Goal: Task Accomplishment & Management: Manage account settings

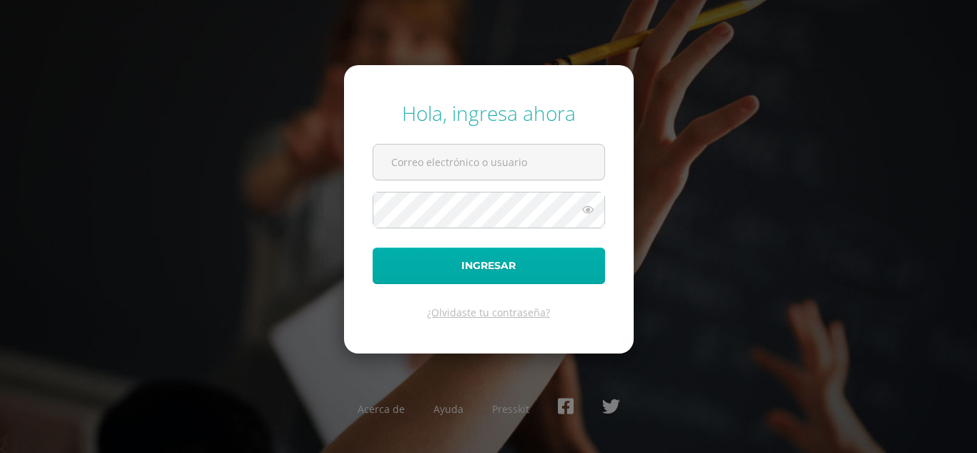
type input "[EMAIL_ADDRESS][DOMAIN_NAME]"
click at [468, 265] on button "Ingresar" at bounding box center [489, 266] width 233 height 36
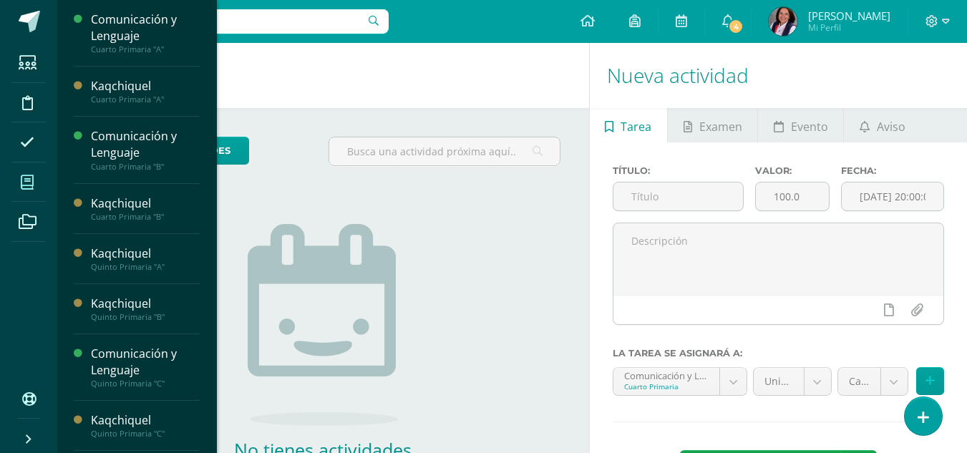
click at [35, 180] on span at bounding box center [27, 182] width 32 height 32
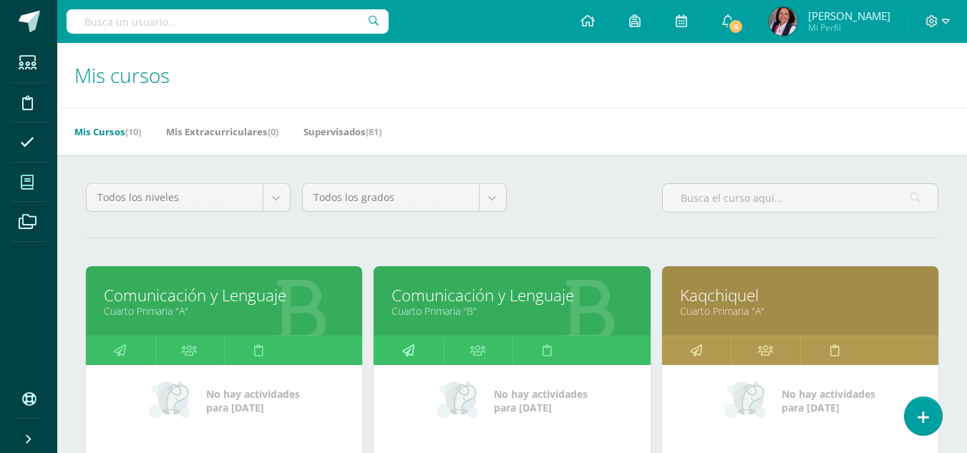
click at [410, 345] on icon at bounding box center [408, 350] width 12 height 28
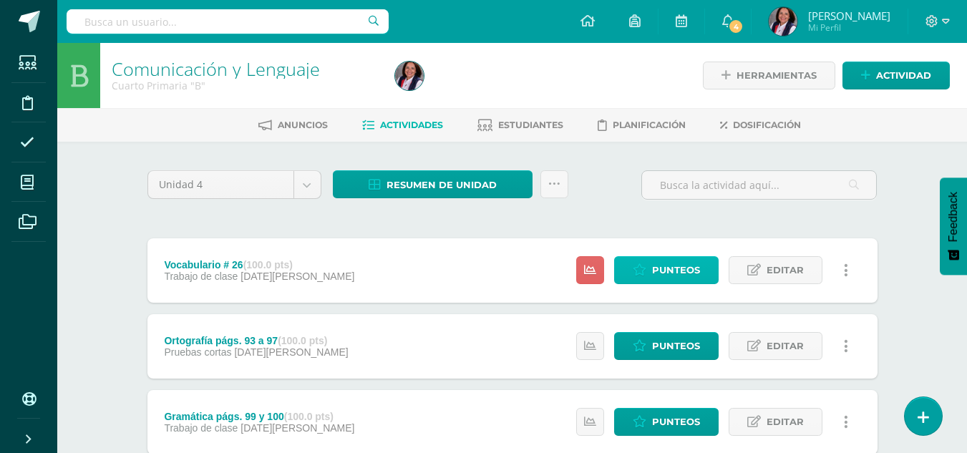
click at [678, 273] on span "Punteos" at bounding box center [676, 270] width 48 height 26
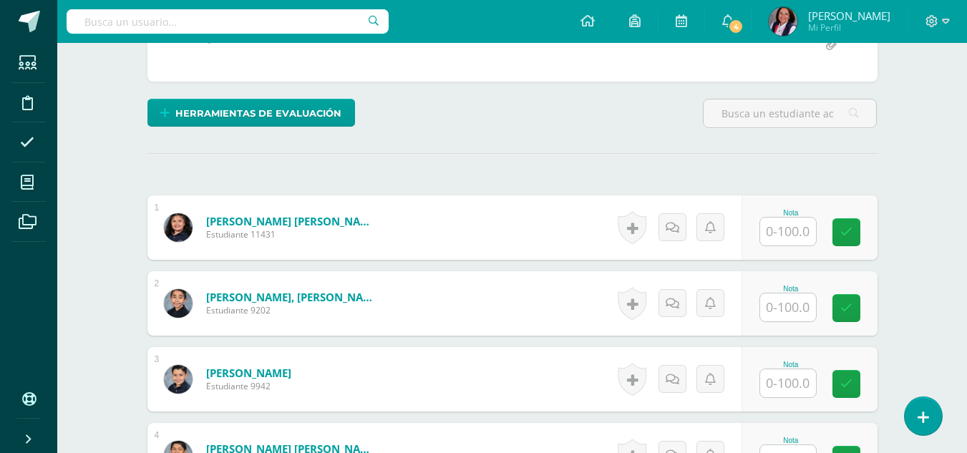
scroll to position [358, 0]
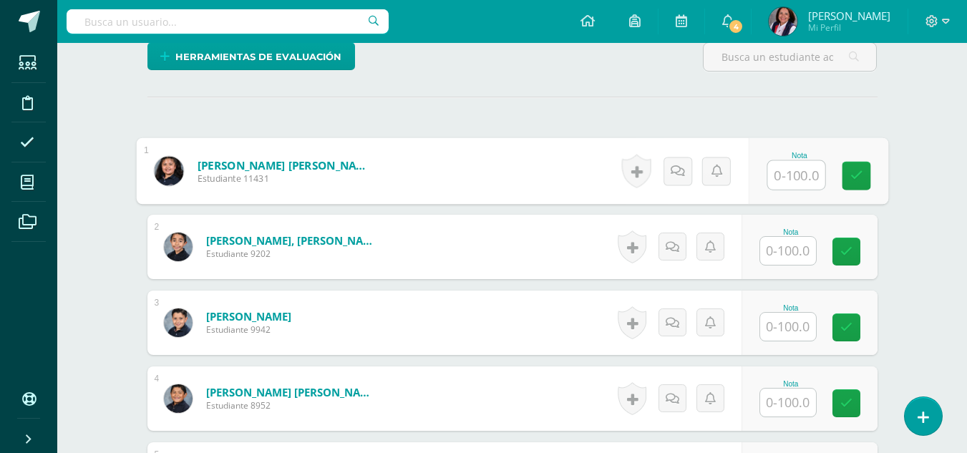
click at [793, 185] on input "text" at bounding box center [795, 175] width 57 height 29
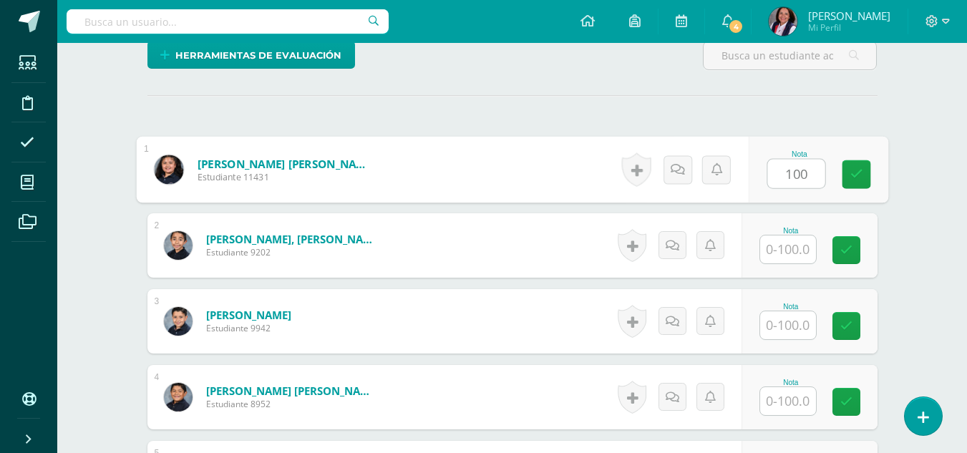
type input "100"
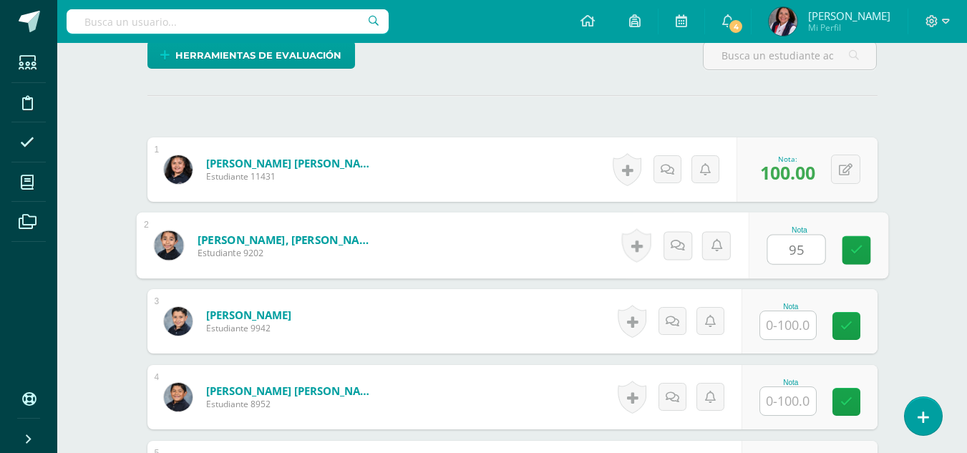
type input "95"
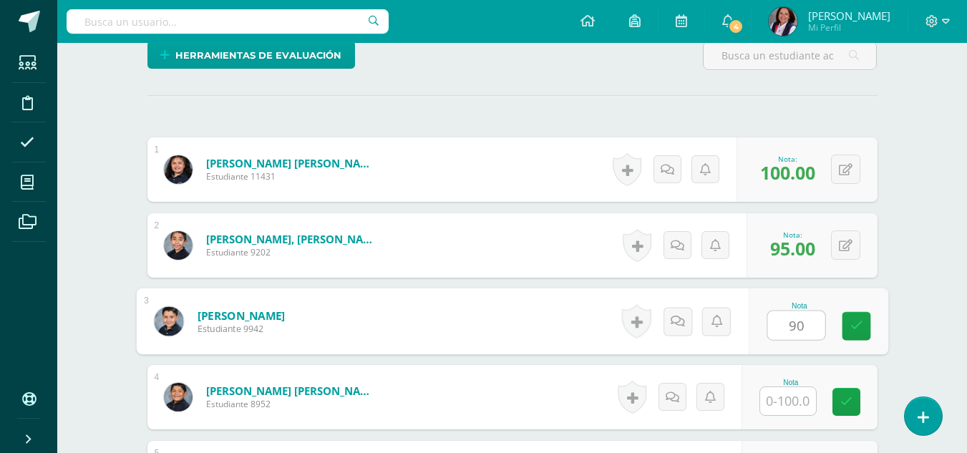
type input "90"
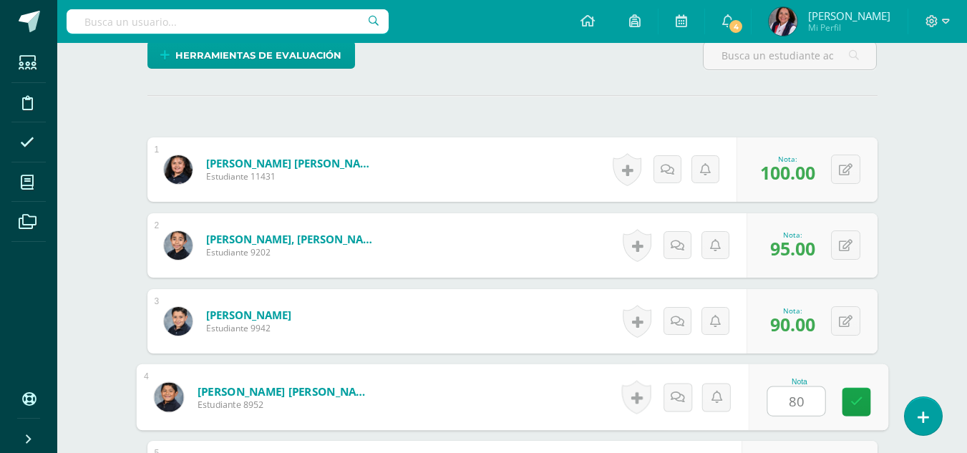
type input "80"
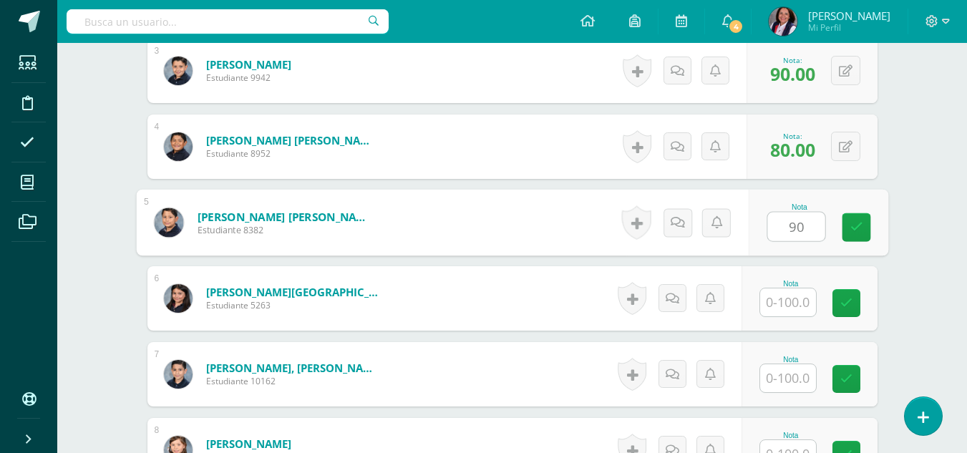
type input "90"
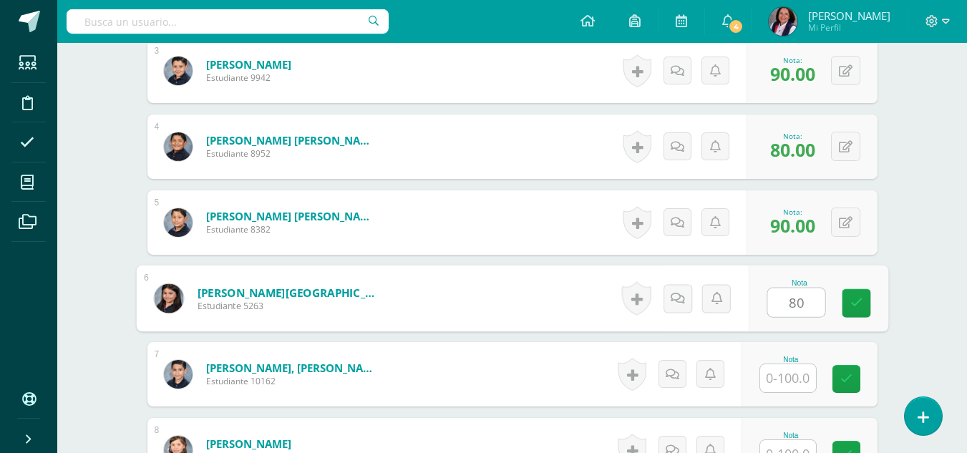
type input "80"
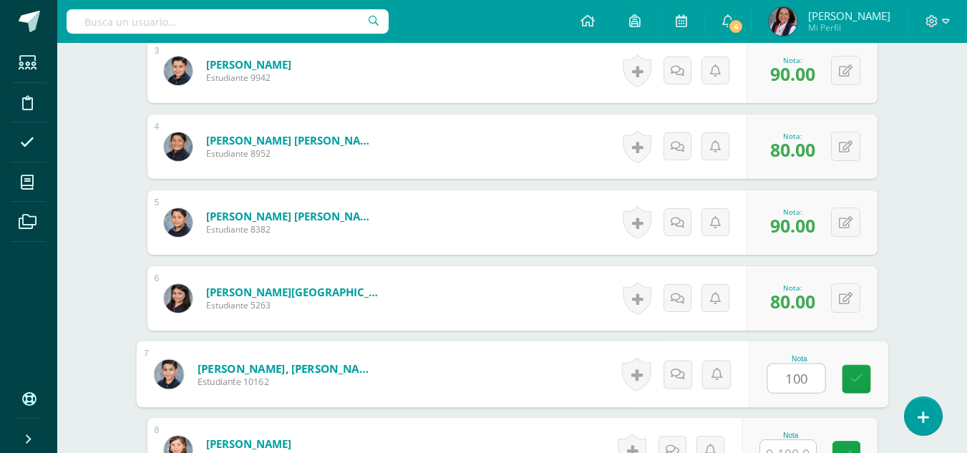
type input "100"
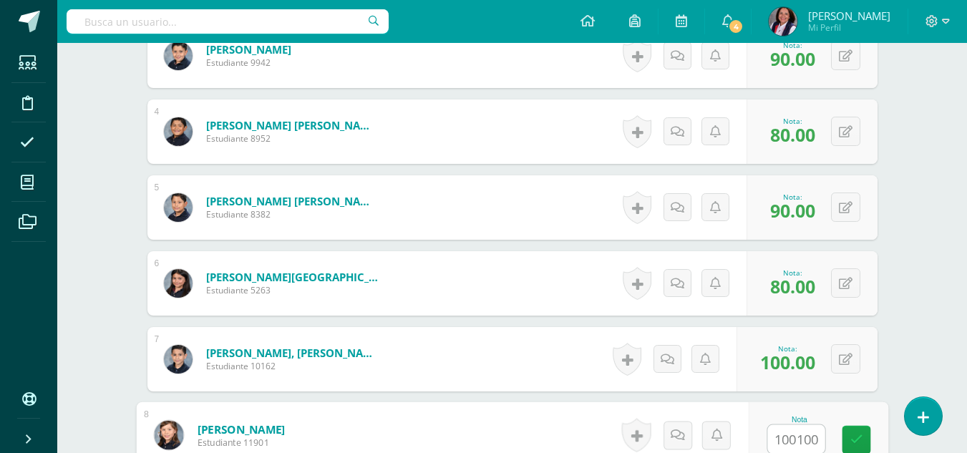
scroll to position [914, 0]
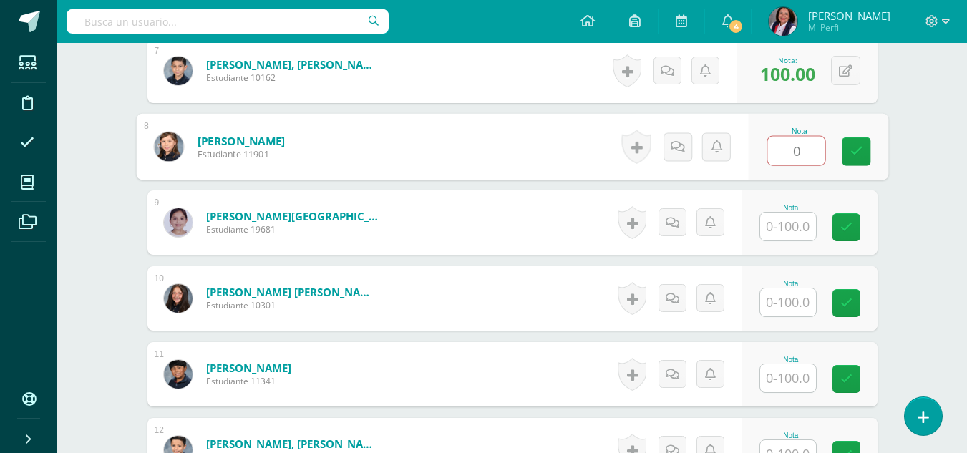
click at [798, 152] on input "0" at bounding box center [795, 151] width 57 height 29
type input "0"
type input "100"
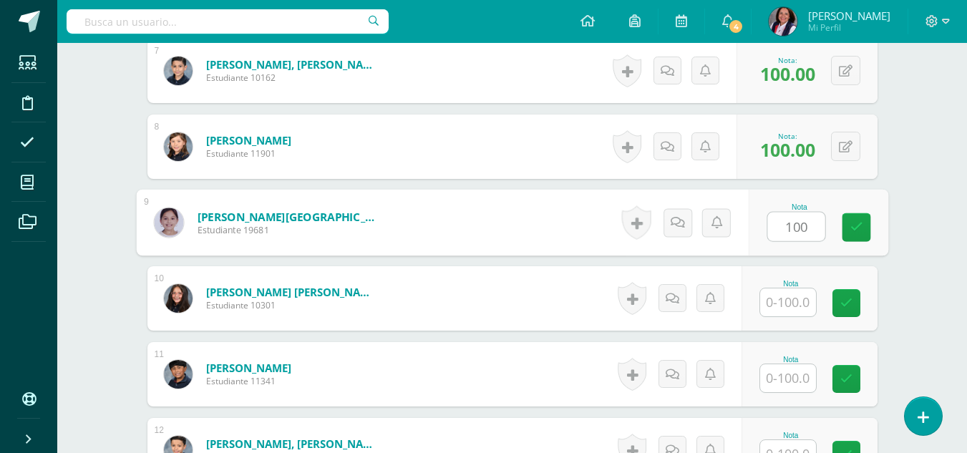
type input "100"
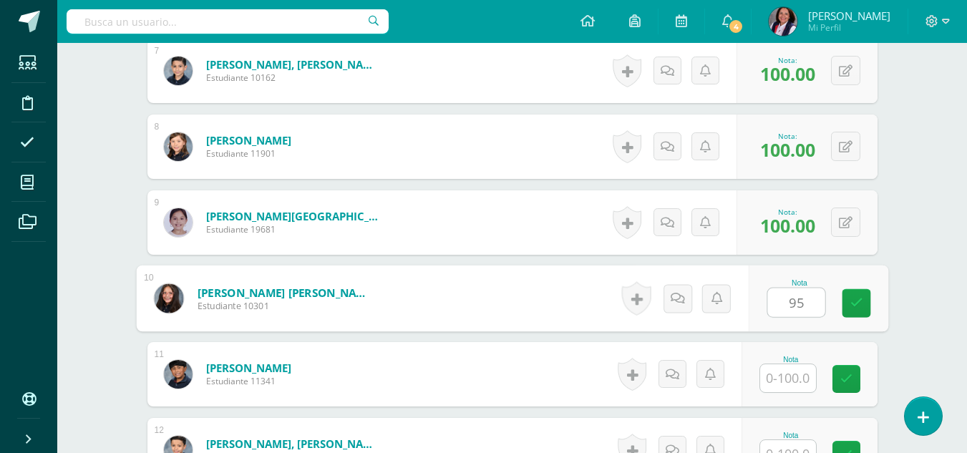
type input "95"
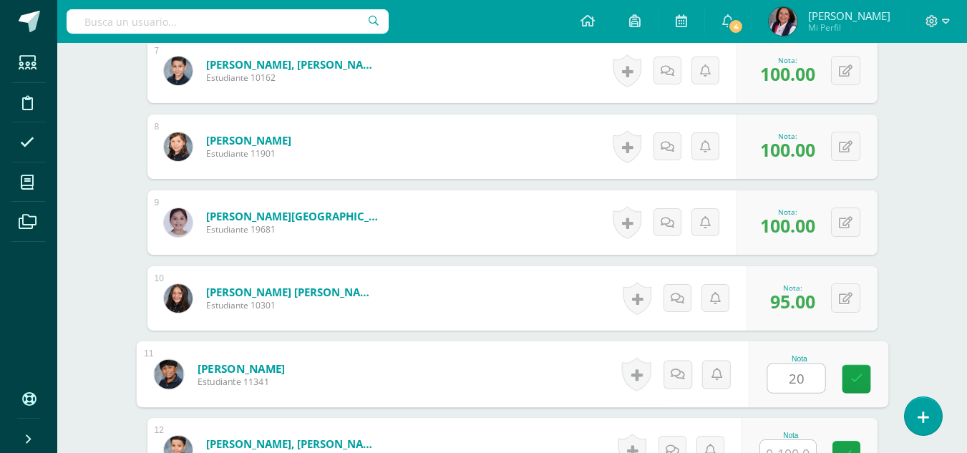
type input "20"
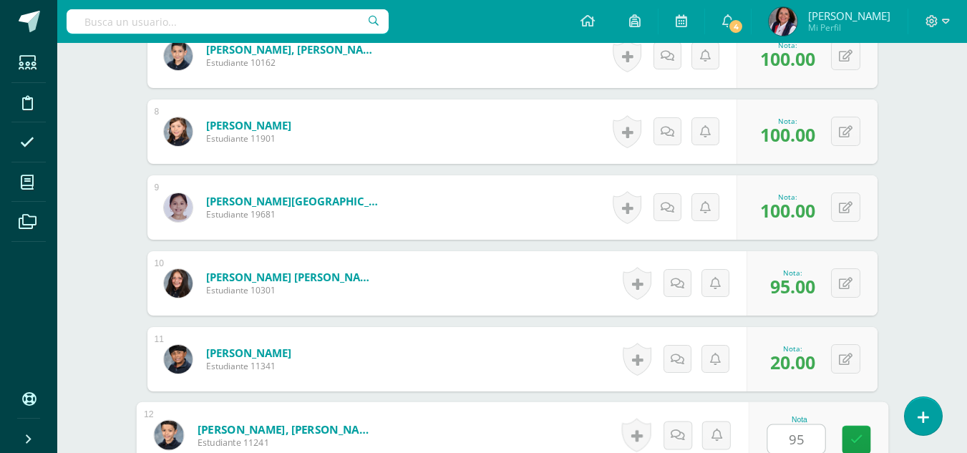
type input "95"
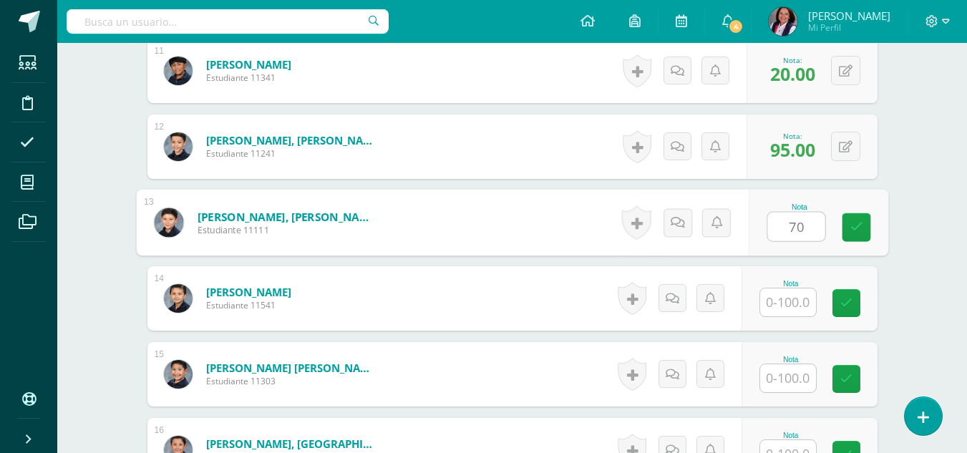
type input "70"
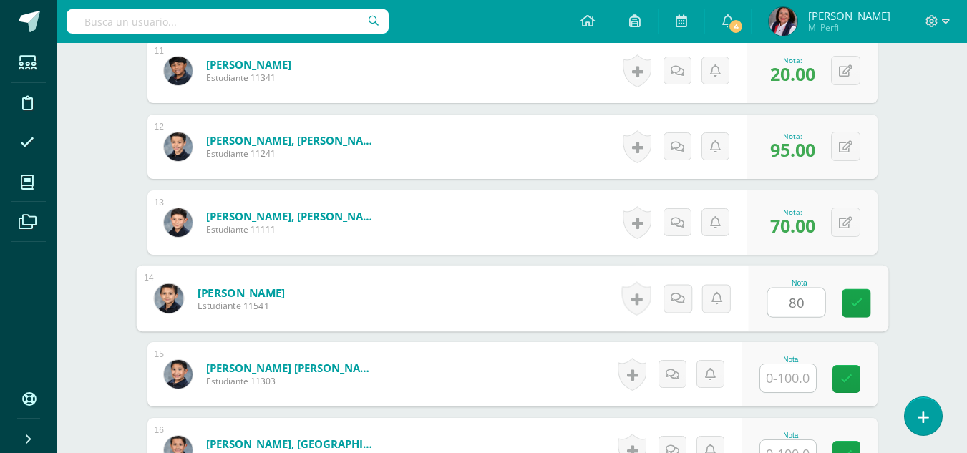
type input "80"
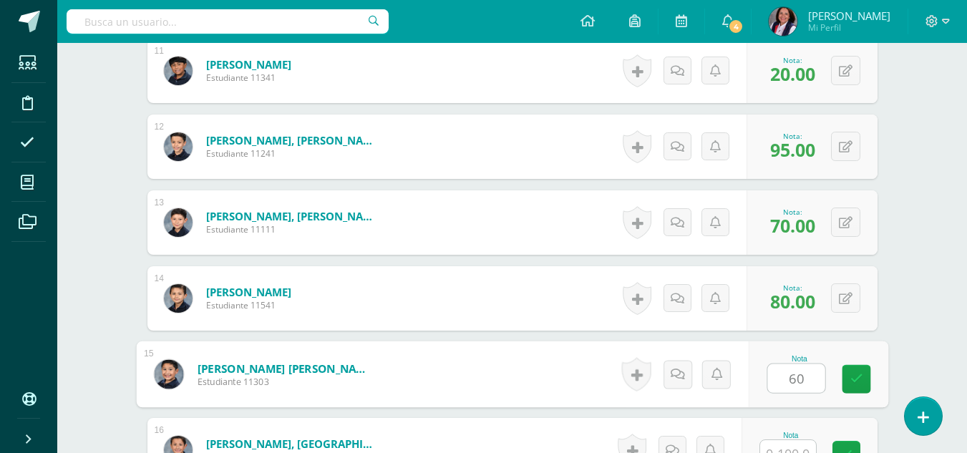
type input "60"
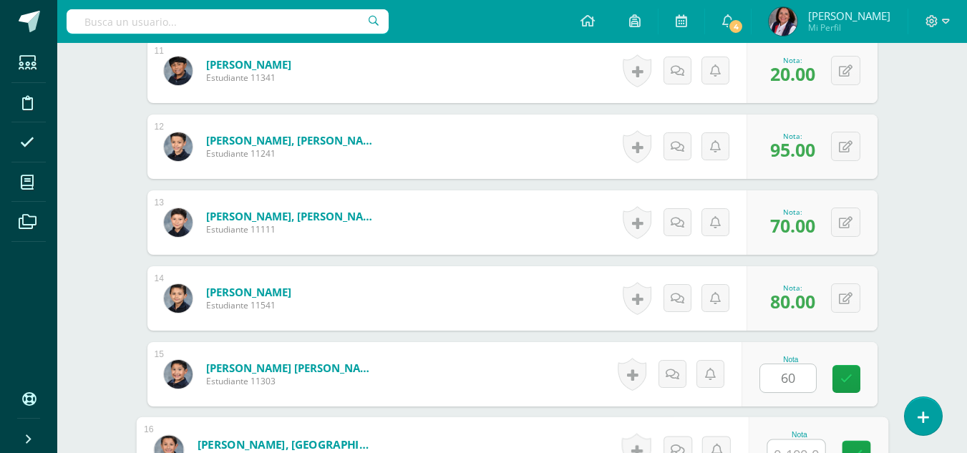
scroll to position [1232, 0]
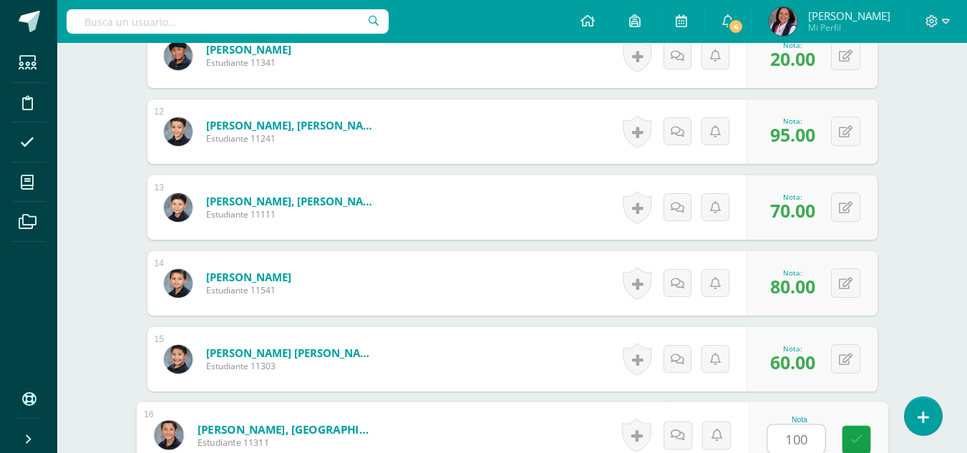
type input "100"
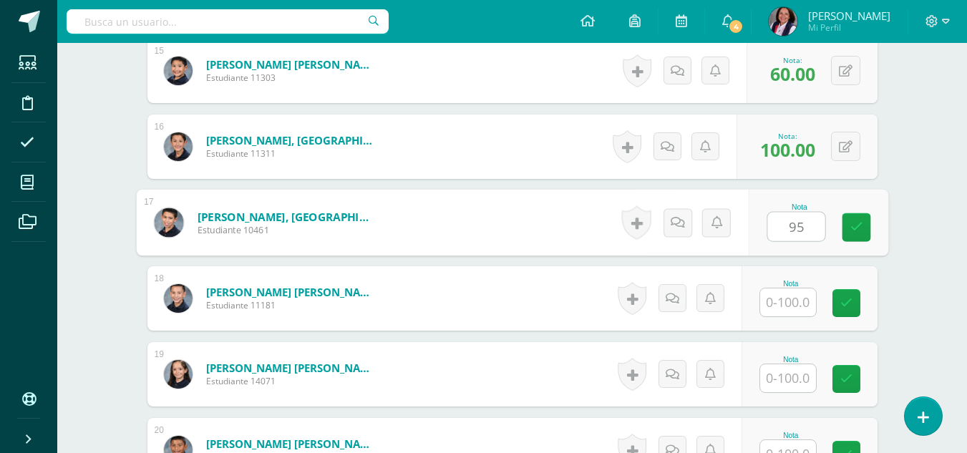
type input "95"
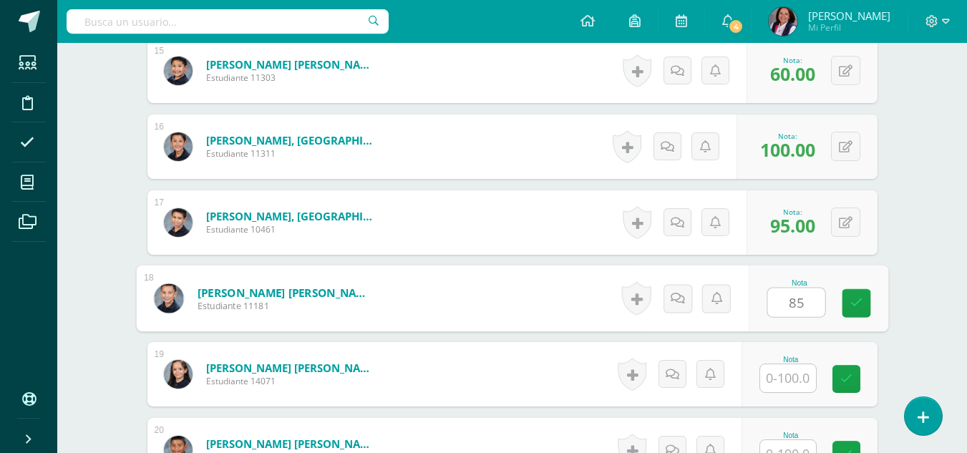
type input "85"
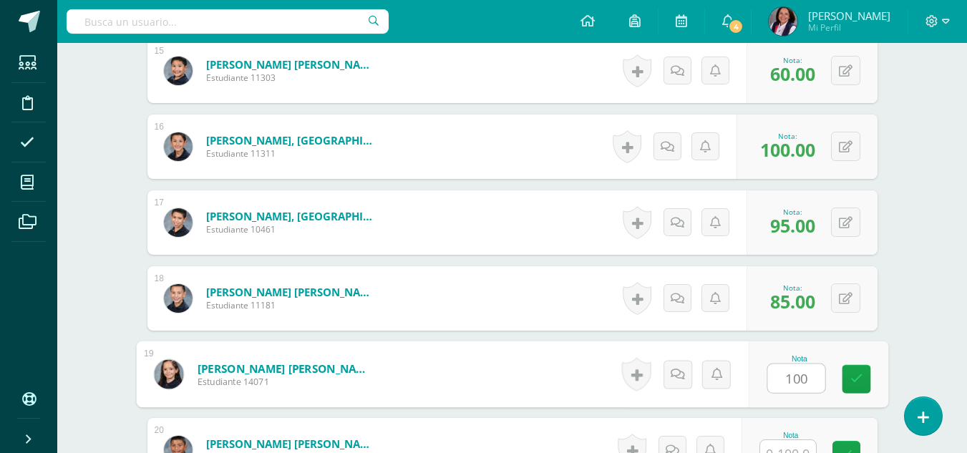
type input "100"
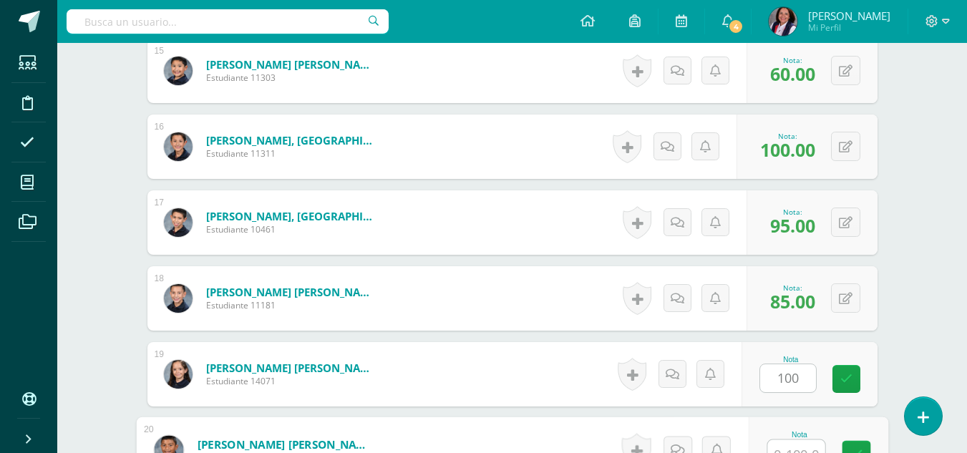
scroll to position [1535, 0]
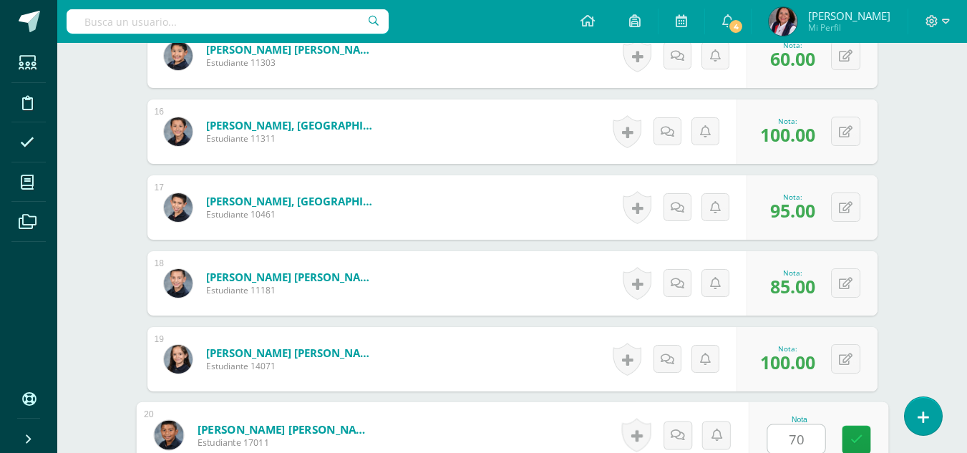
type input "70"
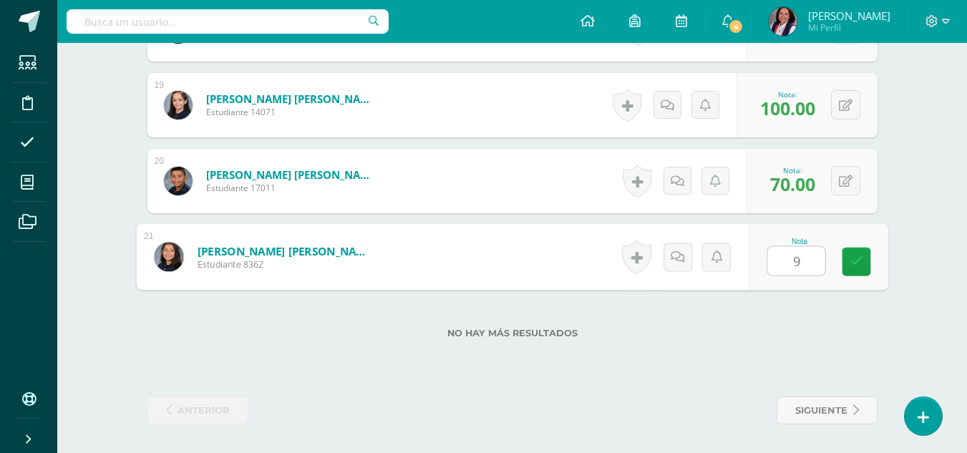
type input "90"
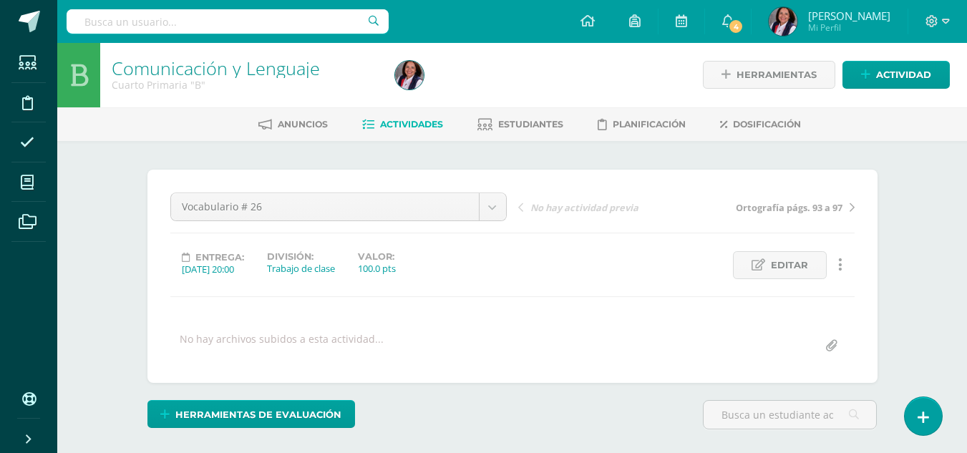
scroll to position [0, 0]
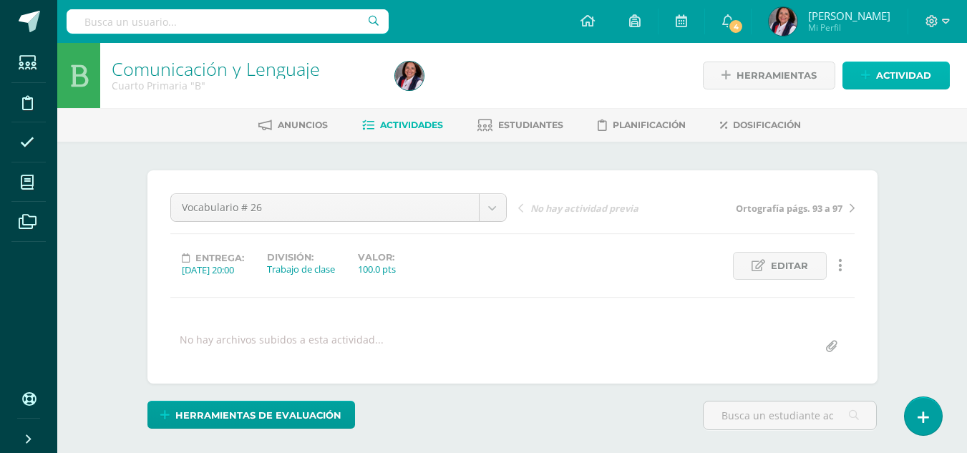
click at [904, 70] on span "Actividad" at bounding box center [903, 75] width 55 height 26
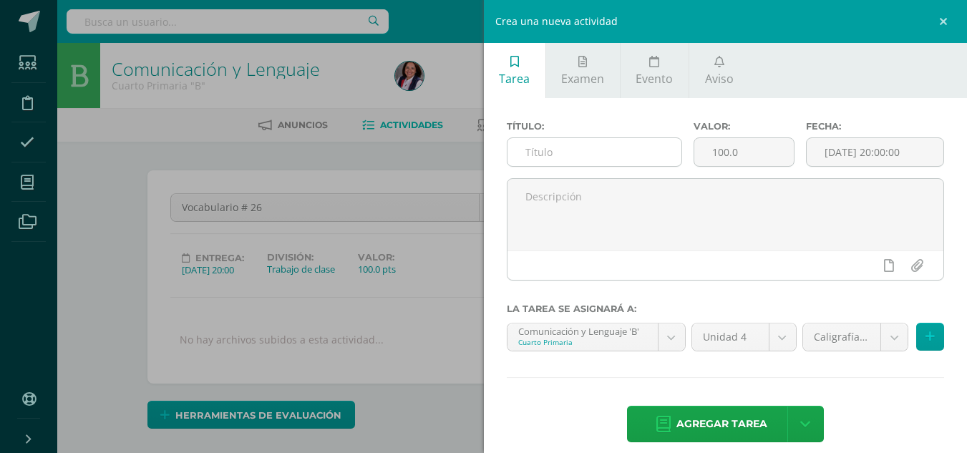
click at [531, 143] on input "text" at bounding box center [594, 152] width 174 height 28
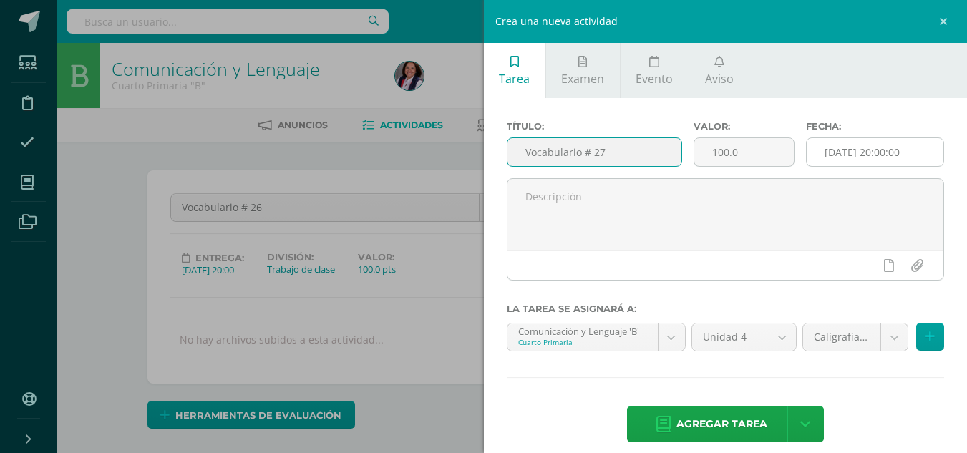
type input "Vocabulario # 27"
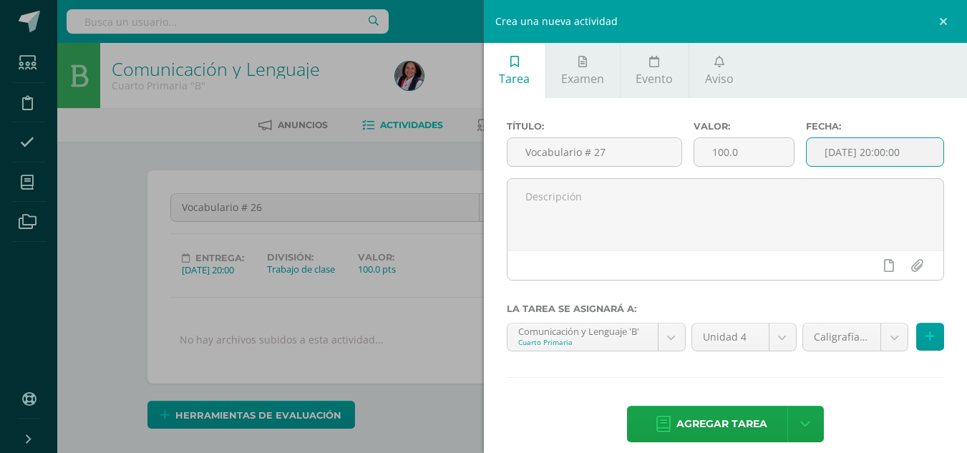
click at [826, 154] on input "[DATE] 20:00:00" at bounding box center [874, 152] width 137 height 28
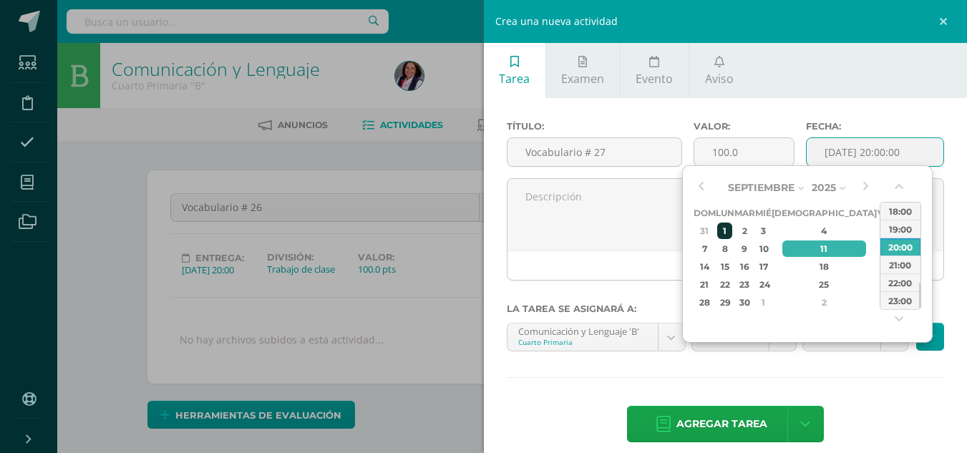
click at [728, 224] on div "1" at bounding box center [724, 231] width 15 height 16
type input "2025-09-01 20:00"
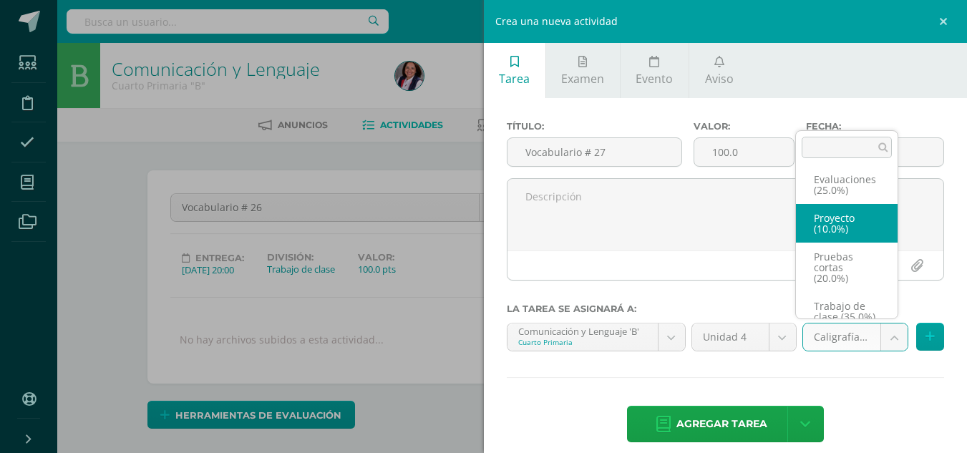
scroll to position [110, 0]
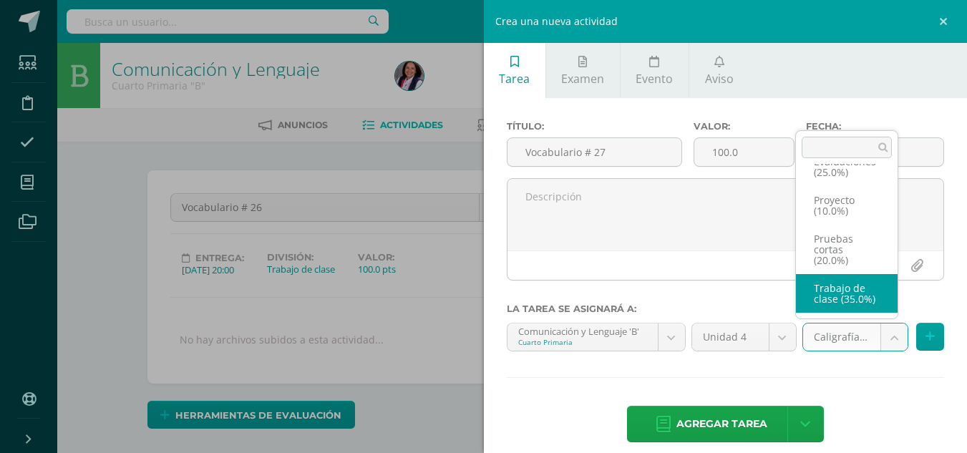
select select "233056"
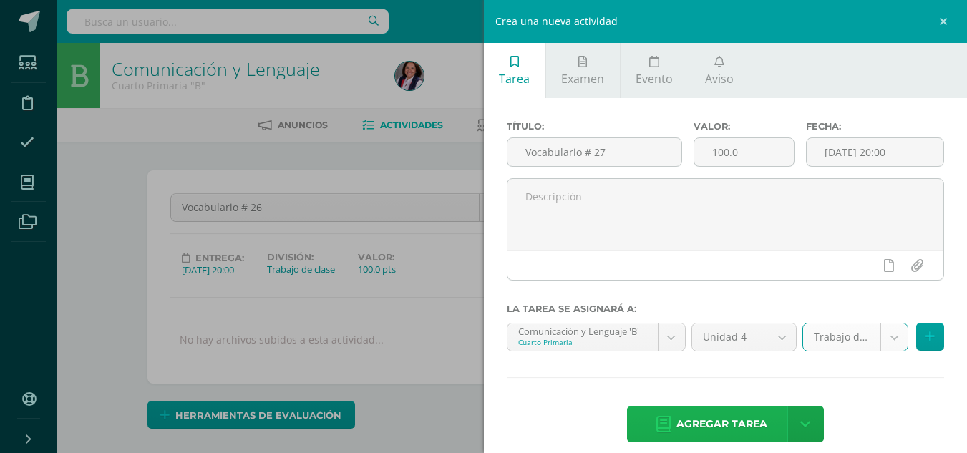
click at [710, 427] on span "Agregar tarea" at bounding box center [721, 423] width 91 height 35
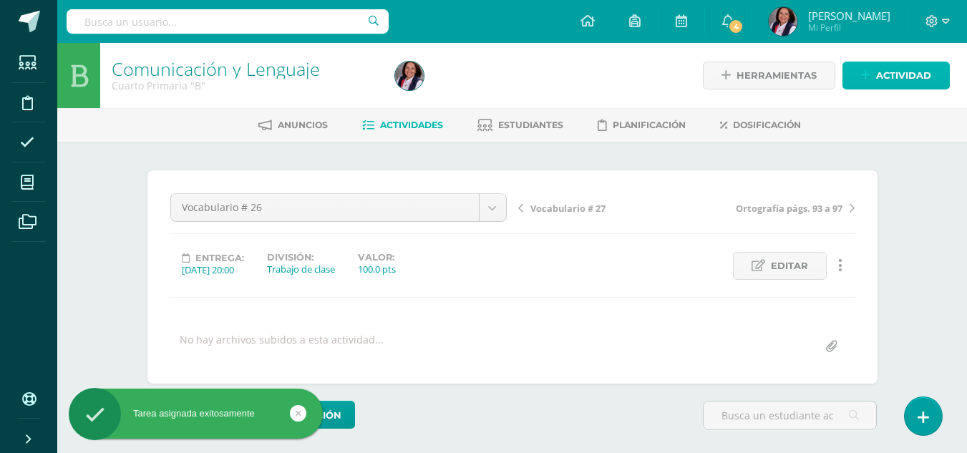
click at [914, 67] on span "Actividad" at bounding box center [903, 75] width 55 height 26
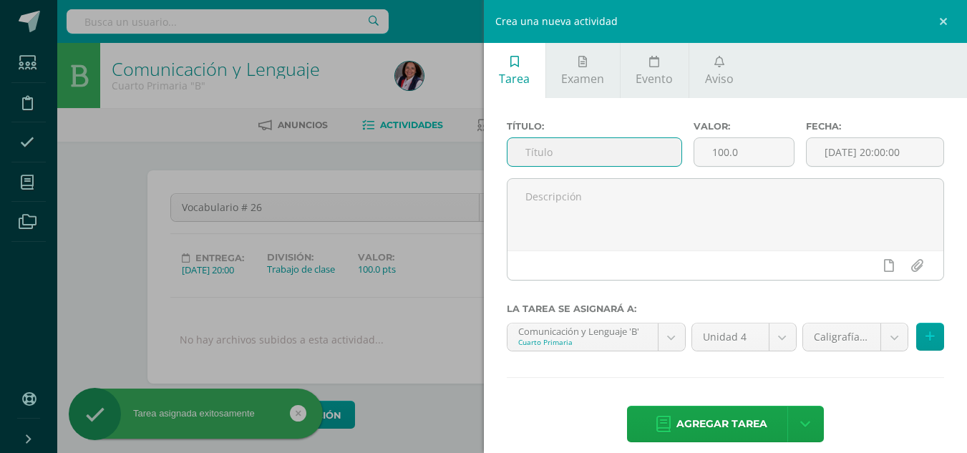
click at [545, 150] on input "text" at bounding box center [594, 152] width 174 height 28
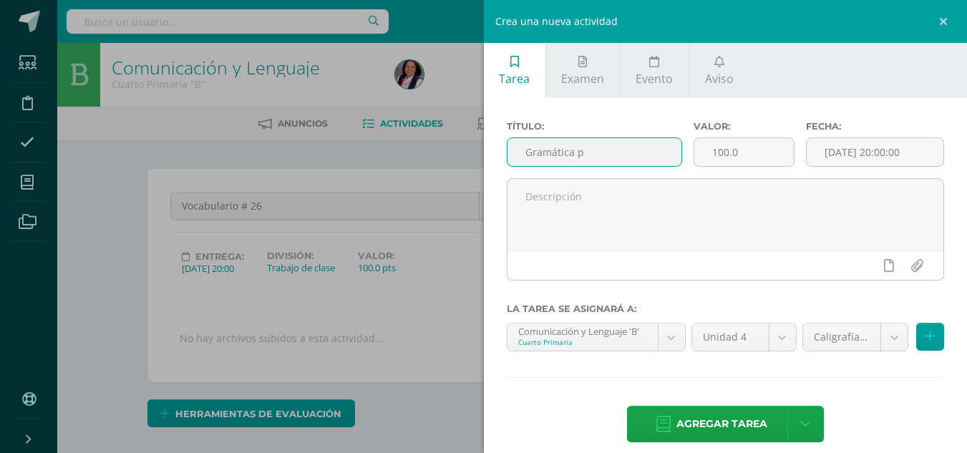
scroll to position [2, 0]
type input "Gramática p. 101 y 102"
click at [853, 160] on input "[DATE] 20:00:00" at bounding box center [874, 152] width 137 height 28
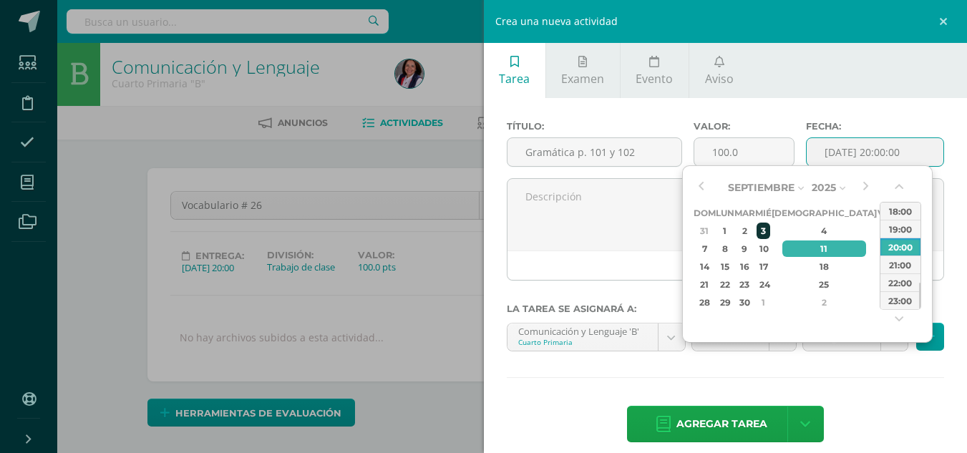
click at [769, 229] on div "3" at bounding box center [762, 231] width 13 height 16
type input "2025-09-03 20:00"
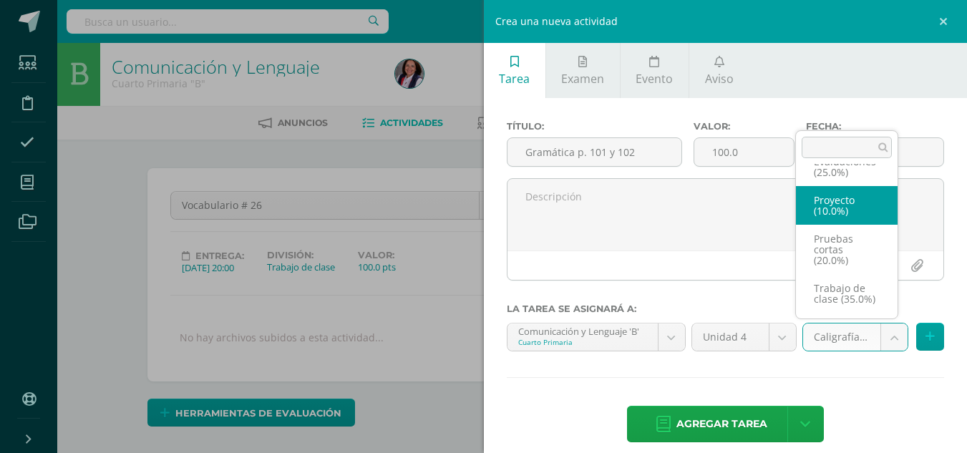
scroll to position [110, 0]
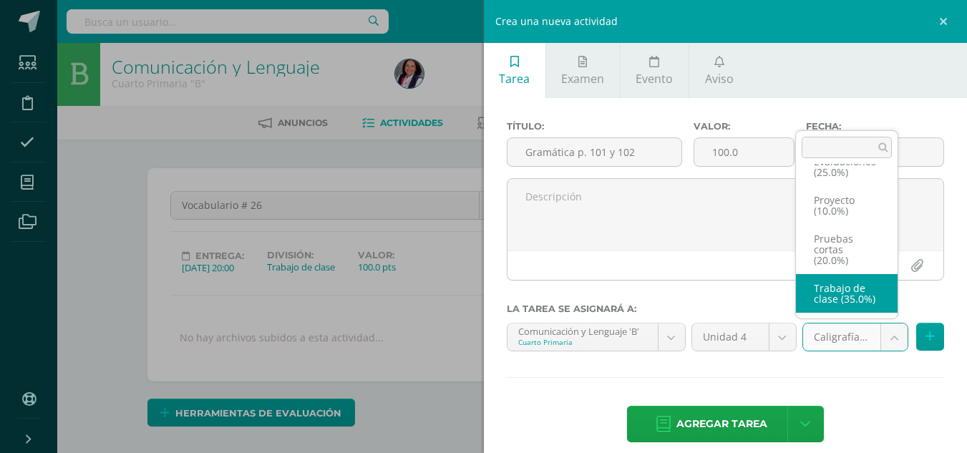
select select "233056"
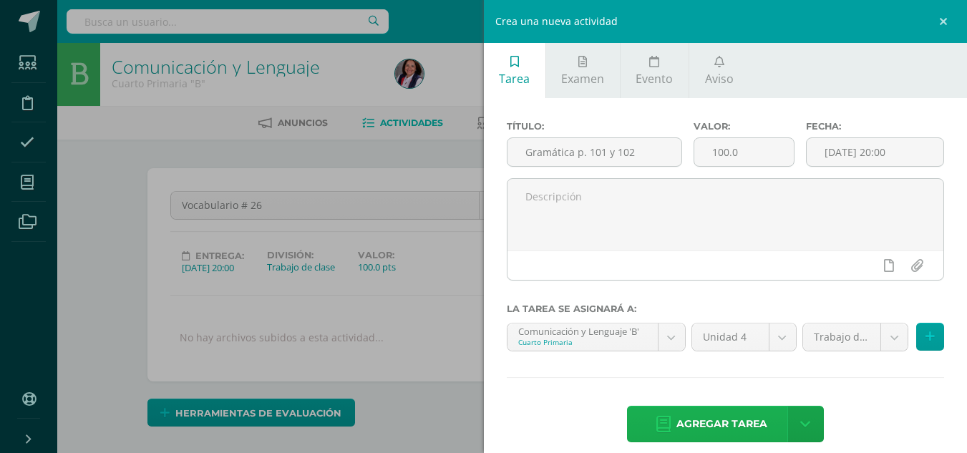
click at [725, 424] on span "Agregar tarea" at bounding box center [721, 423] width 91 height 35
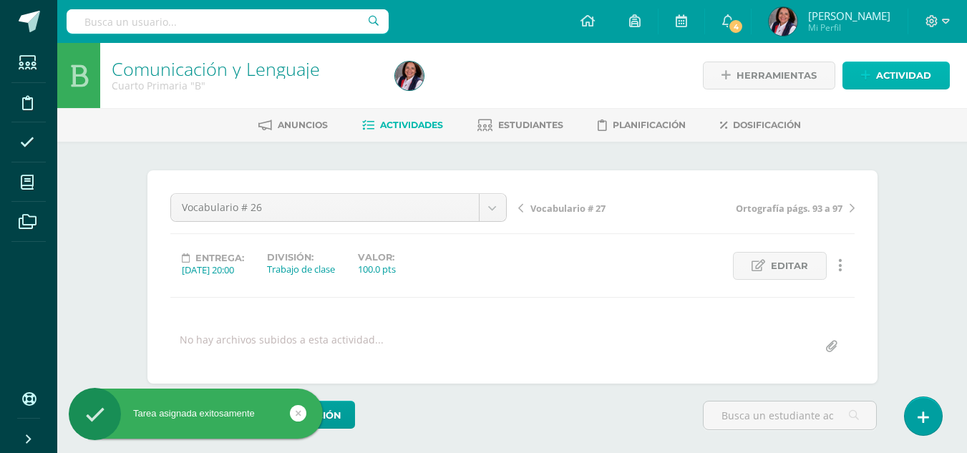
click at [905, 75] on span "Actividad" at bounding box center [903, 75] width 55 height 26
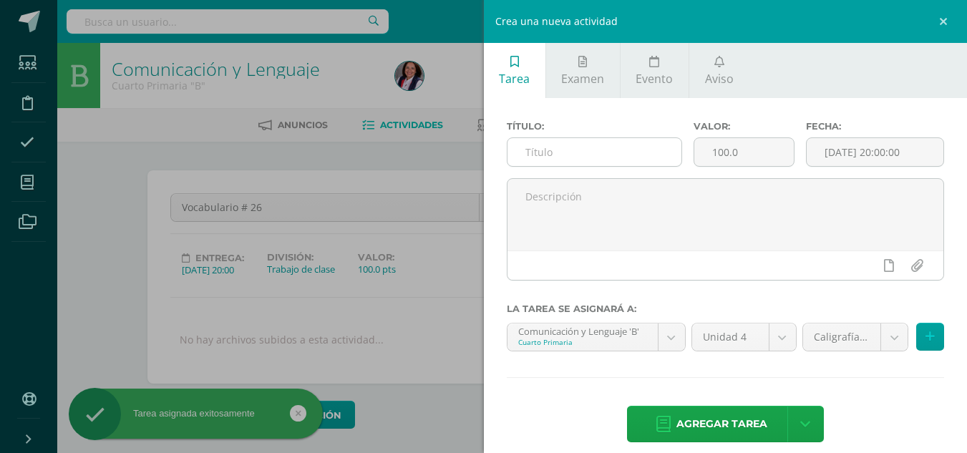
scroll to position [1, 0]
click at [534, 150] on input "text" at bounding box center [594, 152] width 174 height 28
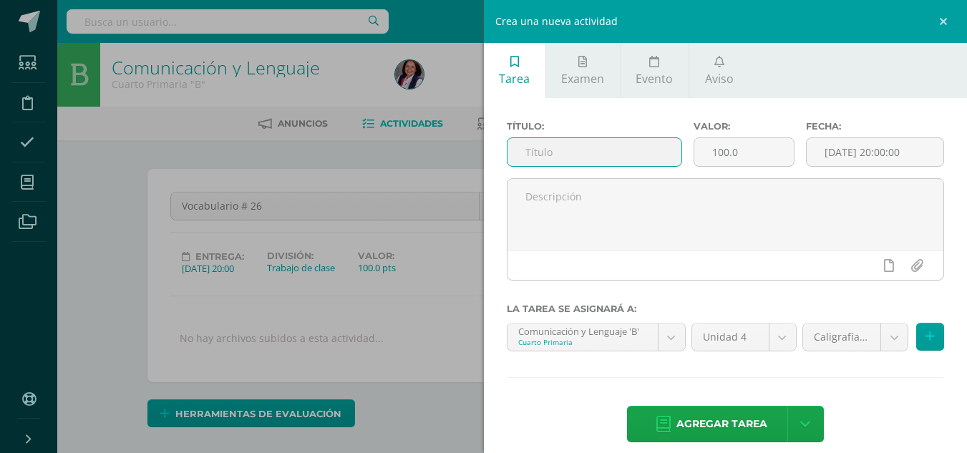
scroll to position [2, 0]
type input "Proyecto Himno Nacional"
click at [839, 149] on input "[DATE] 20:00:00" at bounding box center [874, 152] width 137 height 28
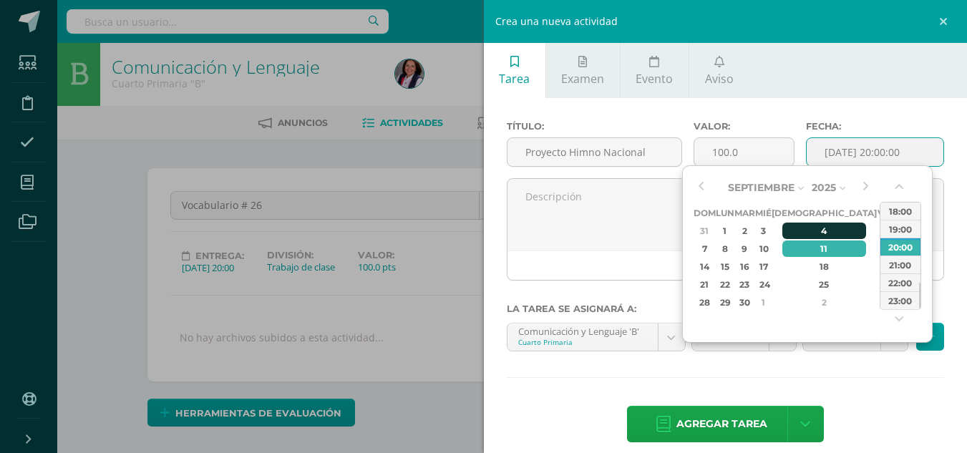
click at [811, 230] on div "4" at bounding box center [824, 231] width 84 height 16
type input "2025-09-04 20:00"
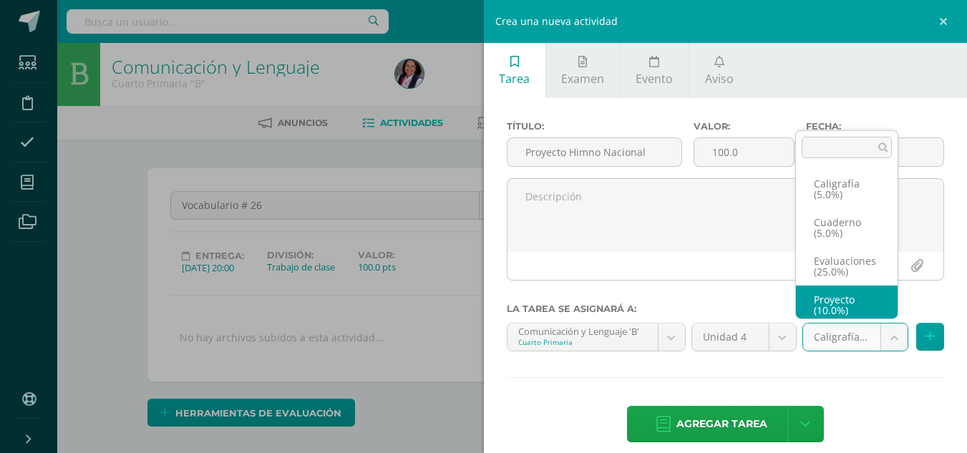
scroll to position [6, 0]
select select "233059"
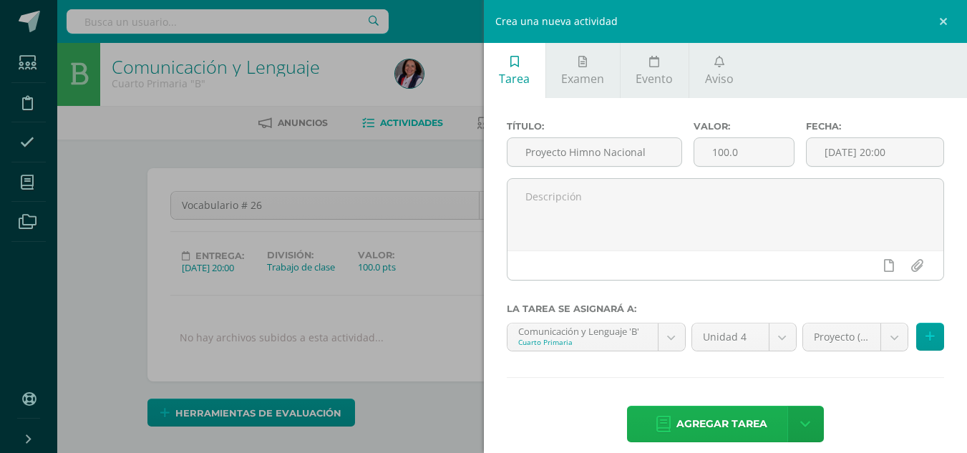
click at [743, 412] on span "Agregar tarea" at bounding box center [721, 423] width 91 height 35
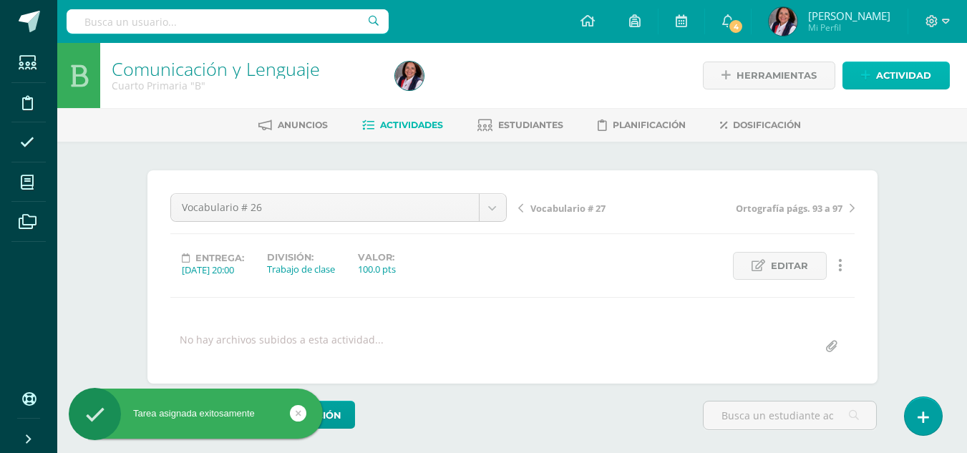
click at [919, 76] on span "Actividad" at bounding box center [903, 75] width 55 height 26
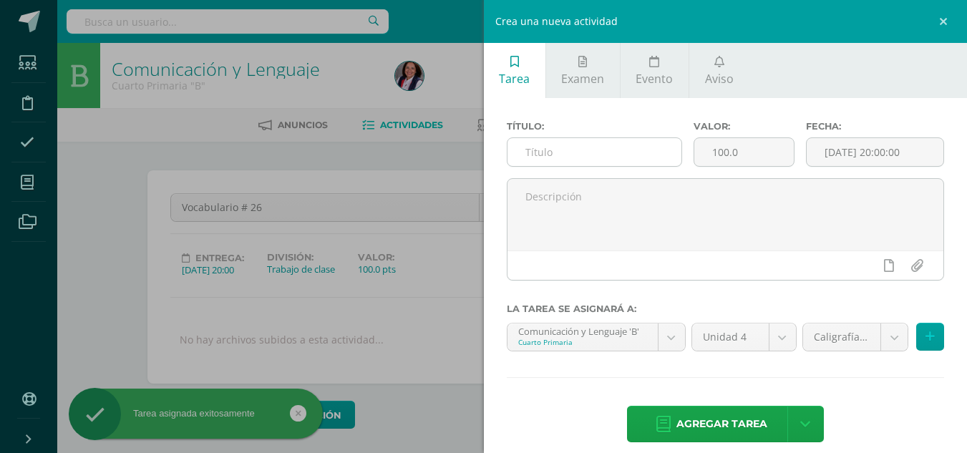
click at [522, 155] on input "text" at bounding box center [594, 152] width 174 height 28
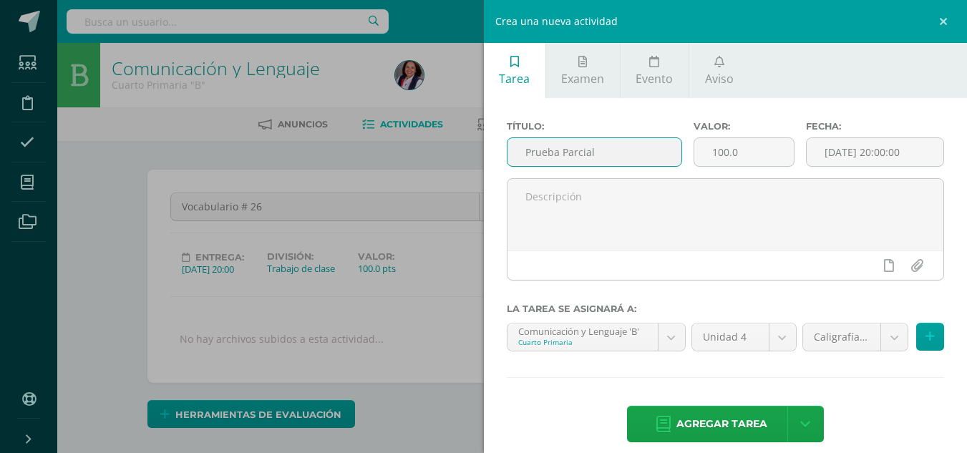
scroll to position [1, 0]
type input "Prueba Parcial"
click at [864, 144] on input "[DATE] 20:00:00" at bounding box center [874, 152] width 137 height 28
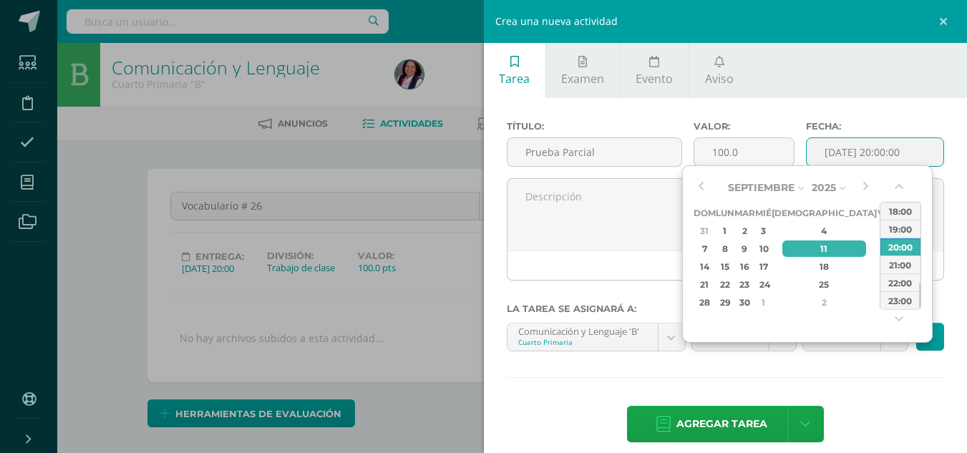
scroll to position [2, 0]
drag, startPoint x: 756, startPoint y: 249, endPoint x: 806, endPoint y: 326, distance: 92.1
click at [753, 251] on div "9" at bounding box center [744, 248] width 16 height 16
type input "2025-09-09 20:00"
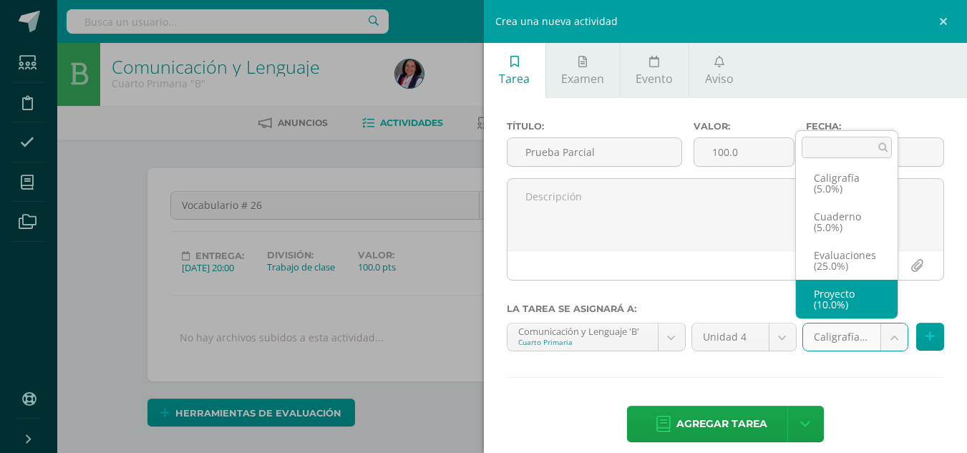
scroll to position [77, 0]
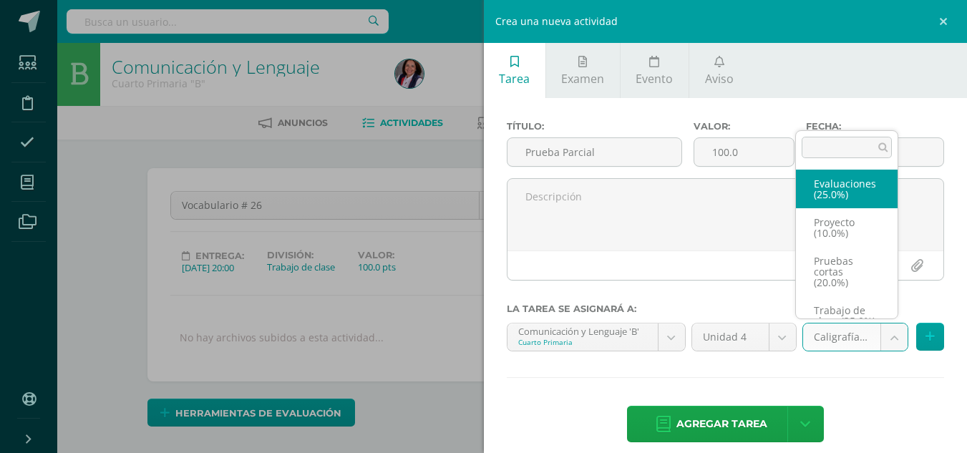
select select "233057"
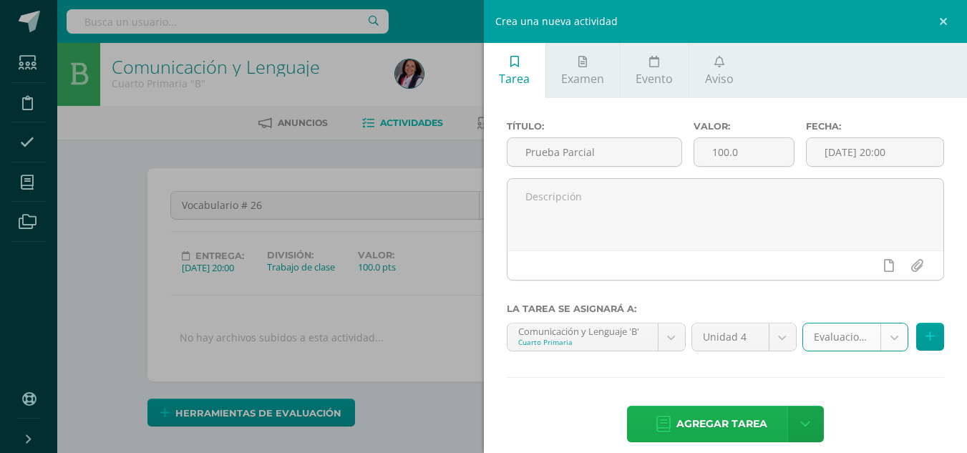
click at [705, 418] on span "Agregar tarea" at bounding box center [721, 423] width 91 height 35
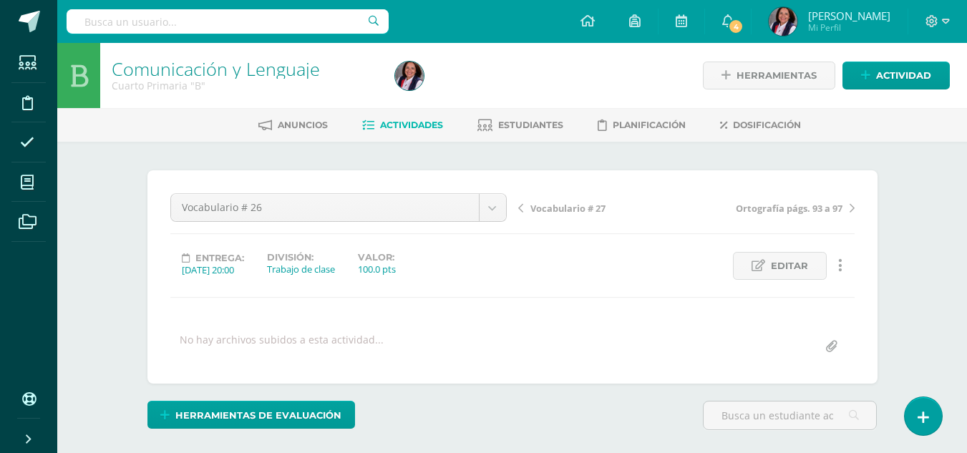
scroll to position [1, 0]
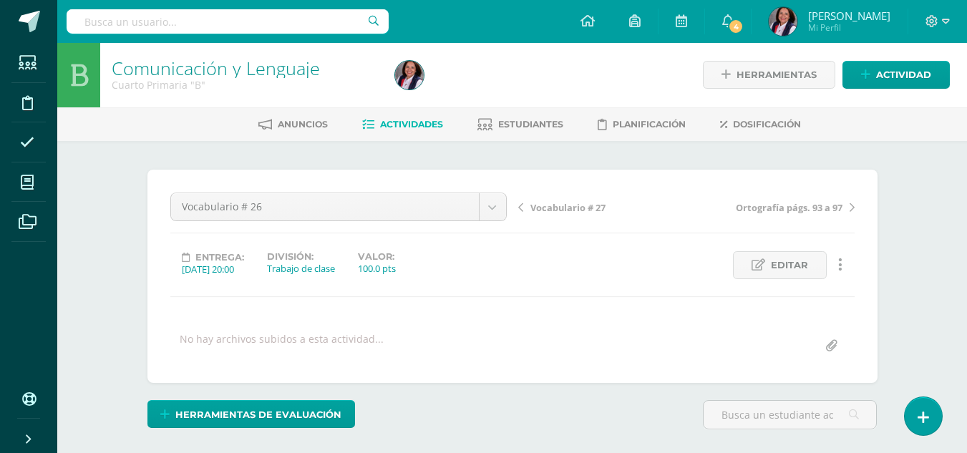
click at [576, 208] on span "Vocabulario # 27" at bounding box center [567, 207] width 75 height 13
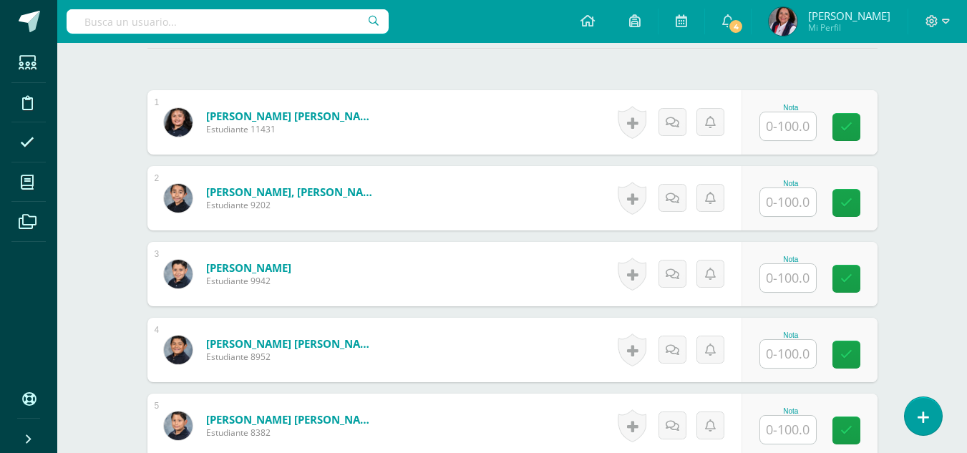
scroll to position [406, 0]
click at [791, 131] on input "text" at bounding box center [788, 127] width 56 height 28
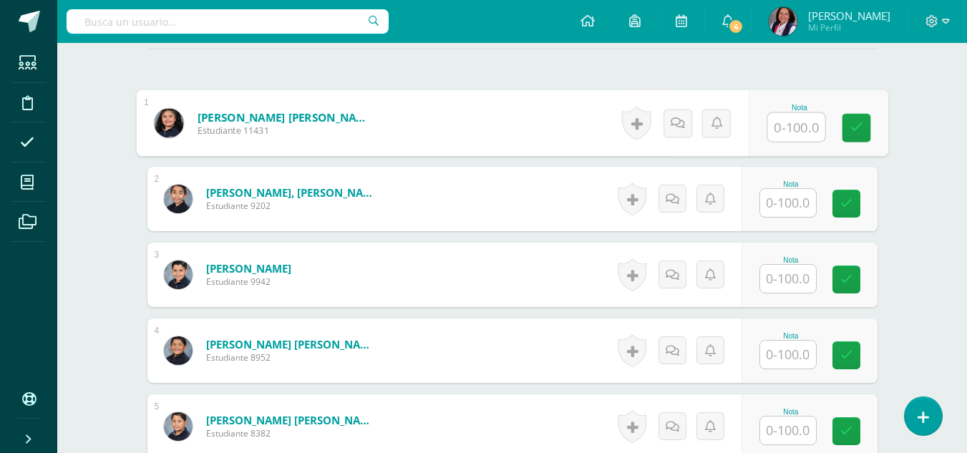
scroll to position [407, 0]
type input "80"
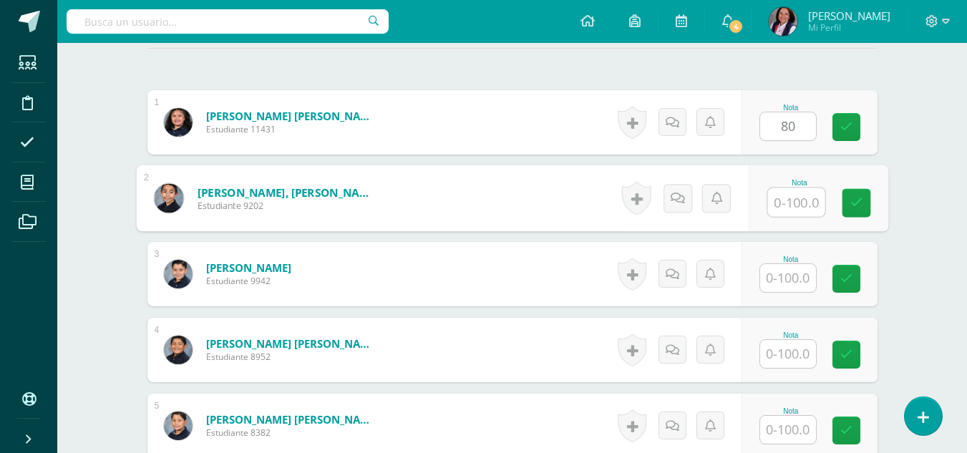
scroll to position [408, 0]
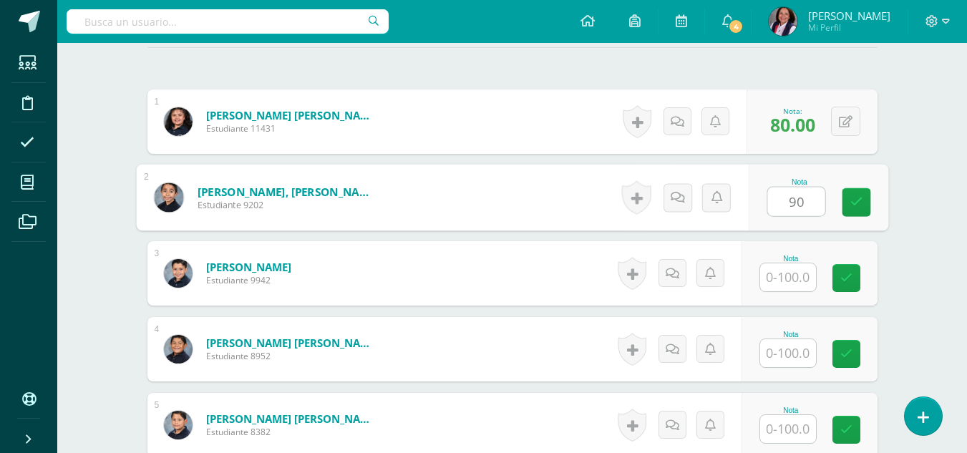
type input "90"
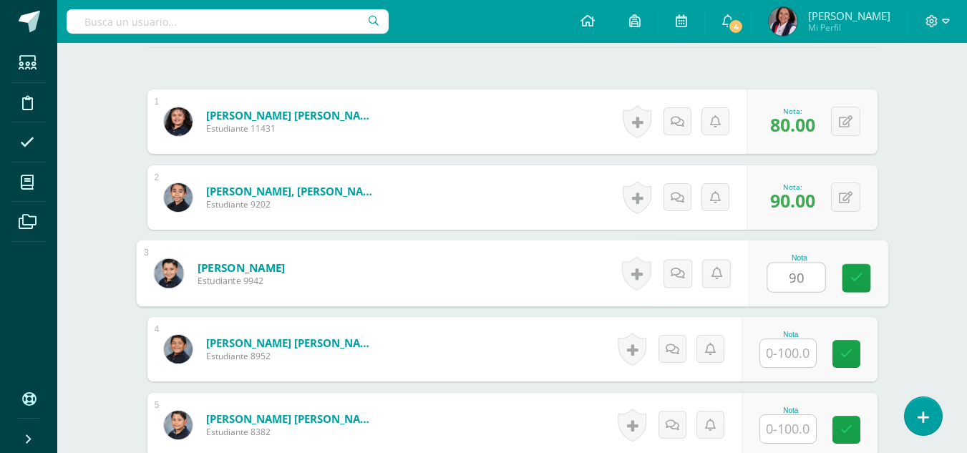
type input "90"
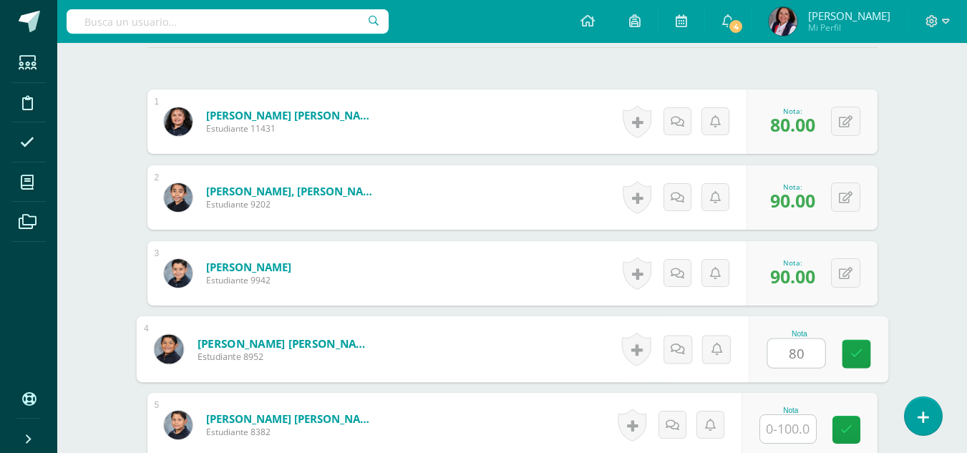
type input "80"
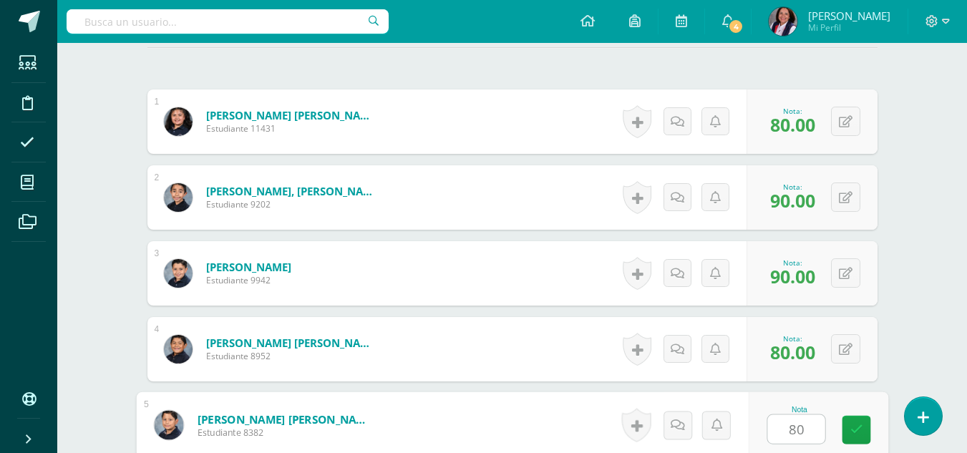
type input "80"
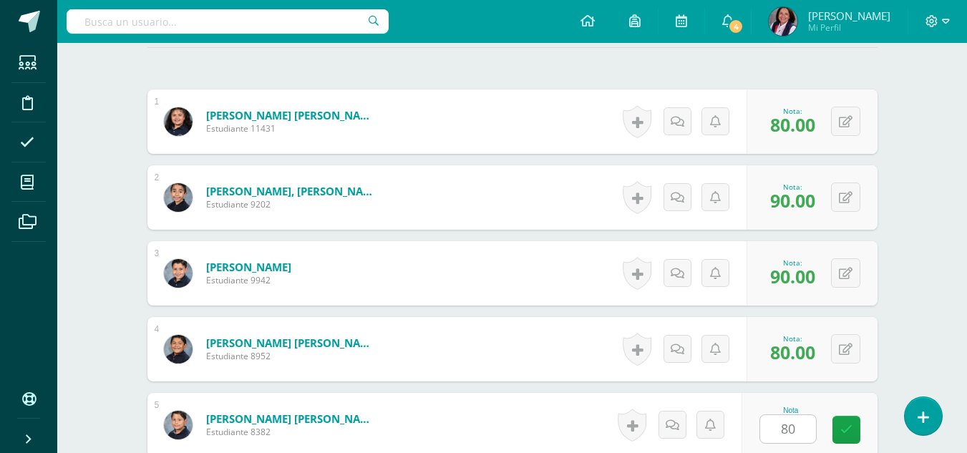
scroll to position [686, 0]
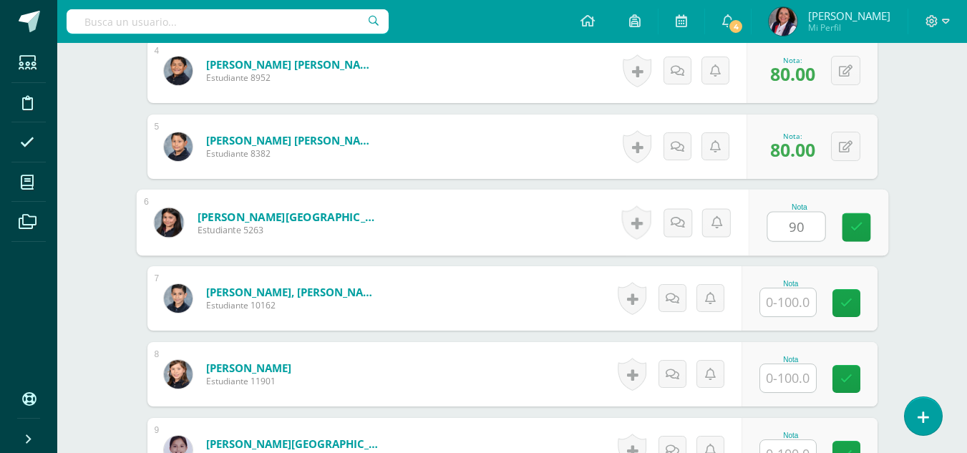
type input "90"
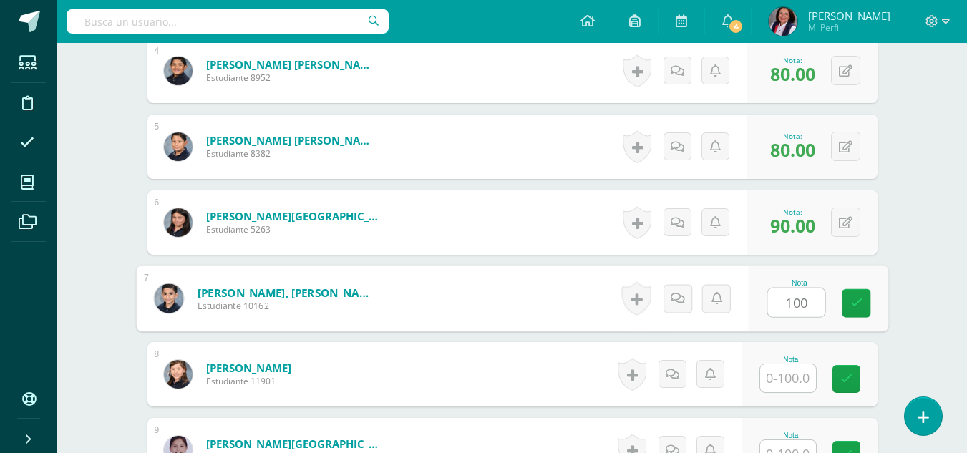
type input "100"
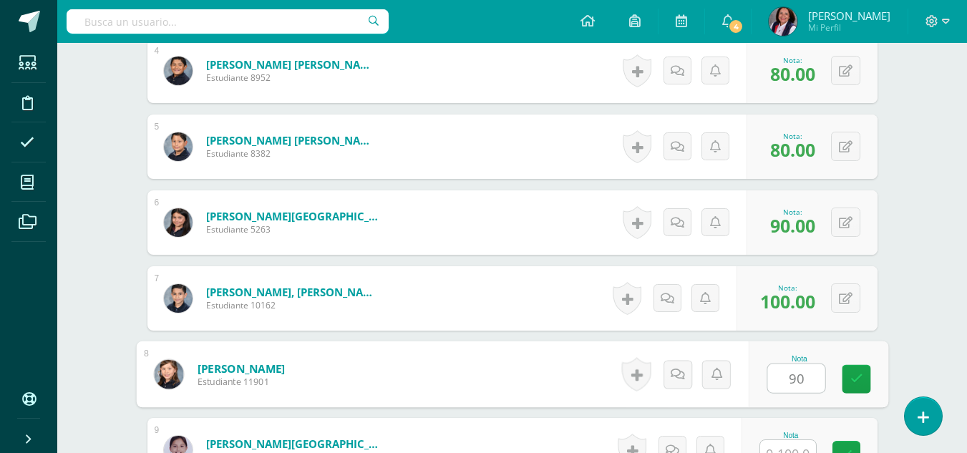
type input "90"
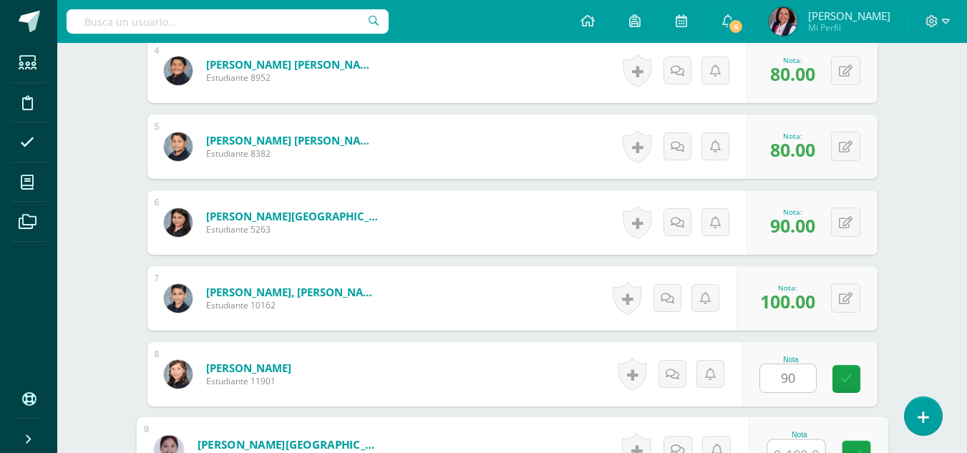
scroll to position [701, 0]
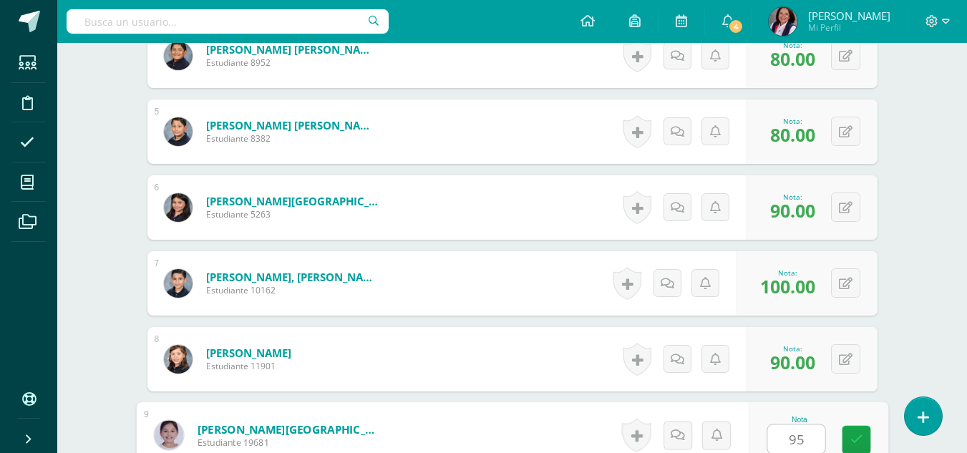
type input "95"
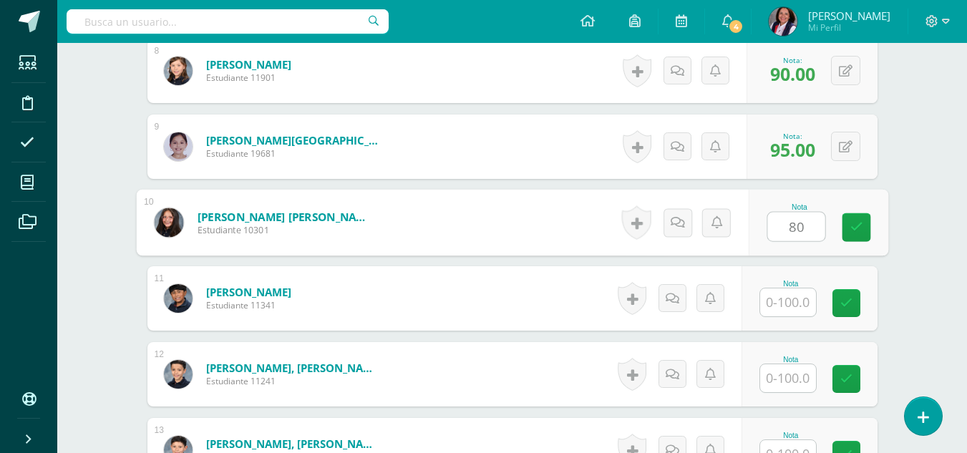
type input "80"
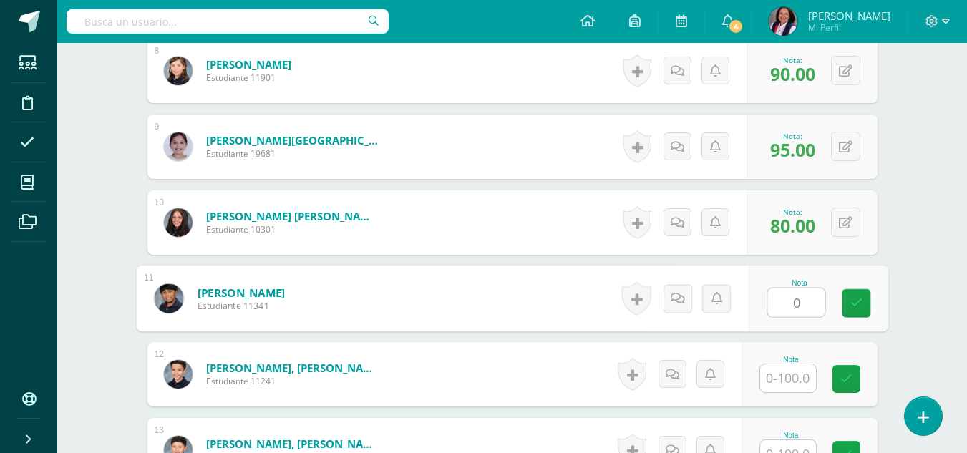
type input "0"
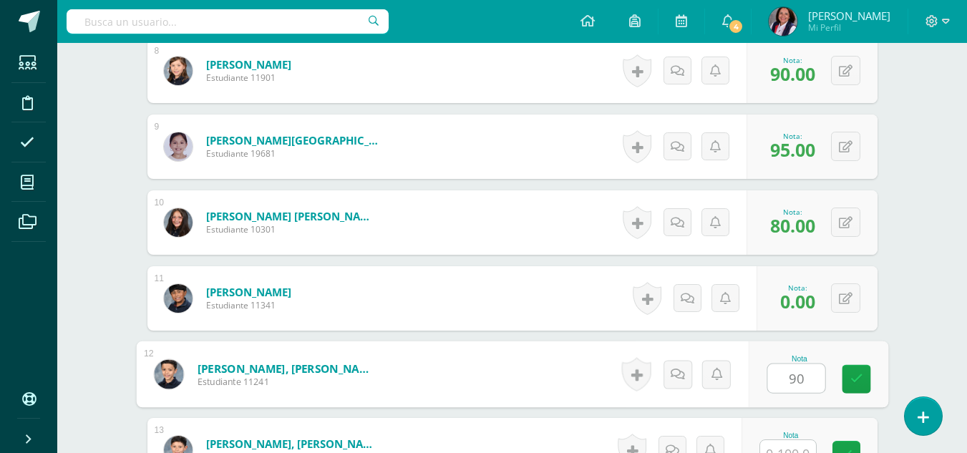
type input "90"
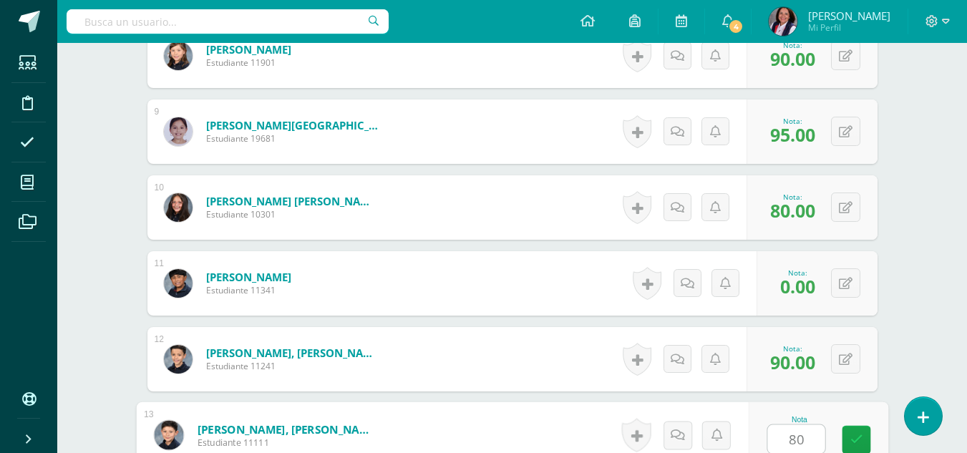
type input "80"
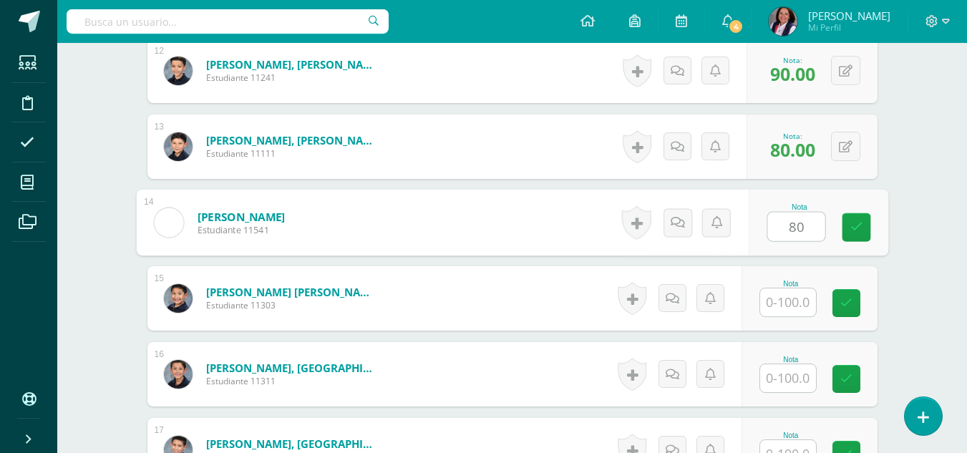
type input "80"
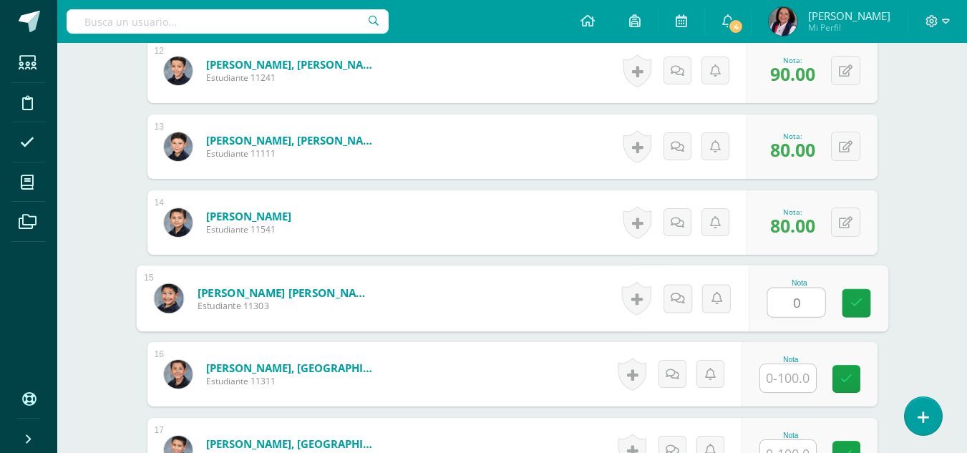
type input "0"
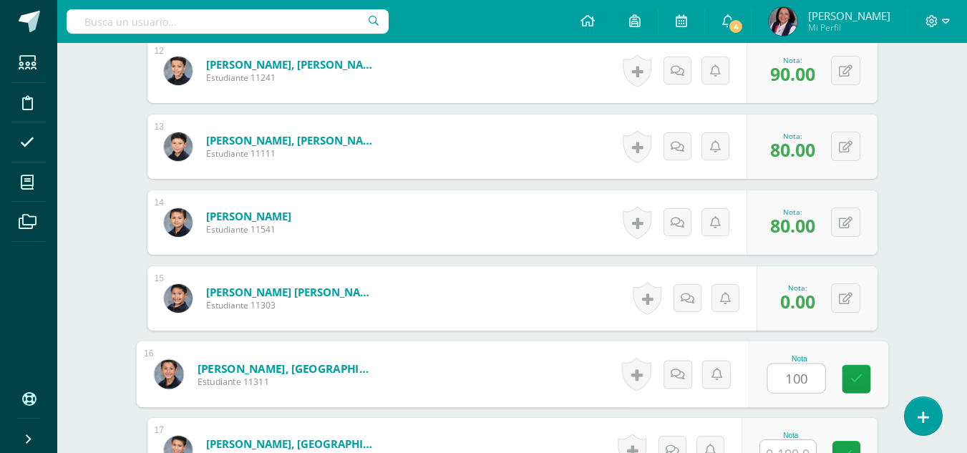
type input "100"
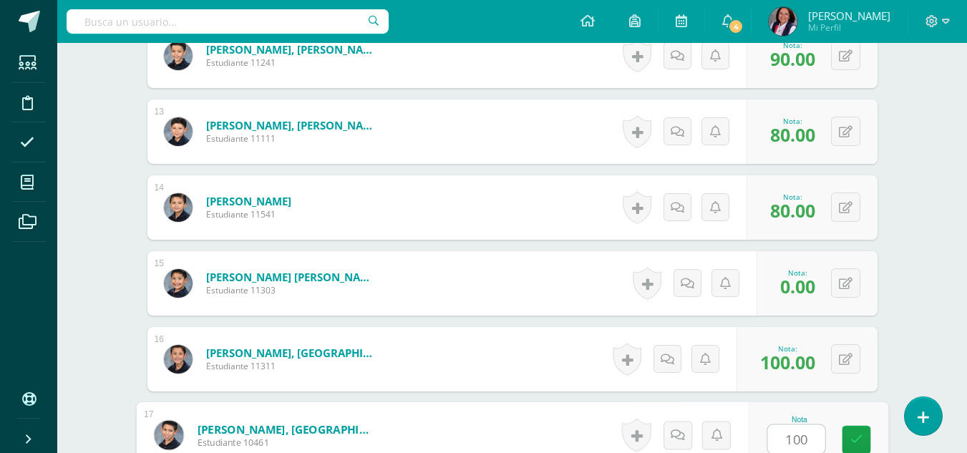
type input "100"
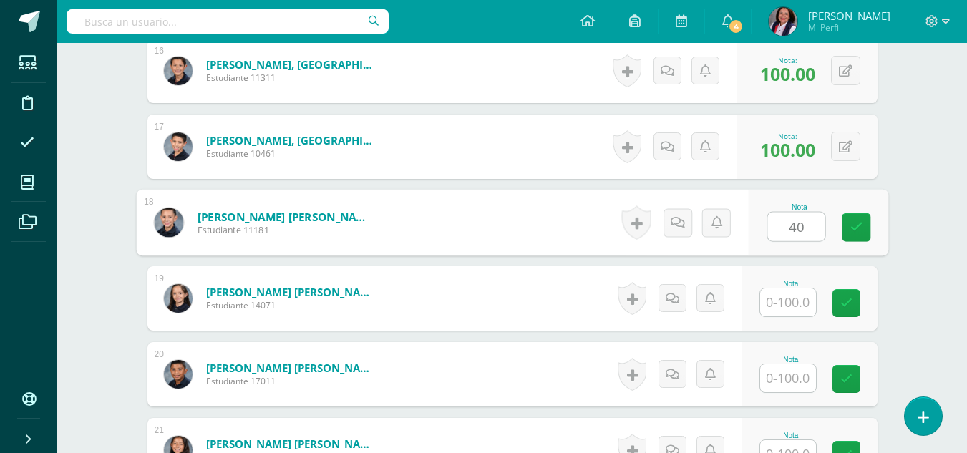
type input "40"
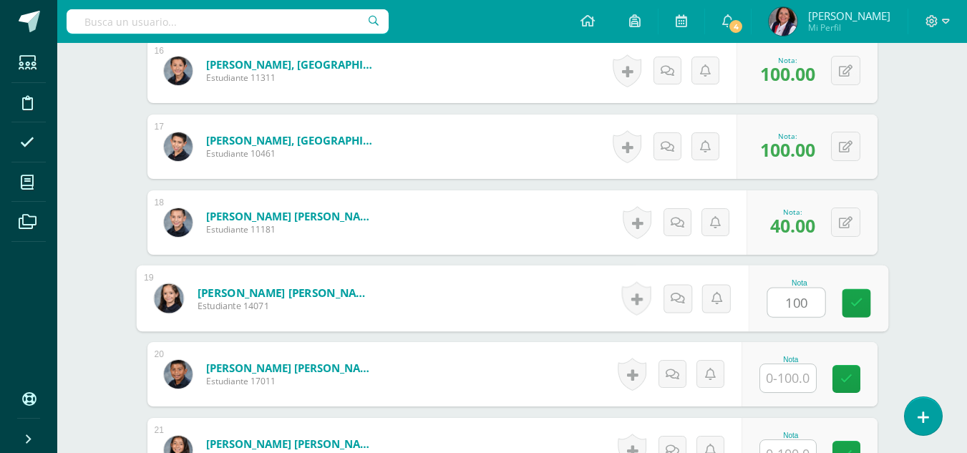
type input "100"
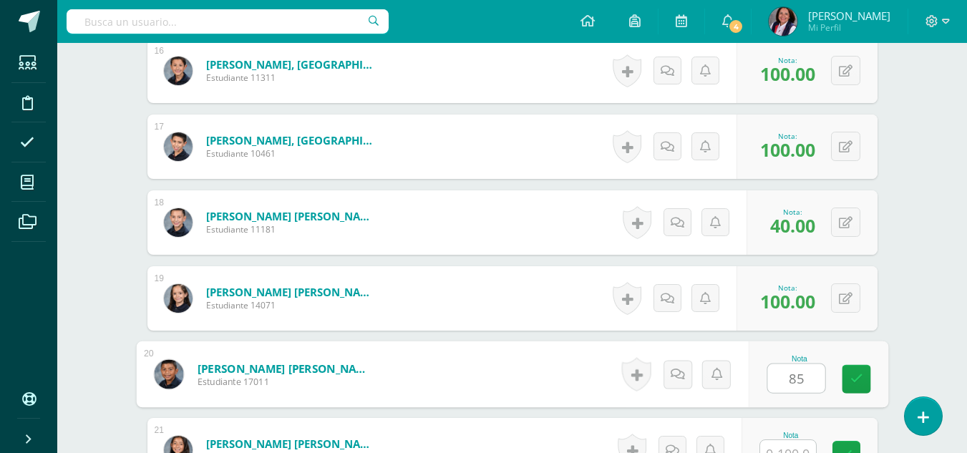
type input "85"
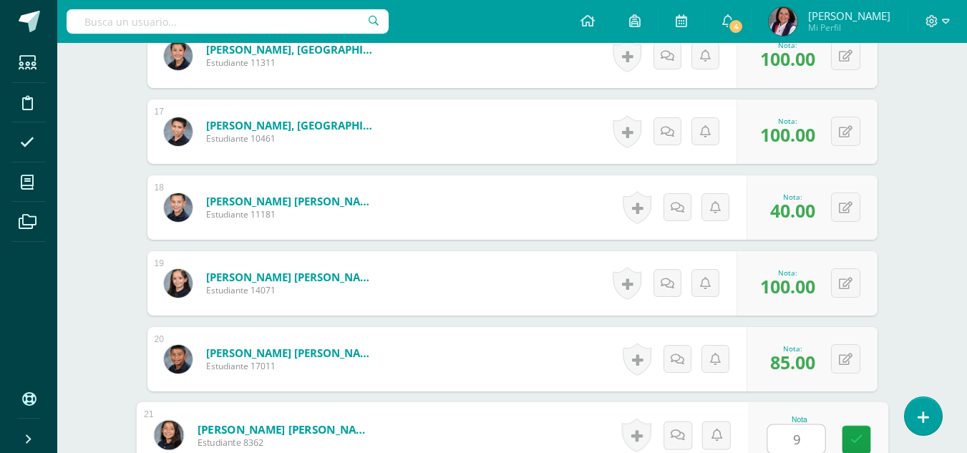
type input "90"
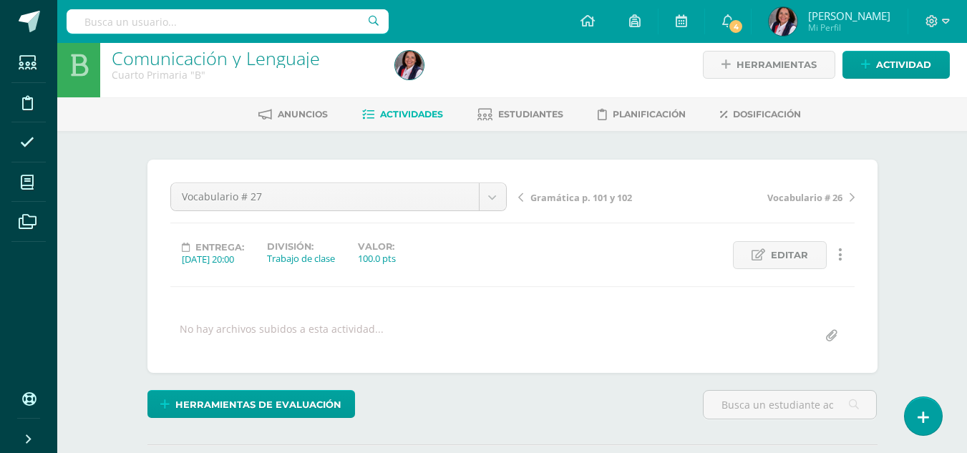
scroll to position [0, 0]
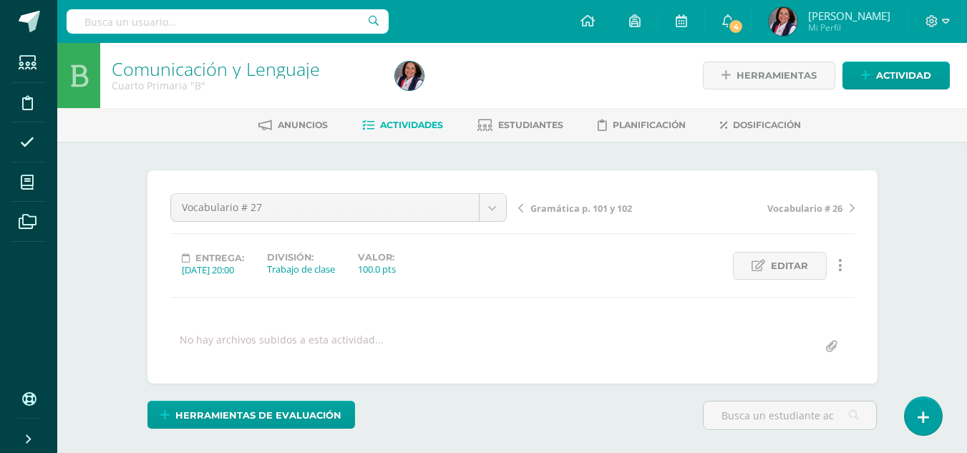
click at [570, 207] on span "Gramática p. 101 y 102" at bounding box center [581, 208] width 102 height 13
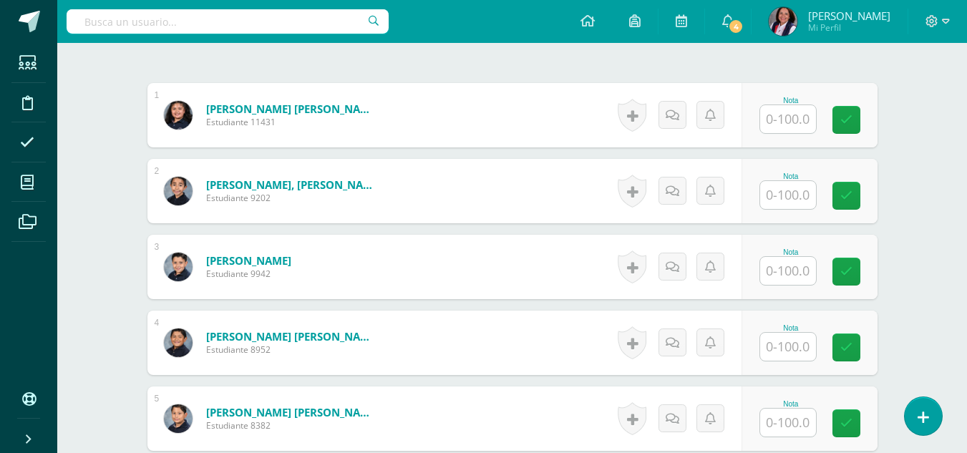
scroll to position [415, 0]
click at [796, 122] on input "text" at bounding box center [788, 118] width 56 height 28
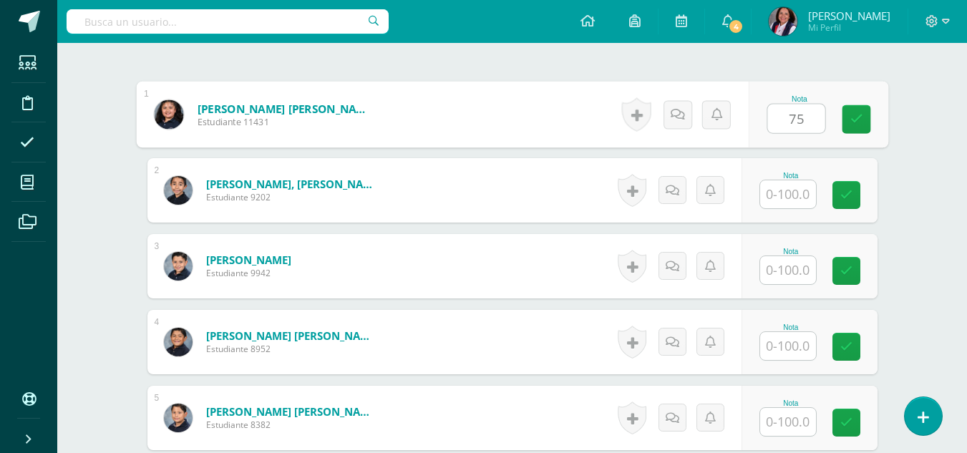
type input "75"
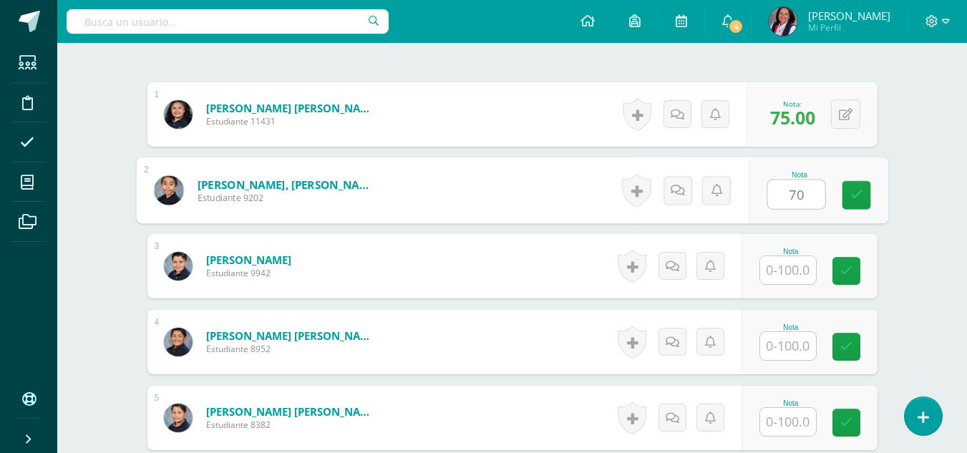
type input "70"
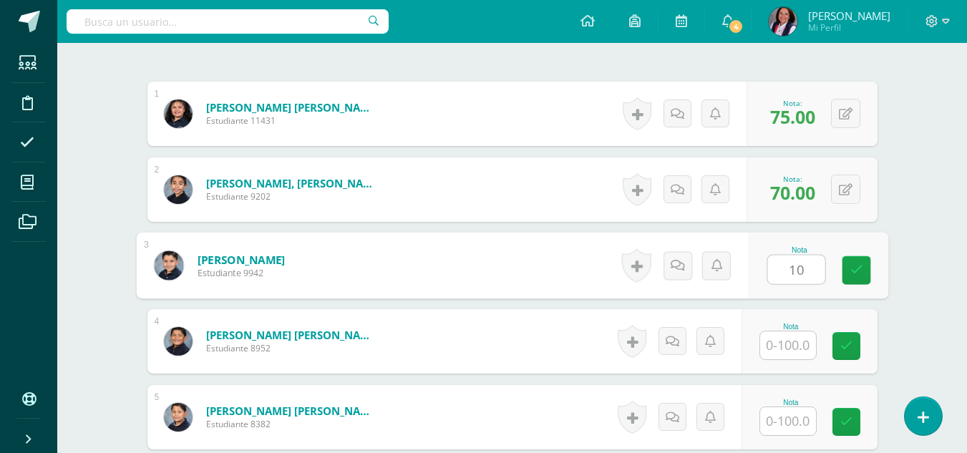
scroll to position [416, 0]
type input "100"
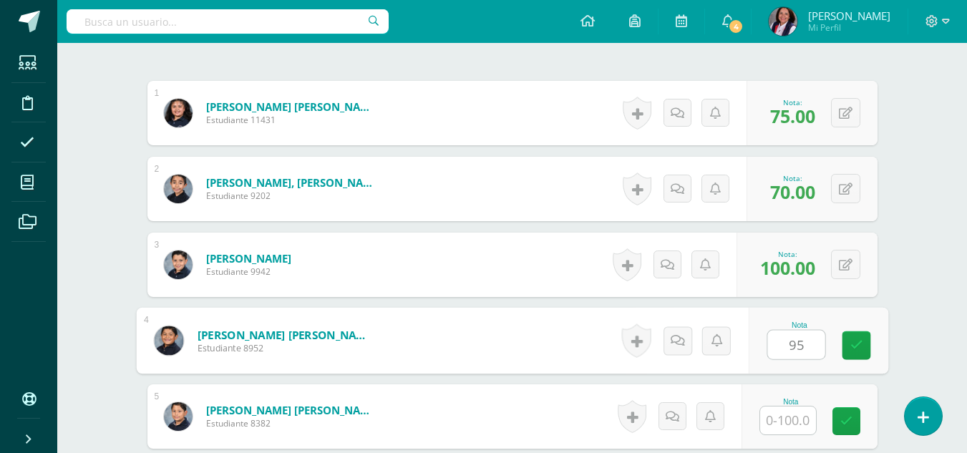
type input "95"
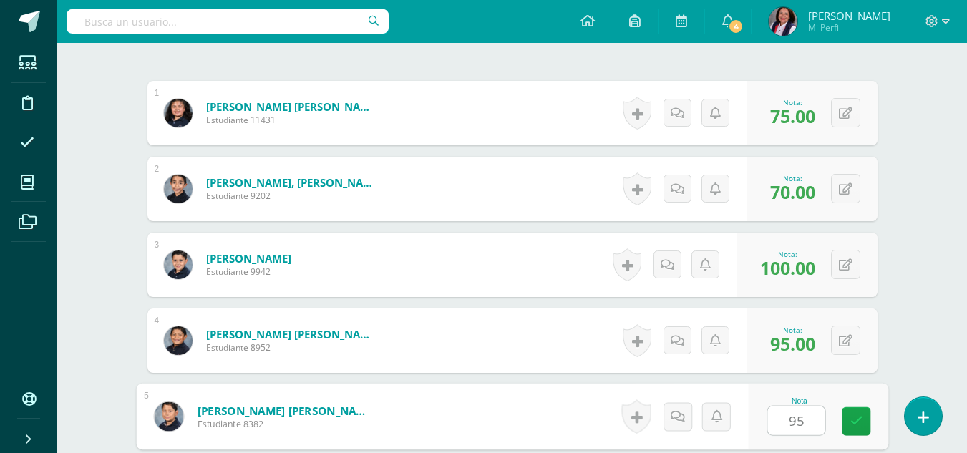
type input "95"
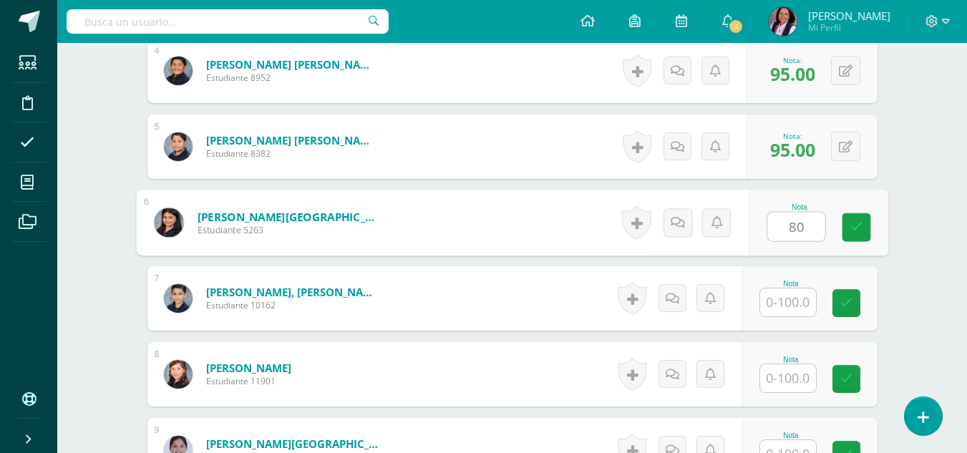
type input "80"
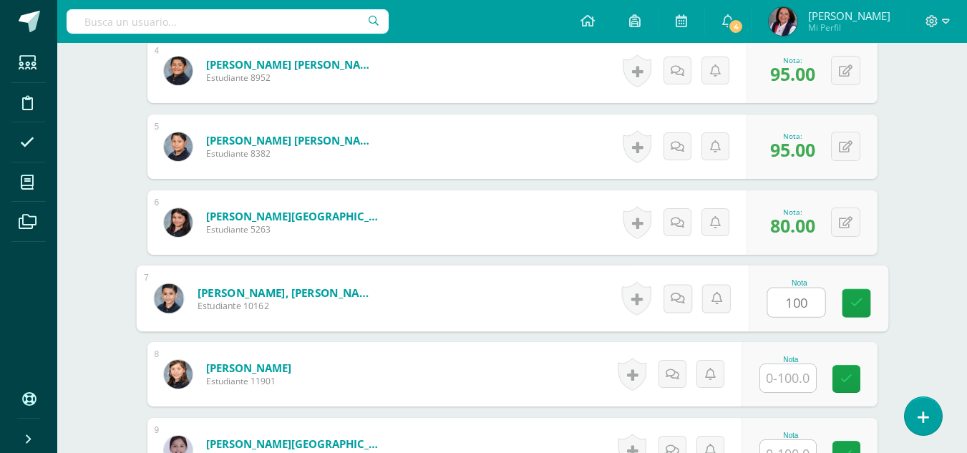
type input "100"
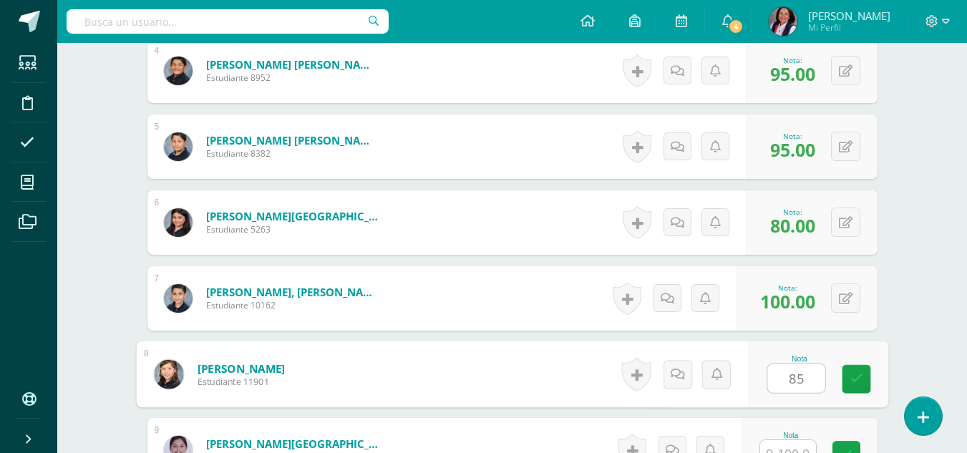
type input "85"
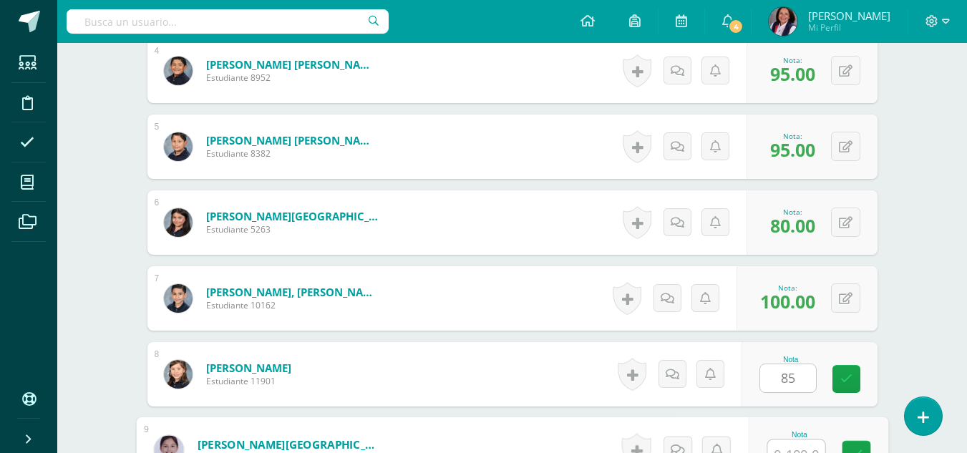
scroll to position [701, 0]
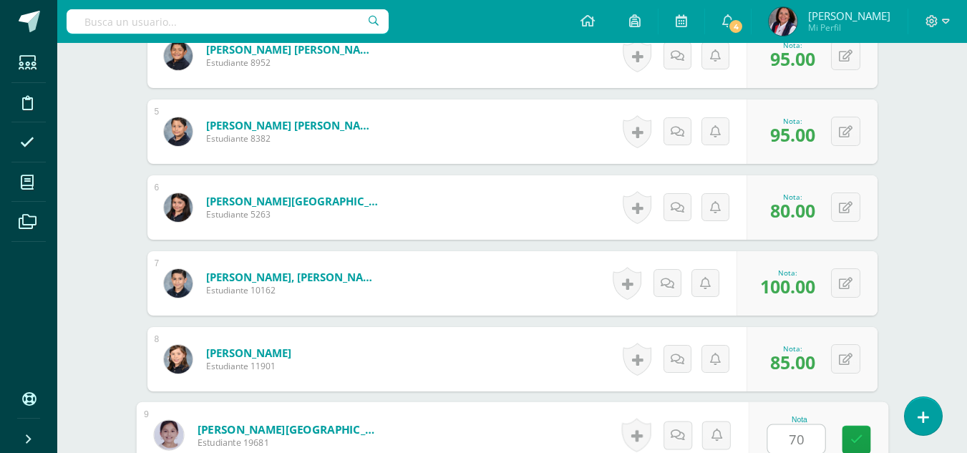
type input "70"
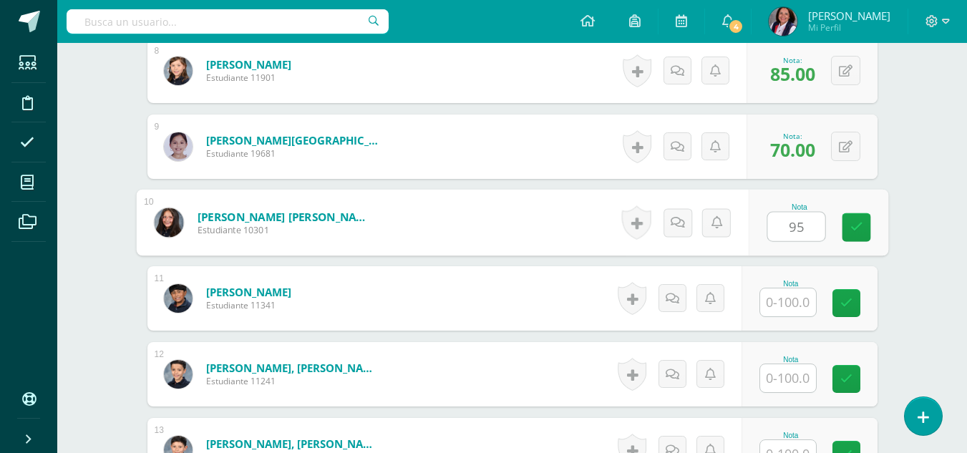
type input "95"
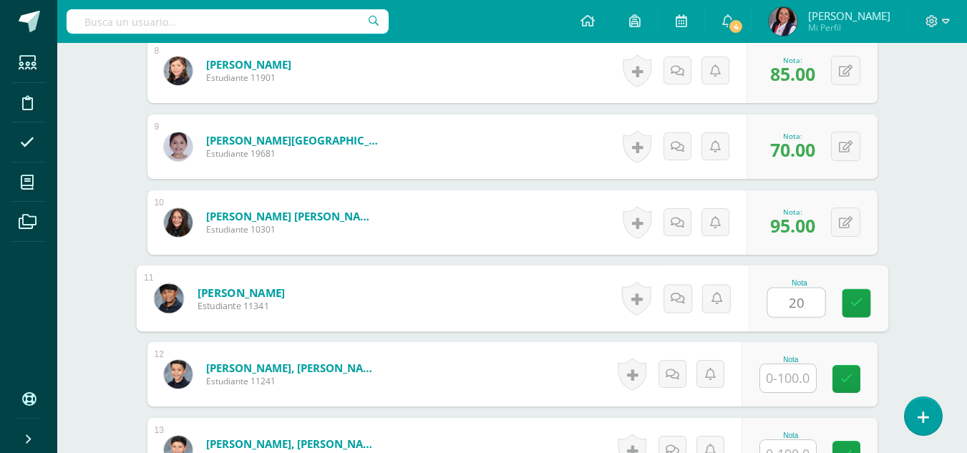
type input "20"
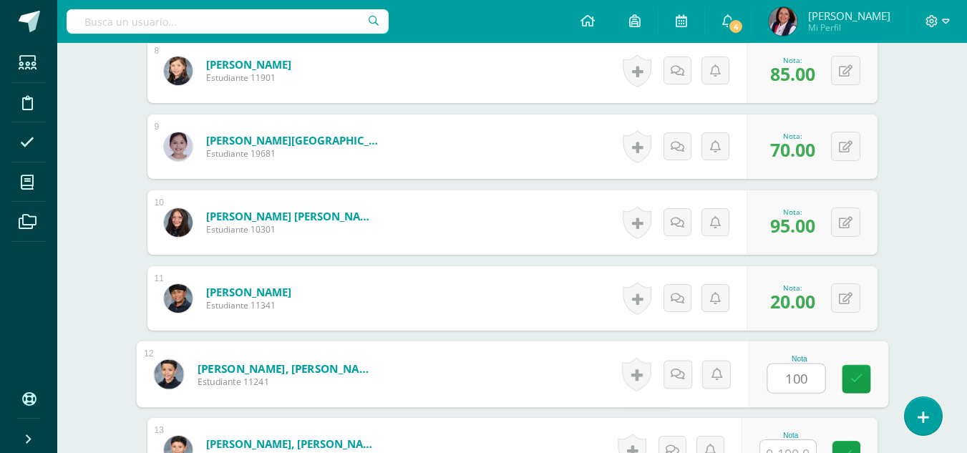
type input "100"
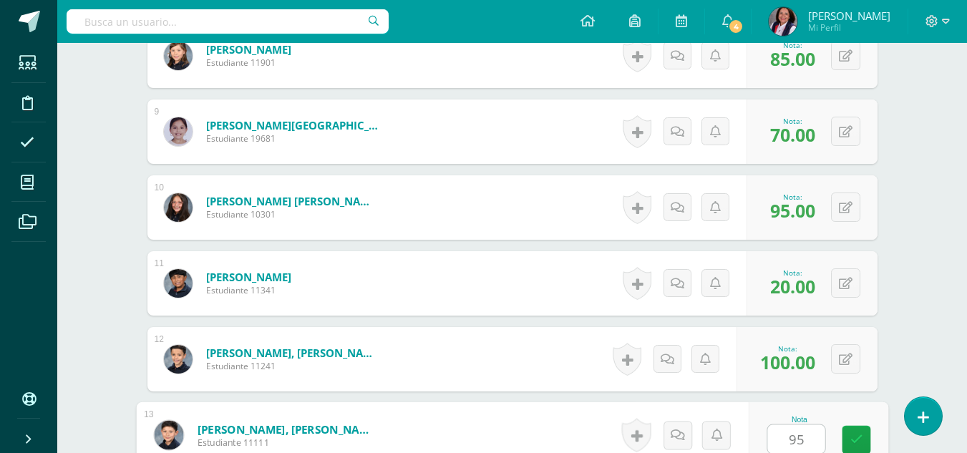
type input "95"
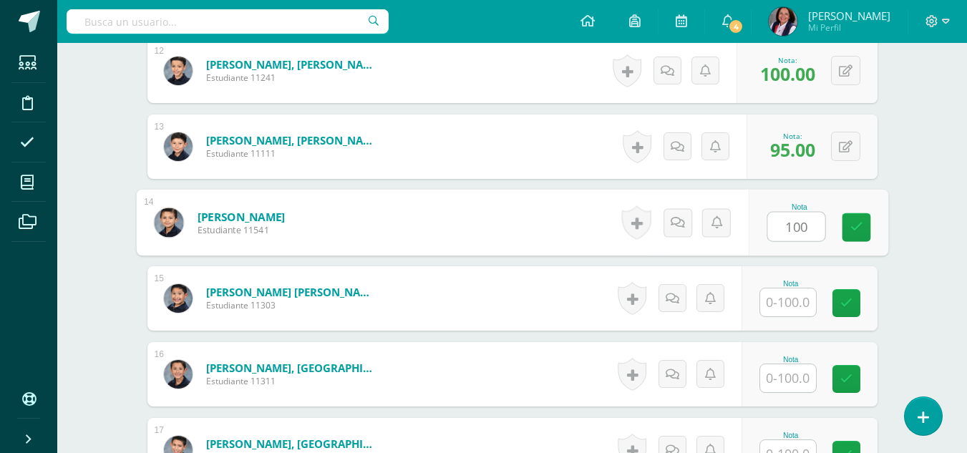
type input "100"
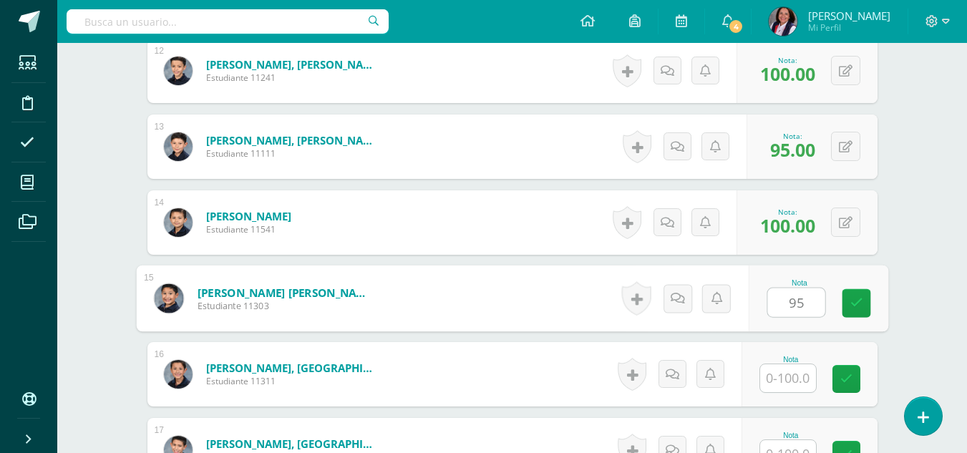
type input "95"
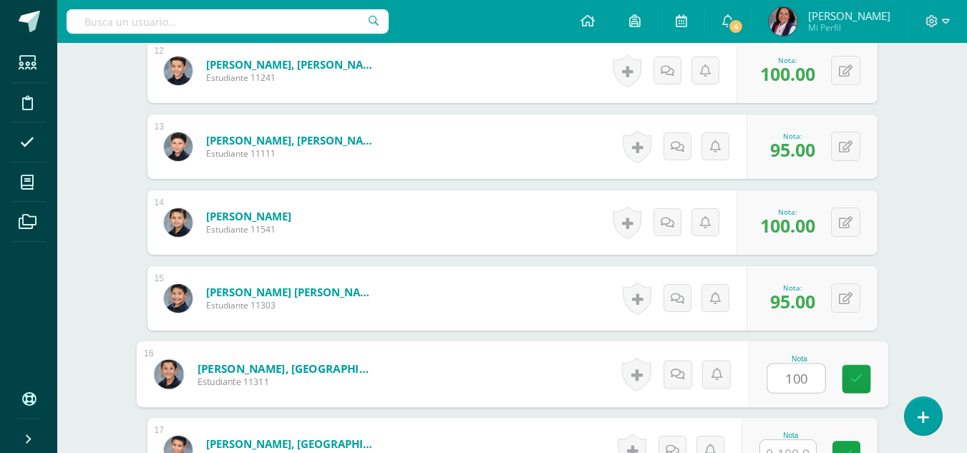
type input "100"
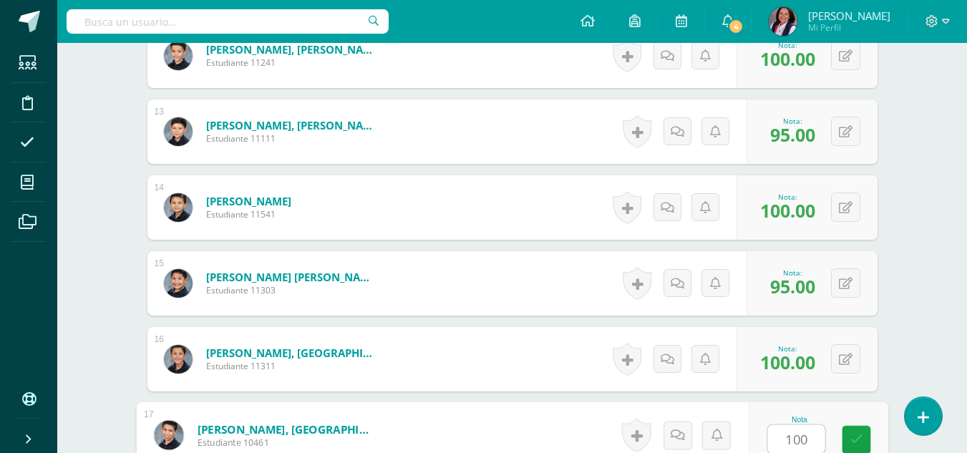
type input "100"
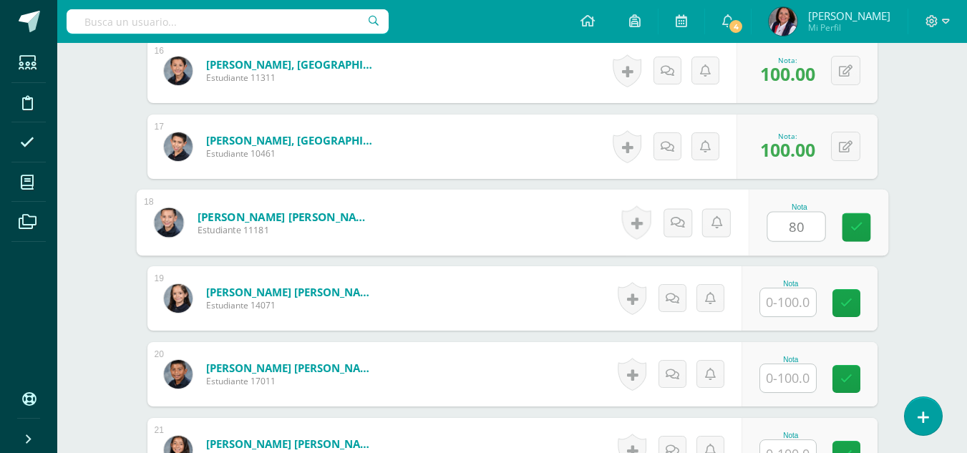
type input "80"
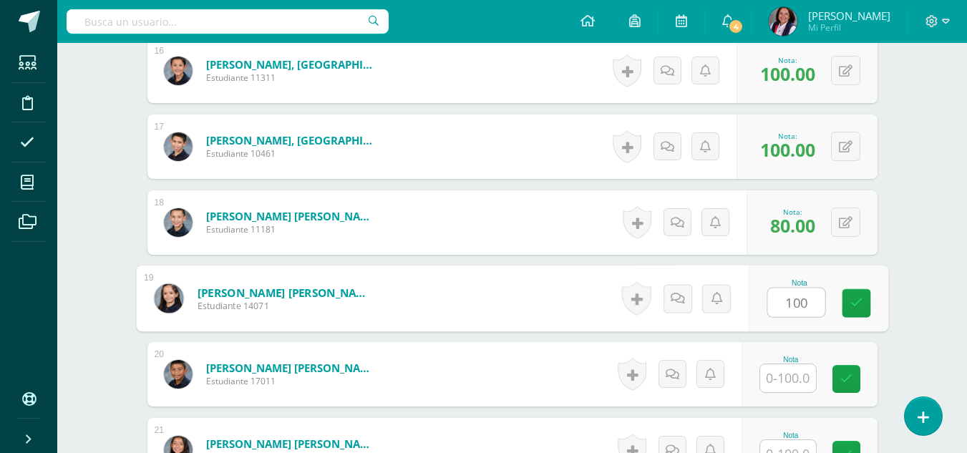
type input "100"
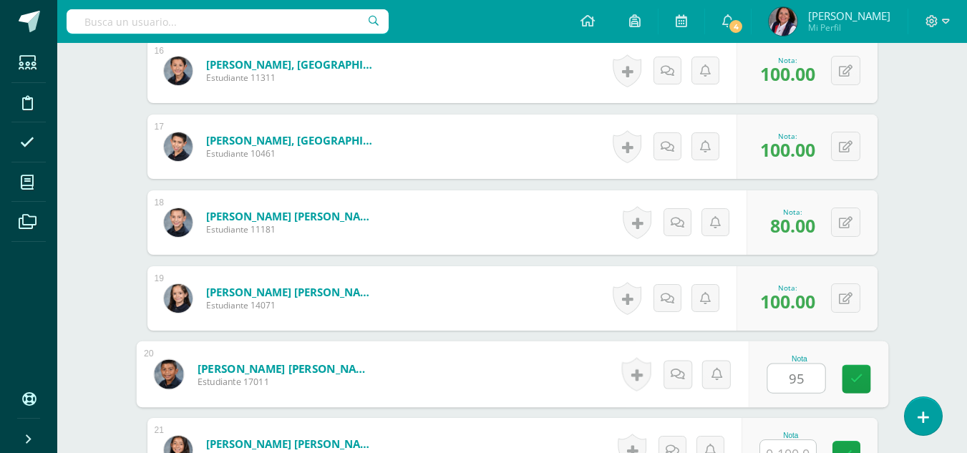
type input "95"
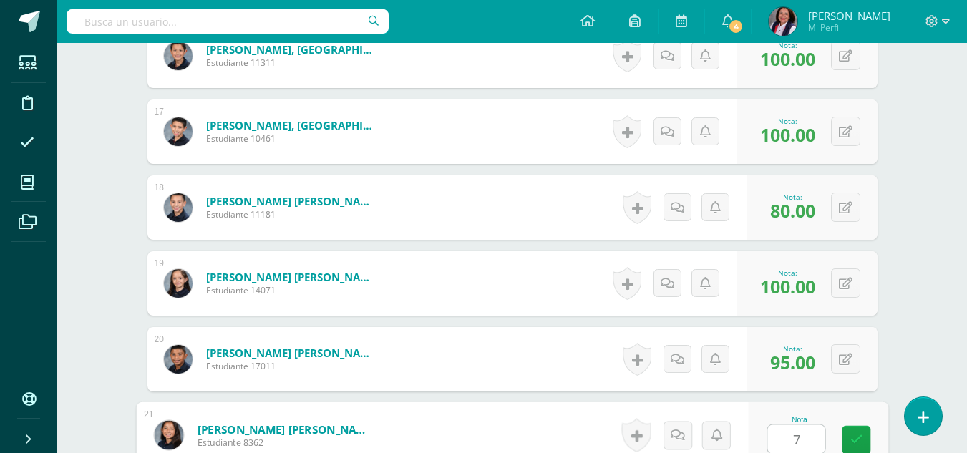
type input "70"
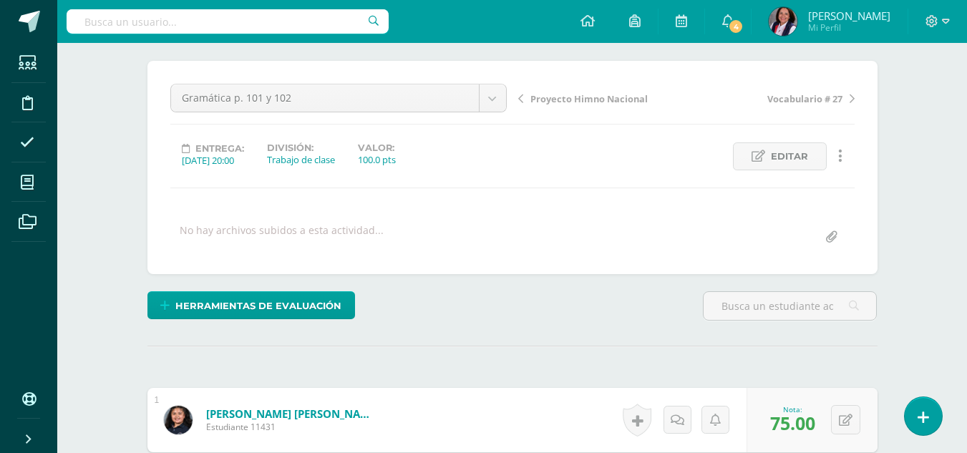
scroll to position [37, 0]
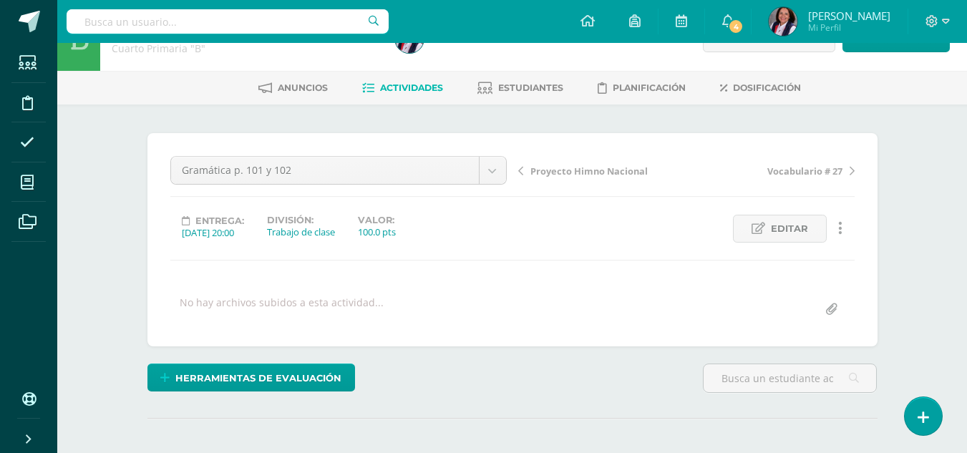
click at [590, 171] on span "Proyecto Himno Nacional" at bounding box center [588, 171] width 117 height 13
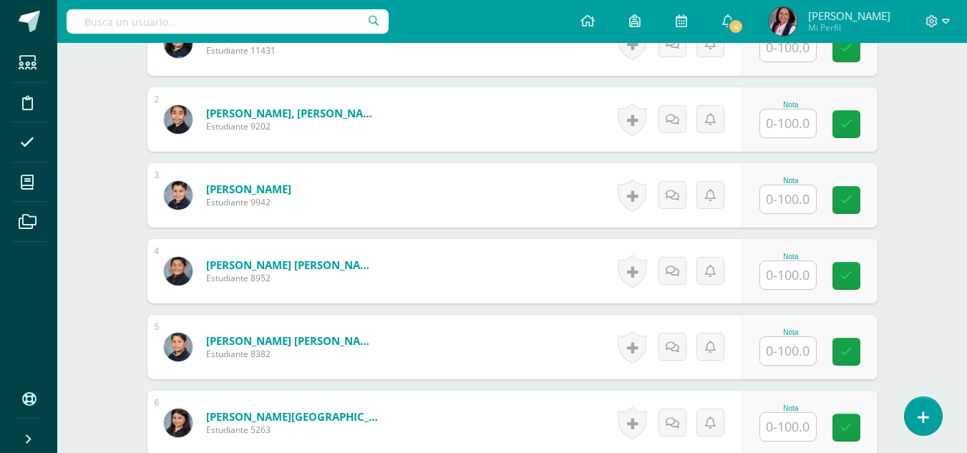
scroll to position [414, 0]
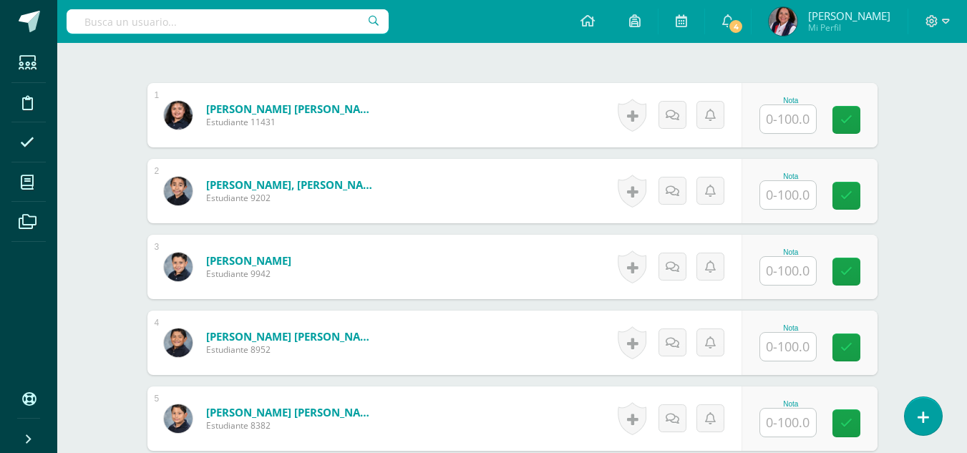
click at [792, 126] on input "text" at bounding box center [788, 119] width 56 height 28
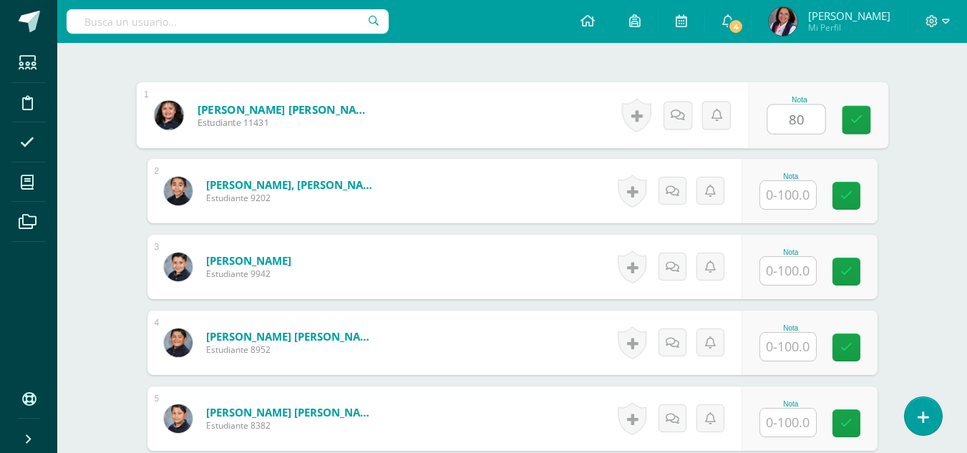
scroll to position [415, 0]
type input "80"
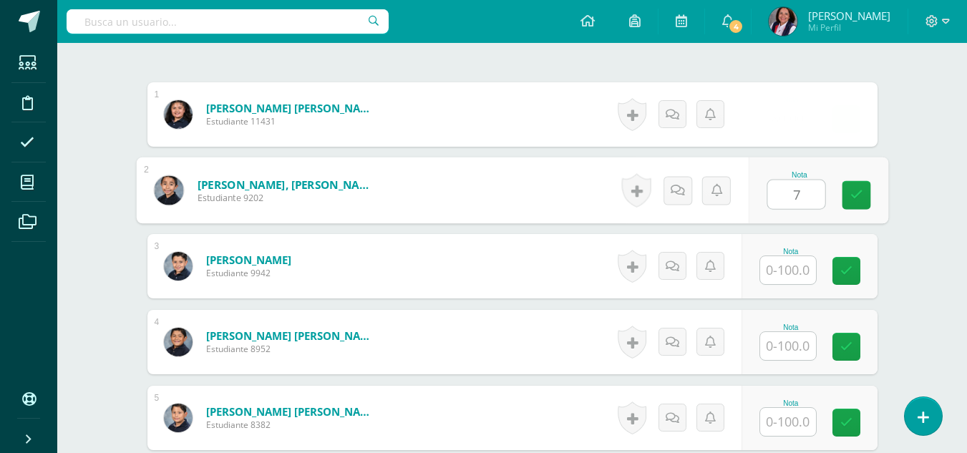
scroll to position [416, 0]
type input "70"
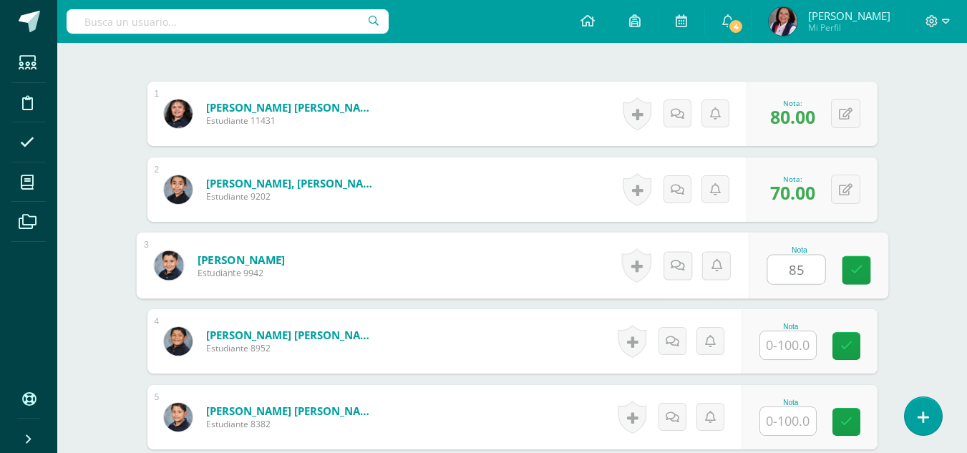
type input "85"
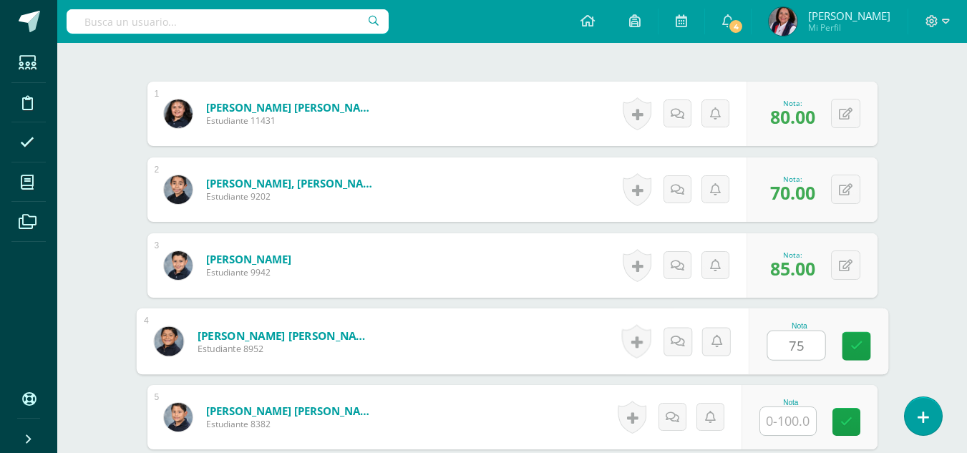
type input "75"
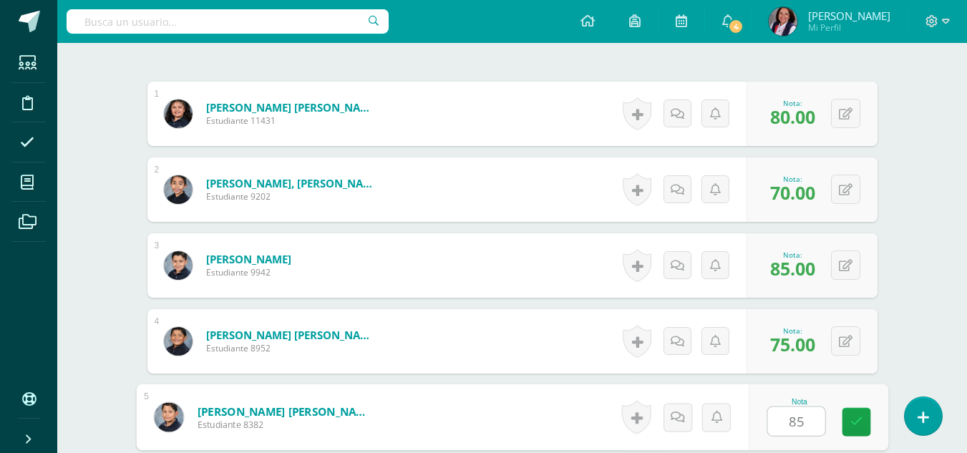
type input "85"
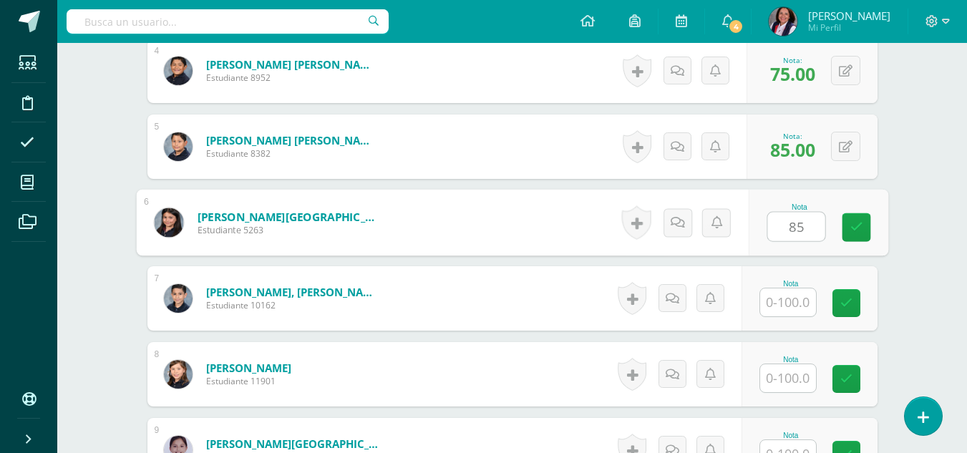
type input "85"
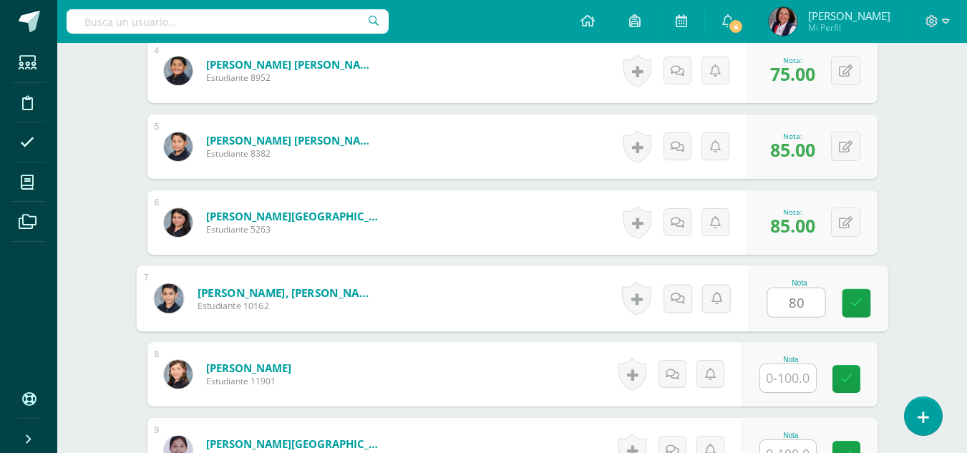
type input "80"
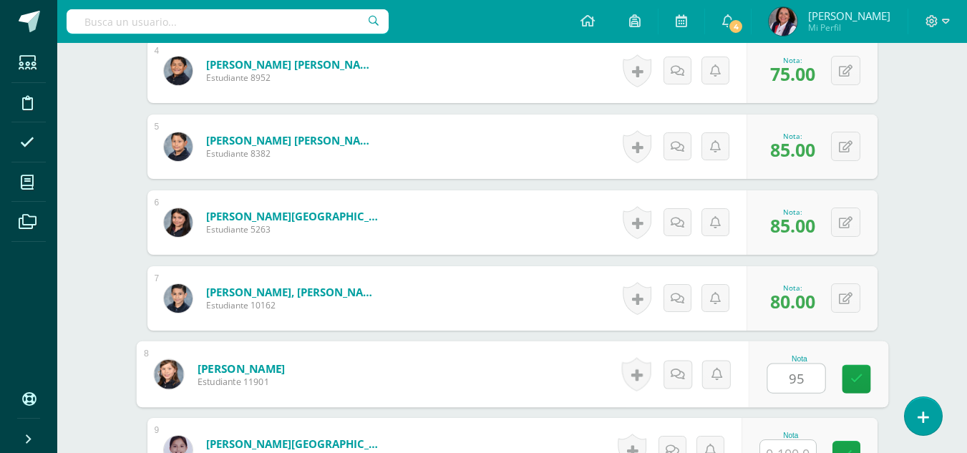
type input "95"
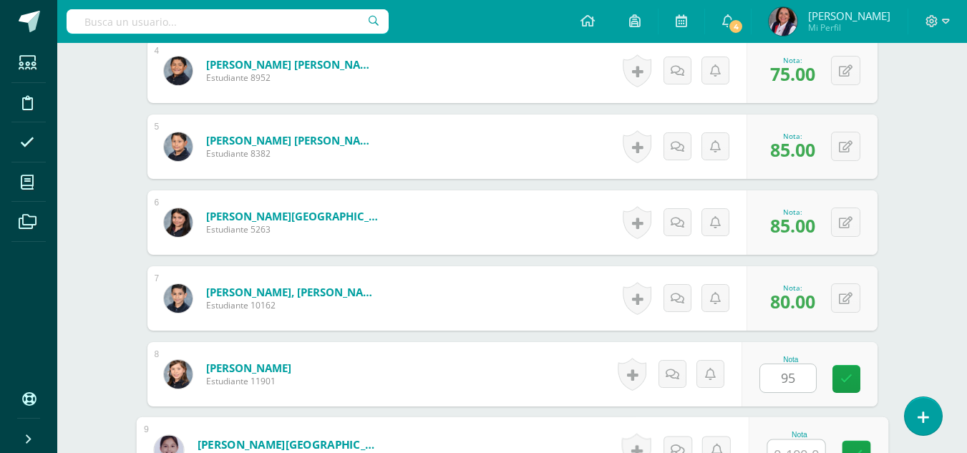
scroll to position [701, 0]
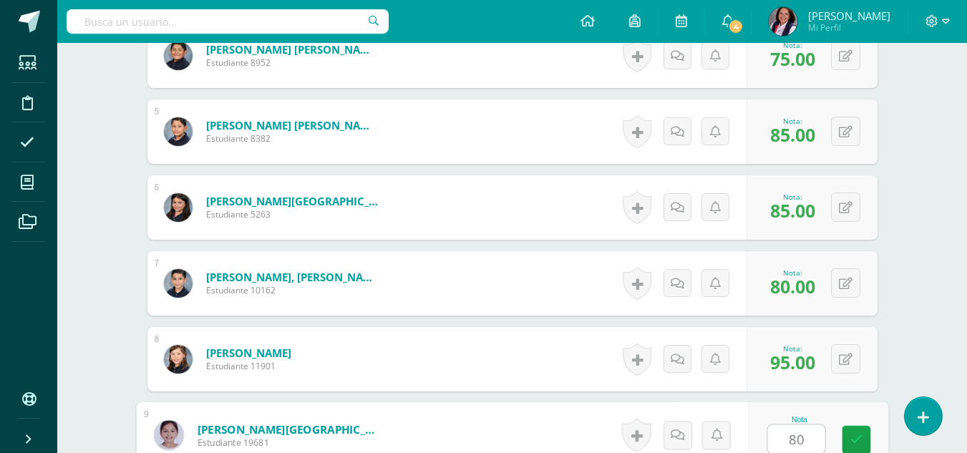
type input "80"
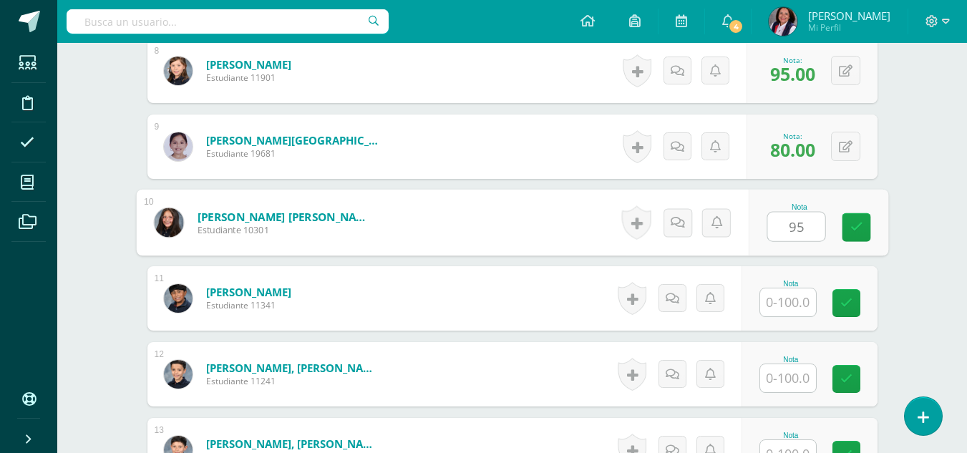
type input "95"
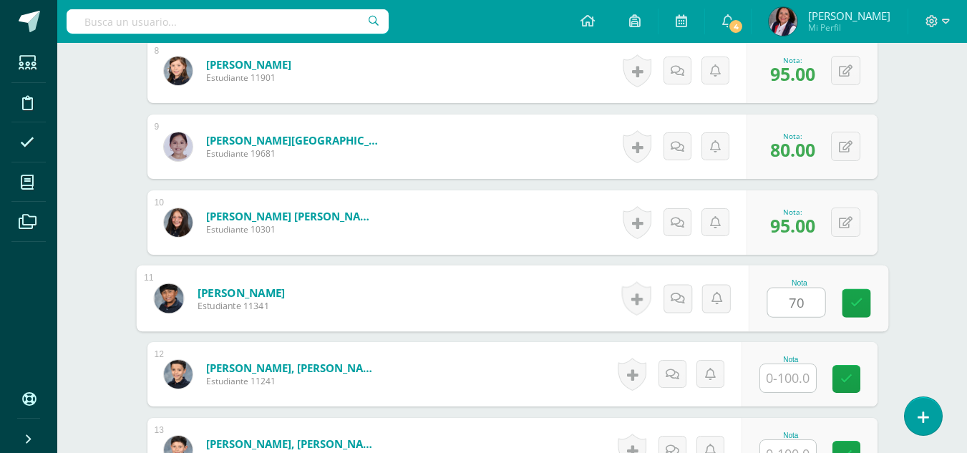
type input "70"
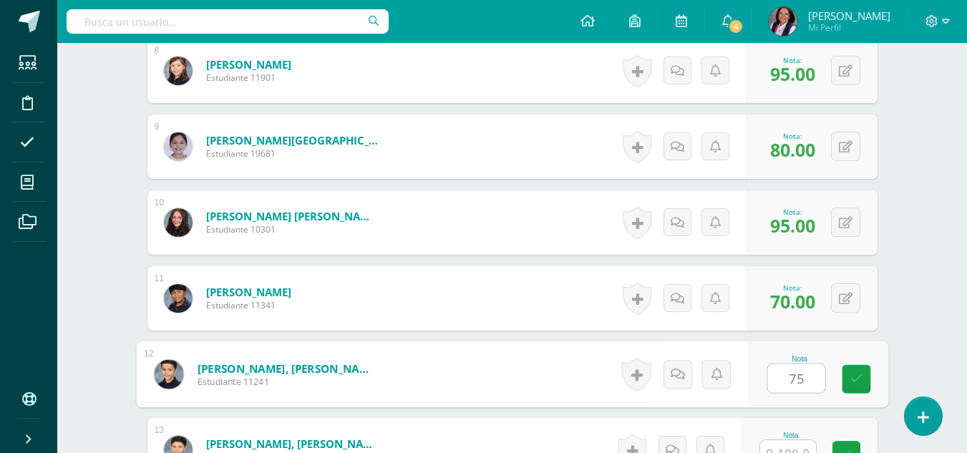
type input "75"
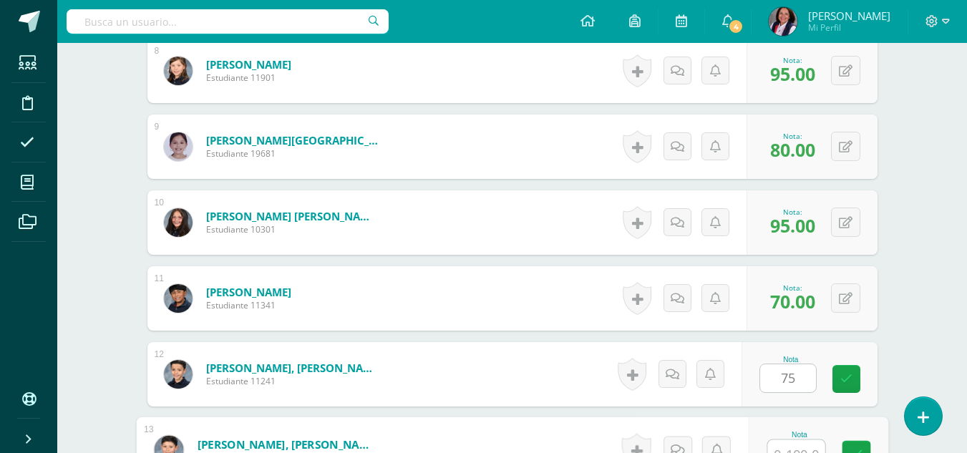
scroll to position [1005, 0]
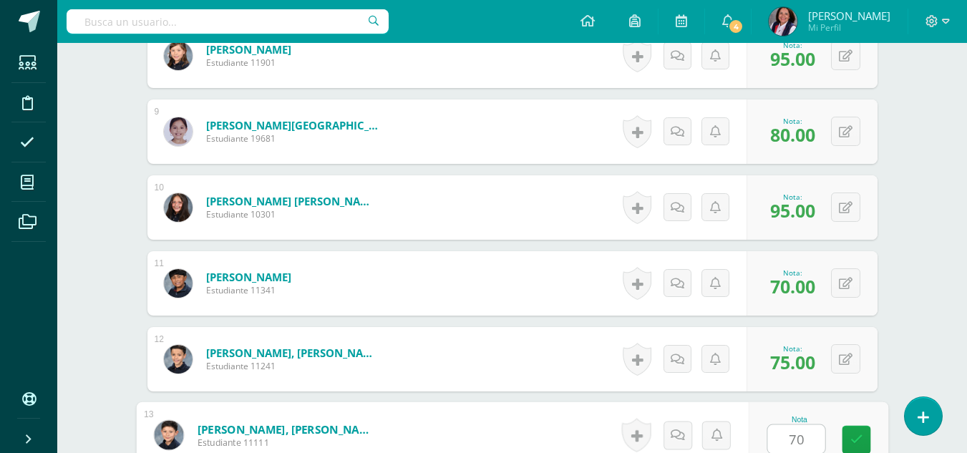
type input "70"
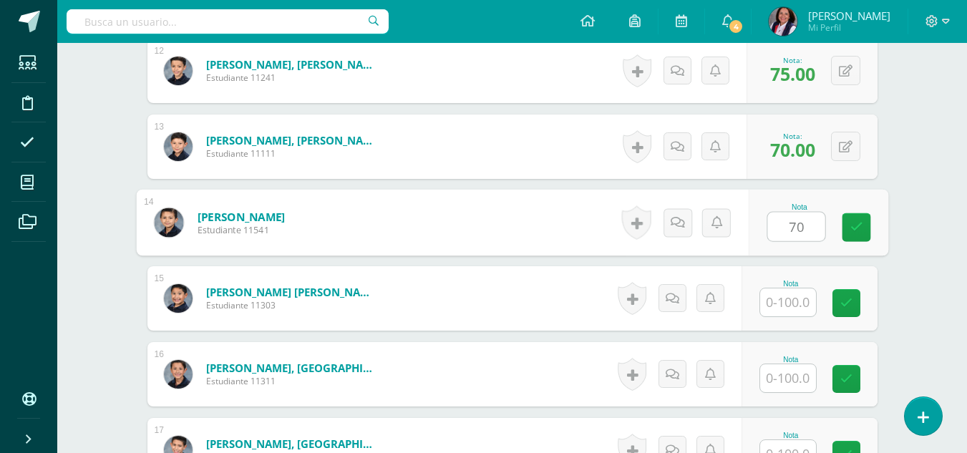
type input "70"
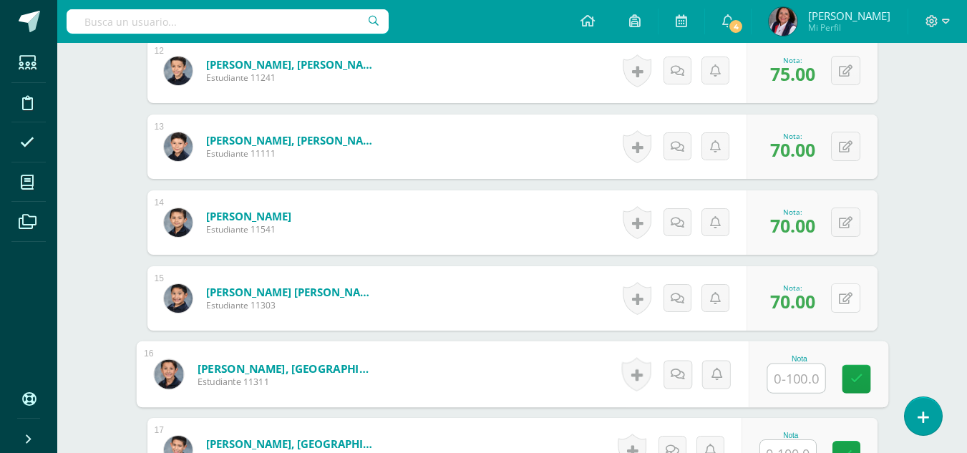
click at [850, 295] on icon at bounding box center [846, 299] width 14 height 12
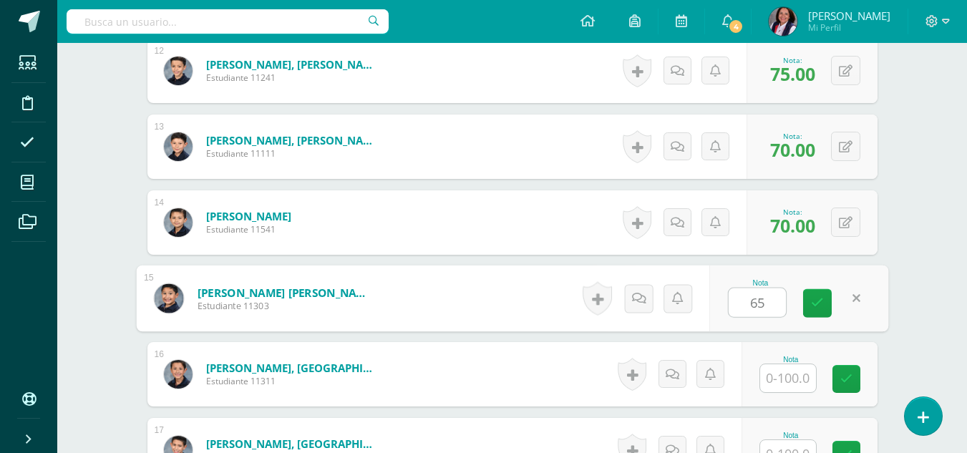
type input "65"
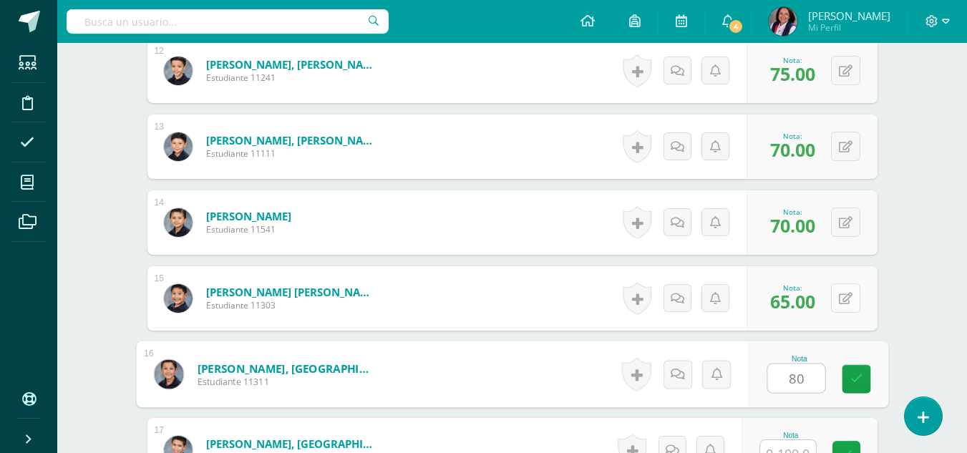
type input "80"
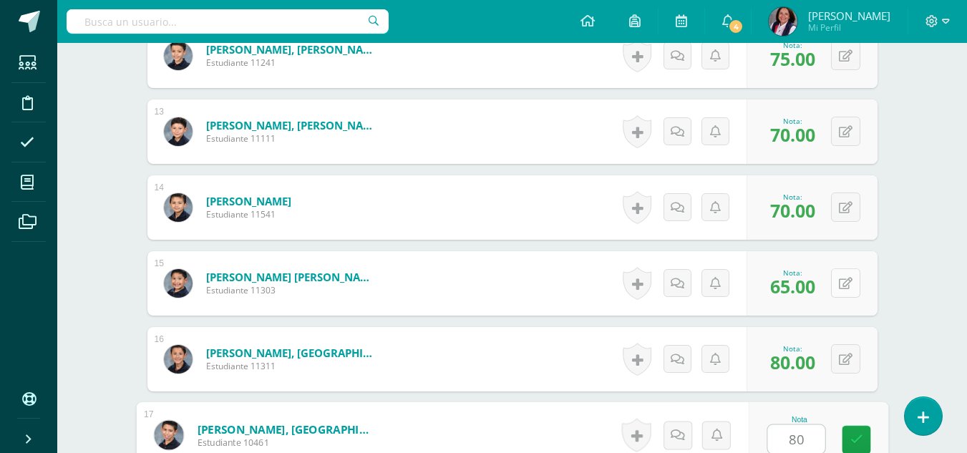
type input "80"
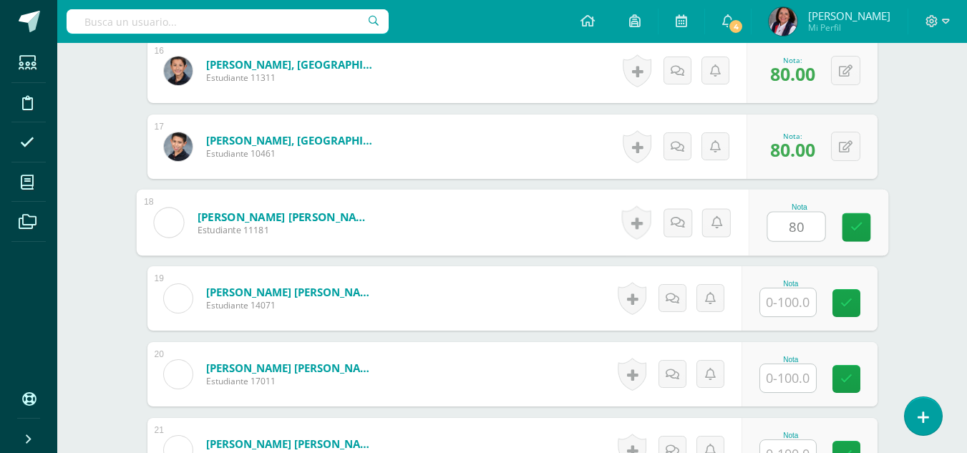
type input "80"
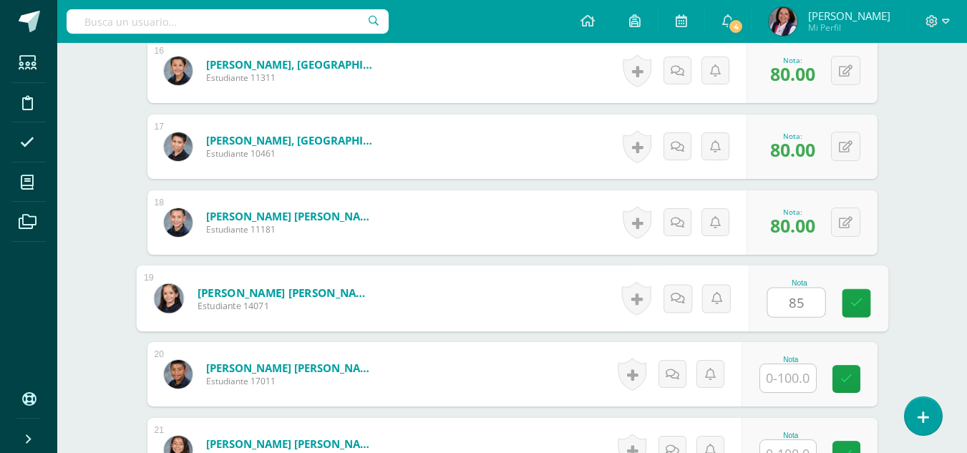
type input "85"
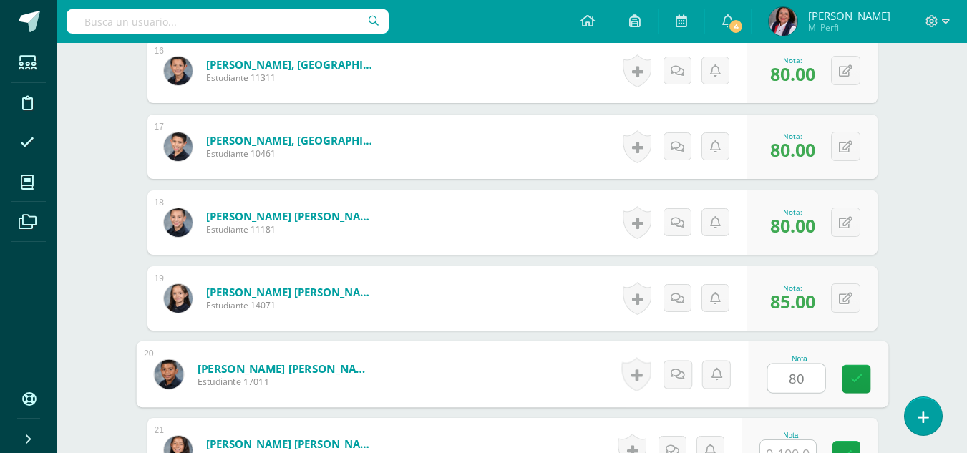
type input "80"
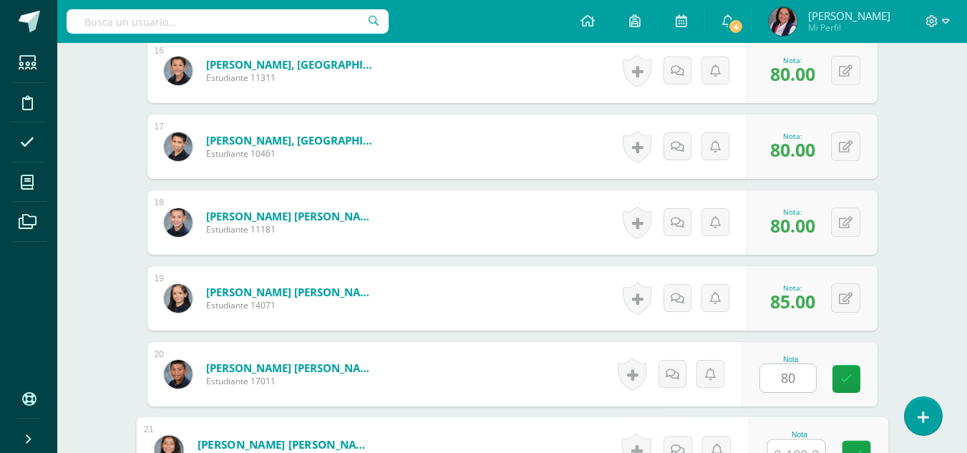
scroll to position [1611, 0]
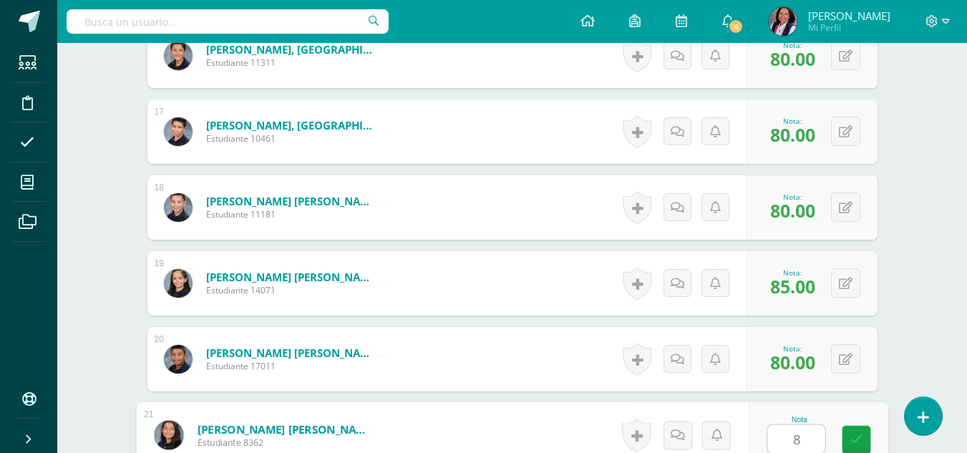
type input "80"
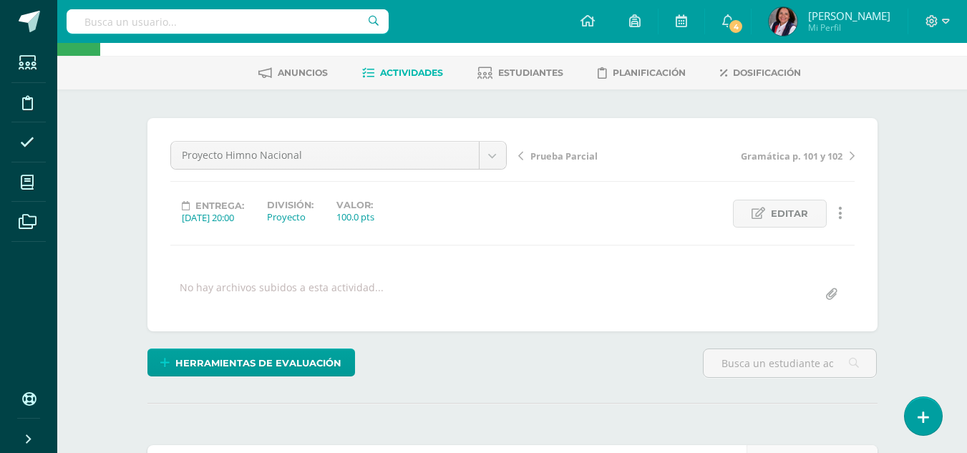
scroll to position [0, 0]
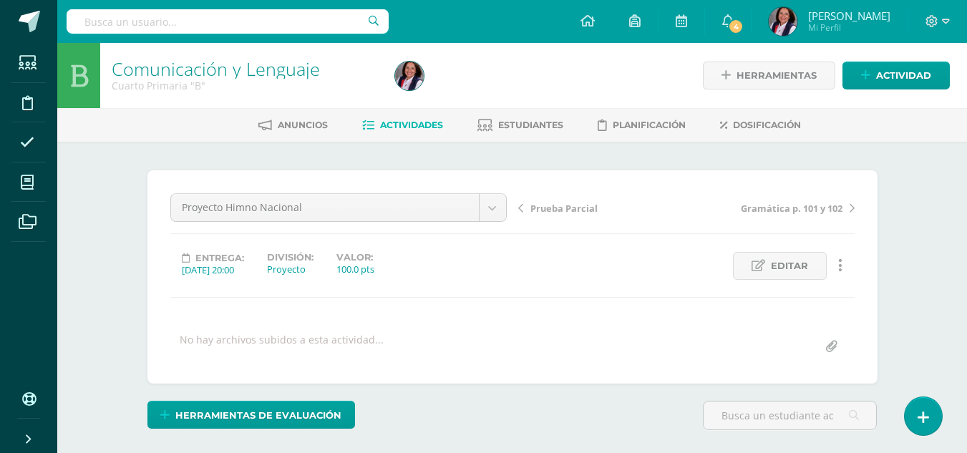
click at [557, 207] on span "Prueba Parcial" at bounding box center [563, 208] width 67 height 13
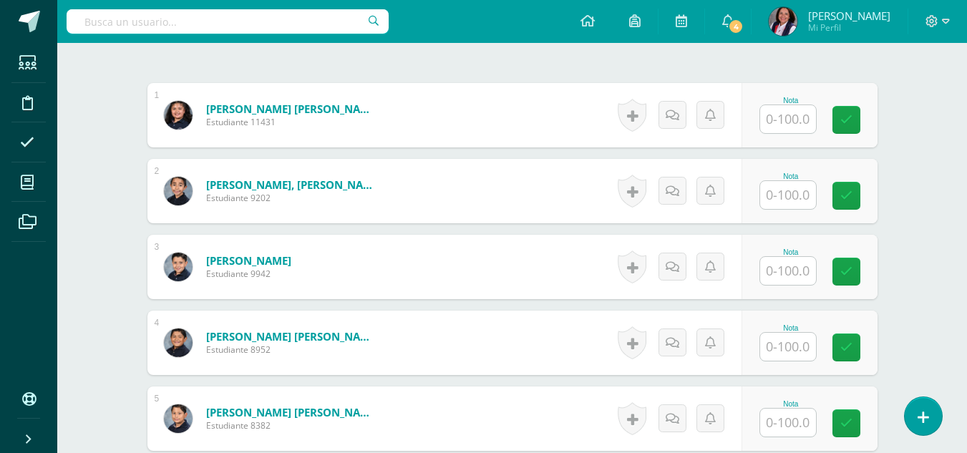
scroll to position [415, 0]
click at [791, 124] on input "text" at bounding box center [788, 118] width 56 height 28
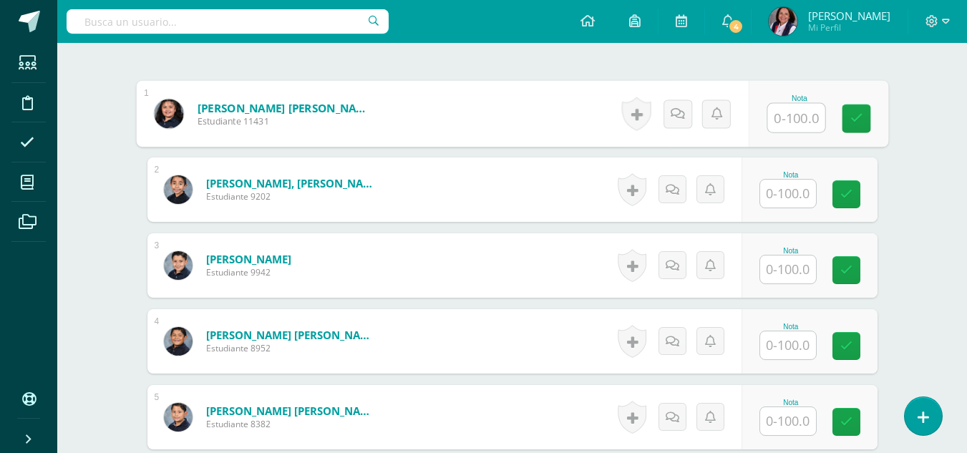
scroll to position [416, 0]
type input "90"
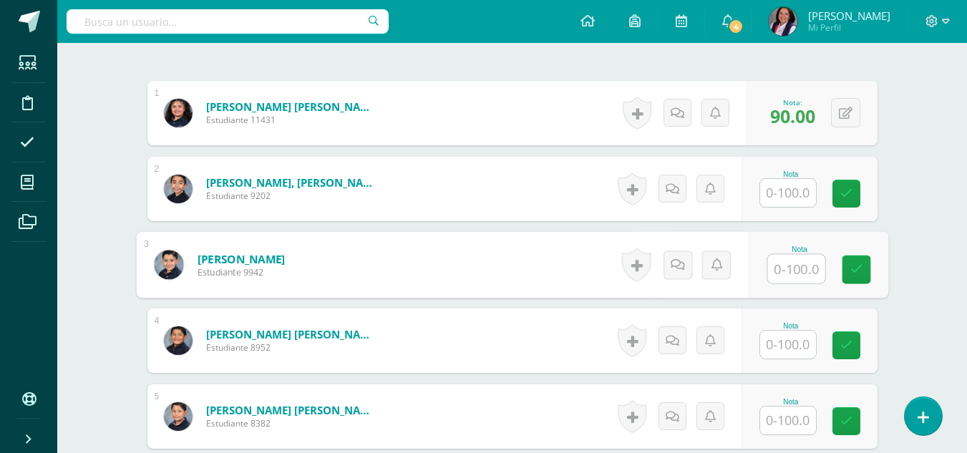
click at [783, 268] on input "text" at bounding box center [795, 269] width 57 height 29
type input "98"
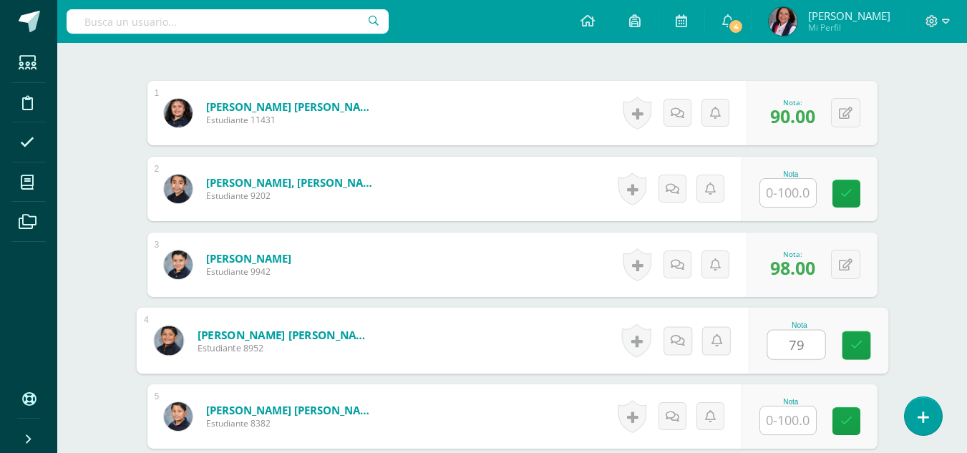
type input "79"
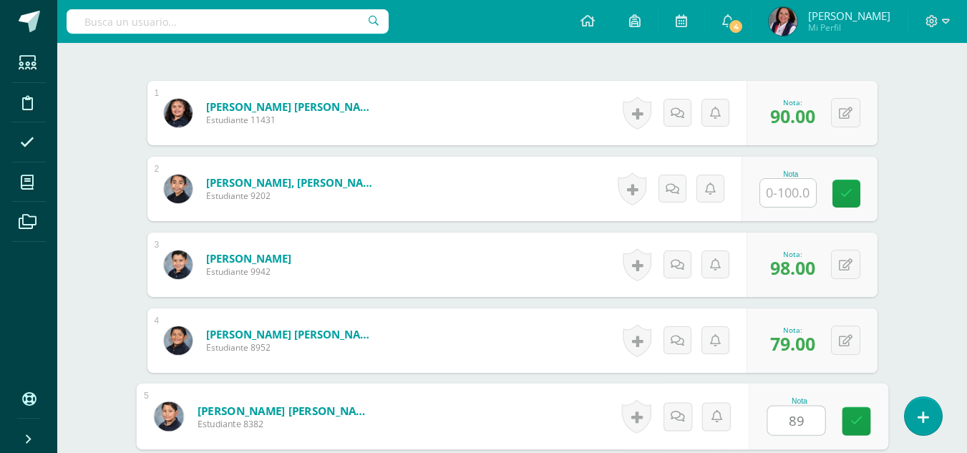
type input "89"
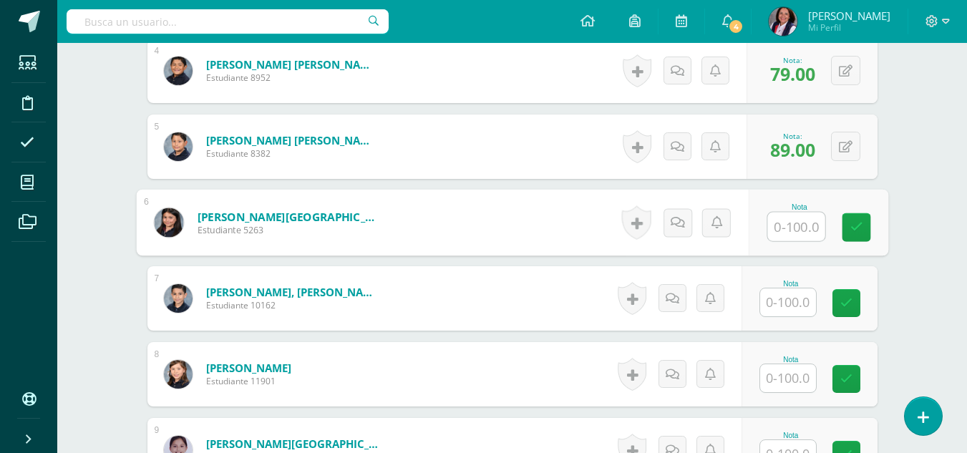
click at [788, 308] on input "text" at bounding box center [788, 302] width 56 height 28
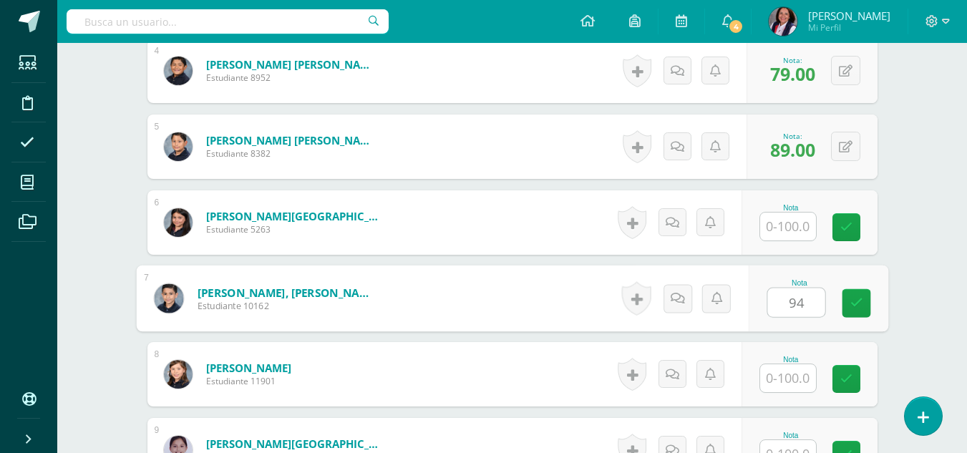
type input "94"
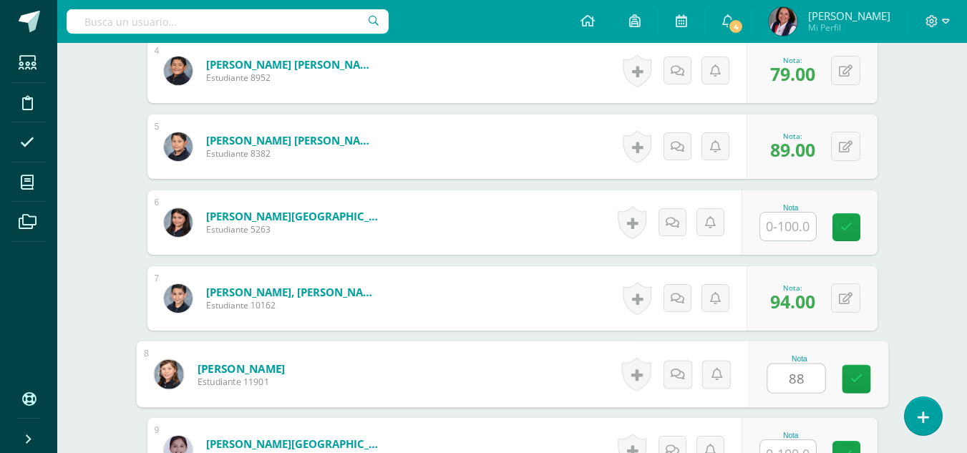
type input "88"
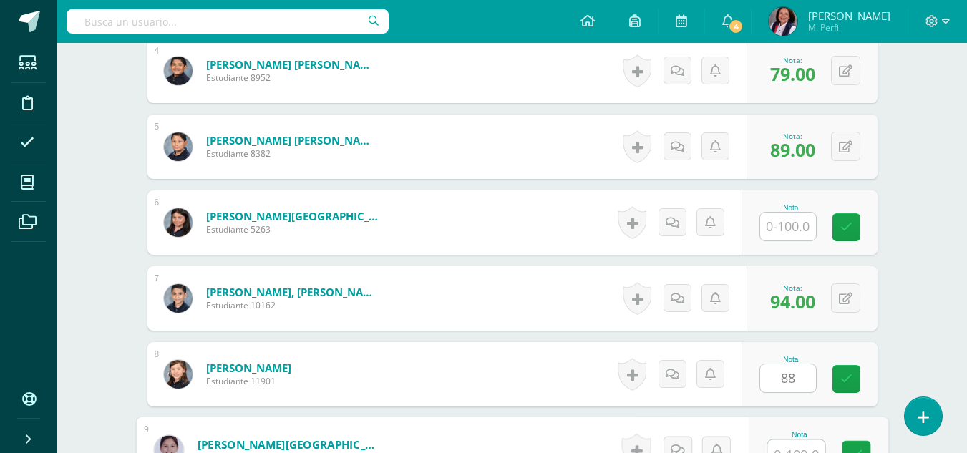
scroll to position [701, 0]
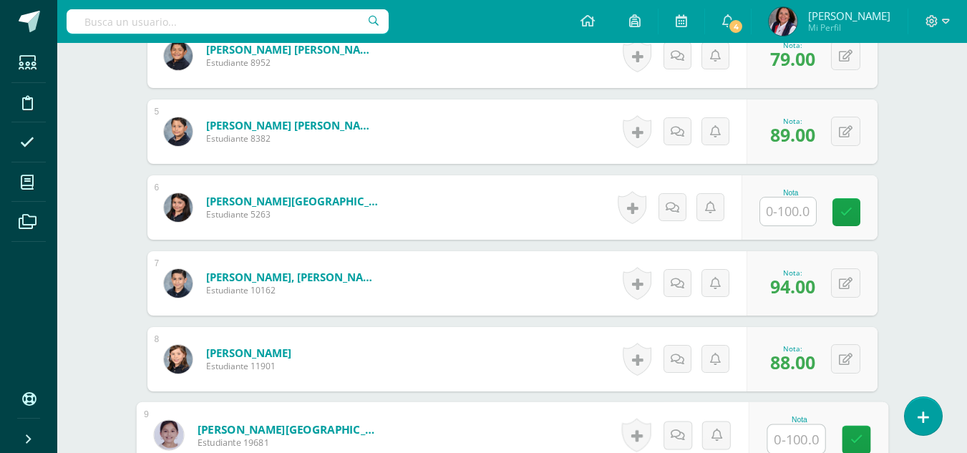
type input "9"
type input "86"
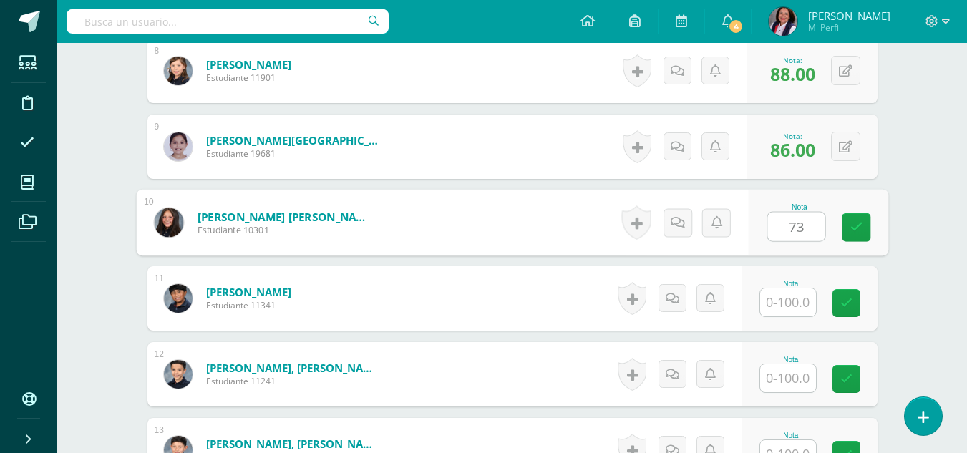
type input "73"
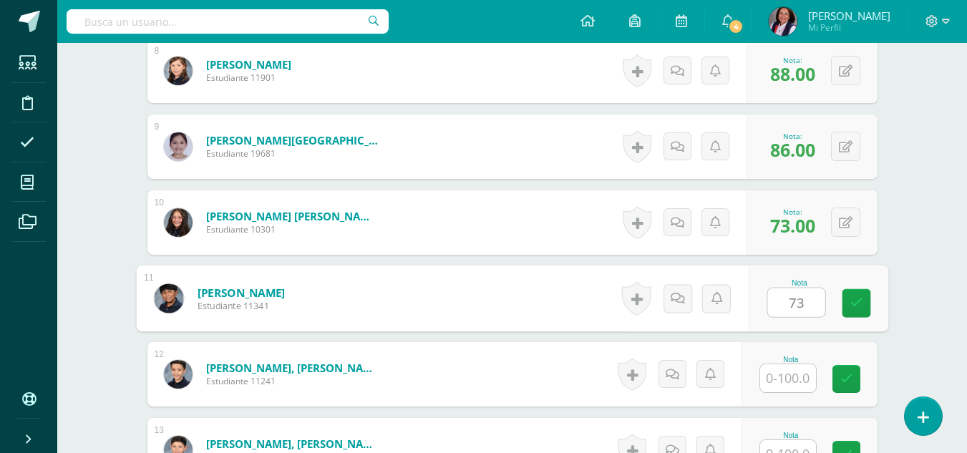
type input "73"
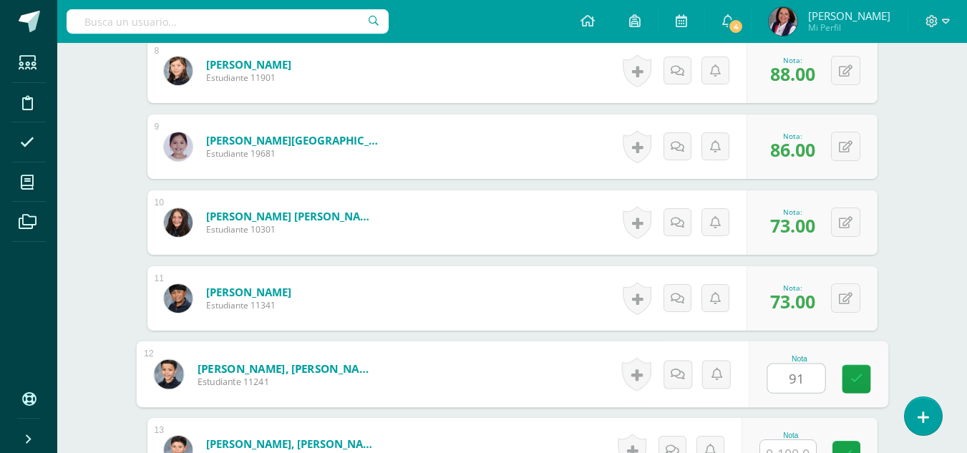
type input "91"
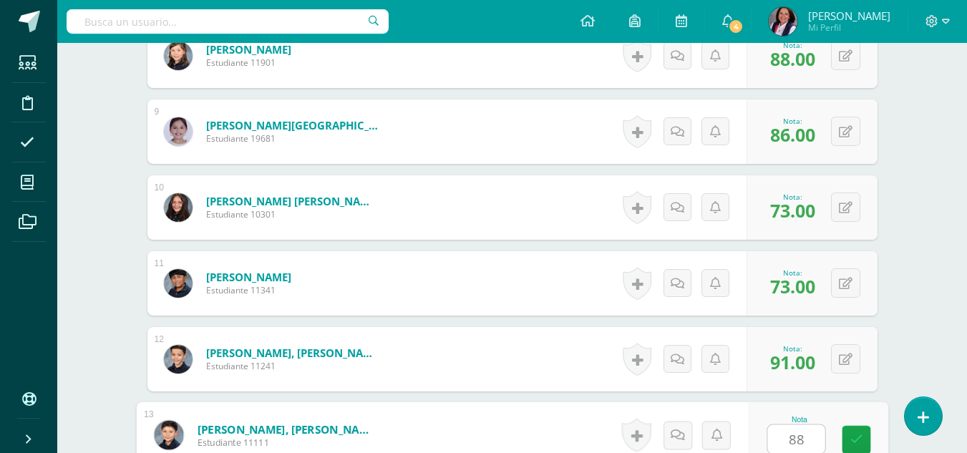
type input "88"
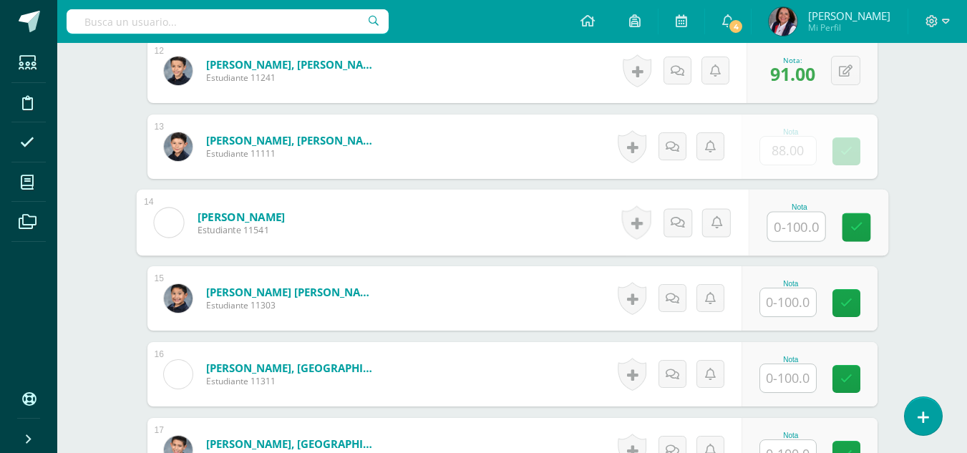
type input "9"
type input "86"
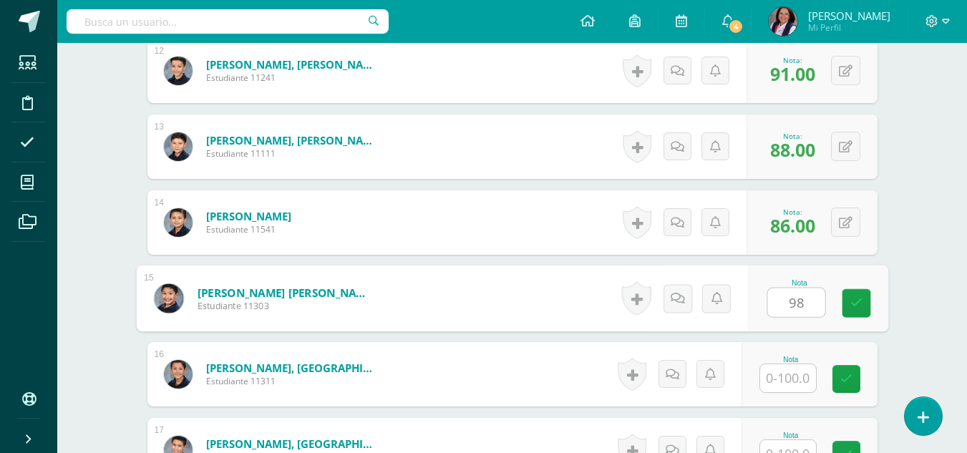
type input "98"
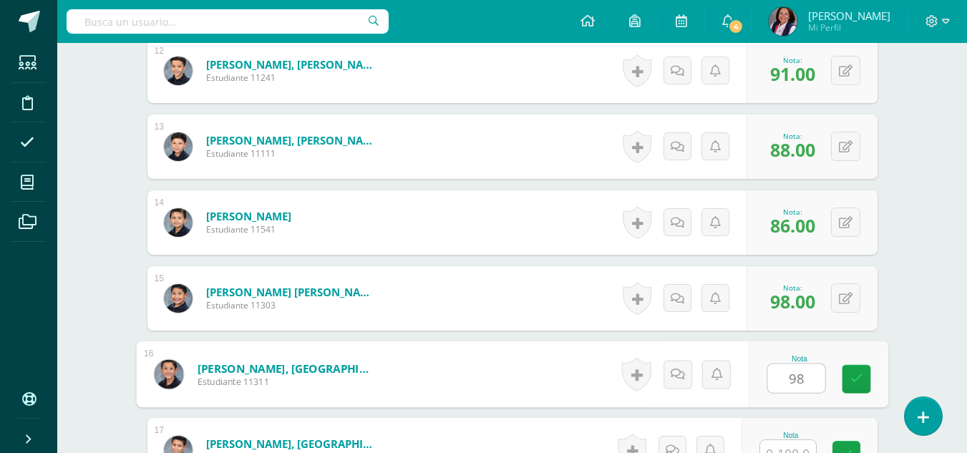
type input "98"
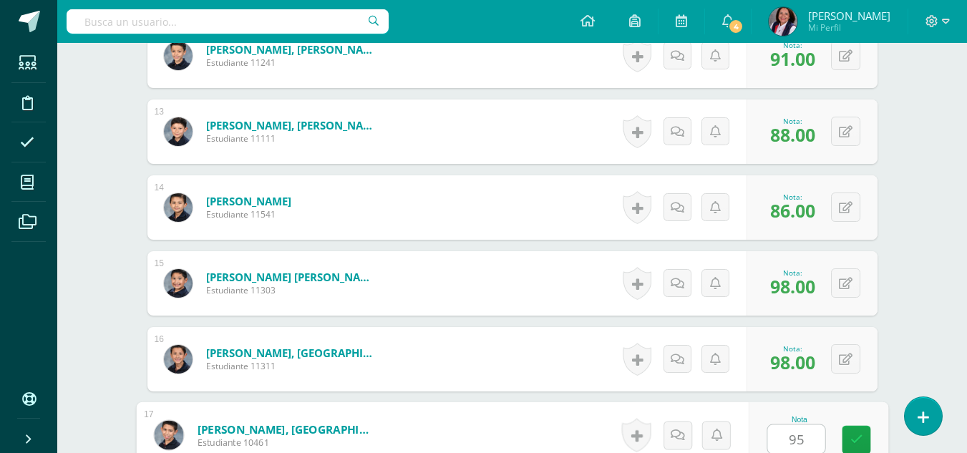
type input "95"
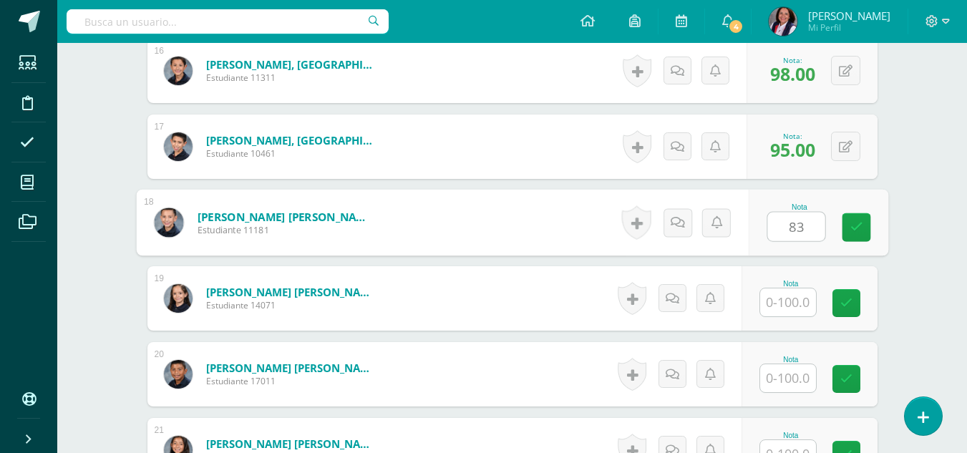
type input "83"
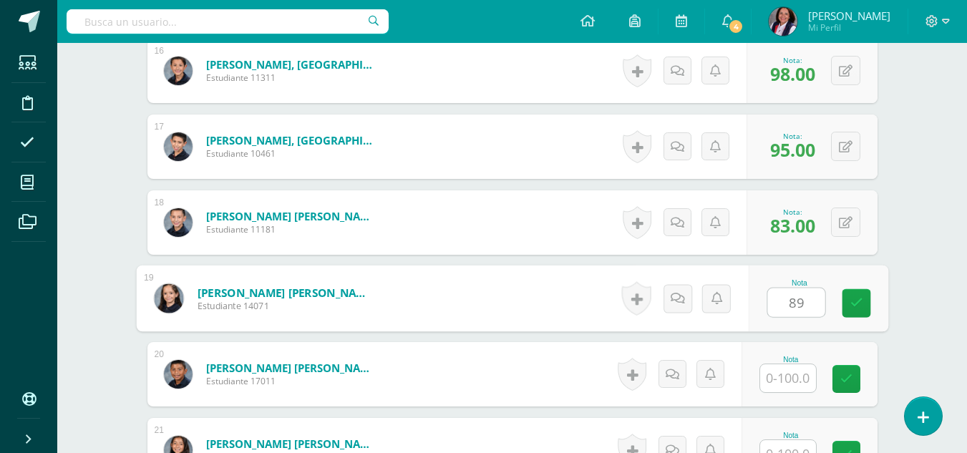
type input "89"
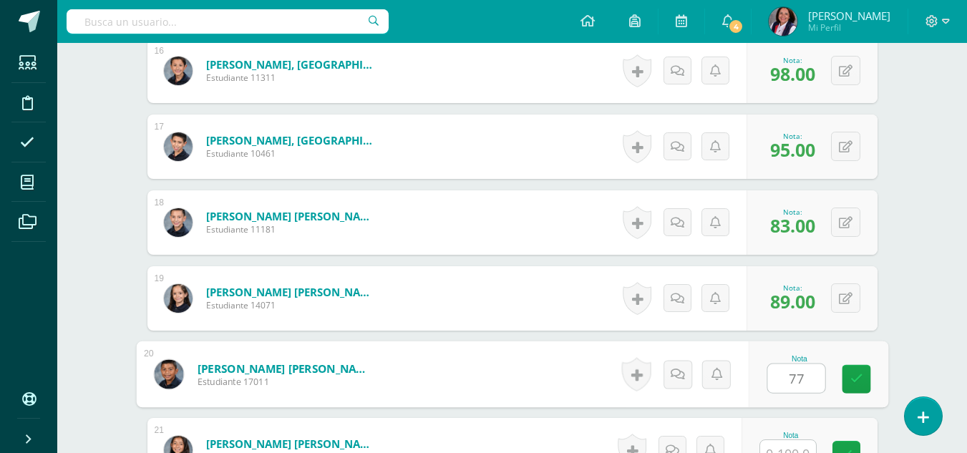
type input "77"
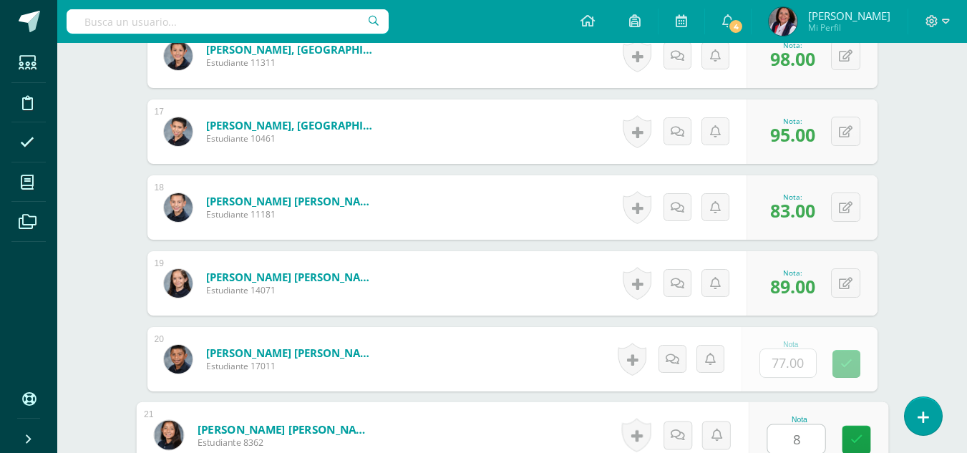
type input "82"
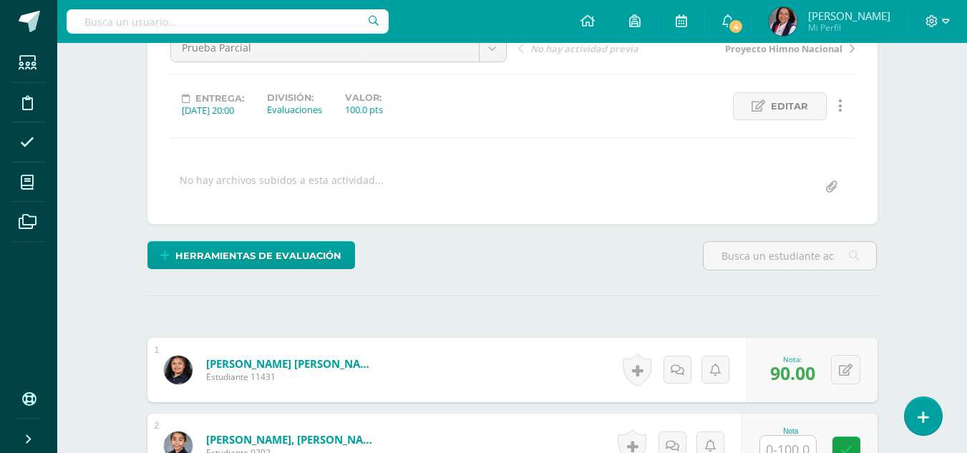
scroll to position [395, 0]
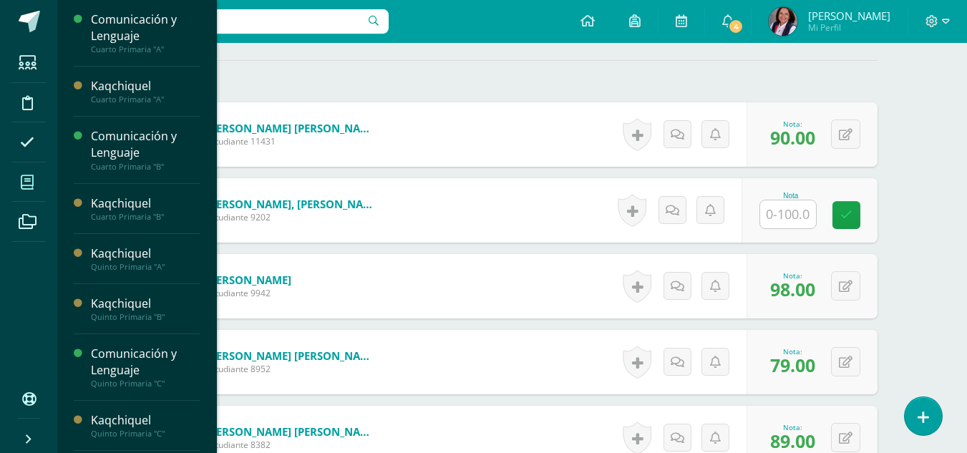
click at [28, 183] on icon at bounding box center [27, 182] width 13 height 14
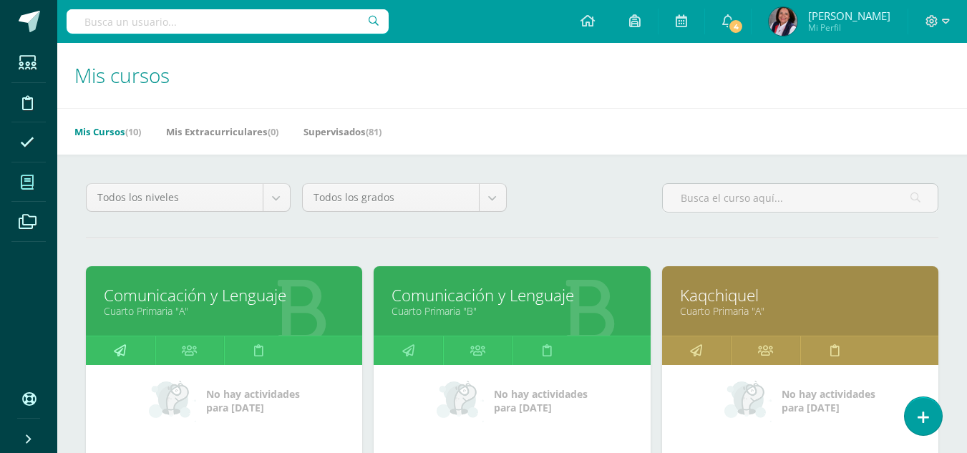
click at [119, 346] on icon at bounding box center [120, 350] width 12 height 28
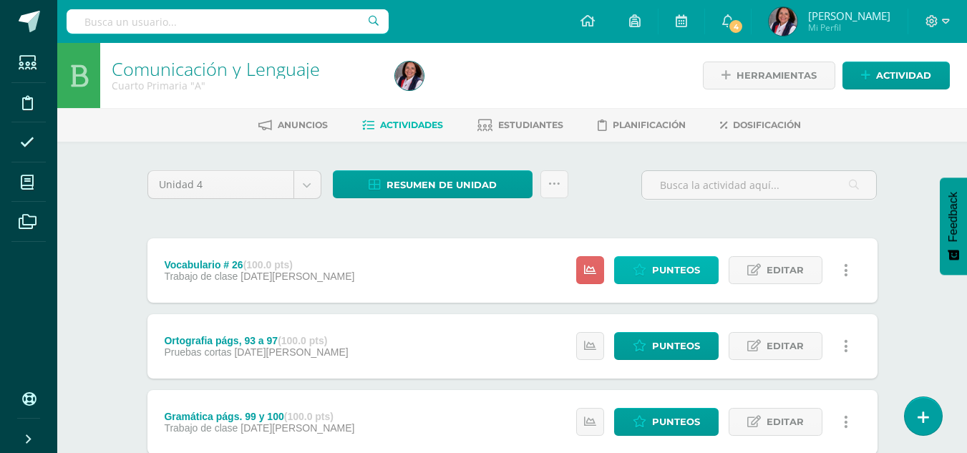
click at [655, 273] on span "Punteos" at bounding box center [676, 270] width 48 height 26
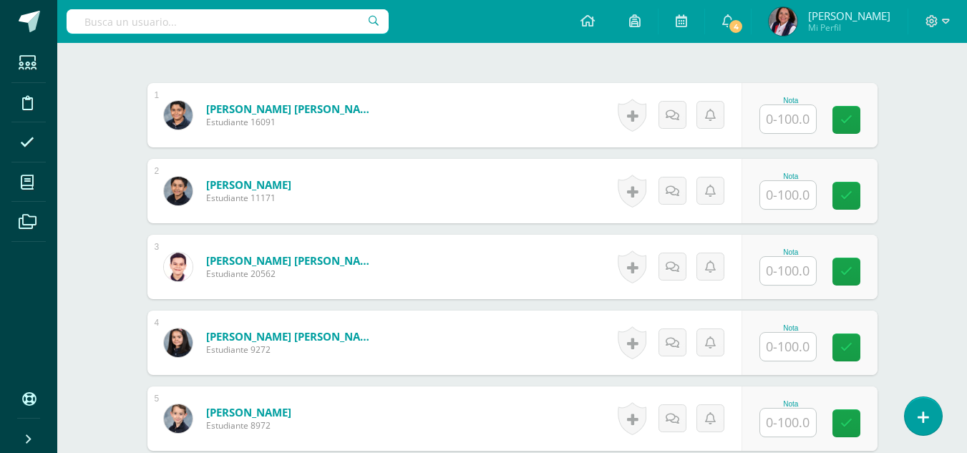
scroll to position [415, 0]
click at [777, 123] on input "text" at bounding box center [788, 118] width 56 height 28
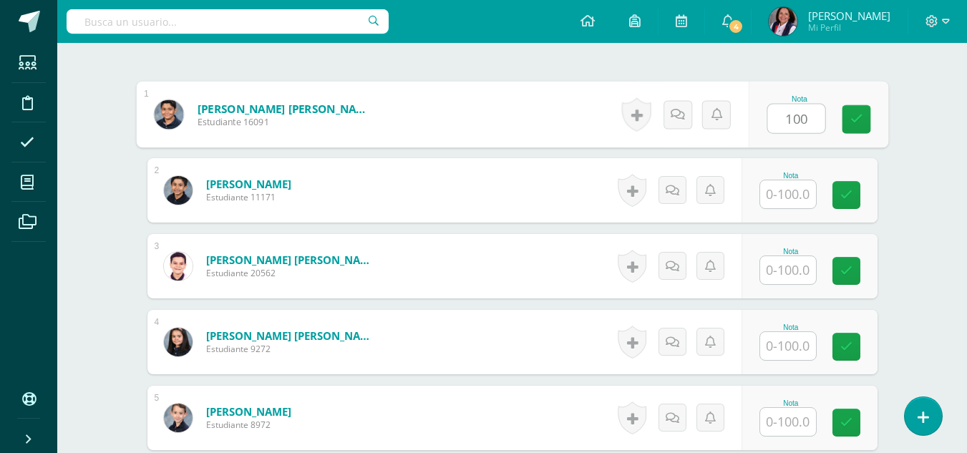
type input "100"
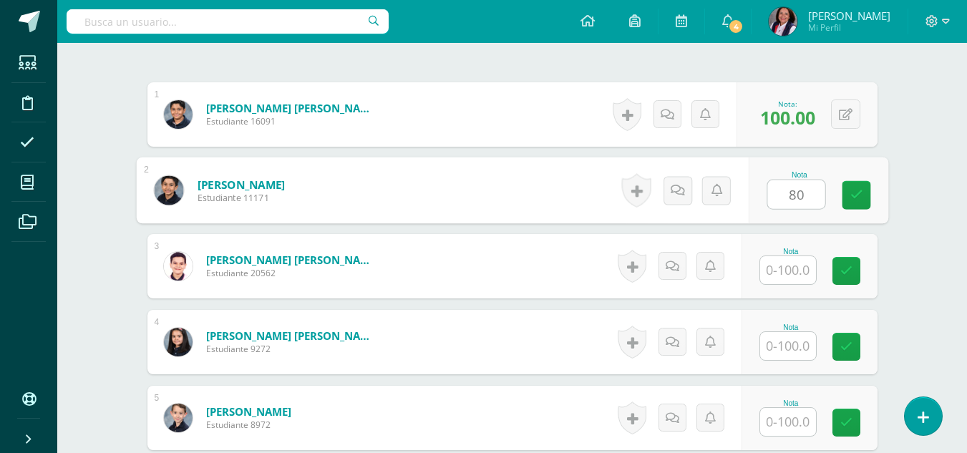
scroll to position [416, 0]
type input "80"
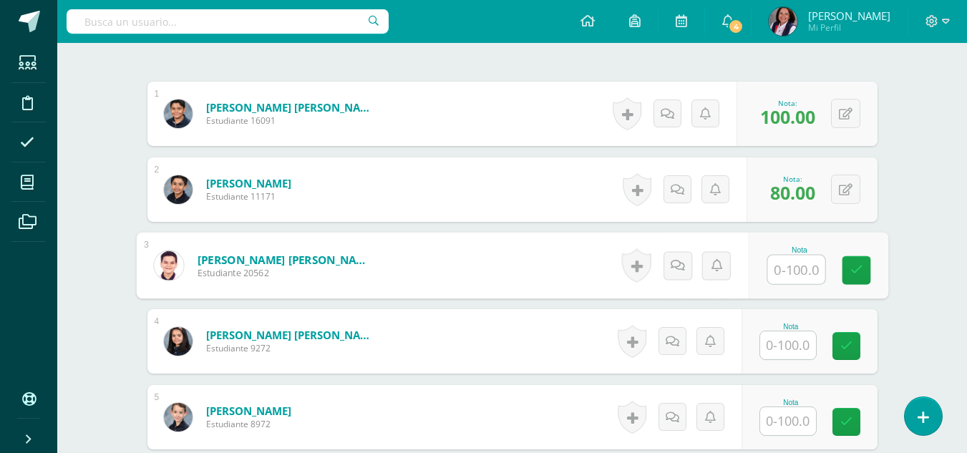
scroll to position [416, 0]
type input "100"
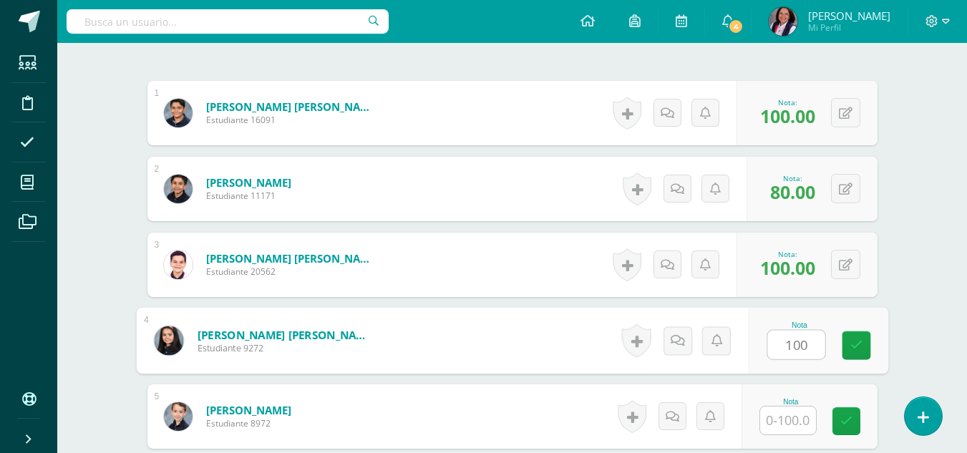
type input "100"
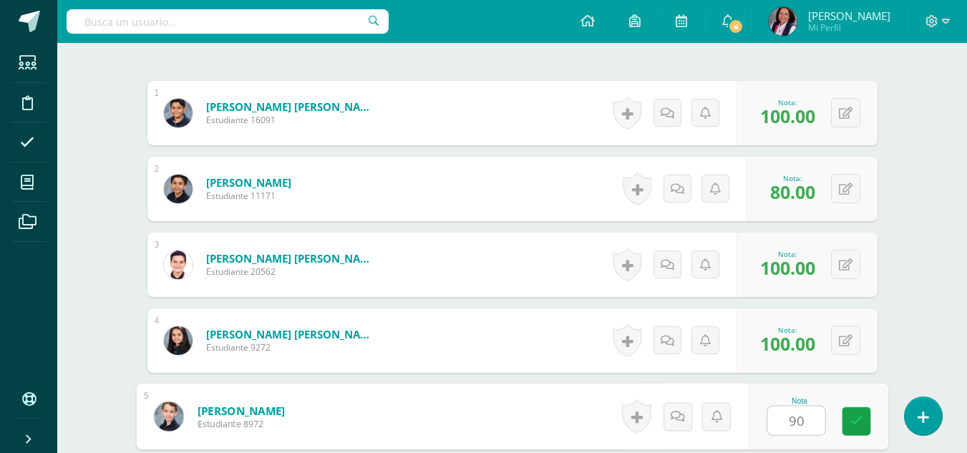
type input "90"
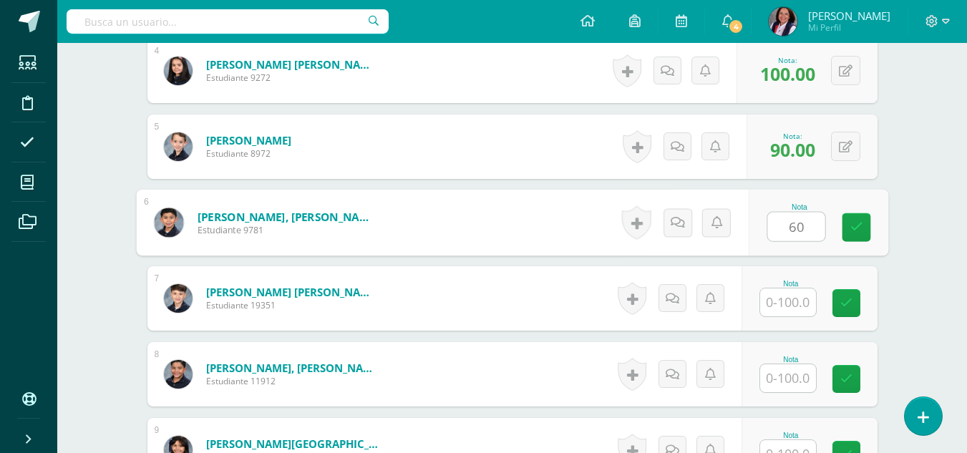
type input "60"
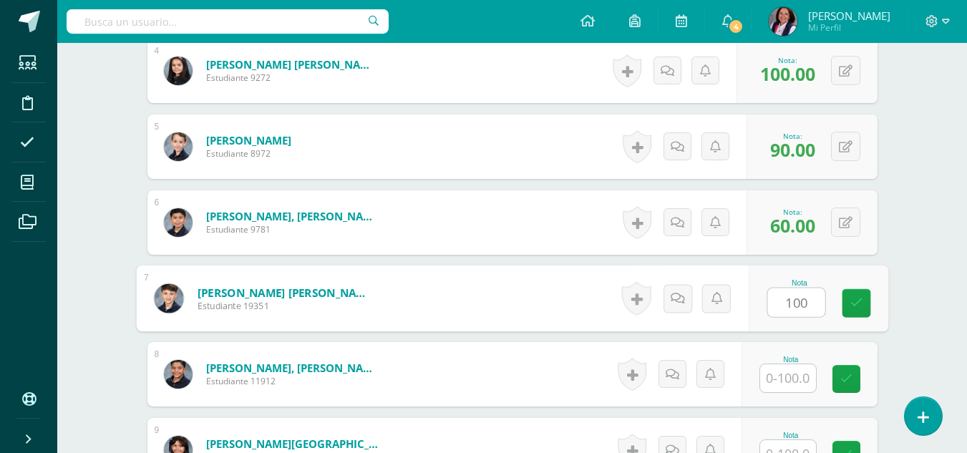
type input "100"
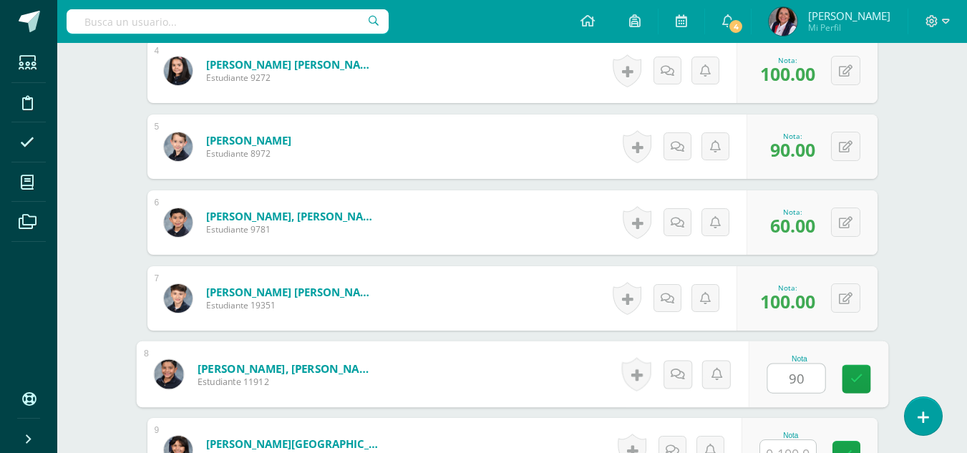
type input "90"
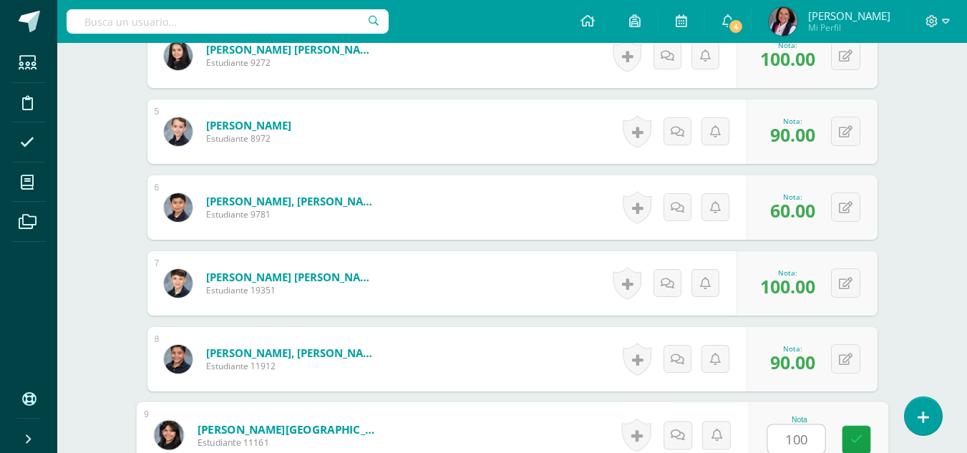
type input "100"
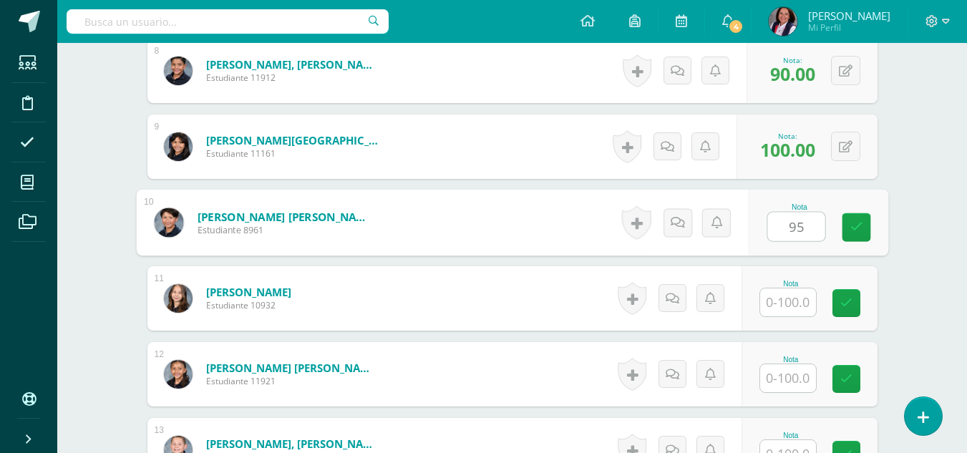
type input "95"
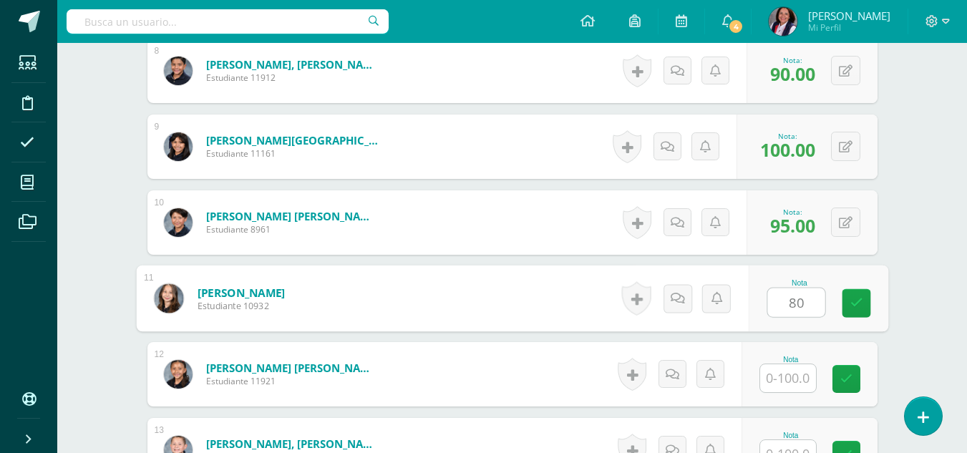
type input "80"
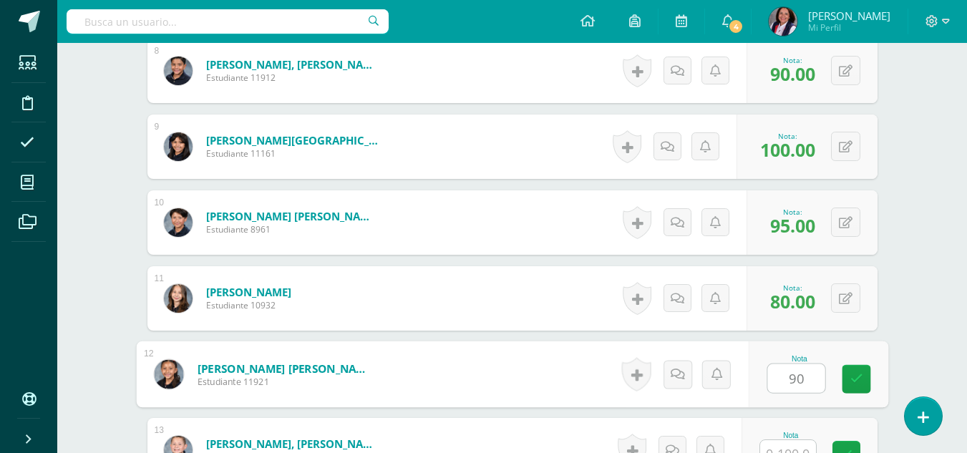
type input "90"
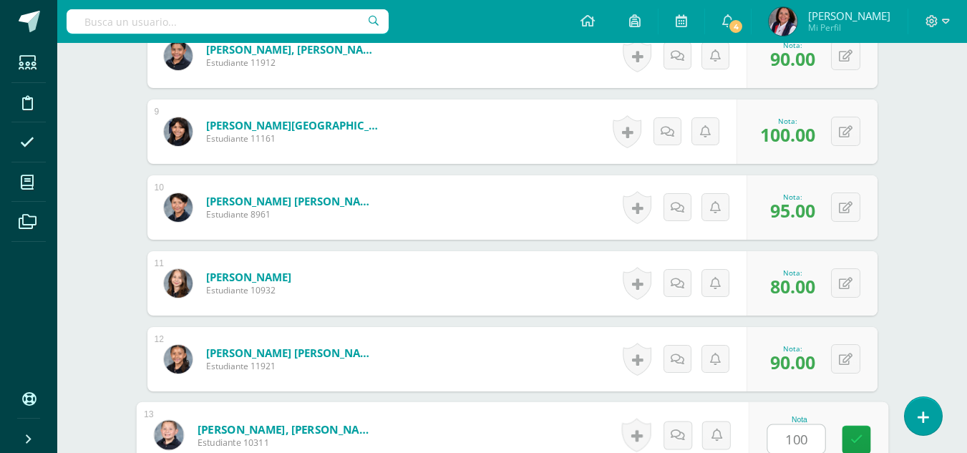
type input "100"
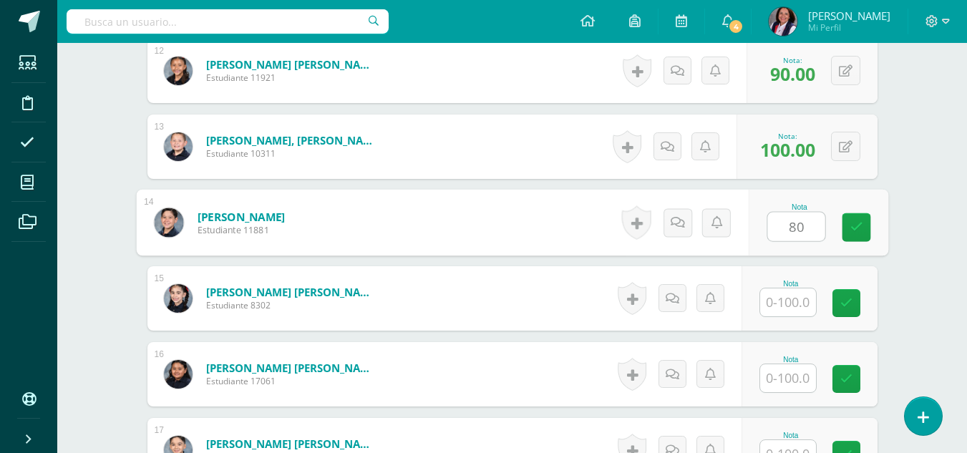
type input "80"
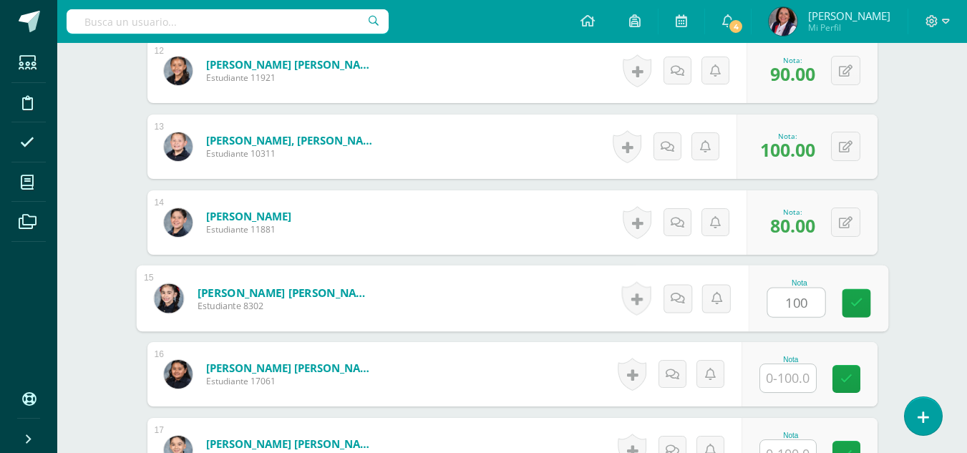
type input "100"
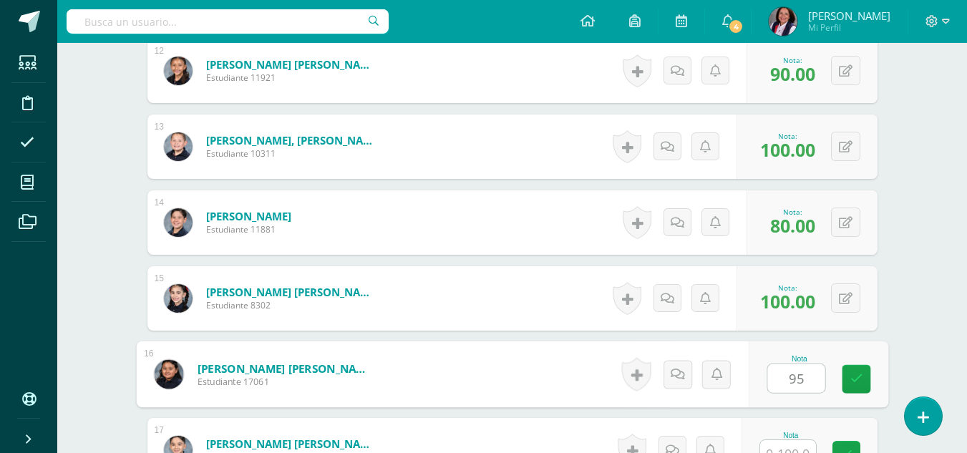
type input "95"
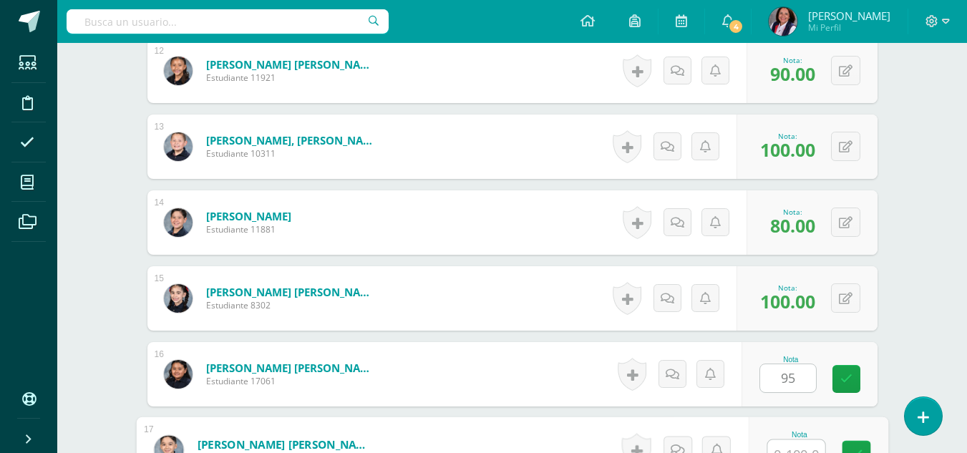
scroll to position [1308, 0]
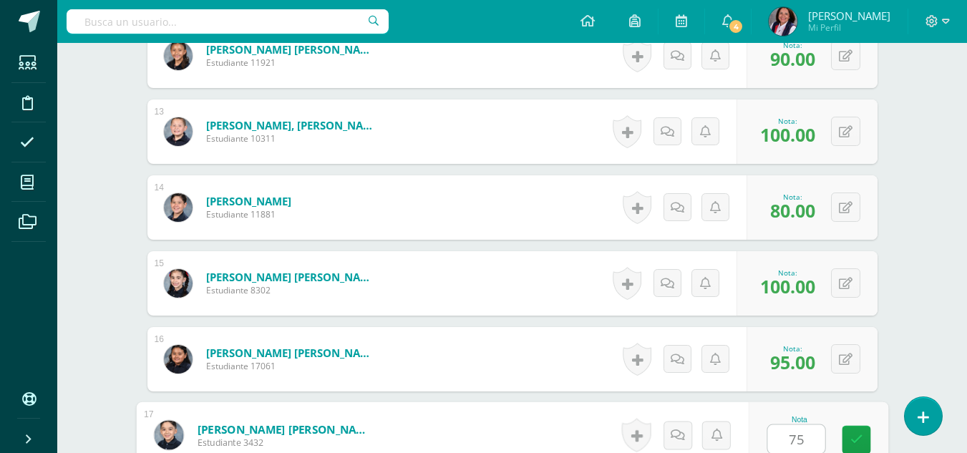
type input "75"
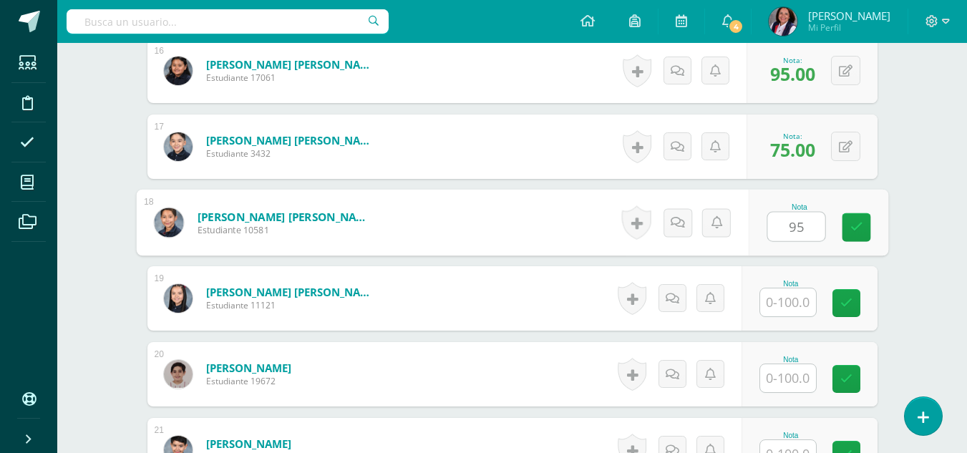
type input "95"
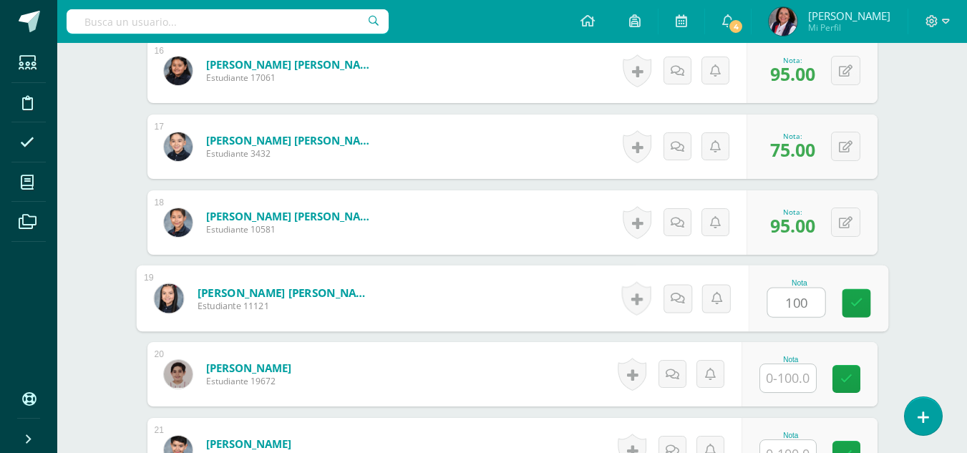
type input "100"
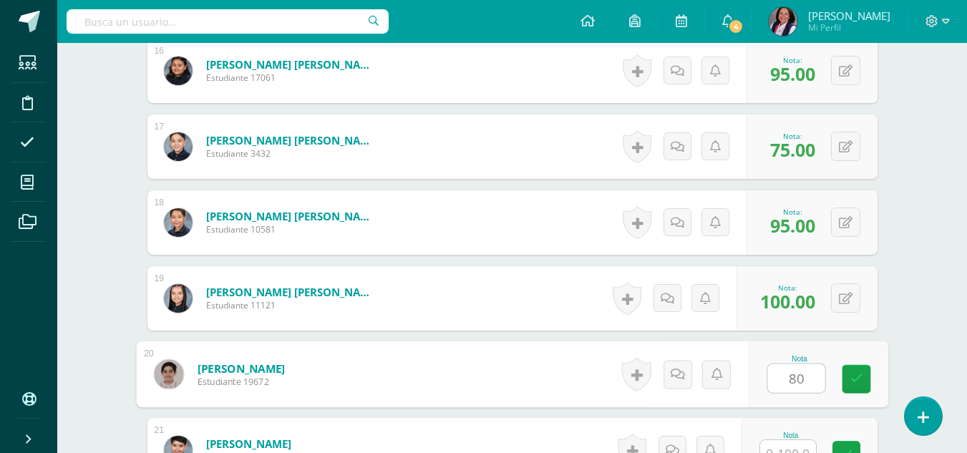
type input "80"
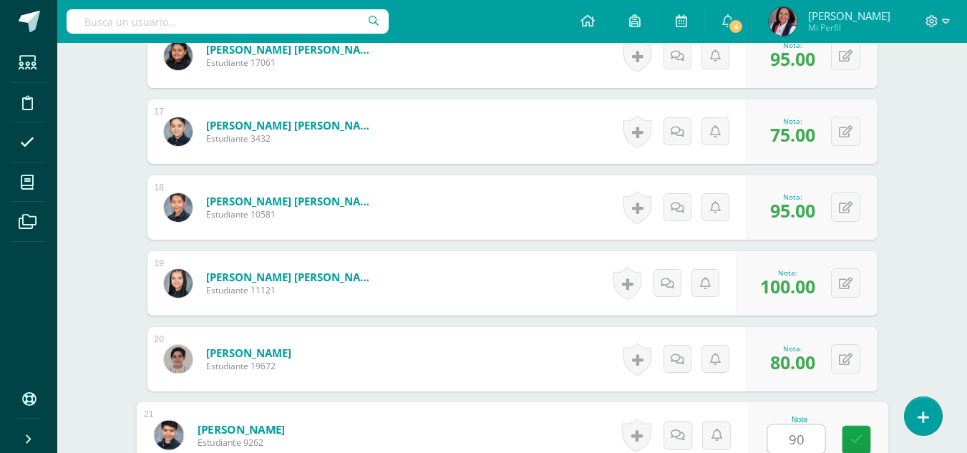
type input "90"
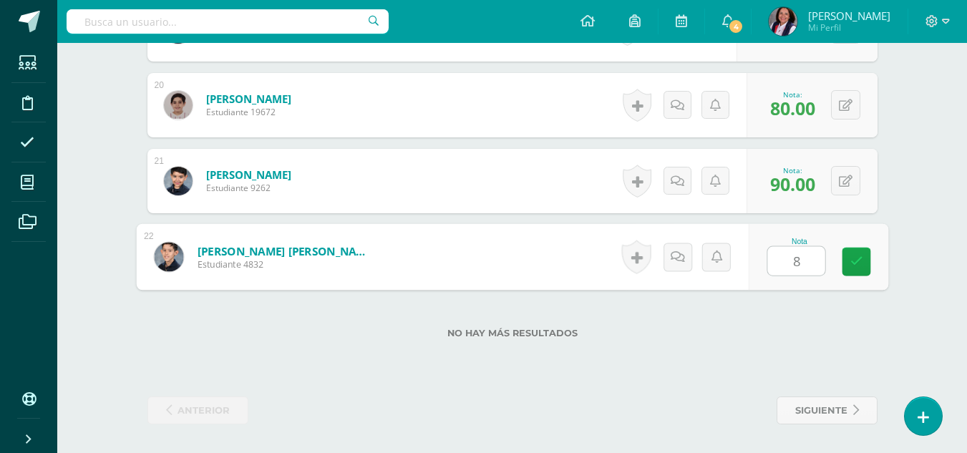
type input "80"
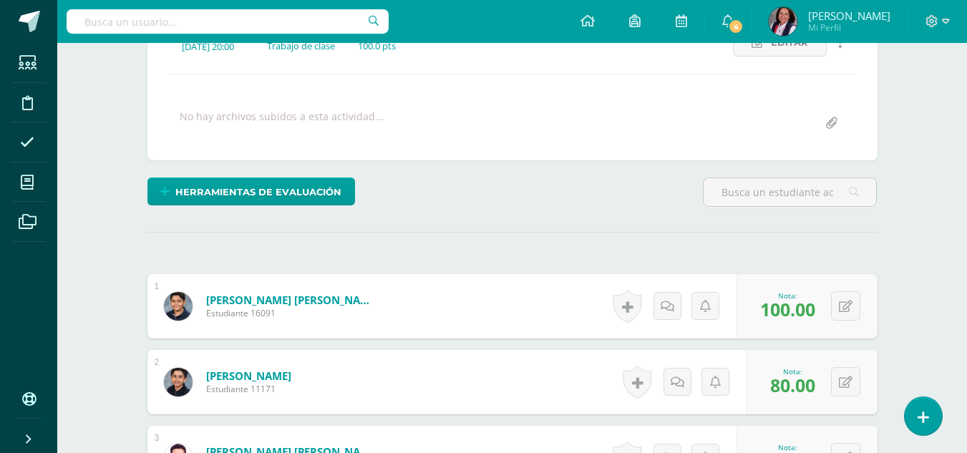
scroll to position [5, 0]
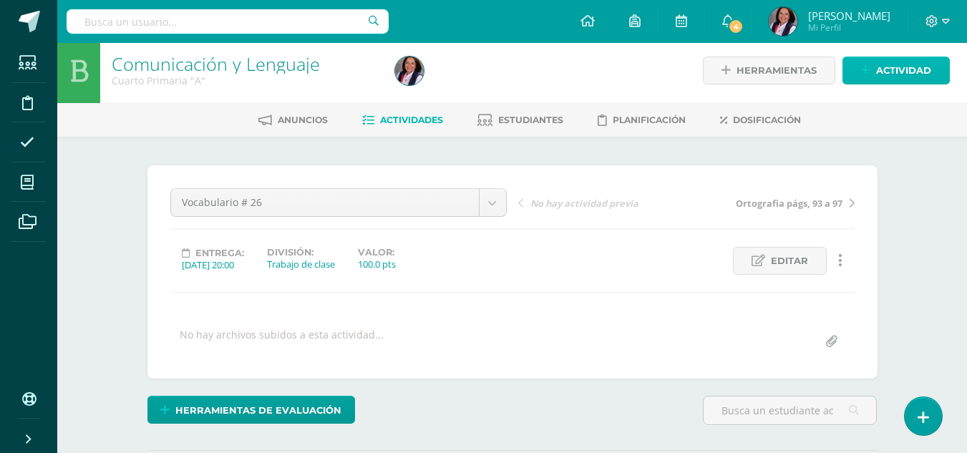
click at [873, 67] on link "Actividad" at bounding box center [895, 71] width 107 height 28
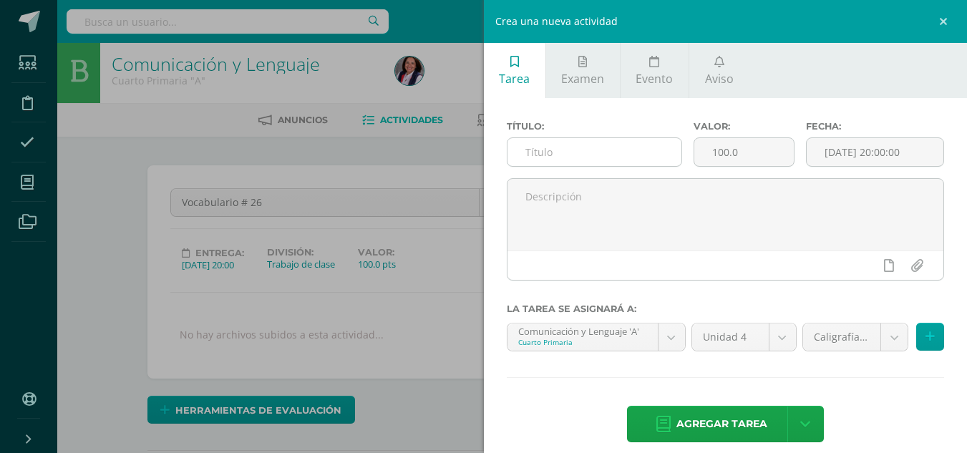
click at [532, 157] on input "text" at bounding box center [594, 152] width 174 height 28
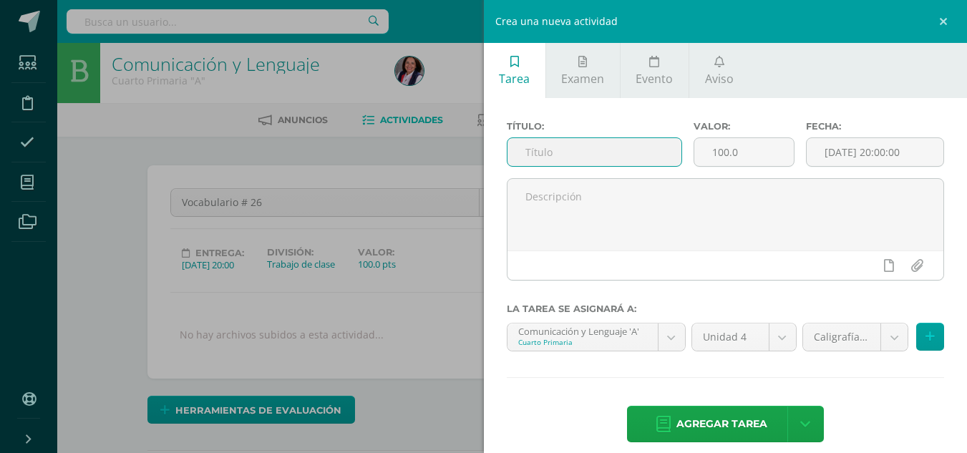
type input "C"
type input "Voc. # 27"
click at [849, 147] on input "[DATE] 20:00:00" at bounding box center [874, 152] width 137 height 28
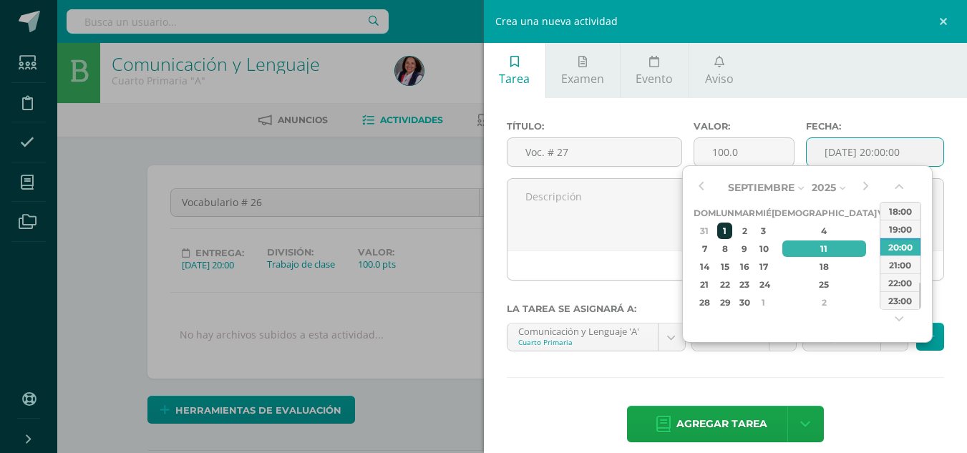
click at [732, 232] on div "1" at bounding box center [724, 231] width 15 height 16
type input "2025-09-01 20:00"
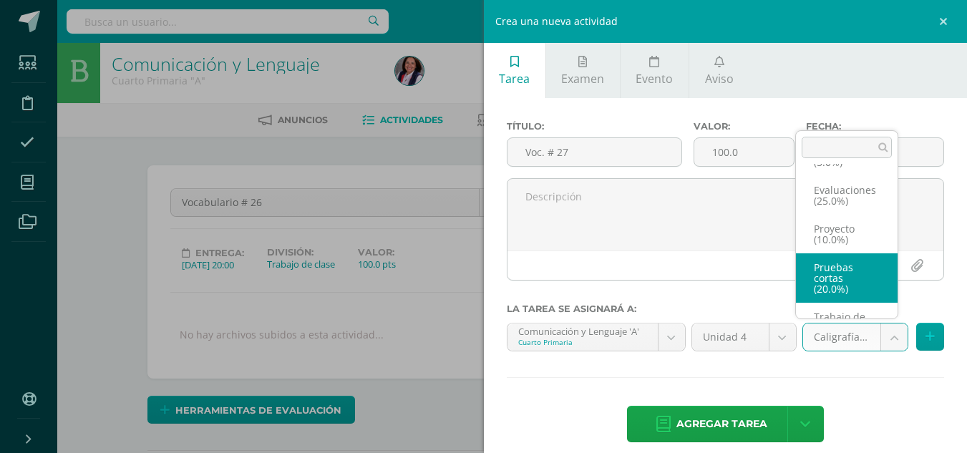
scroll to position [110, 0]
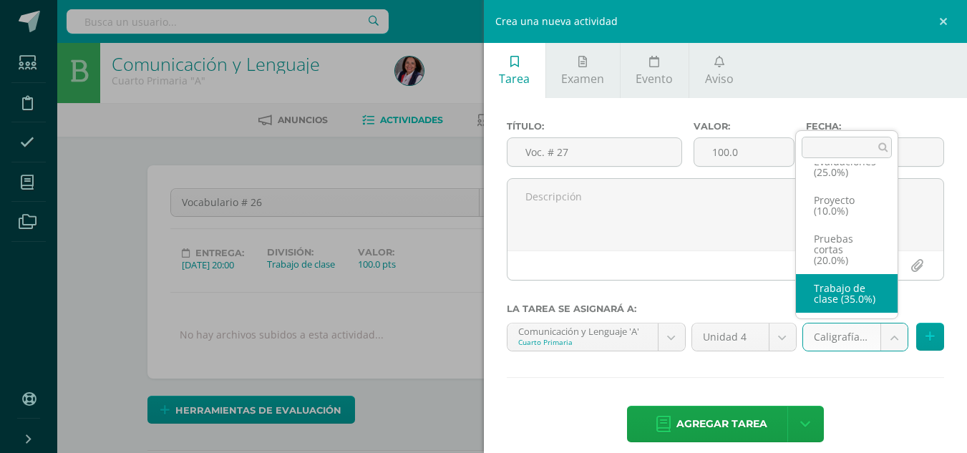
select select "233051"
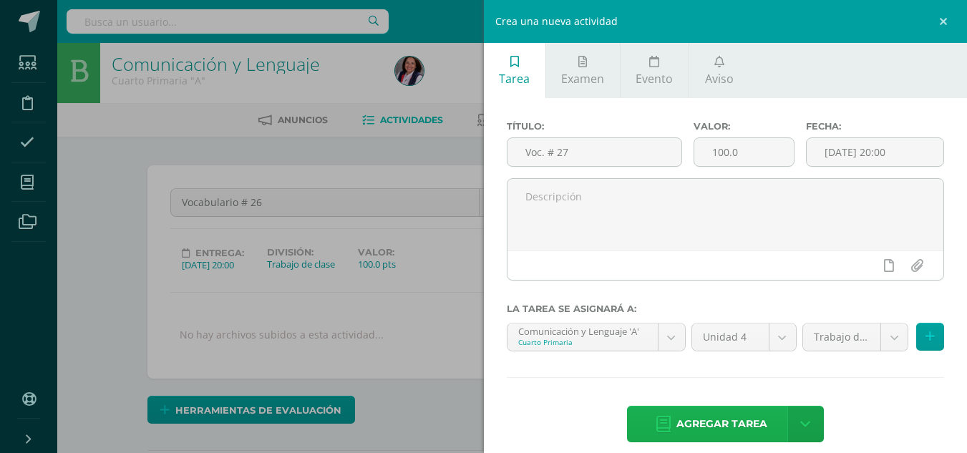
click at [729, 424] on span "Agregar tarea" at bounding box center [721, 423] width 91 height 35
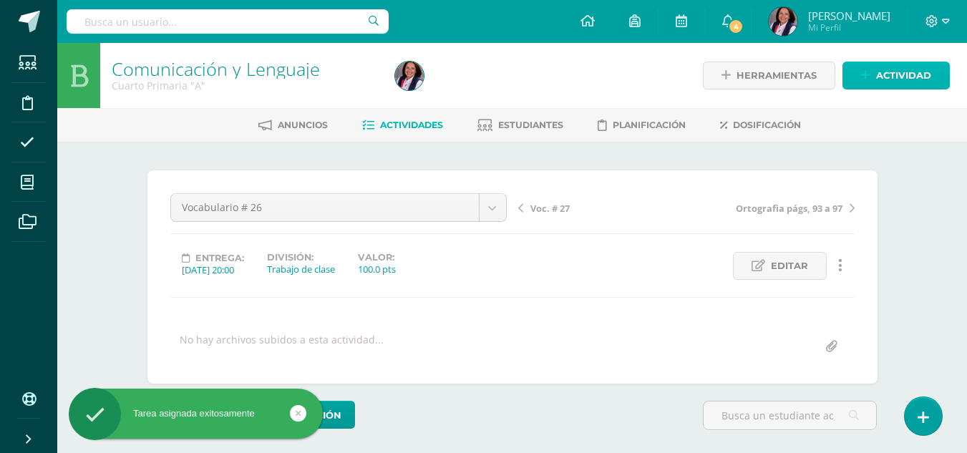
click at [888, 74] on span "Actividad" at bounding box center [903, 75] width 55 height 26
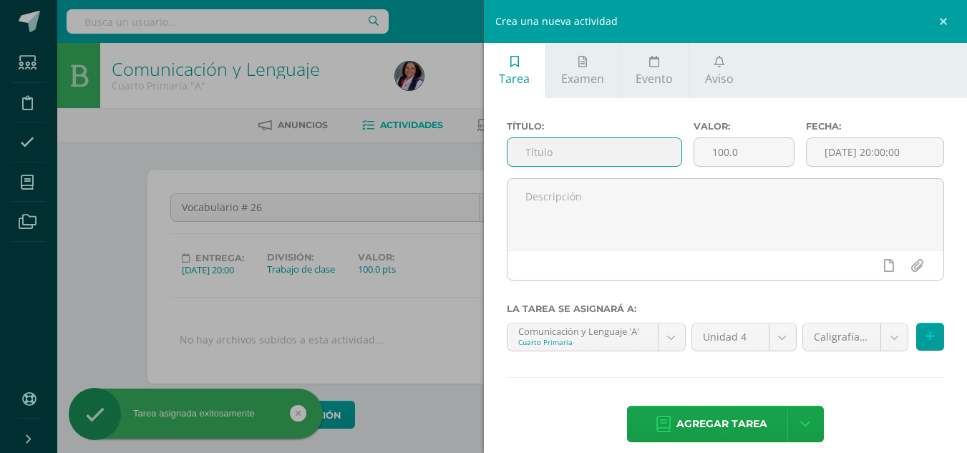
click at [529, 155] on input "text" at bounding box center [594, 152] width 174 height 28
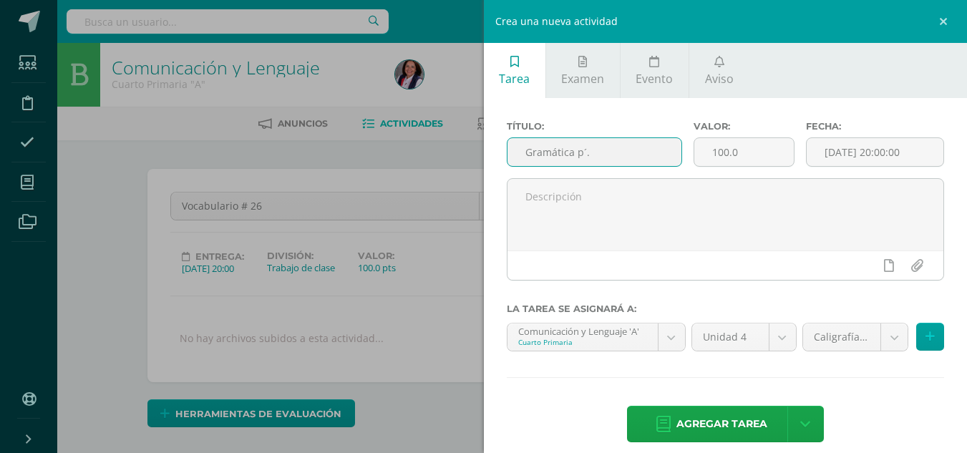
scroll to position [2, 0]
type input "Gramática p. 101 y 102"
click at [842, 157] on input "[DATE] 20:00:00" at bounding box center [874, 152] width 137 height 28
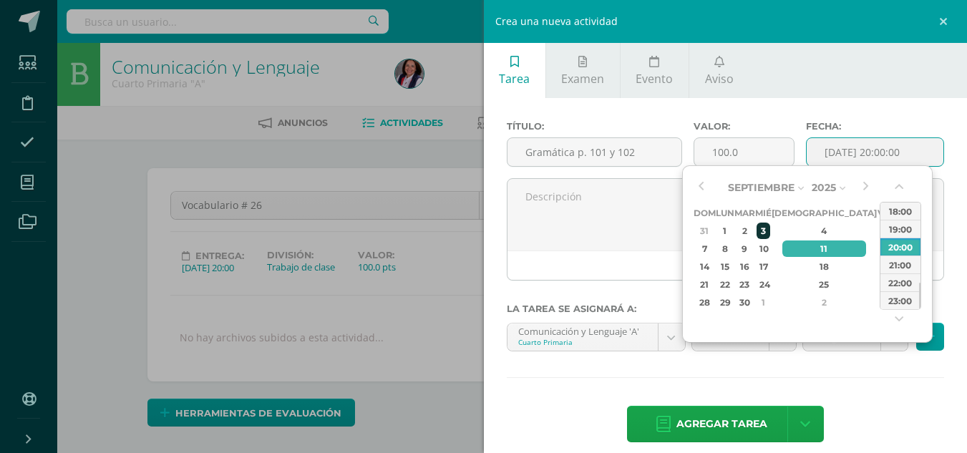
click at [769, 230] on div "3" at bounding box center [762, 231] width 13 height 16
type input "[DATE] 20:00"
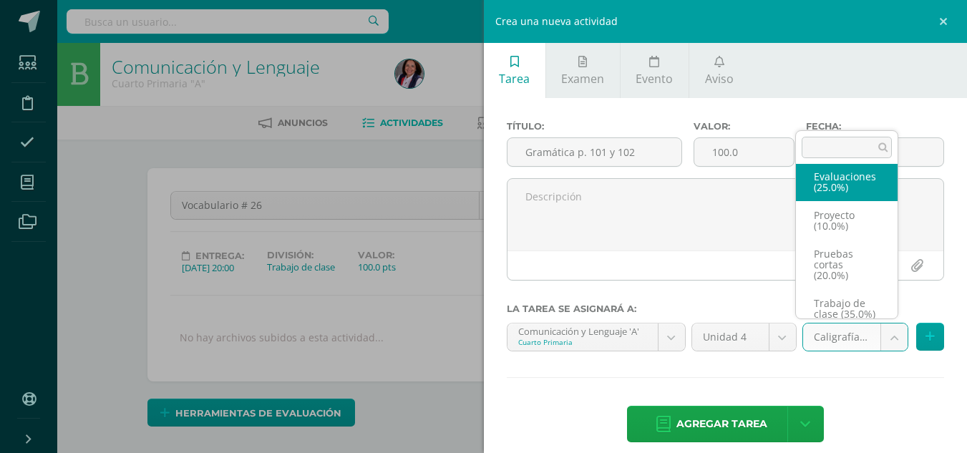
scroll to position [110, 0]
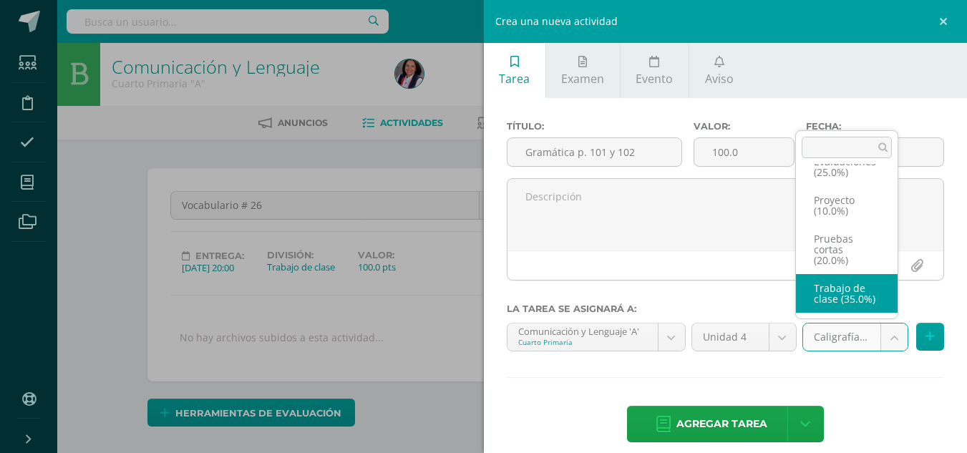
select select "233051"
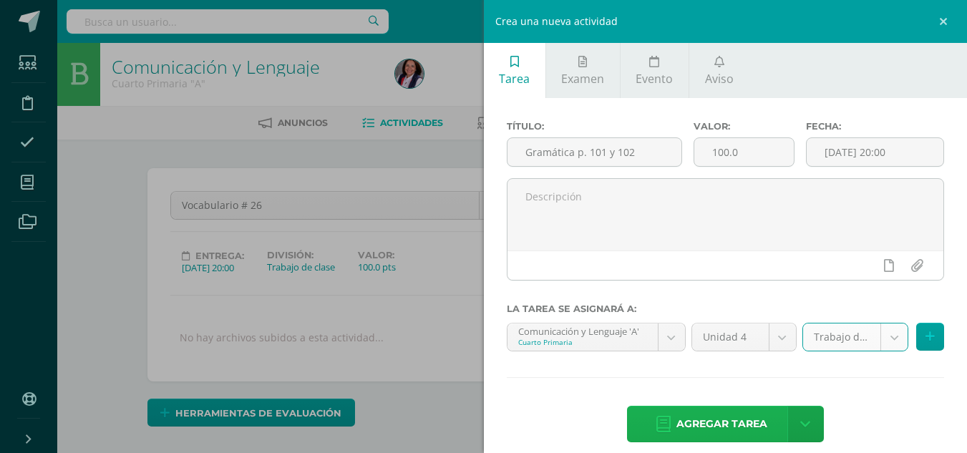
click at [729, 429] on span "Agregar tarea" at bounding box center [721, 423] width 91 height 35
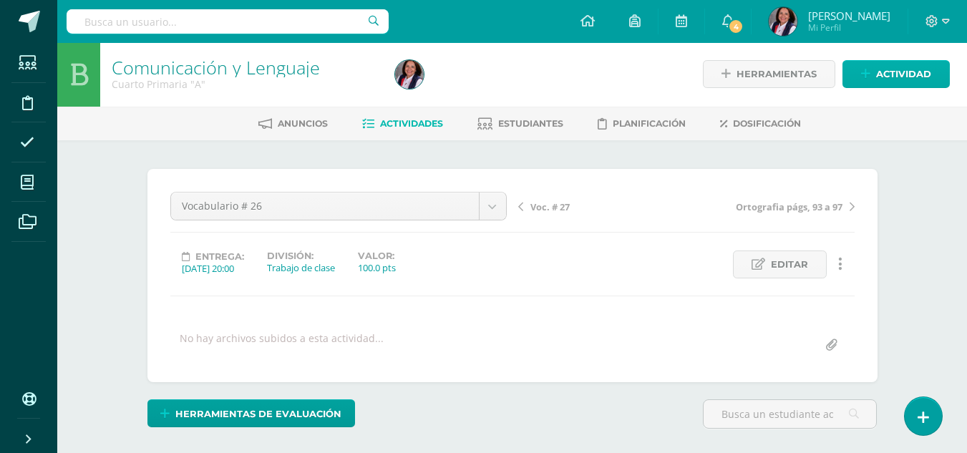
scroll to position [2, 0]
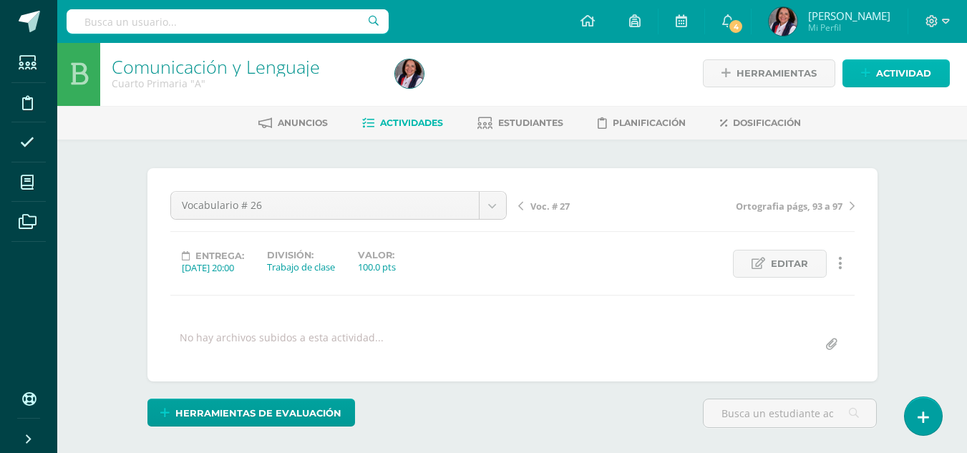
click at [869, 81] on link "Actividad" at bounding box center [895, 73] width 107 height 28
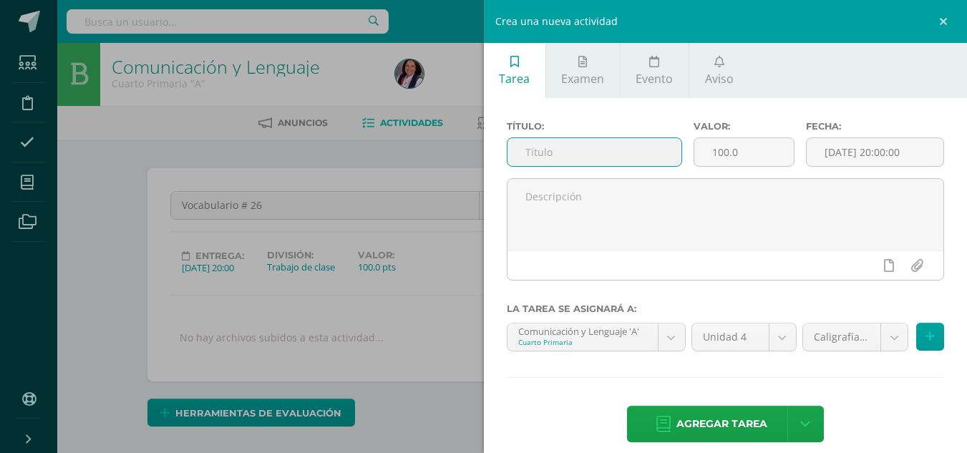
click at [534, 162] on input "text" at bounding box center [594, 152] width 174 height 28
type input "Himno Nacional"
click at [849, 158] on input "[DATE] 20:00:00" at bounding box center [874, 152] width 137 height 28
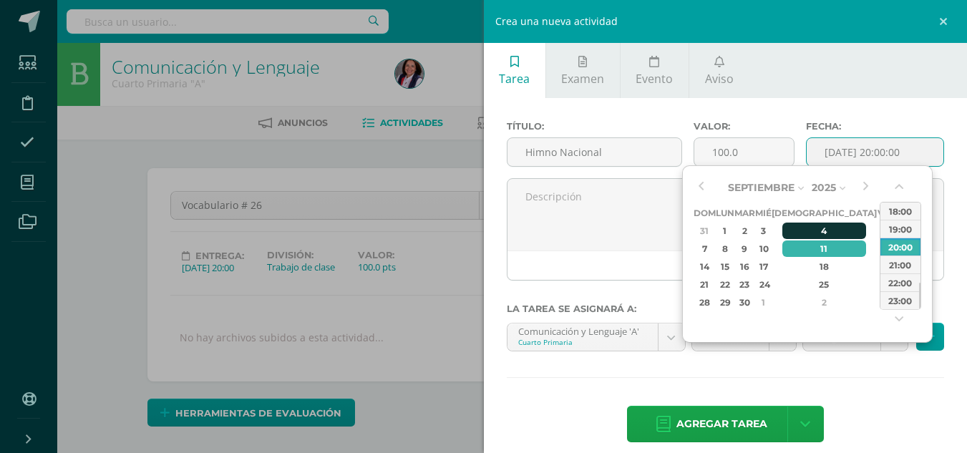
click at [807, 231] on div "4" at bounding box center [824, 231] width 84 height 16
type input "2025-09-04 20:00"
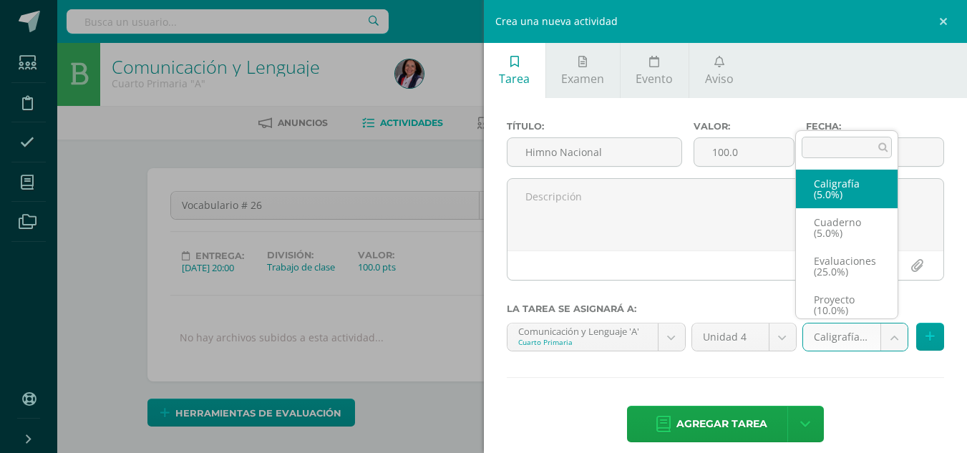
scroll to position [6, 0]
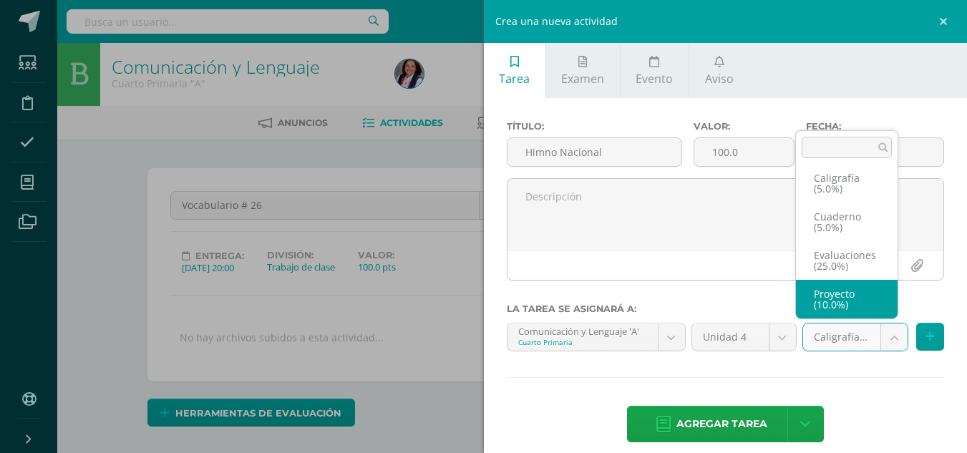
select select "233054"
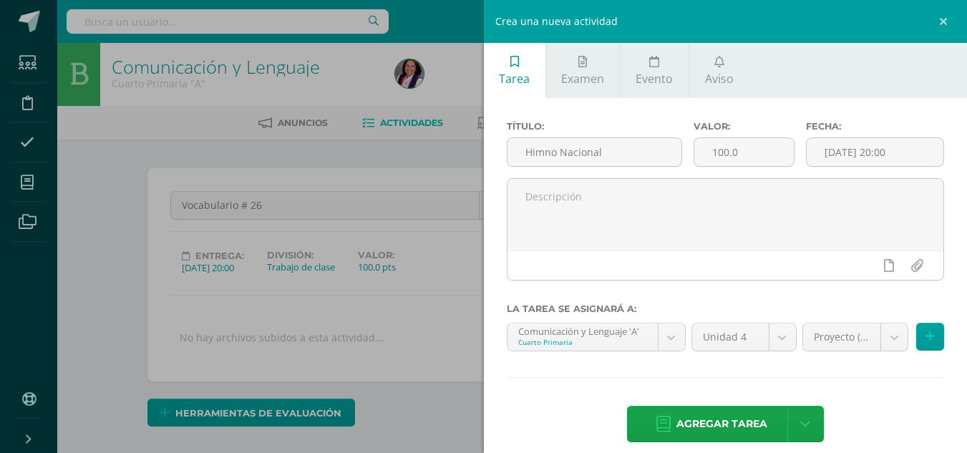
click at [739, 432] on span "Agregar tarea" at bounding box center [721, 423] width 91 height 35
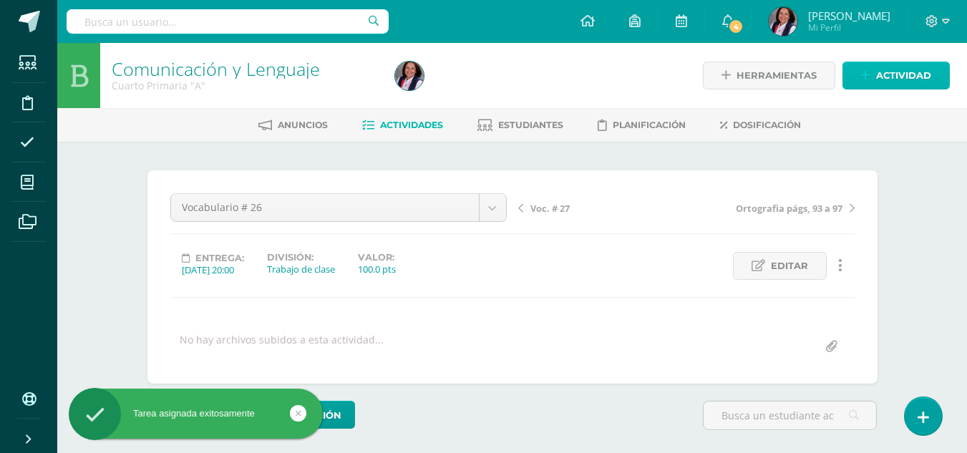
click at [904, 70] on span "Actividad" at bounding box center [903, 75] width 55 height 26
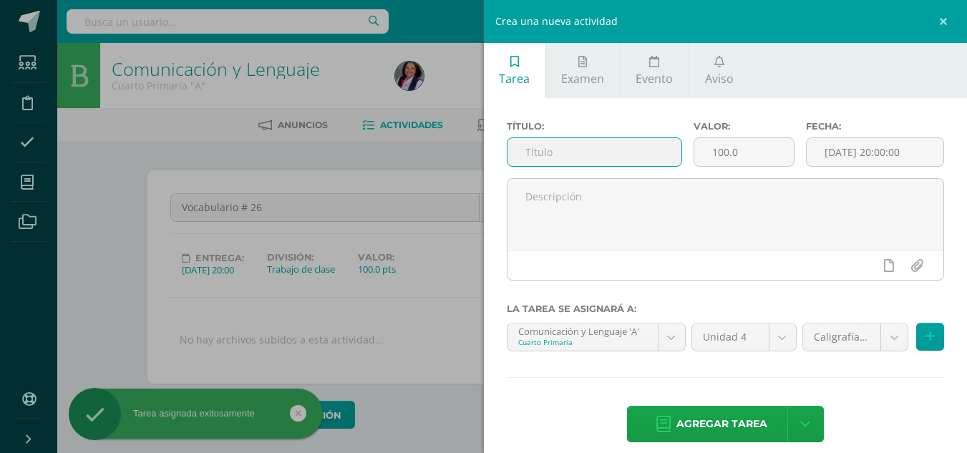
click at [529, 146] on input "text" at bounding box center [594, 152] width 174 height 28
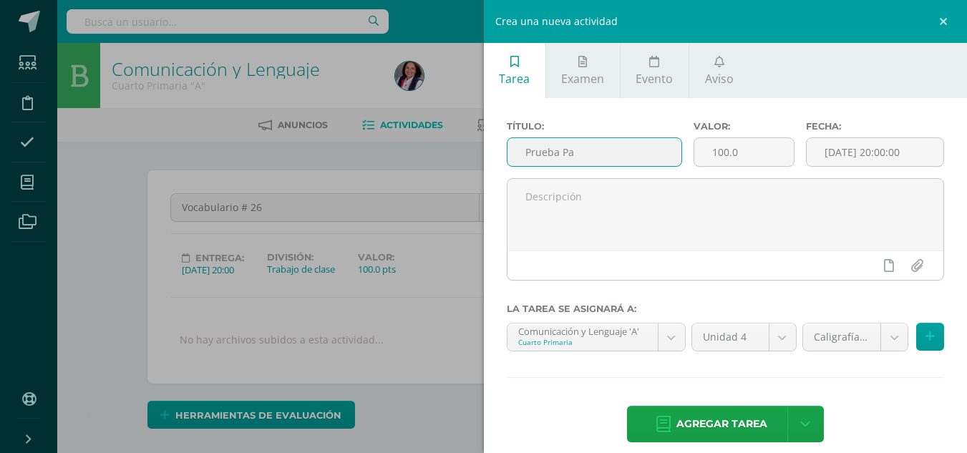
scroll to position [1, 0]
type input "Prueba Parcial"
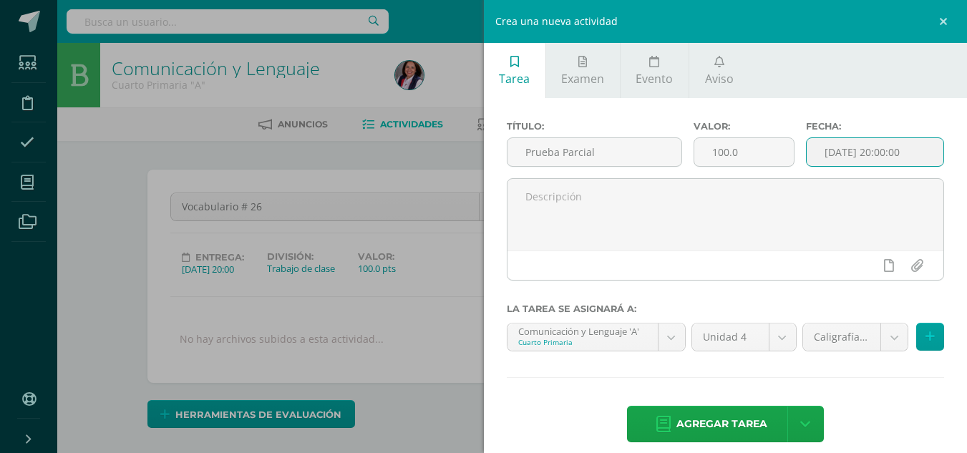
click at [850, 159] on input "[DATE] 20:00:00" at bounding box center [874, 152] width 137 height 28
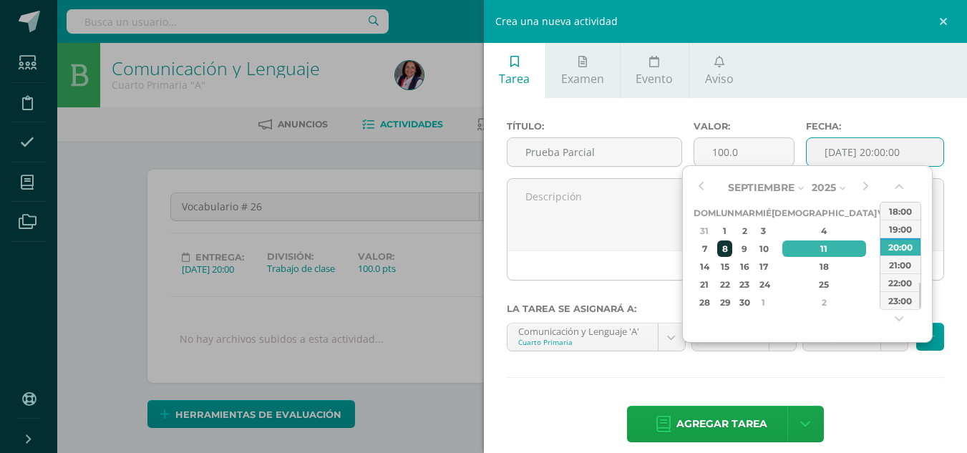
scroll to position [1, 0]
click at [753, 248] on div "9" at bounding box center [744, 248] width 16 height 16
type input "[DATE] 20:00"
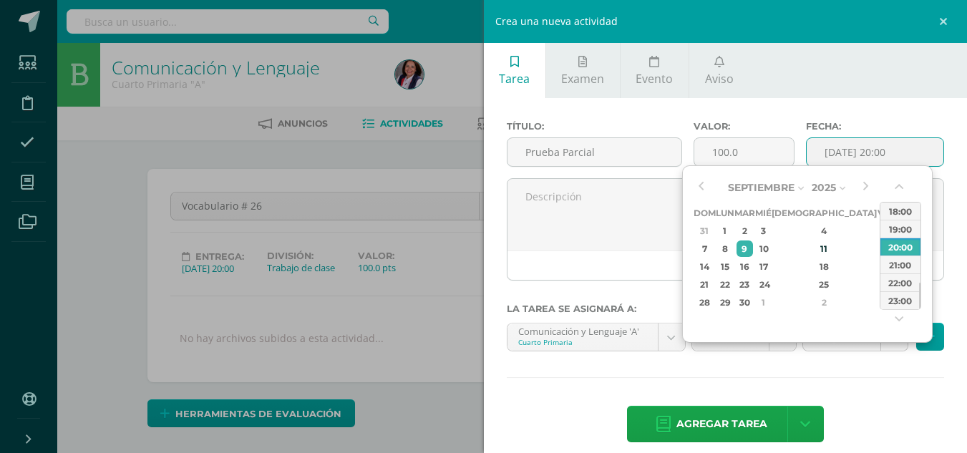
scroll to position [2, 0]
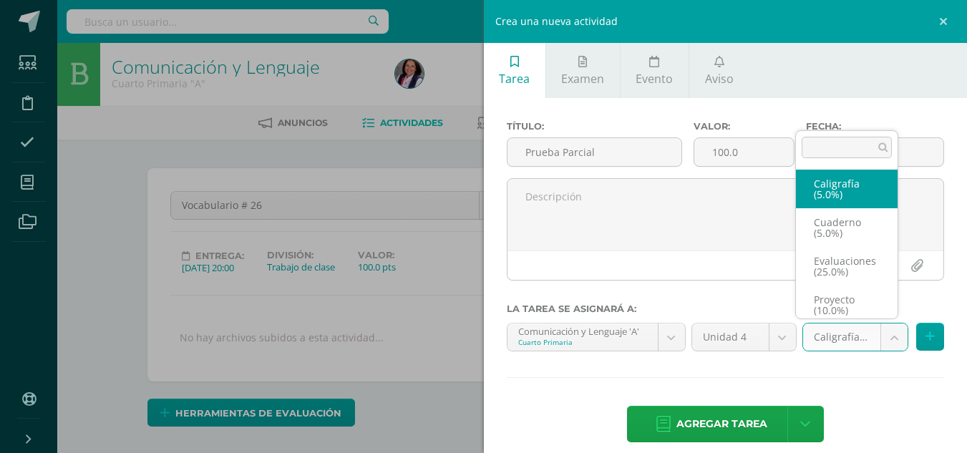
scroll to position [6, 0]
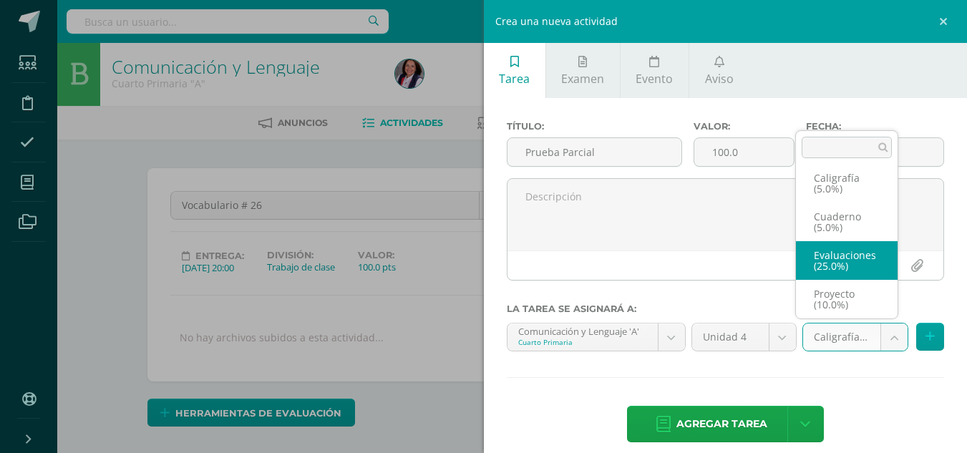
select select "233052"
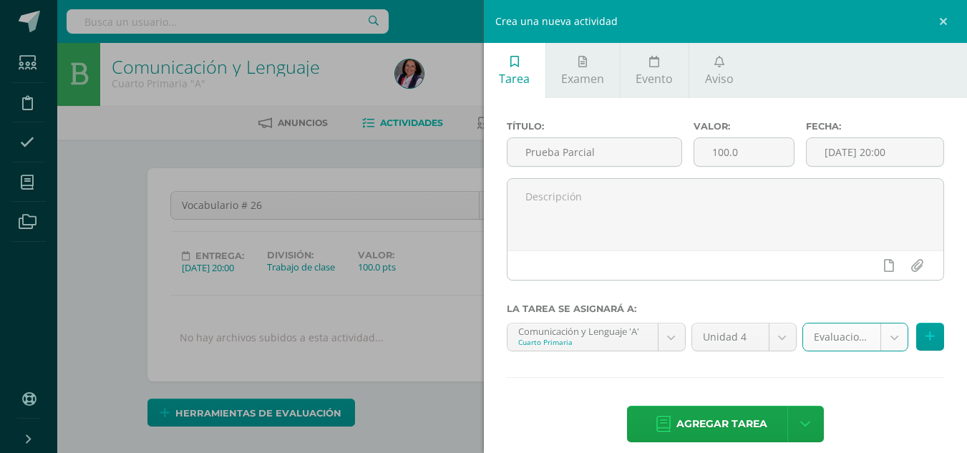
click at [708, 420] on span "Agregar tarea" at bounding box center [721, 423] width 91 height 35
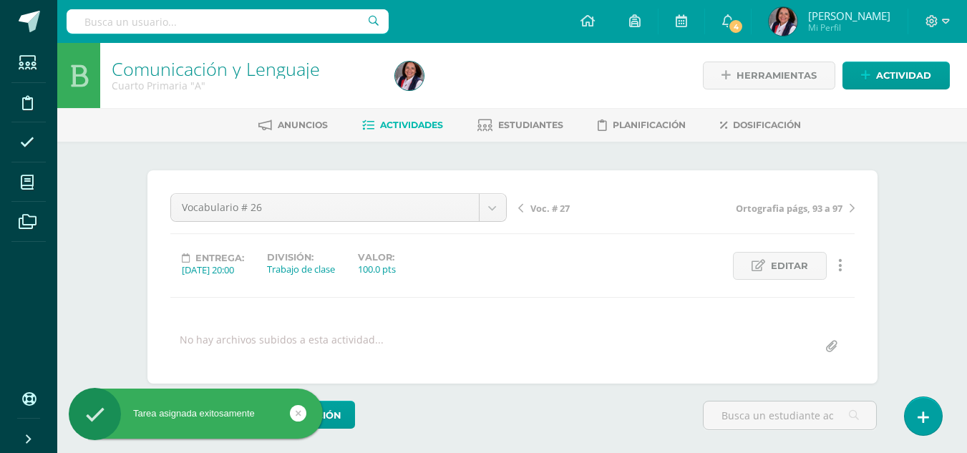
click at [549, 209] on span "Voc. # 27" at bounding box center [549, 208] width 39 height 13
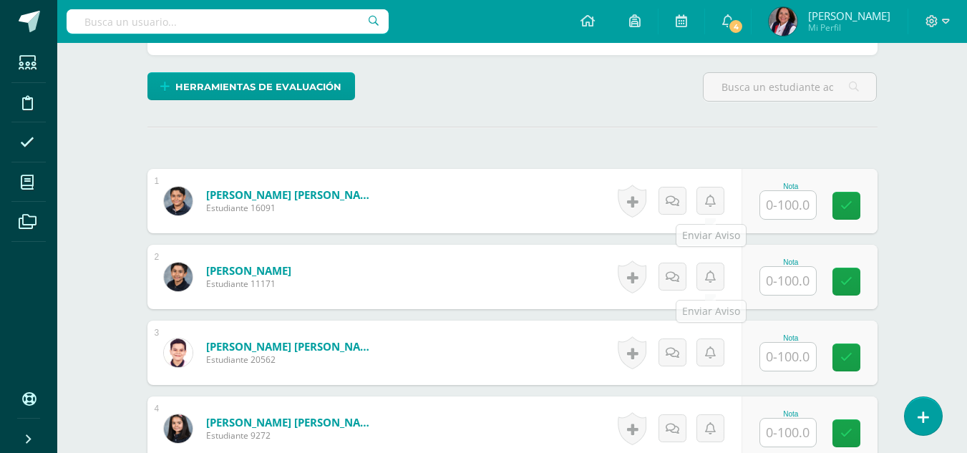
scroll to position [360, 0]
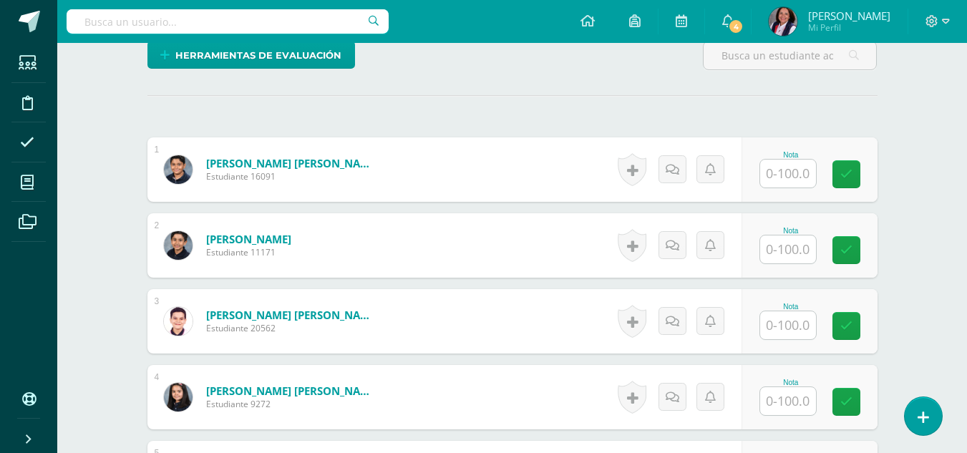
click at [783, 175] on input "text" at bounding box center [788, 174] width 56 height 28
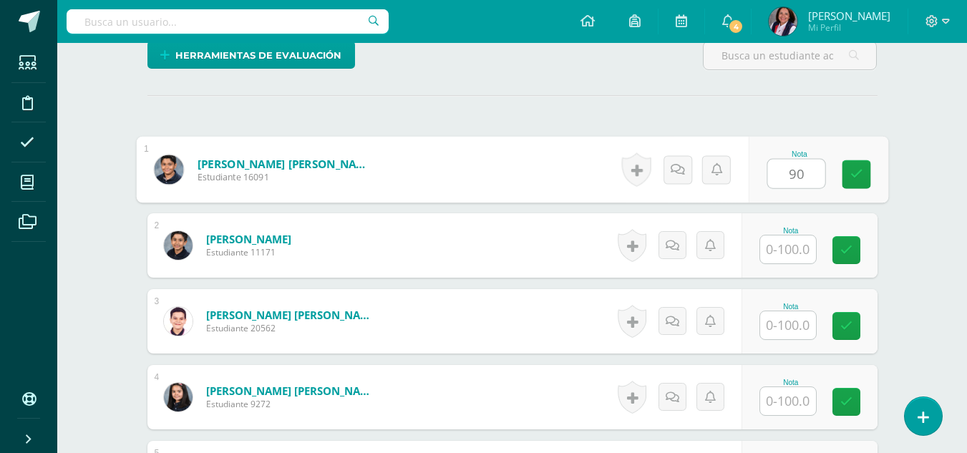
type input "90"
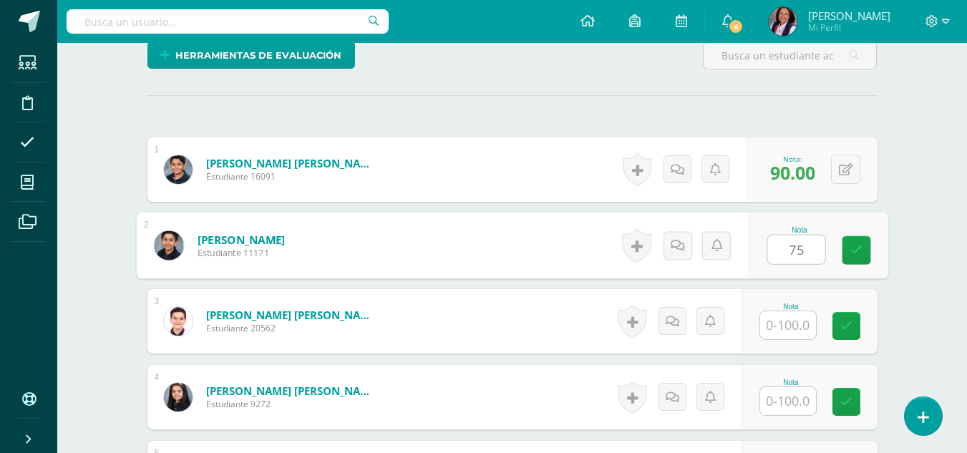
type input "75"
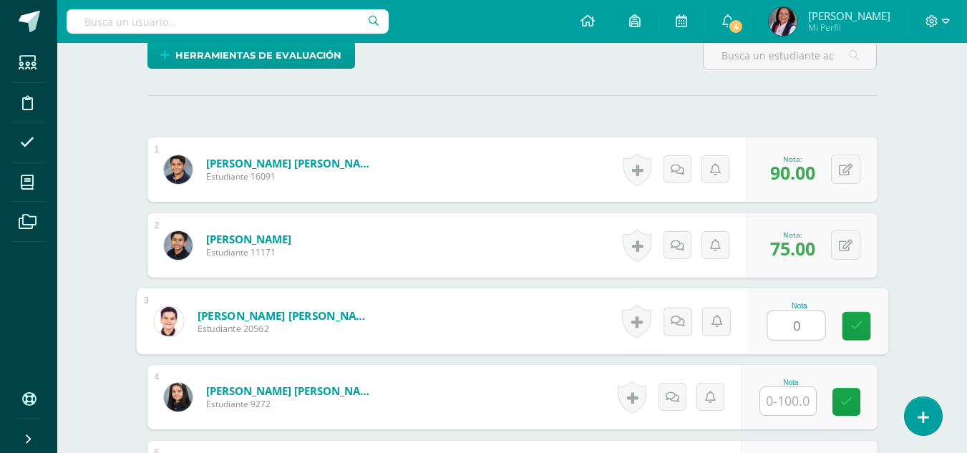
type input "0"
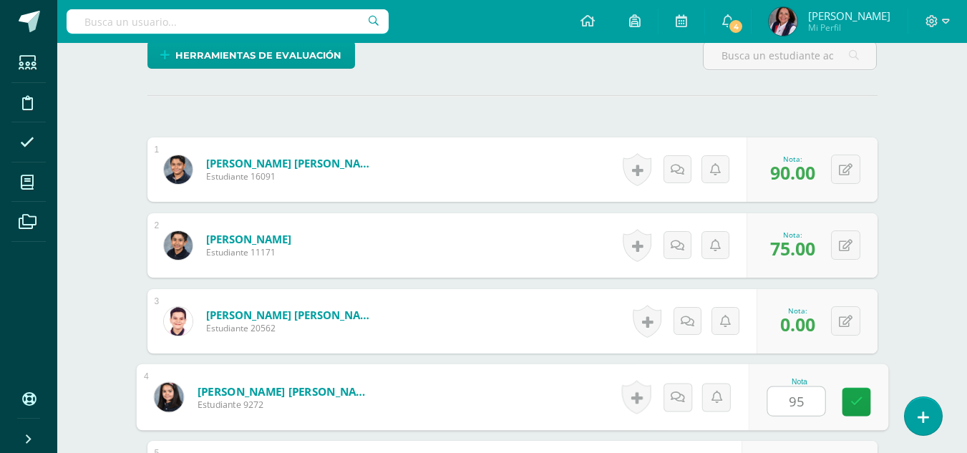
type input "95"
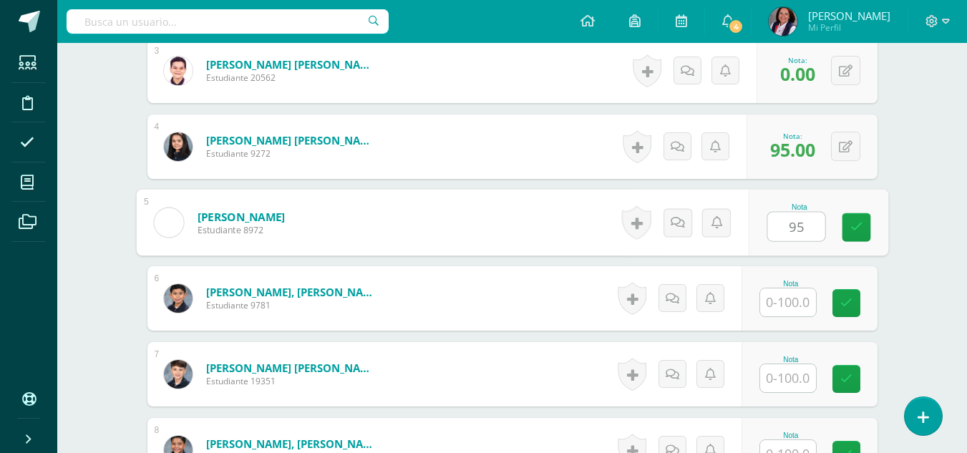
type input "95"
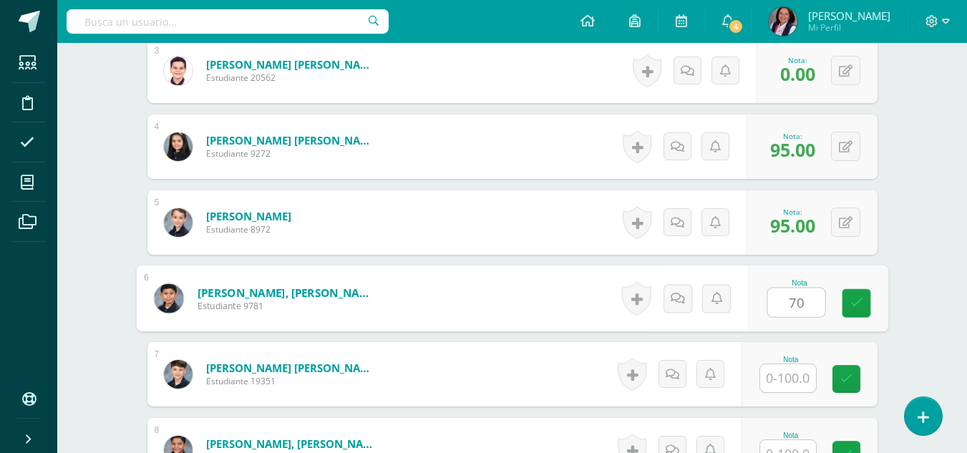
type input "70"
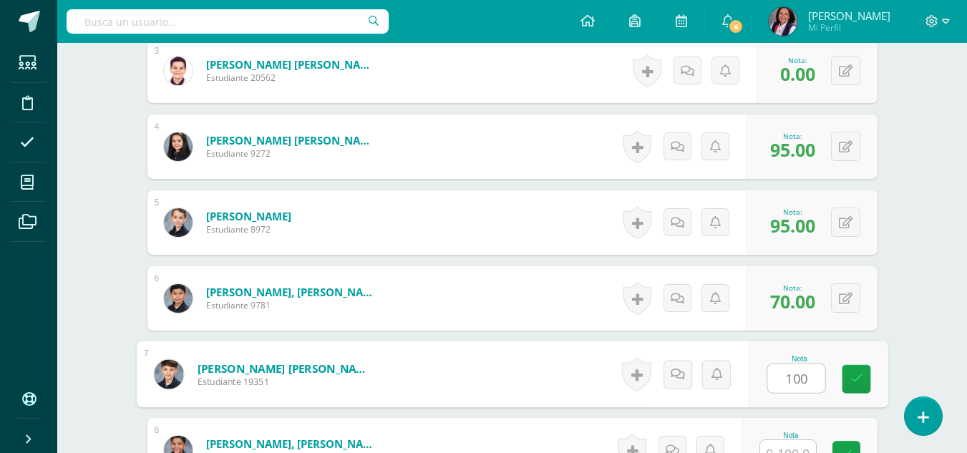
type input "100"
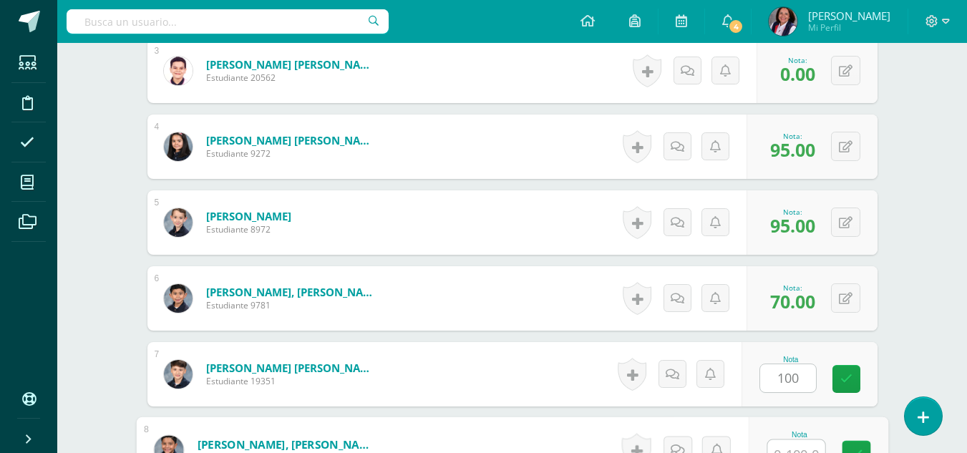
scroll to position [625, 0]
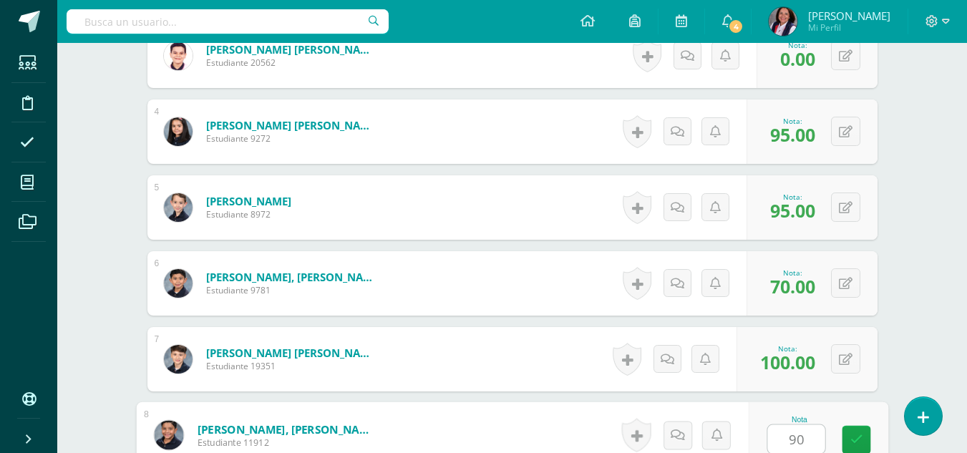
type input "90"
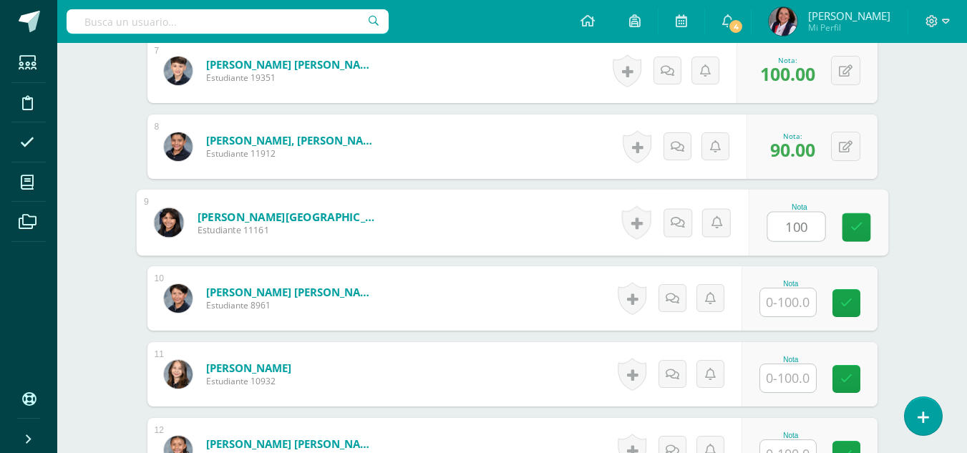
type input "100"
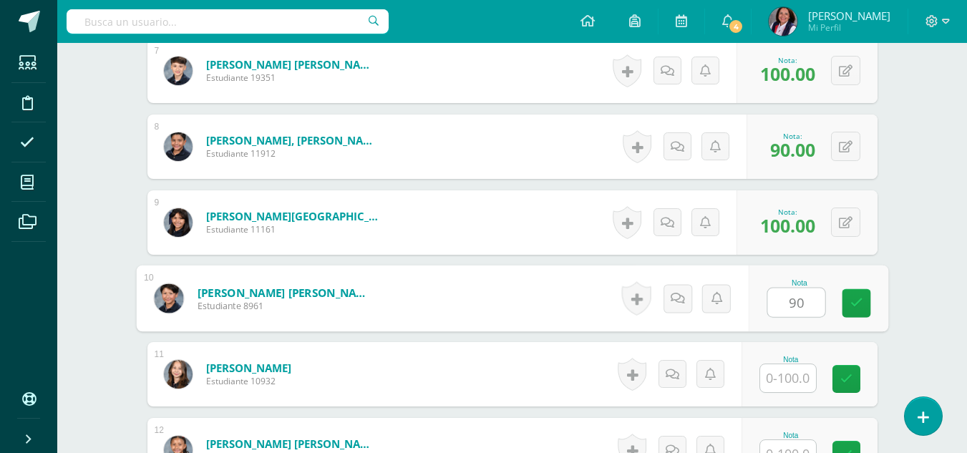
type input "90"
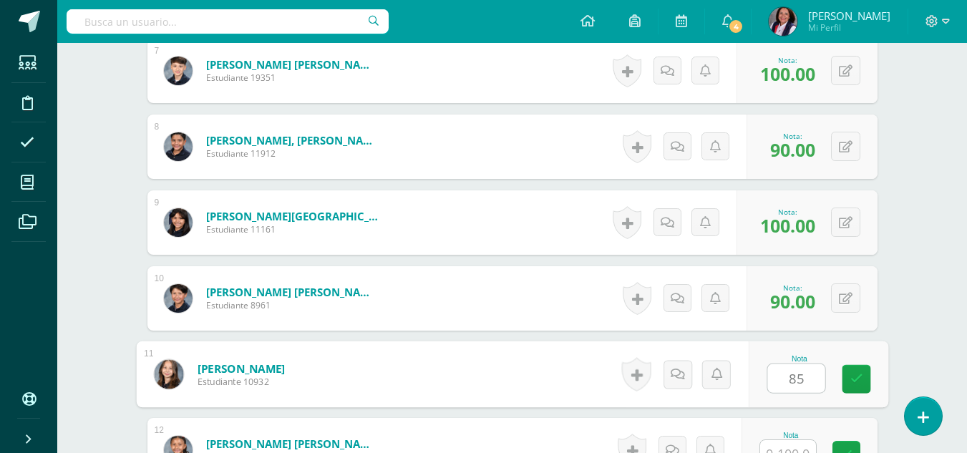
type input "85"
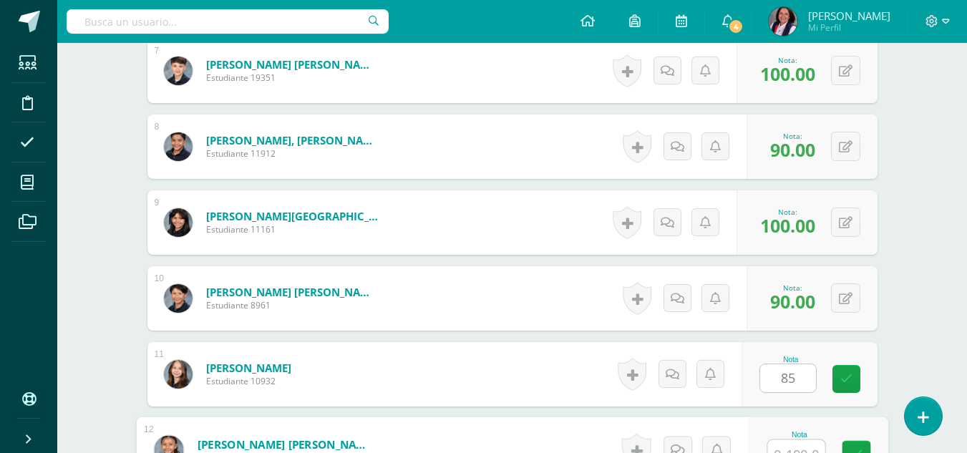
scroll to position [929, 0]
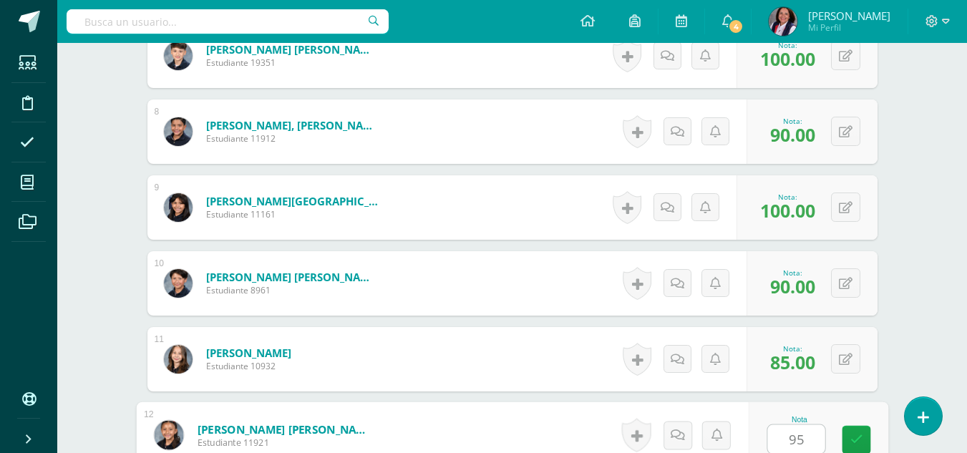
type input "95"
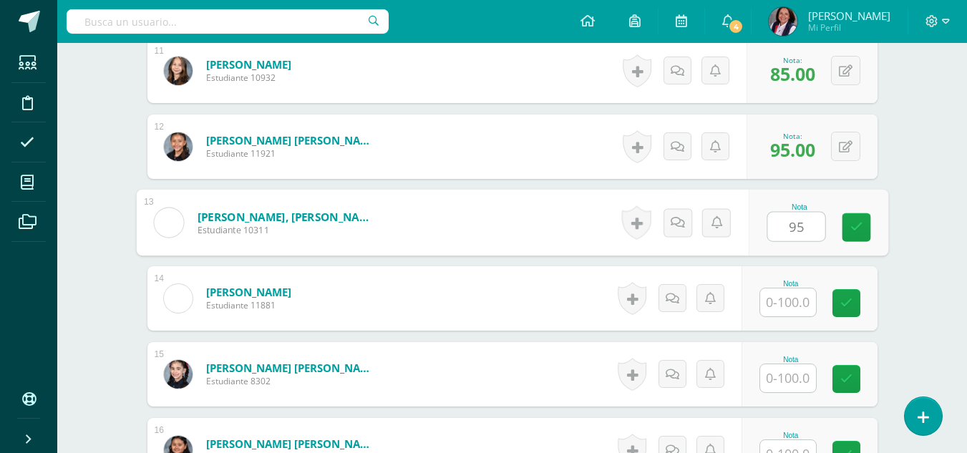
type input "95"
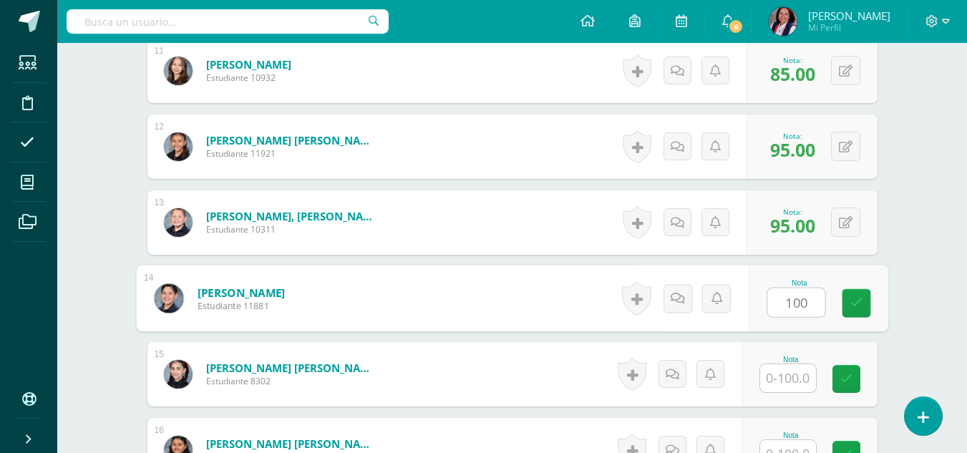
type input "100"
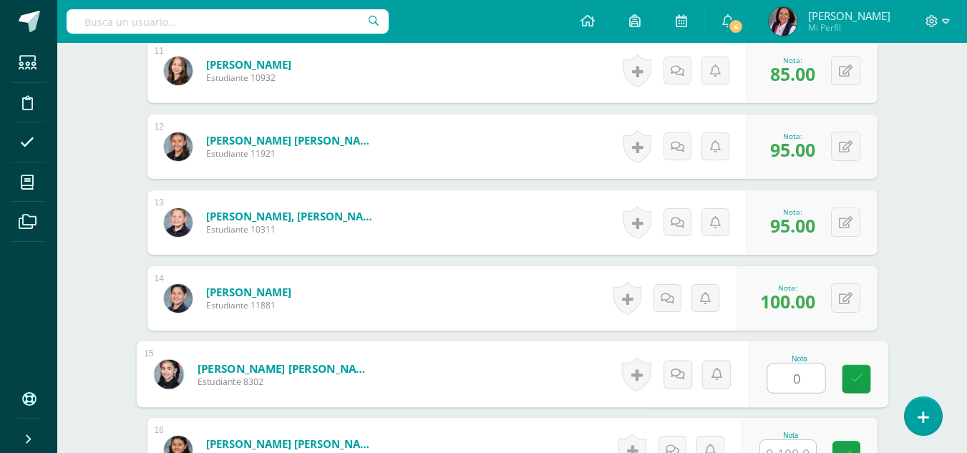
type input "0"
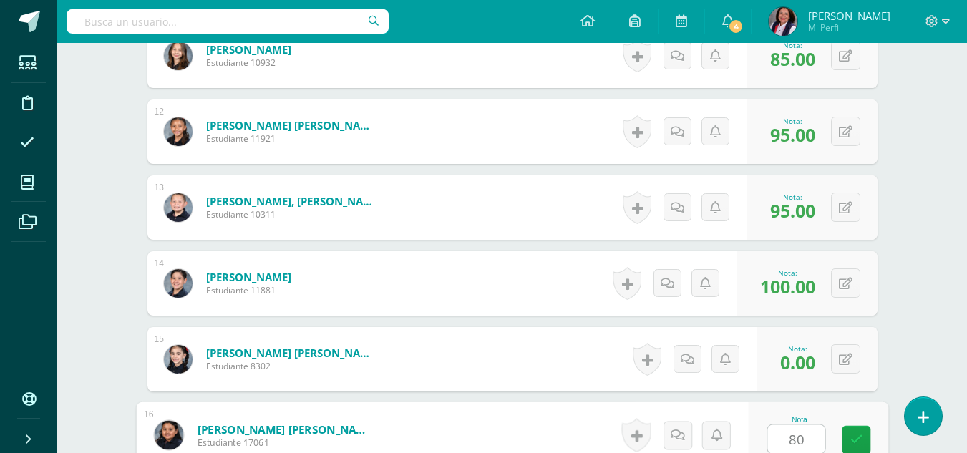
type input "80"
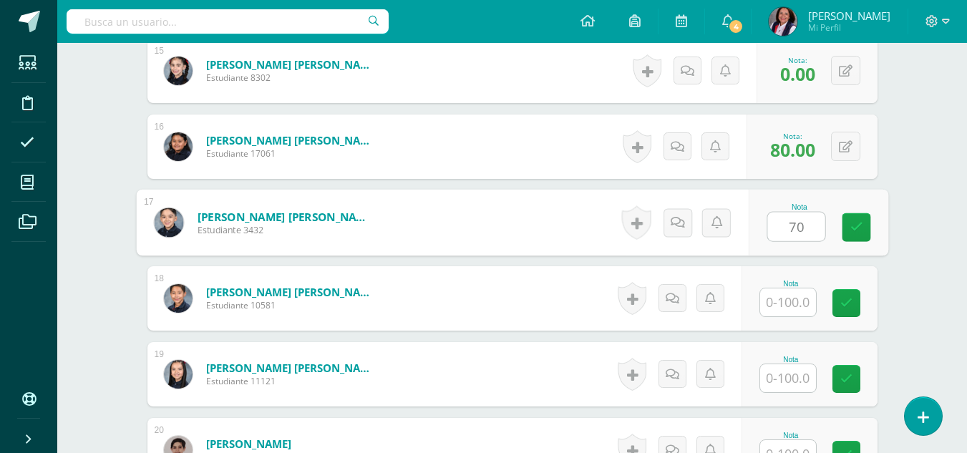
type input "70"
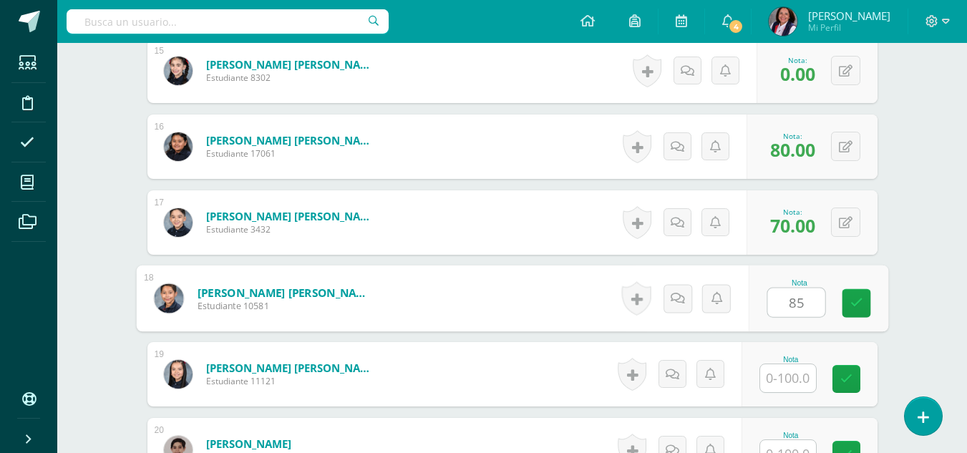
type input "85"
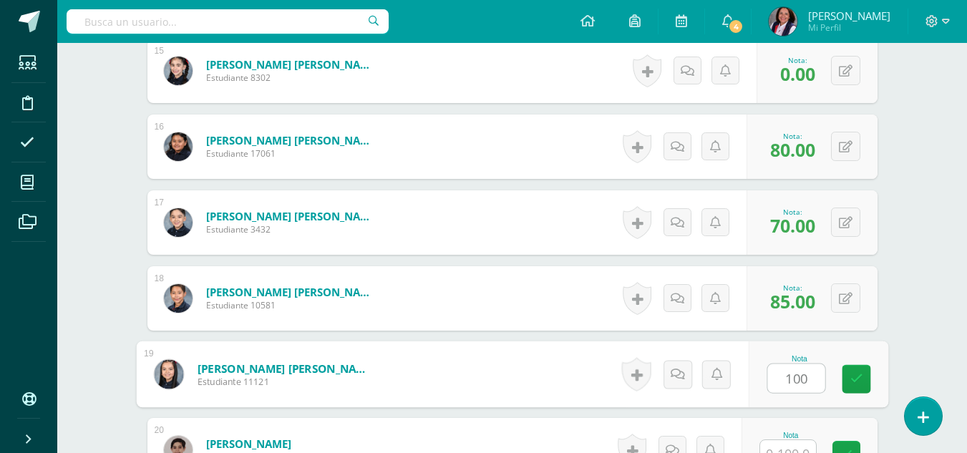
type input "100"
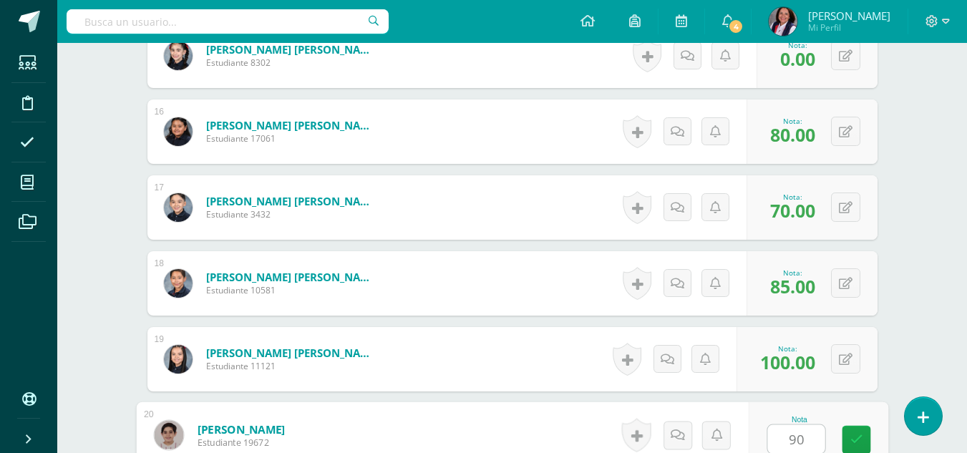
type input "90"
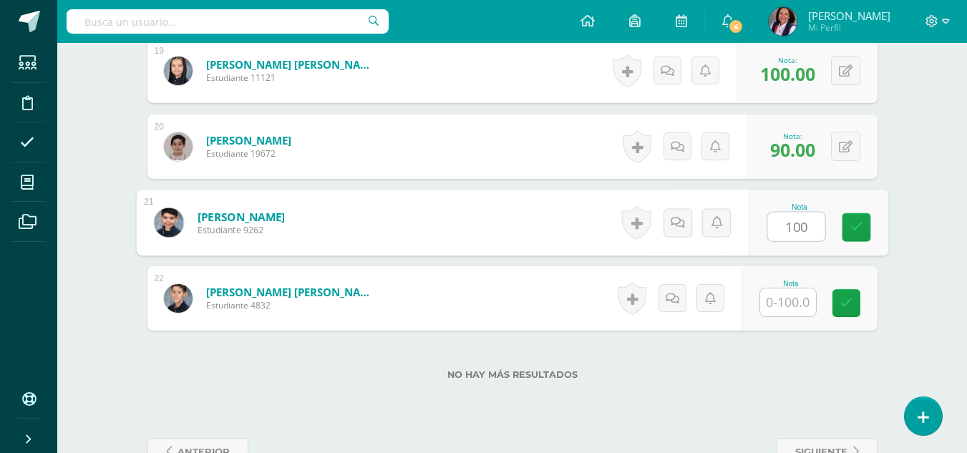
type input "100"
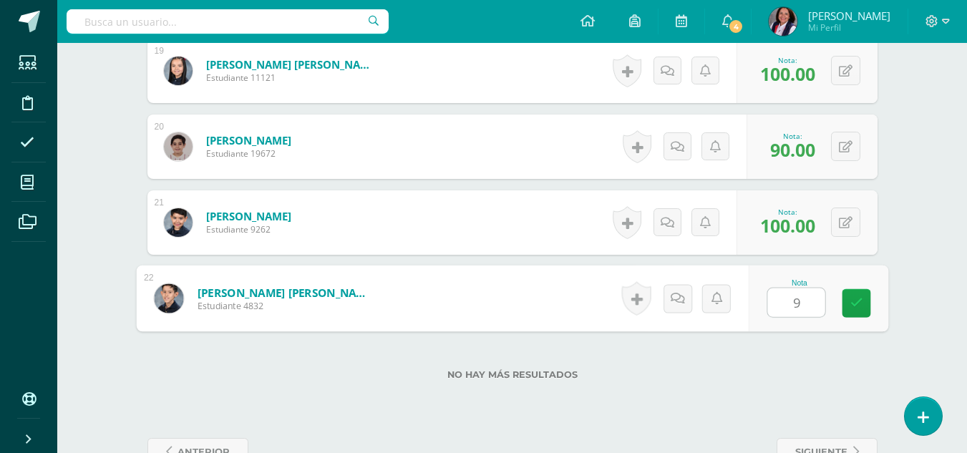
type input "95"
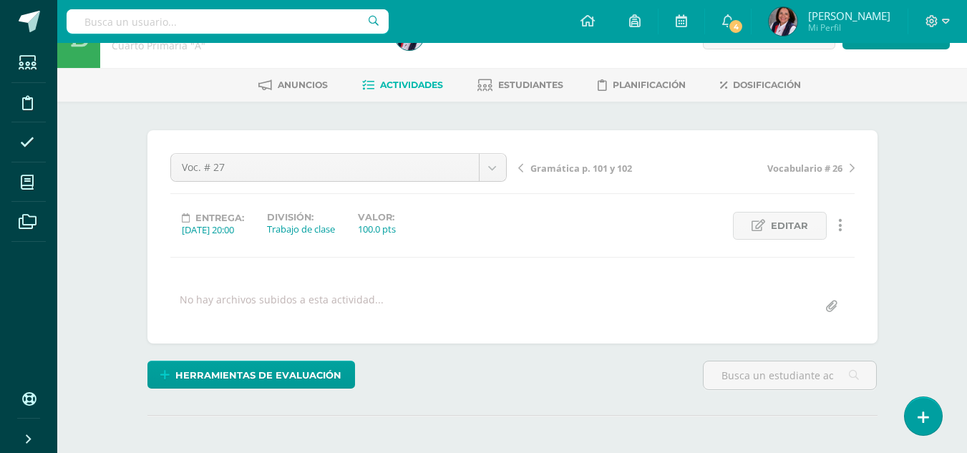
scroll to position [35, 0]
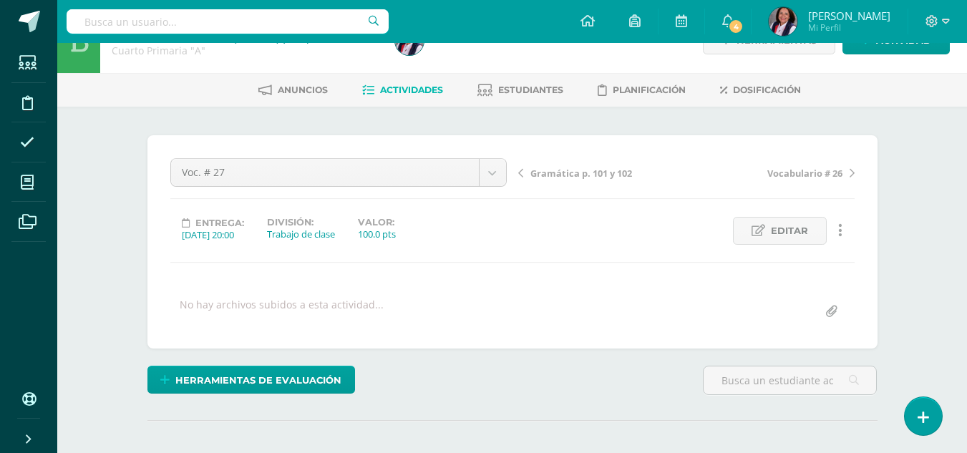
click at [571, 172] on span "Gramática p. 101 y 102" at bounding box center [581, 173] width 102 height 13
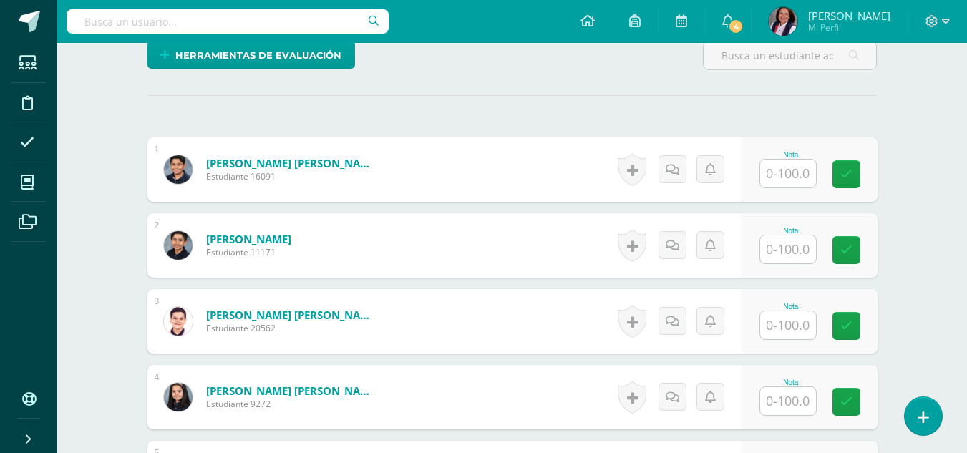
scroll to position [361, 0]
click at [790, 175] on input "text" at bounding box center [788, 173] width 56 height 28
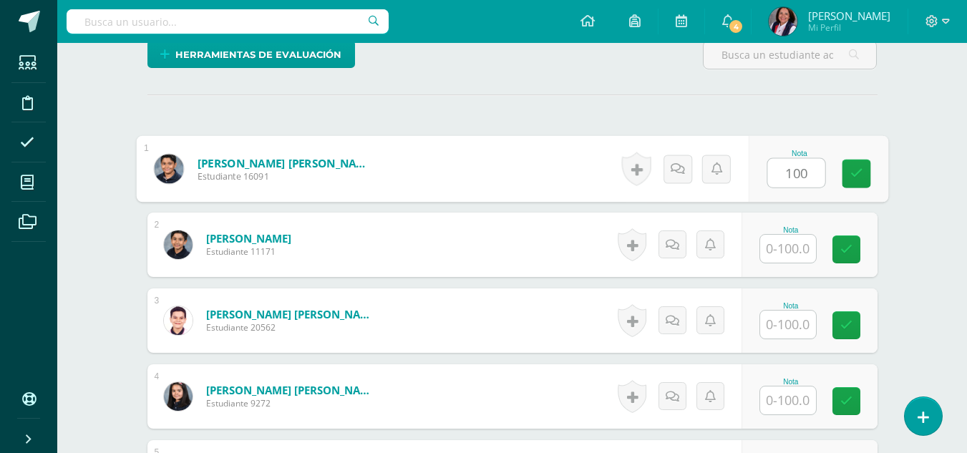
type input "100"
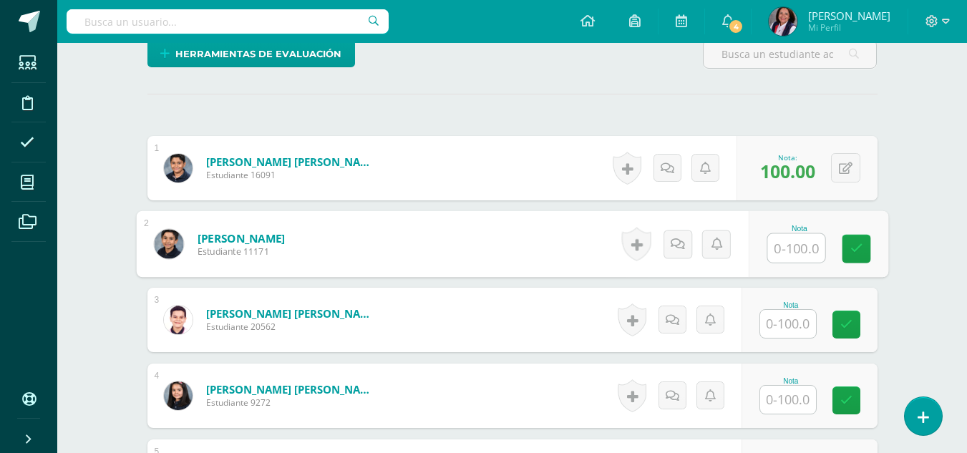
scroll to position [362, 0]
type input "80"
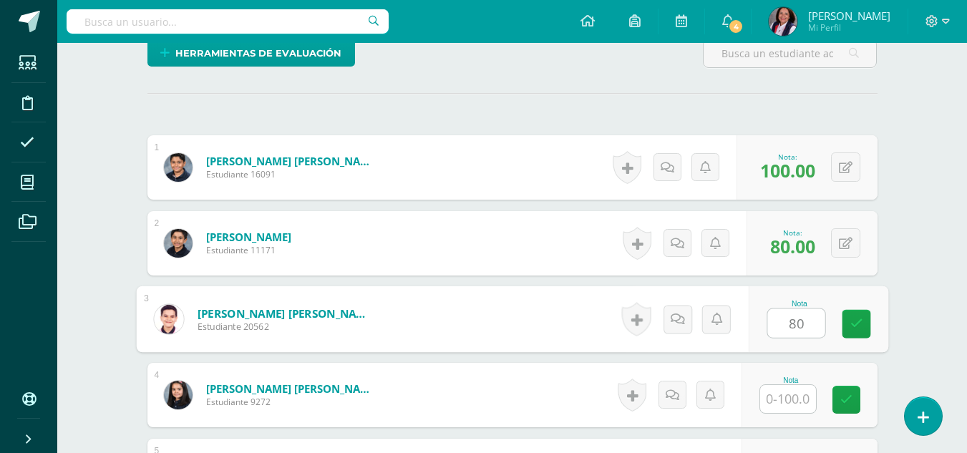
type input "80"
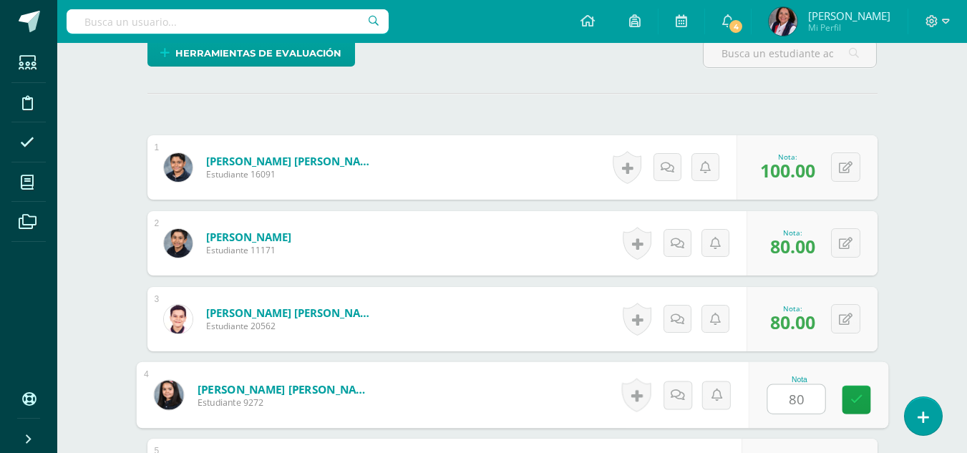
type input "80"
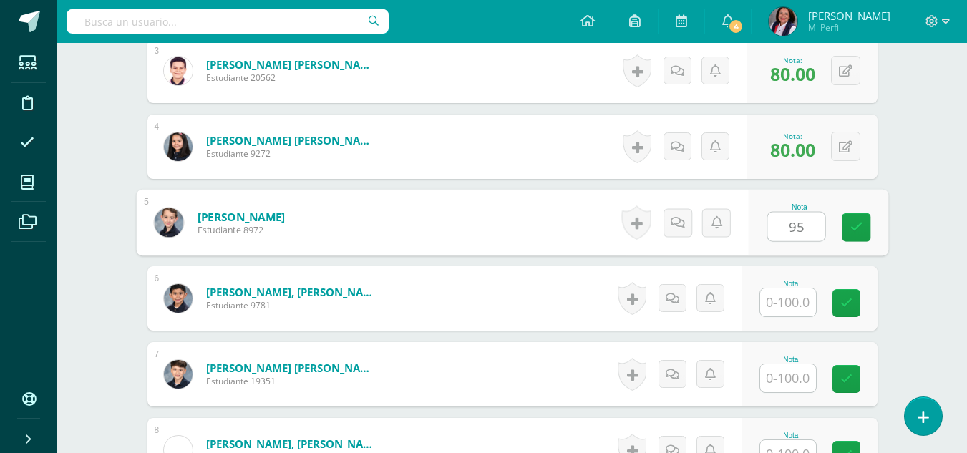
type input "95"
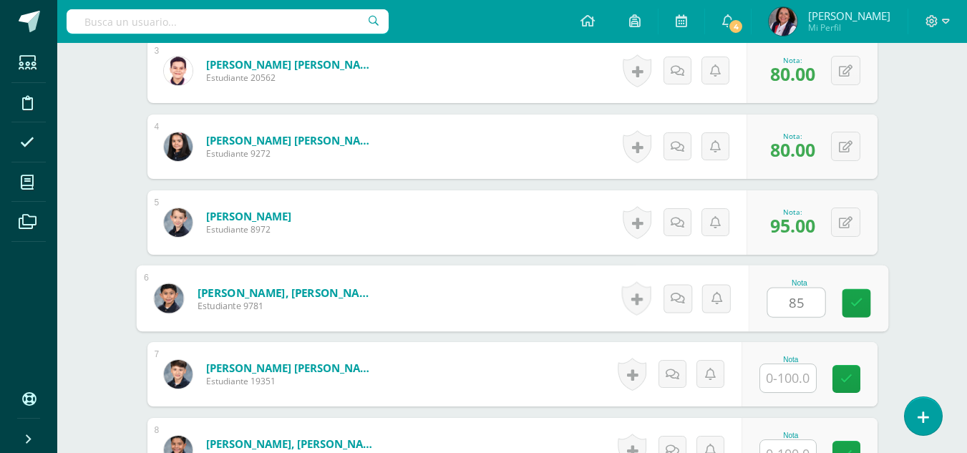
type input "85"
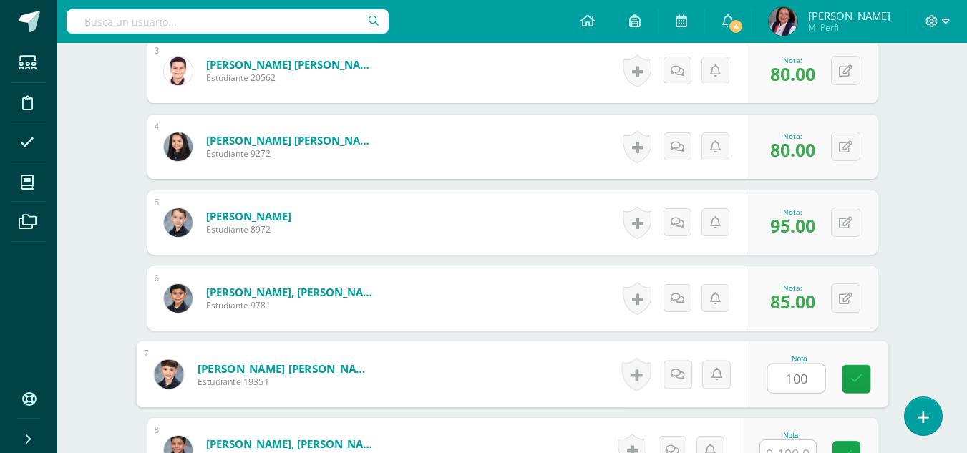
type input "100"
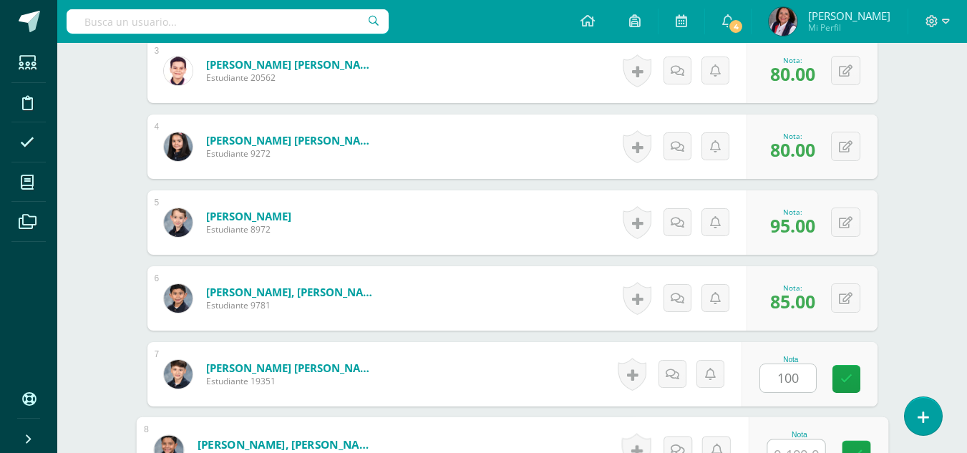
scroll to position [625, 0]
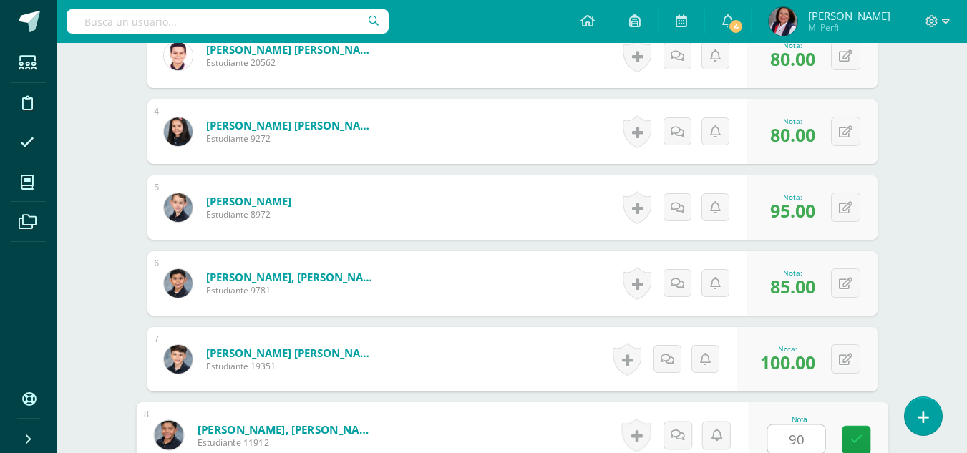
type input "90"
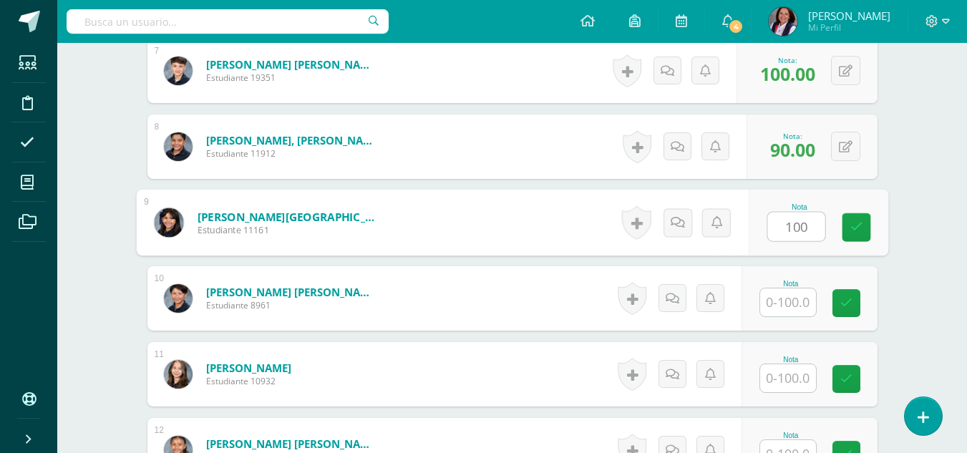
type input "100"
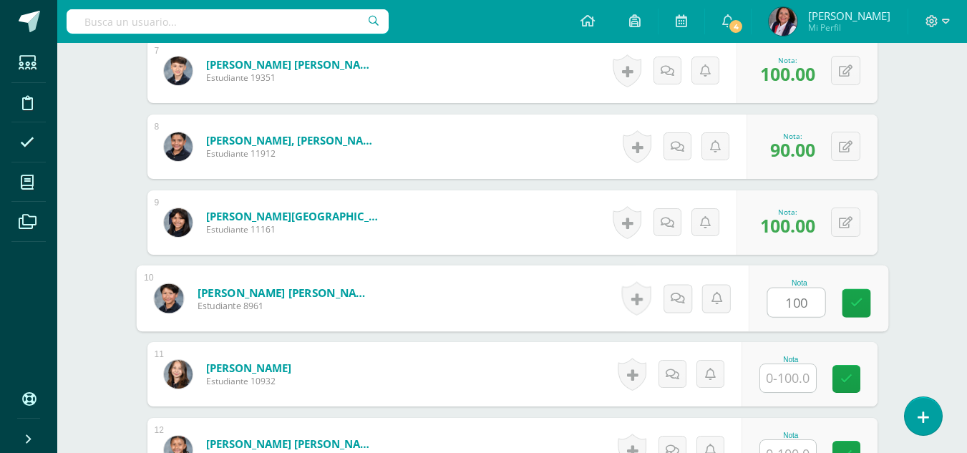
type input "100"
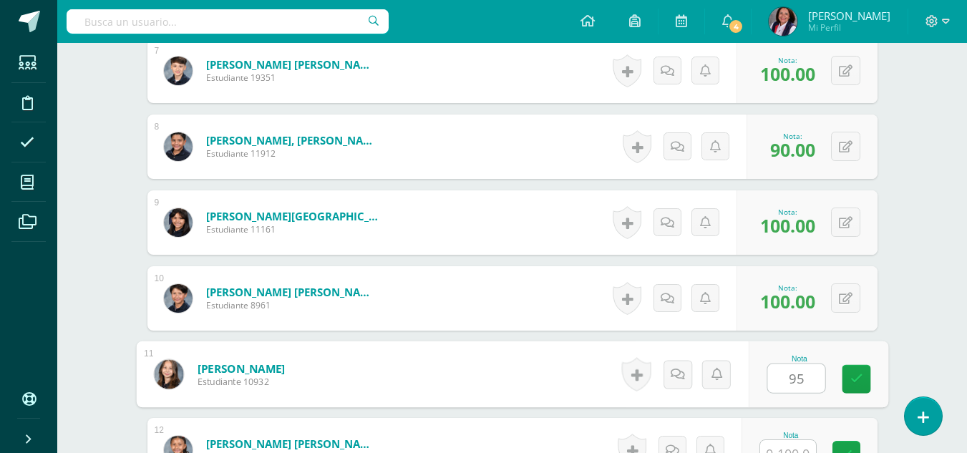
type input "95"
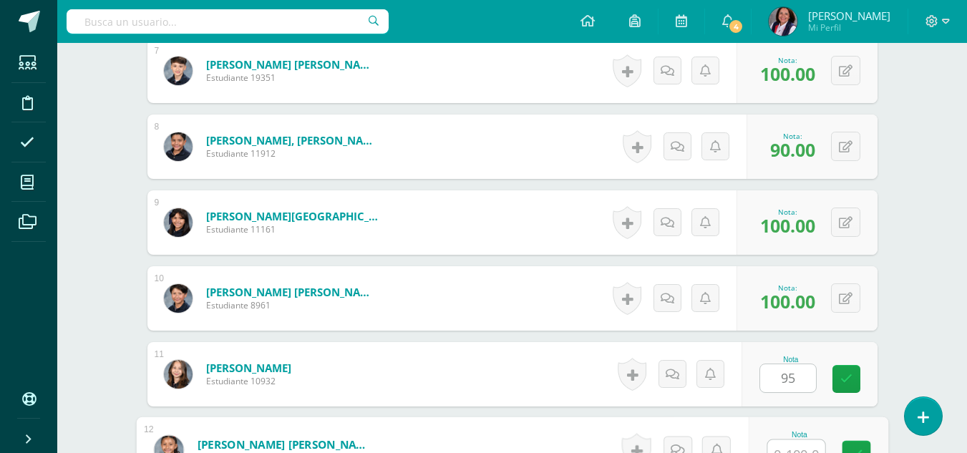
scroll to position [929, 0]
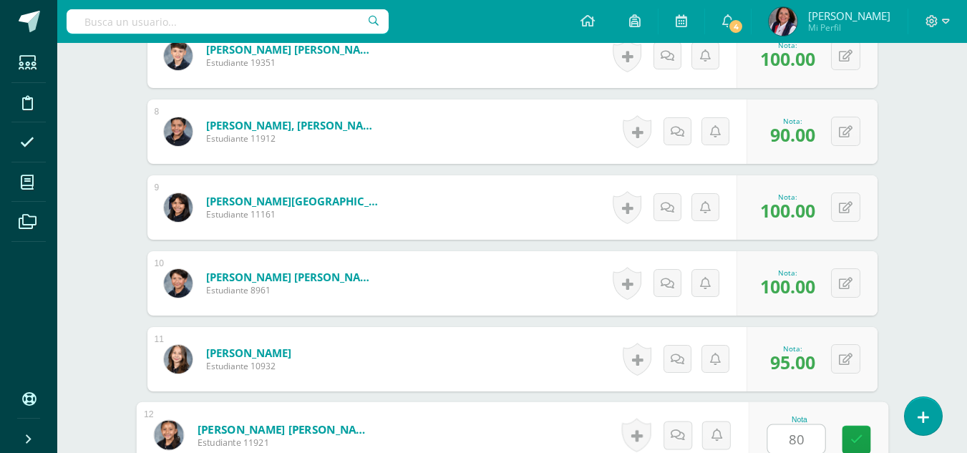
type input "80"
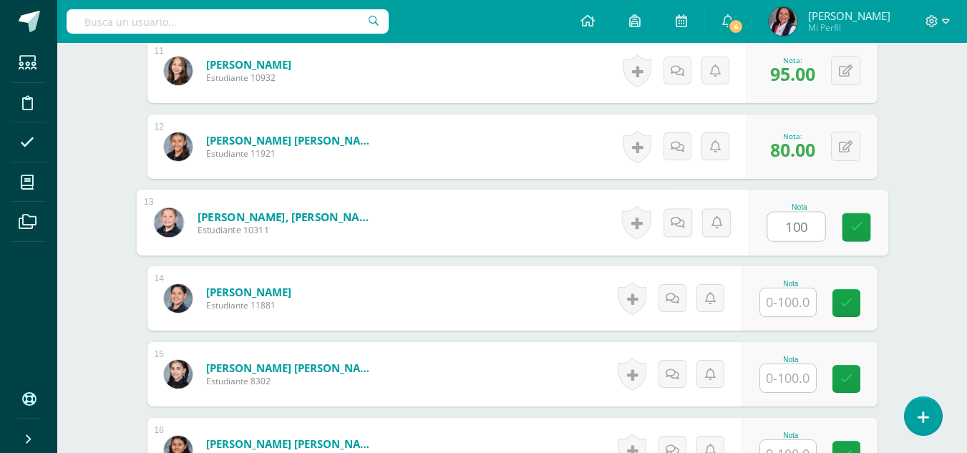
type input "100"
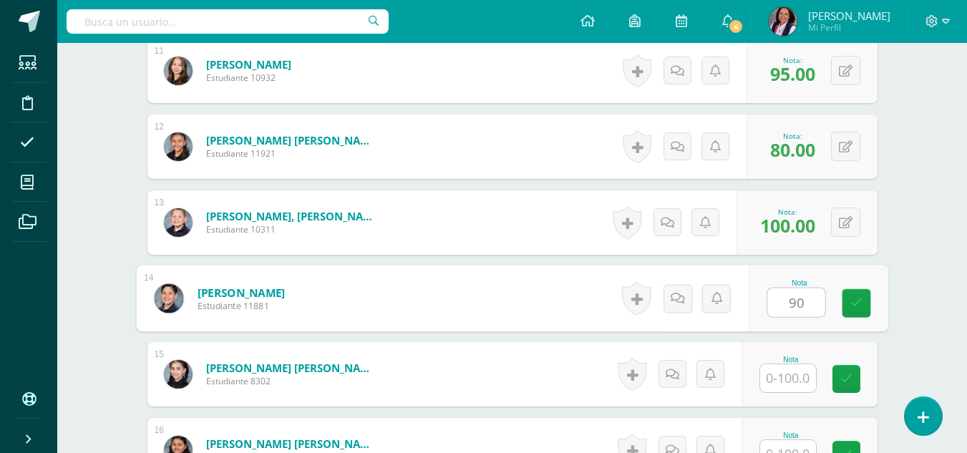
type input "90"
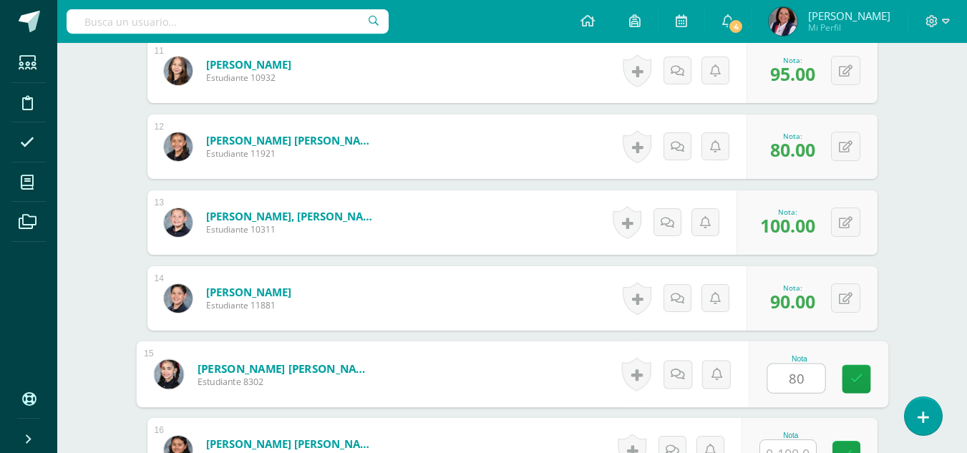
type input "80"
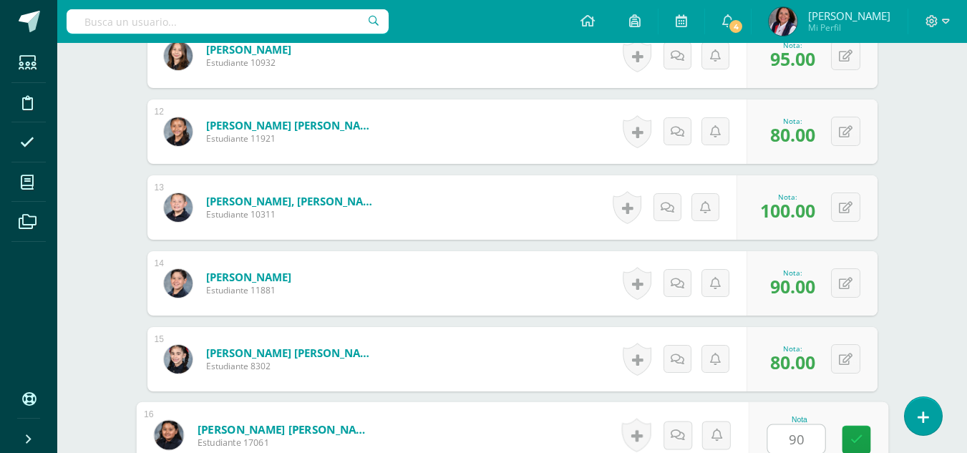
type input "90"
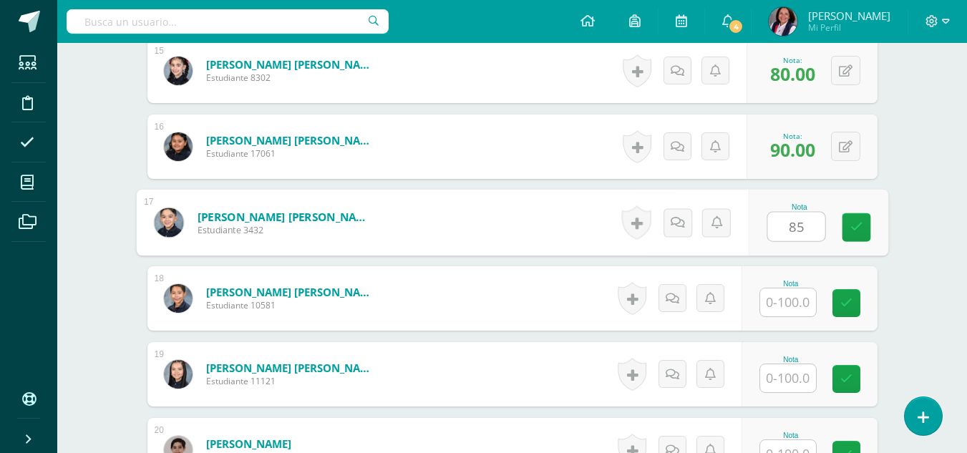
type input "85"
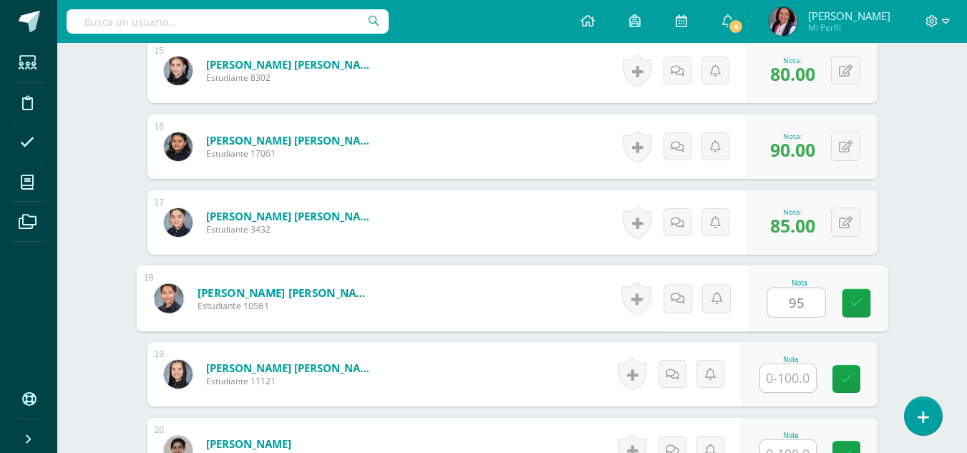
type input "95"
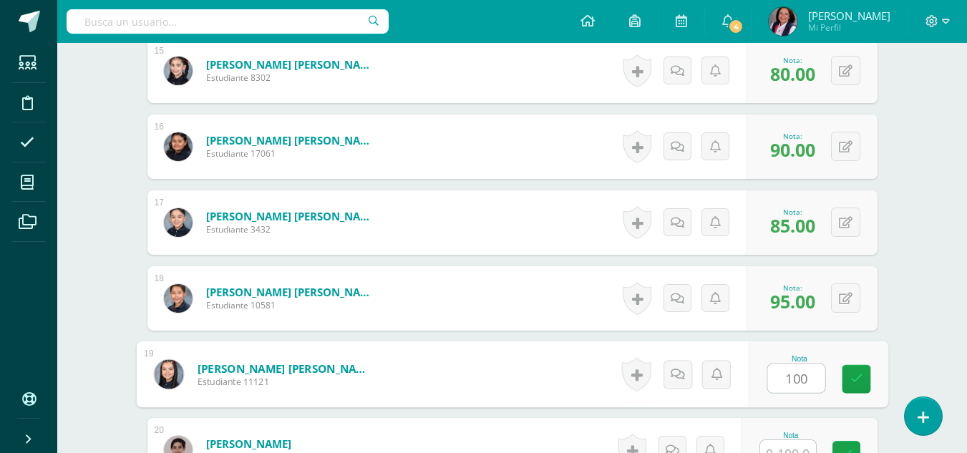
type input "100"
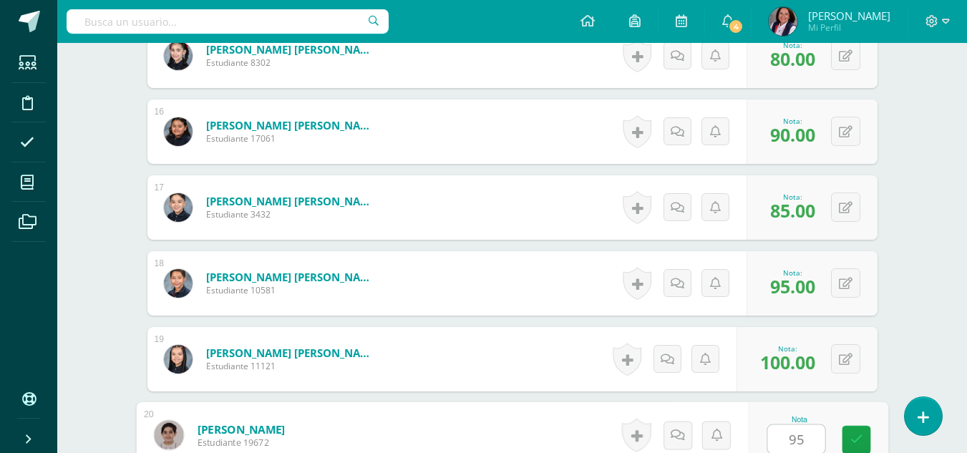
type input "95"
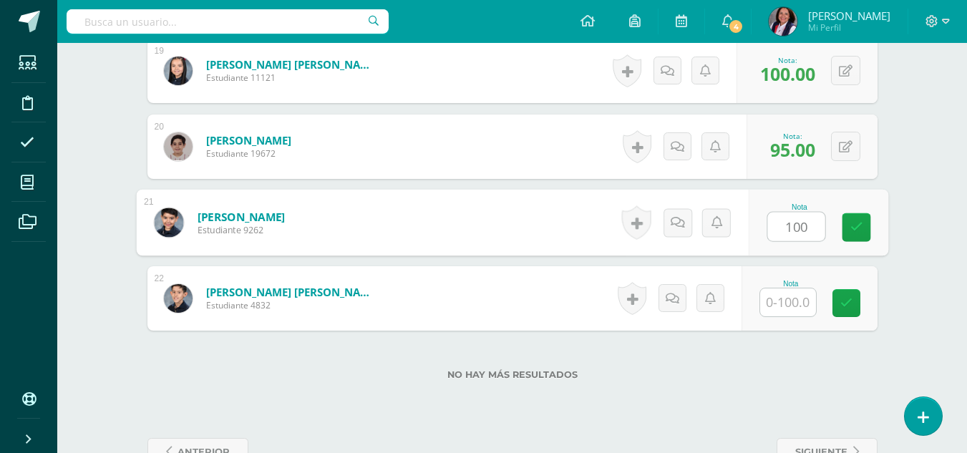
type input "100"
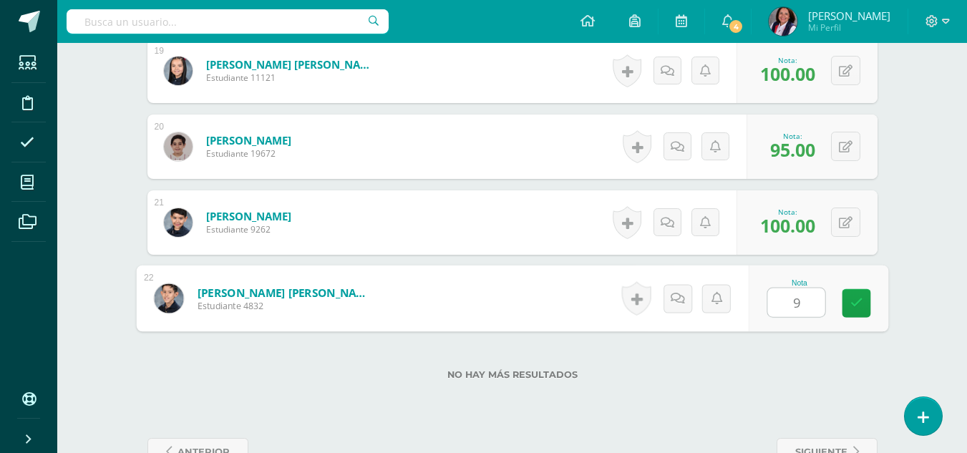
type input "90"
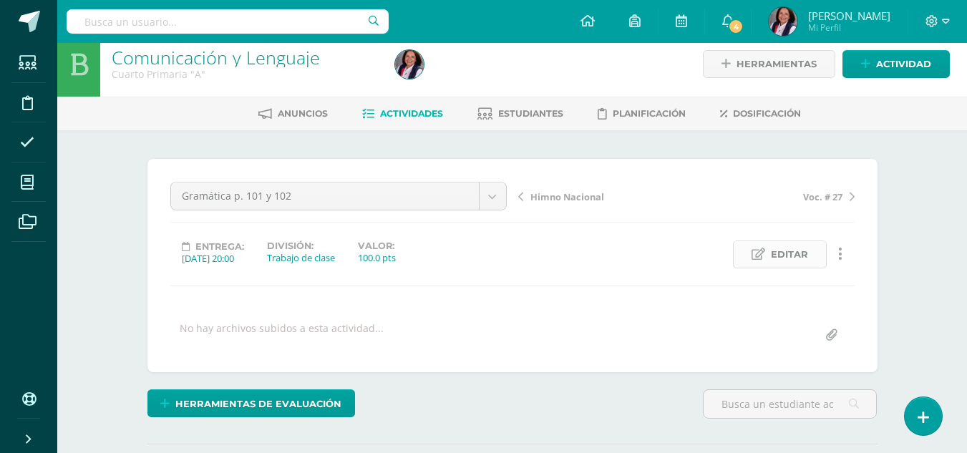
scroll to position [0, 0]
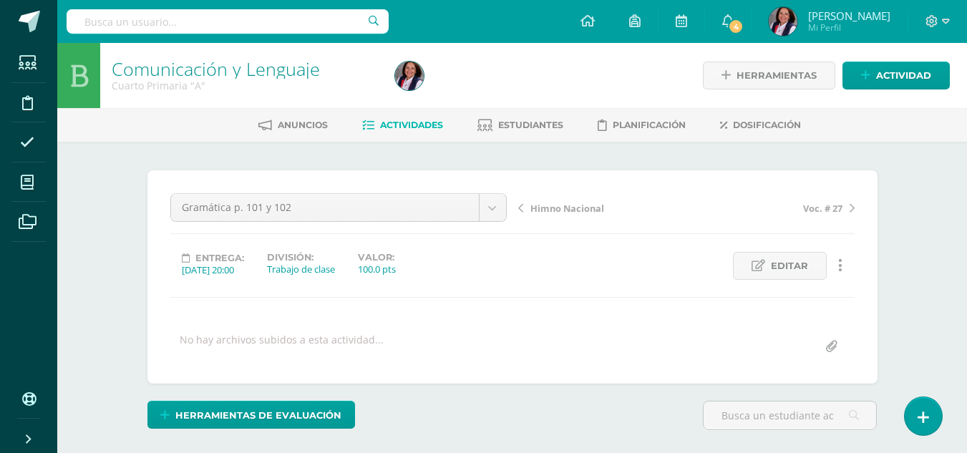
click at [562, 205] on span "Himno Nacional" at bounding box center [567, 208] width 74 height 13
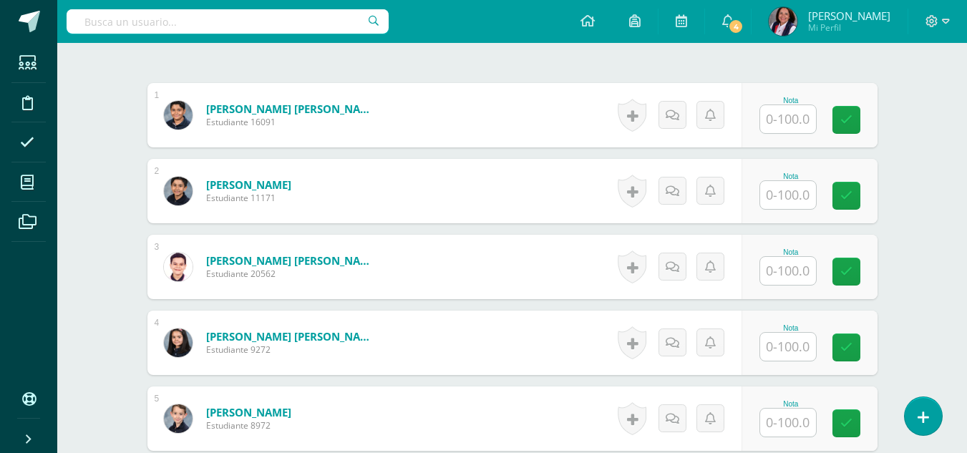
scroll to position [415, 0]
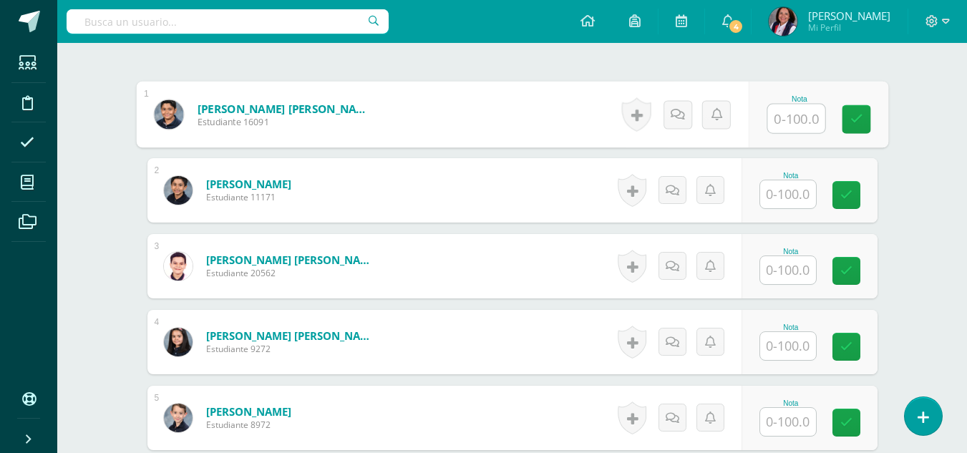
click at [789, 118] on input "text" at bounding box center [795, 118] width 57 height 29
type input "100"
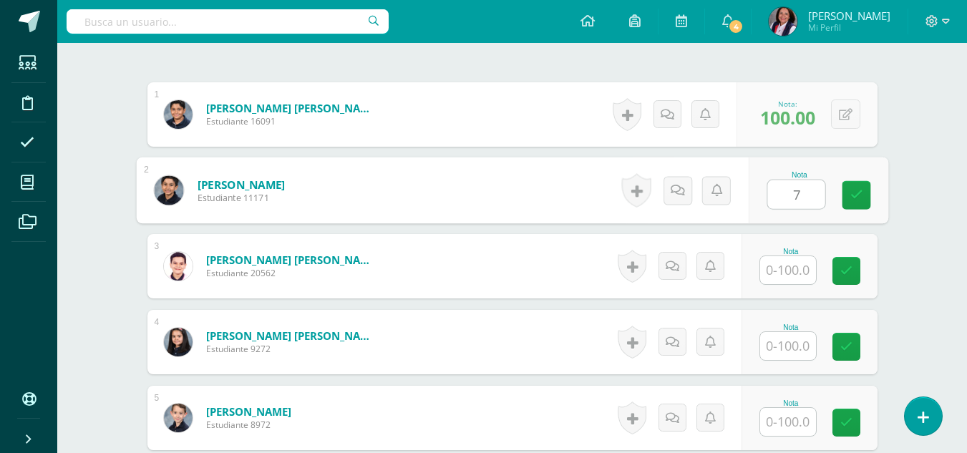
scroll to position [416, 0]
type input "75"
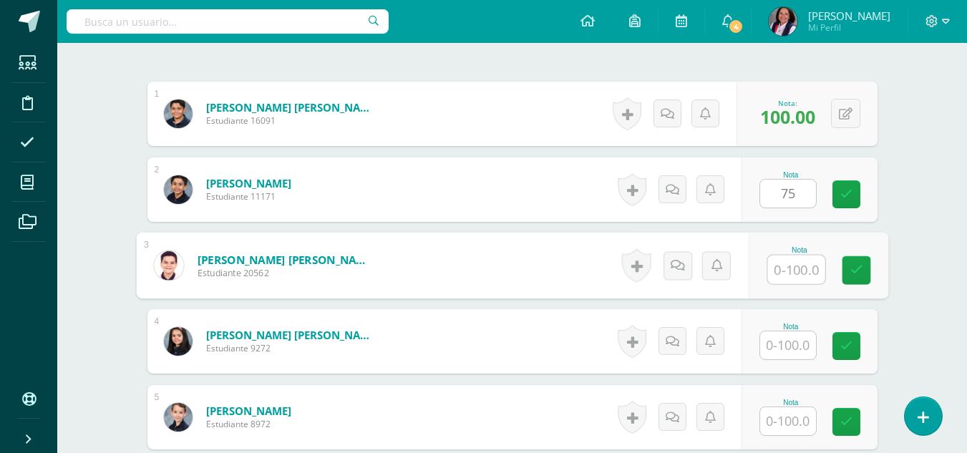
scroll to position [416, 0]
type input "95"
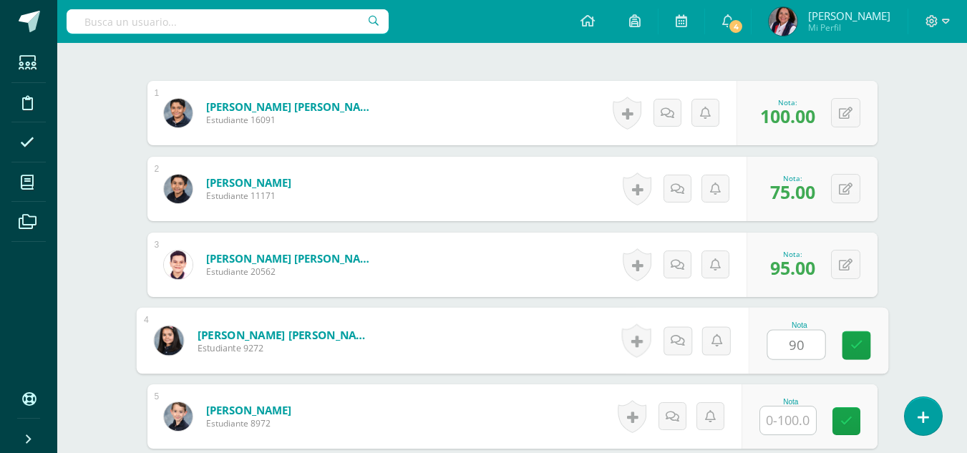
type input "90"
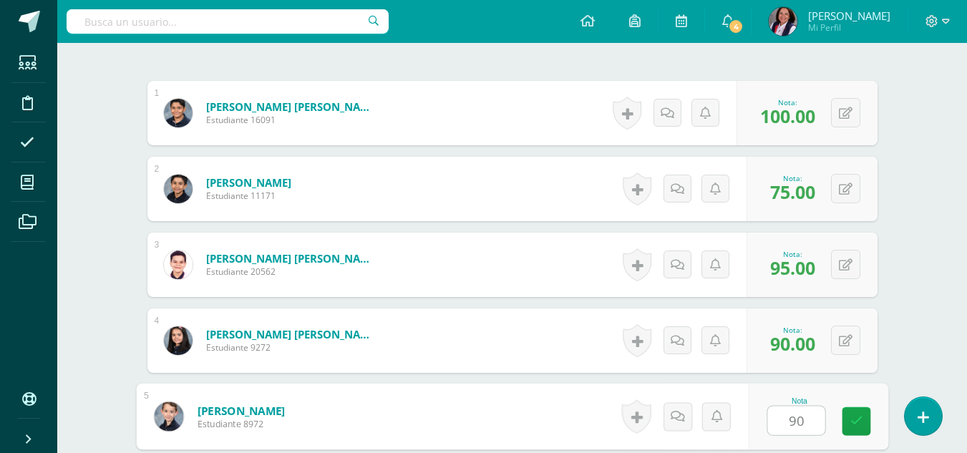
type input "90"
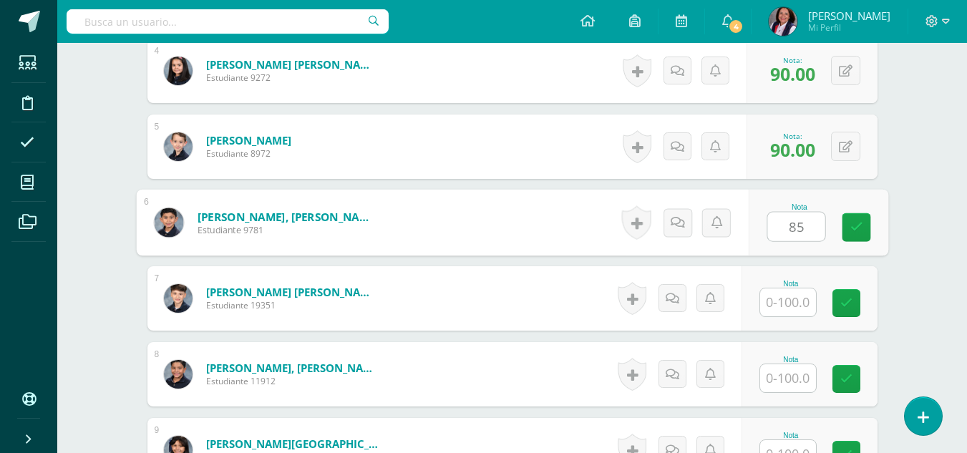
type input "85"
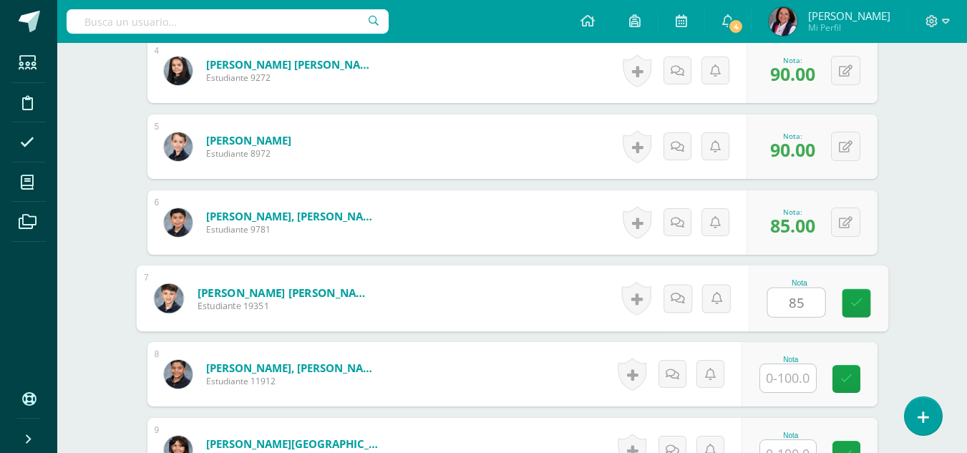
type input "85"
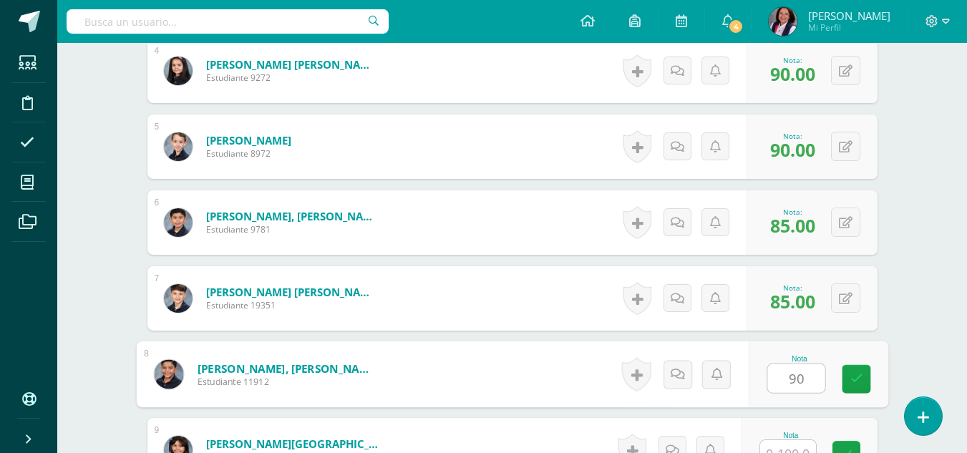
type input "90"
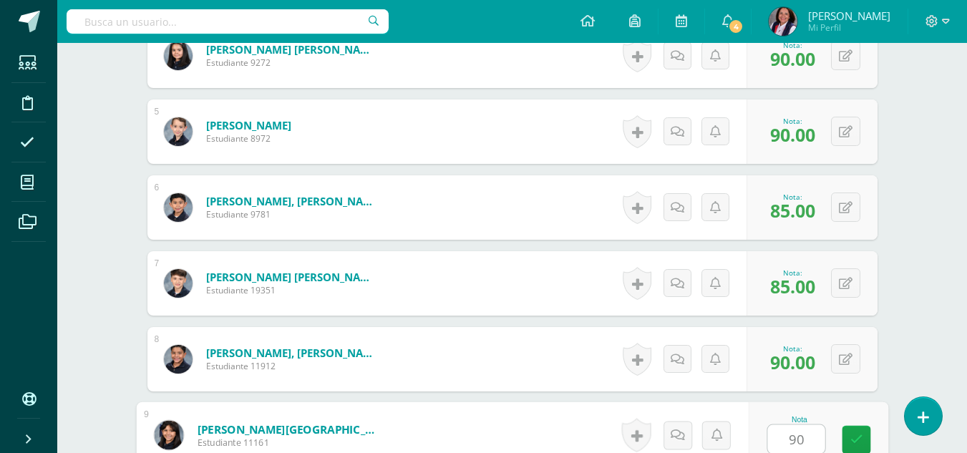
type input "90"
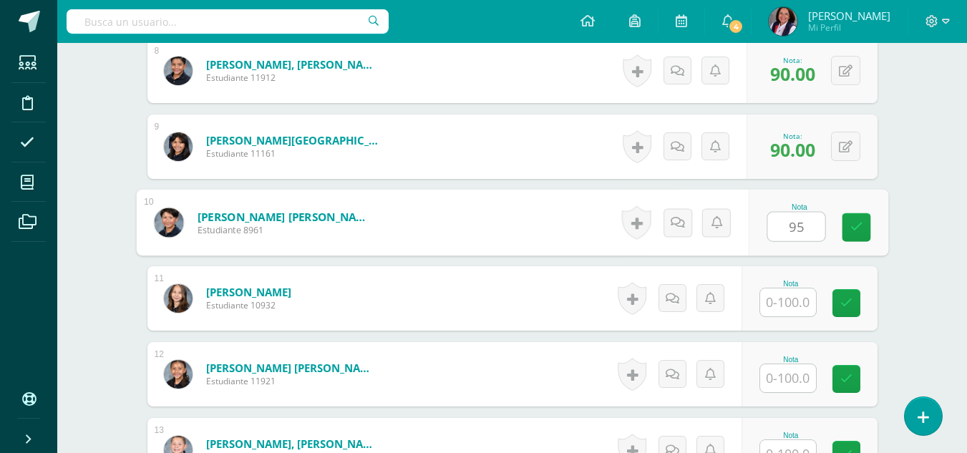
type input "95"
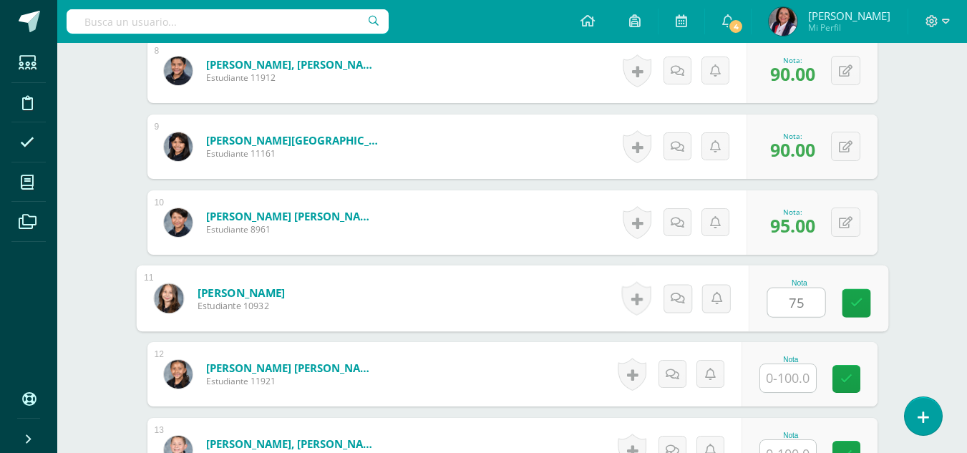
type input "75"
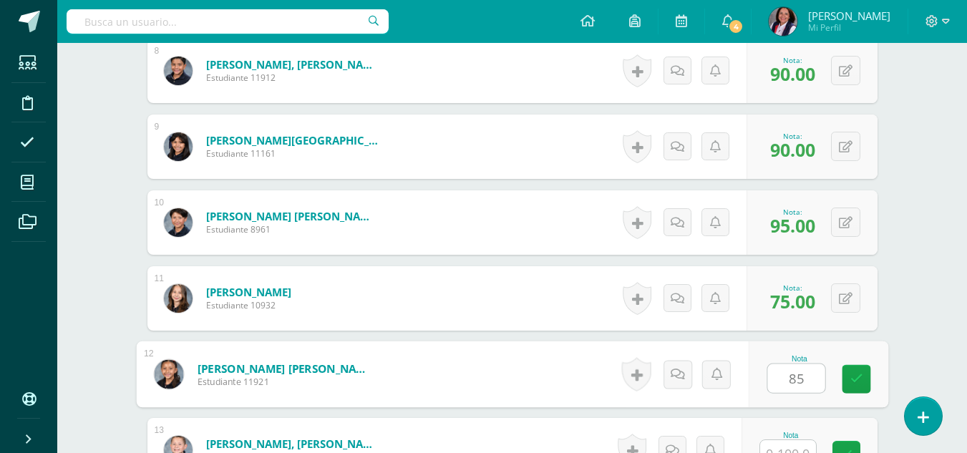
type input "85"
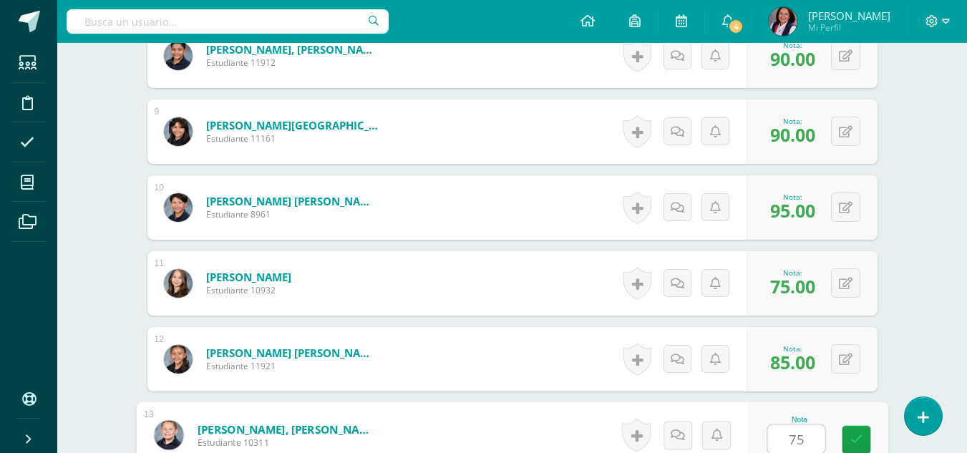
type input "75"
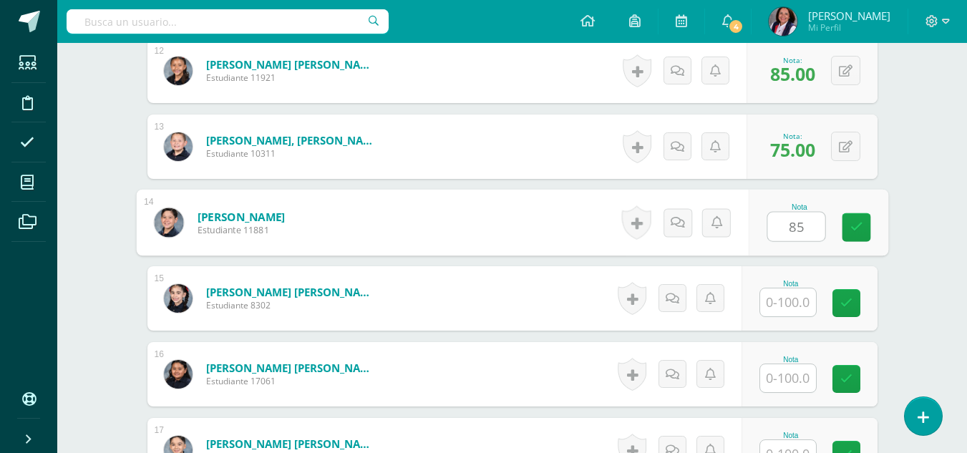
type input "85"
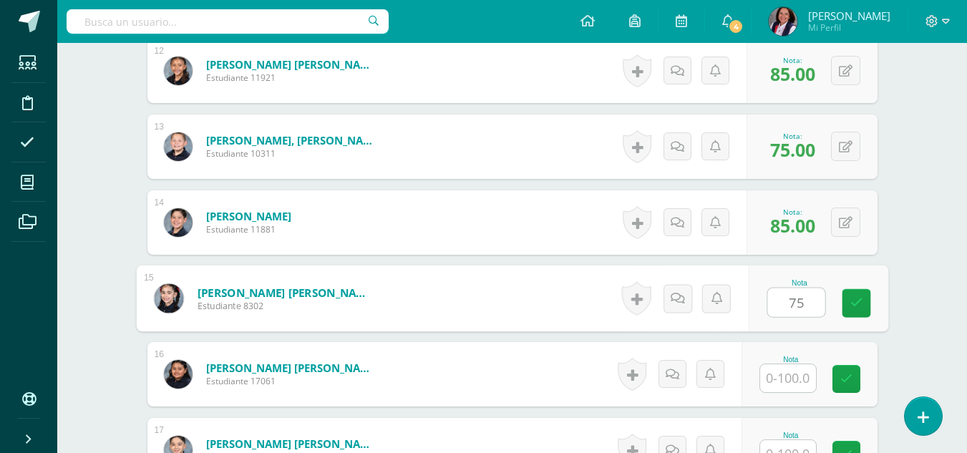
type input "75"
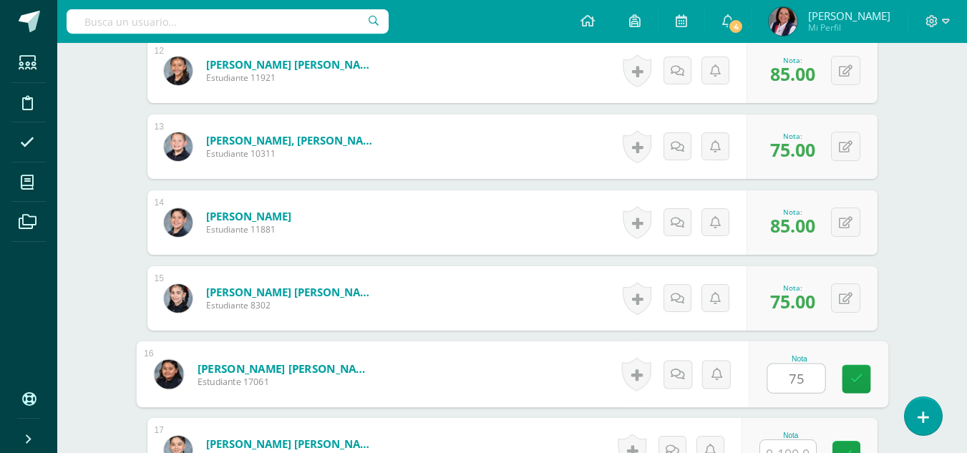
type input "75"
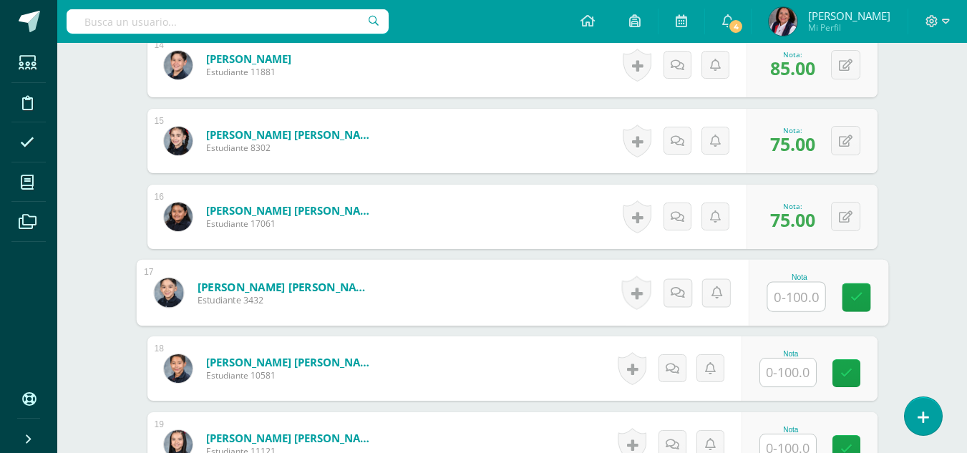
scroll to position [1451, 0]
type input "75"
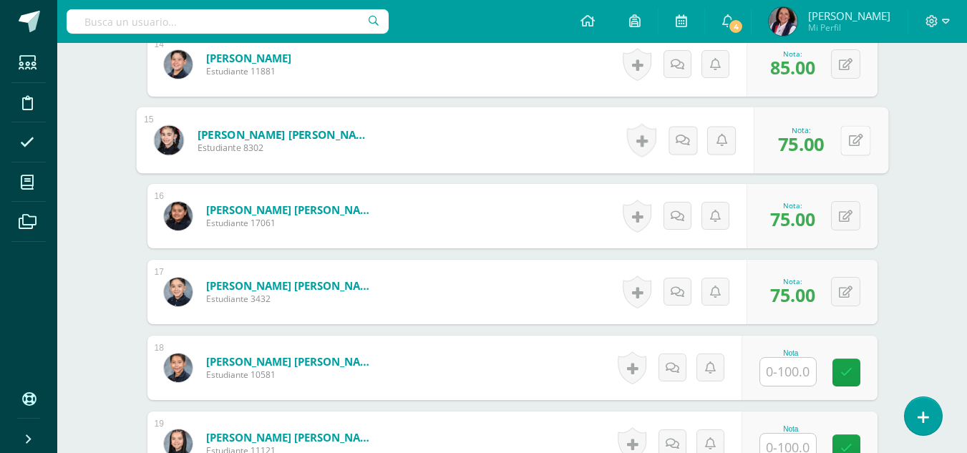
click at [845, 139] on button at bounding box center [855, 140] width 30 height 30
type input "85"
click at [841, 70] on button at bounding box center [845, 63] width 29 height 29
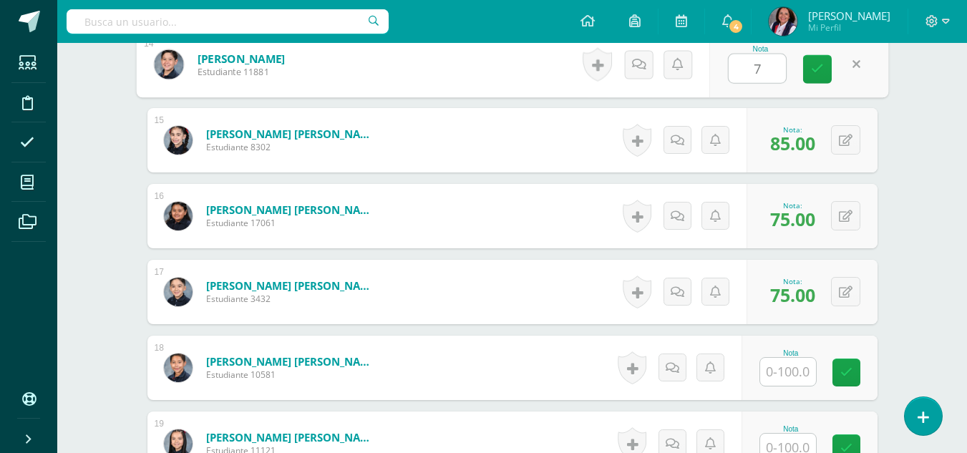
type input "75"
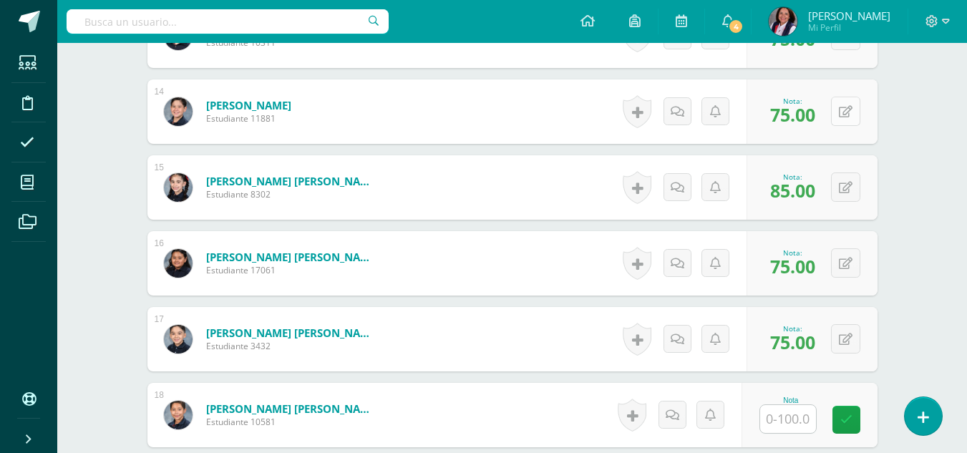
scroll to position [1379, 0]
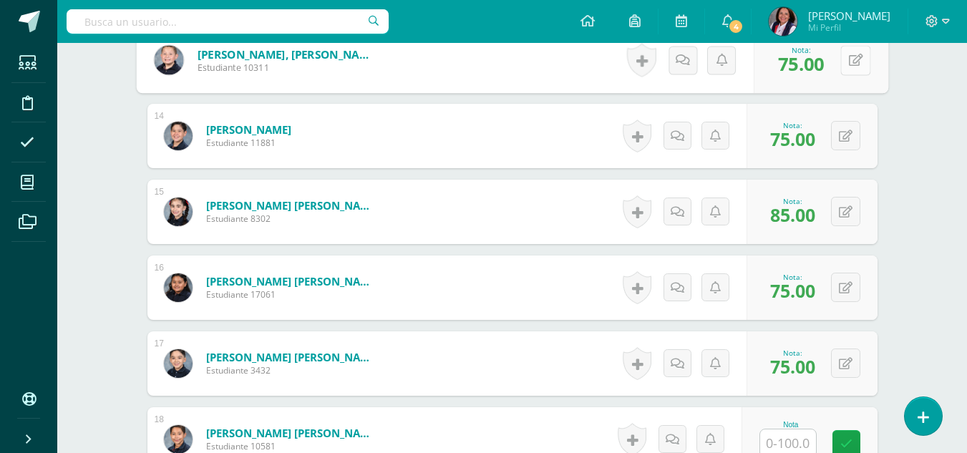
click at [849, 60] on icon at bounding box center [855, 60] width 14 height 12
type input "85"
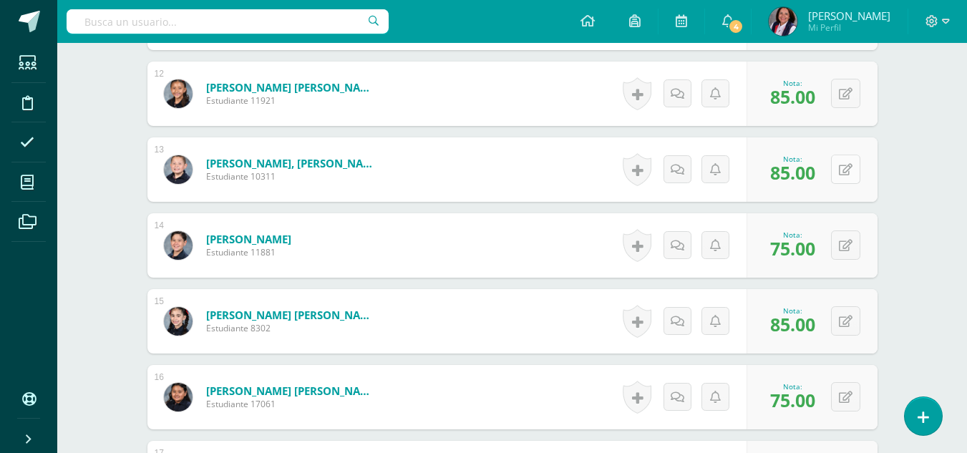
scroll to position [1236, 0]
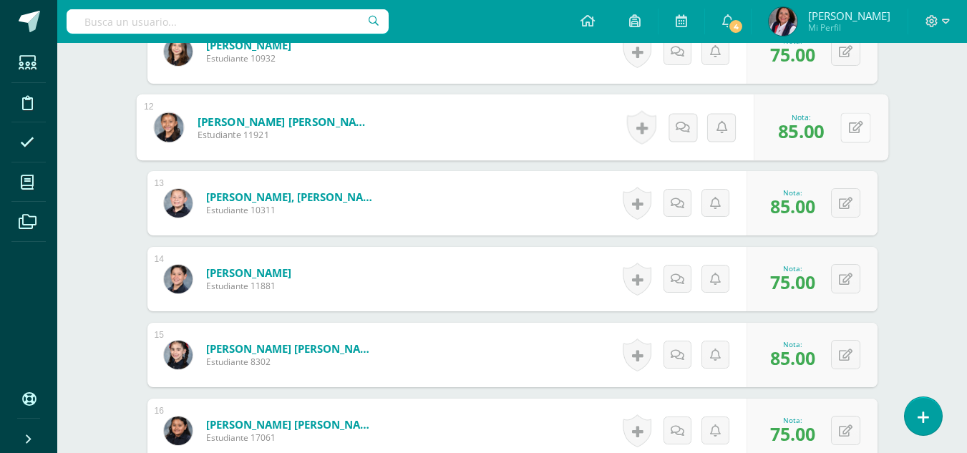
click at [843, 126] on button at bounding box center [855, 127] width 30 height 30
type input "75"
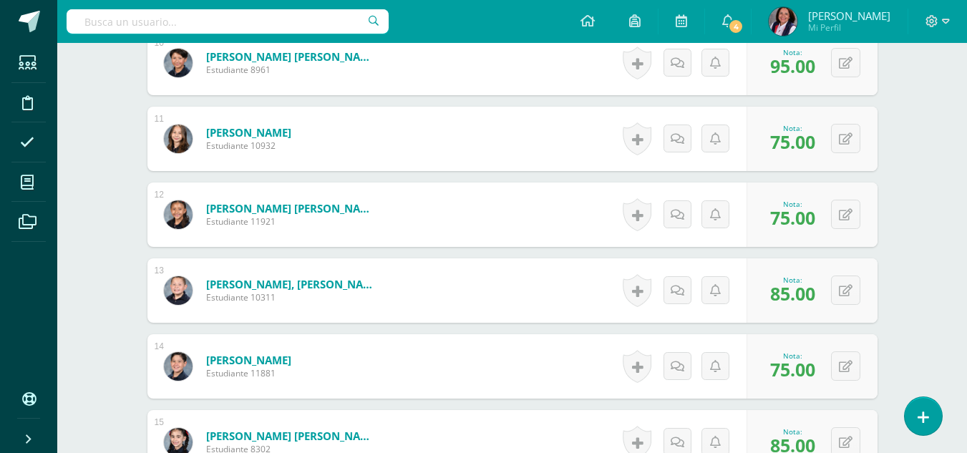
scroll to position [1093, 0]
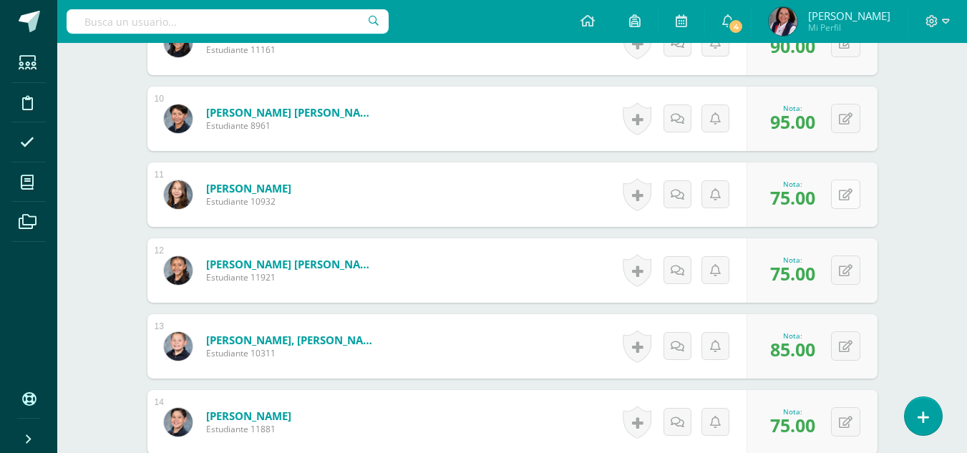
click at [847, 192] on icon at bounding box center [846, 195] width 14 height 12
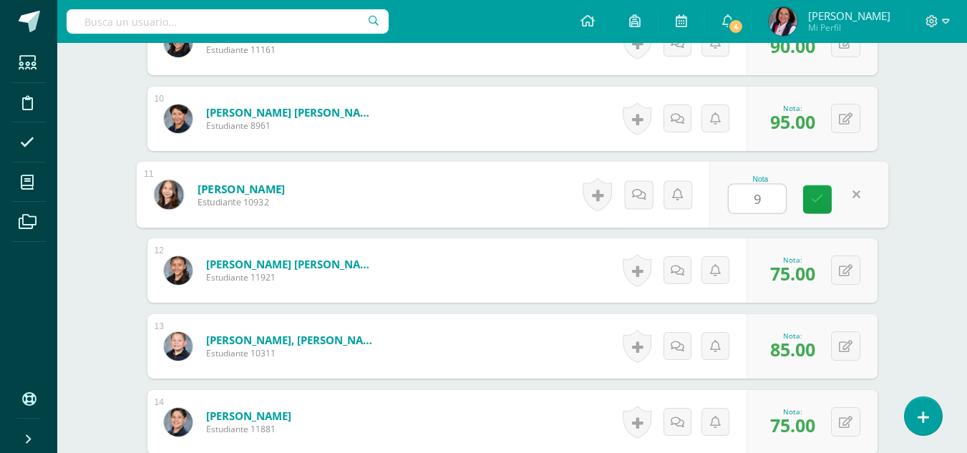
type input "95"
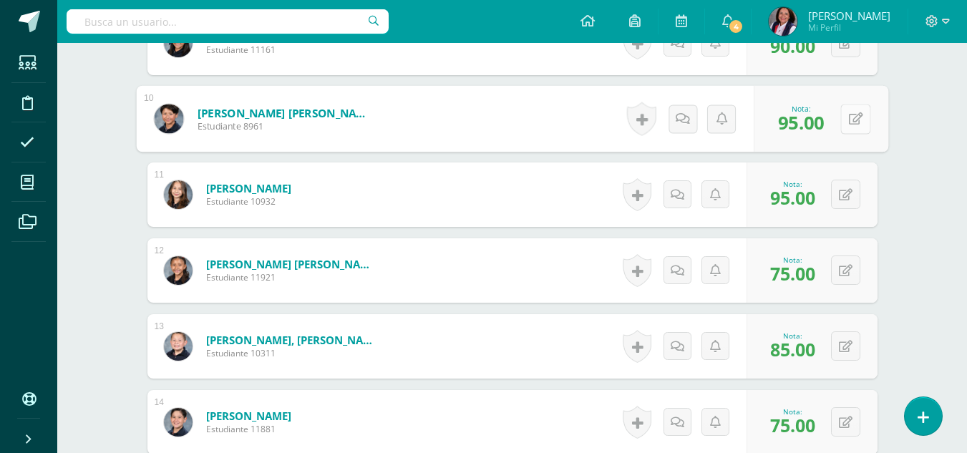
click at [845, 124] on button at bounding box center [855, 119] width 30 height 30
type input "90"
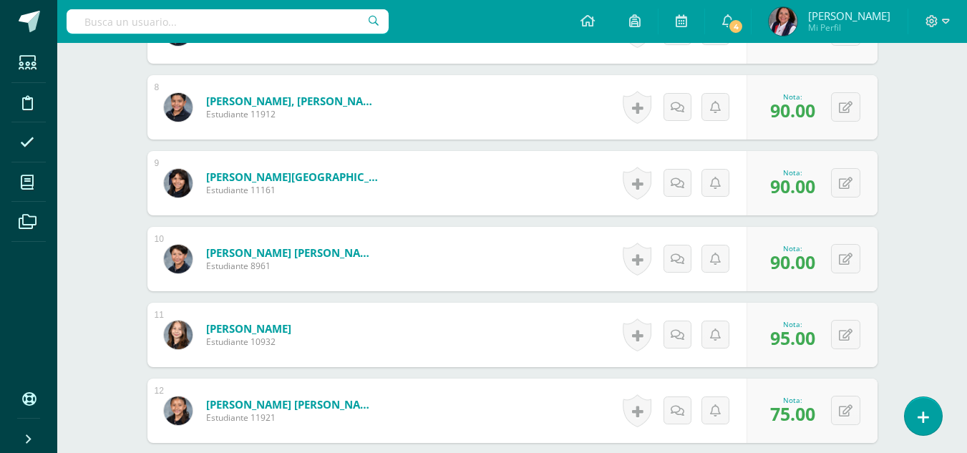
scroll to position [950, 0]
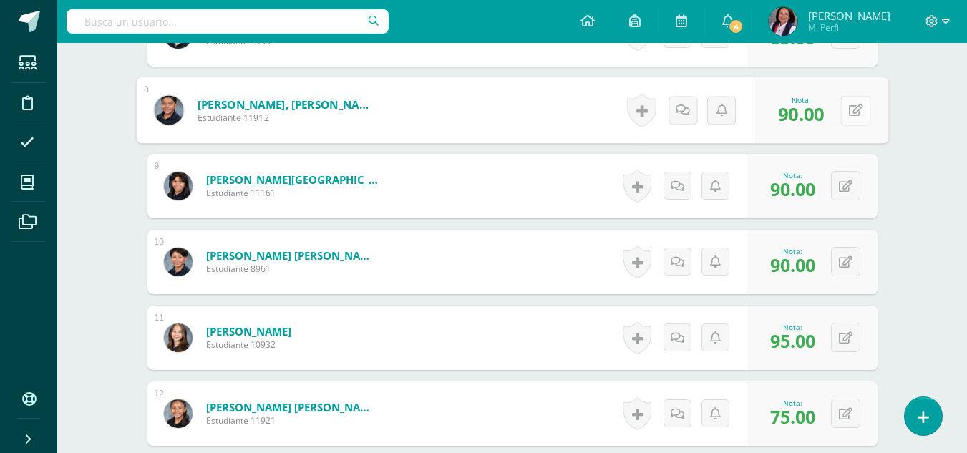
click at [848, 108] on icon at bounding box center [855, 110] width 14 height 12
type input "85"
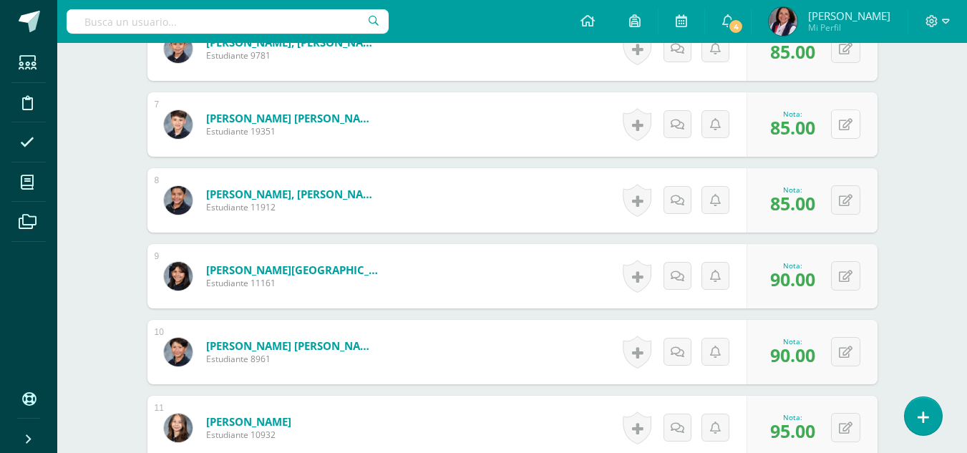
scroll to position [807, 0]
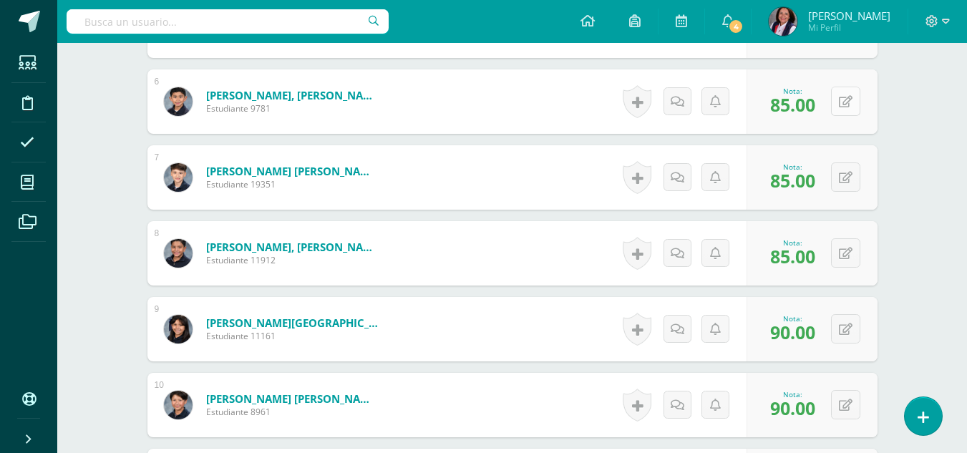
click at [849, 100] on icon at bounding box center [846, 102] width 14 height 12
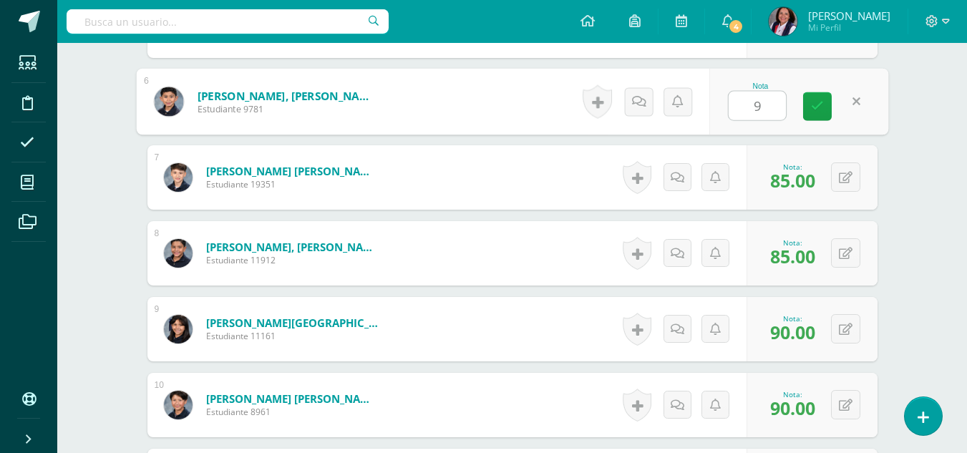
type input "90"
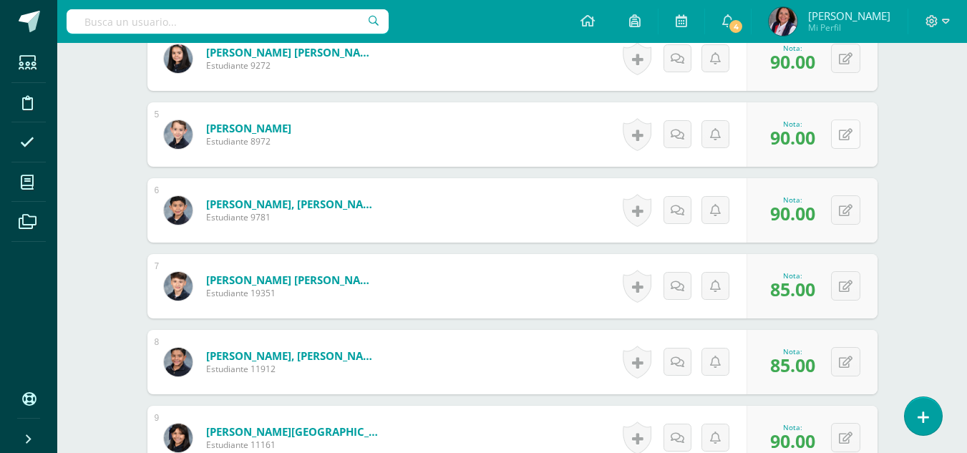
scroll to position [664, 0]
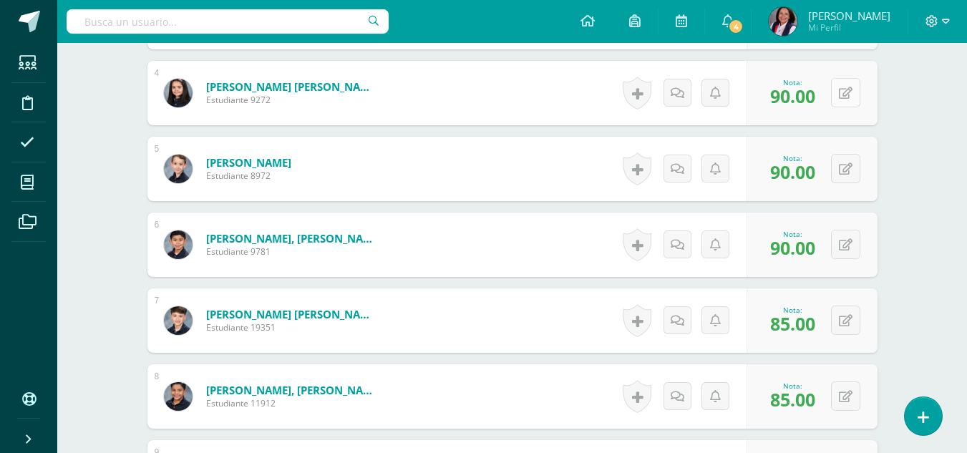
click at [844, 92] on button at bounding box center [845, 92] width 29 height 29
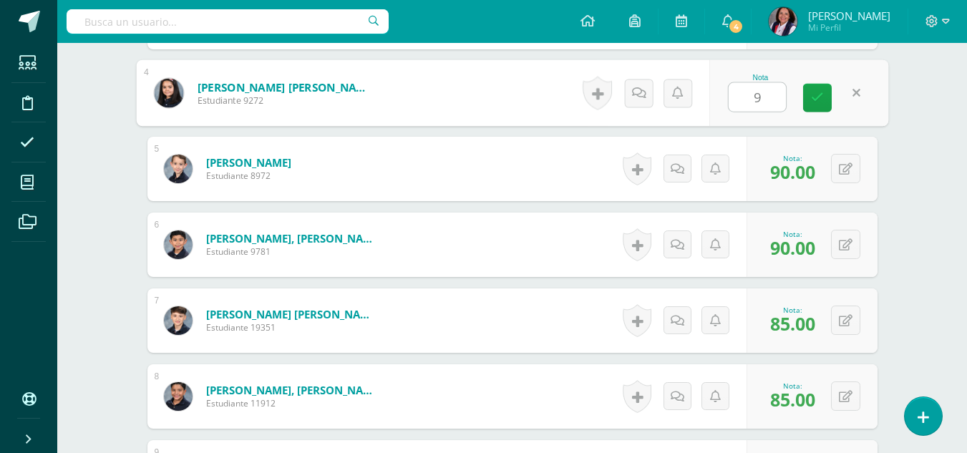
type input "95"
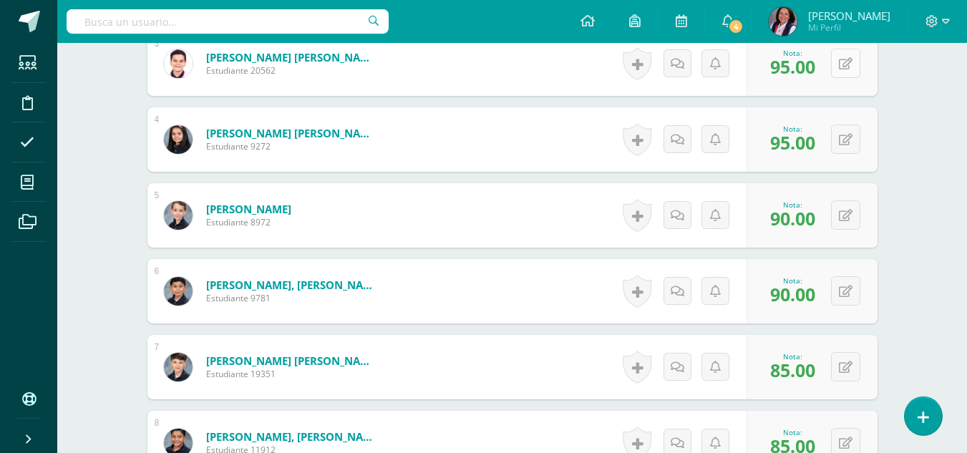
scroll to position [592, 0]
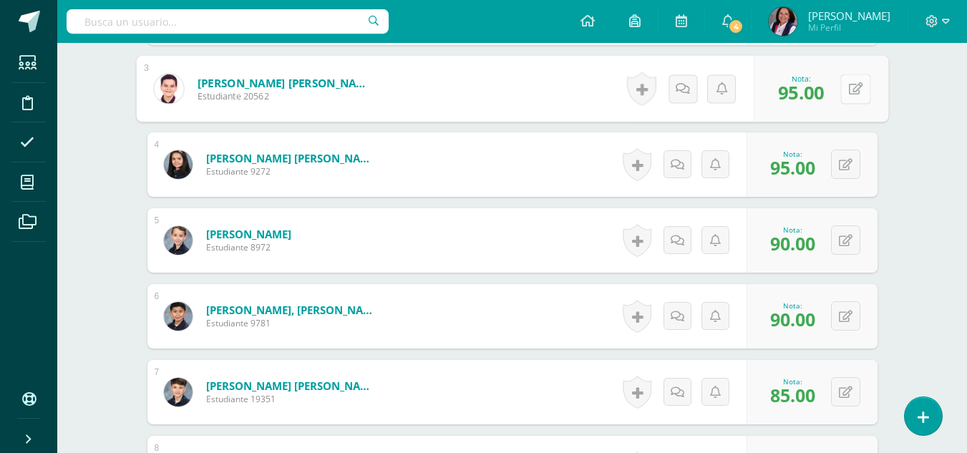
click at [845, 88] on button at bounding box center [855, 89] width 30 height 30
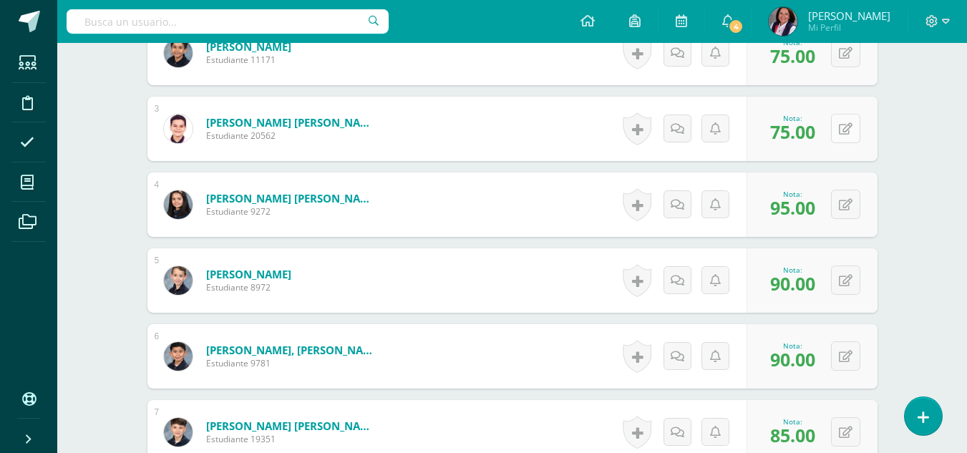
scroll to position [521, 0]
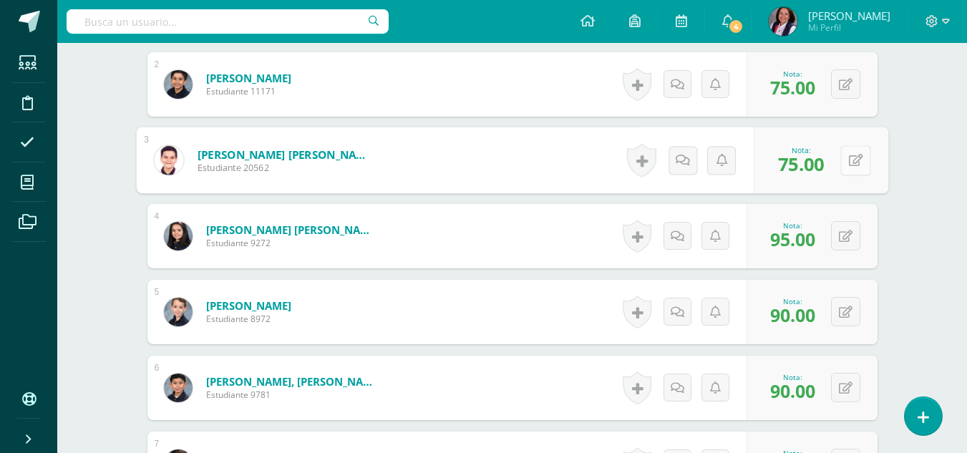
click at [844, 162] on button at bounding box center [855, 160] width 30 height 30
type input "95"
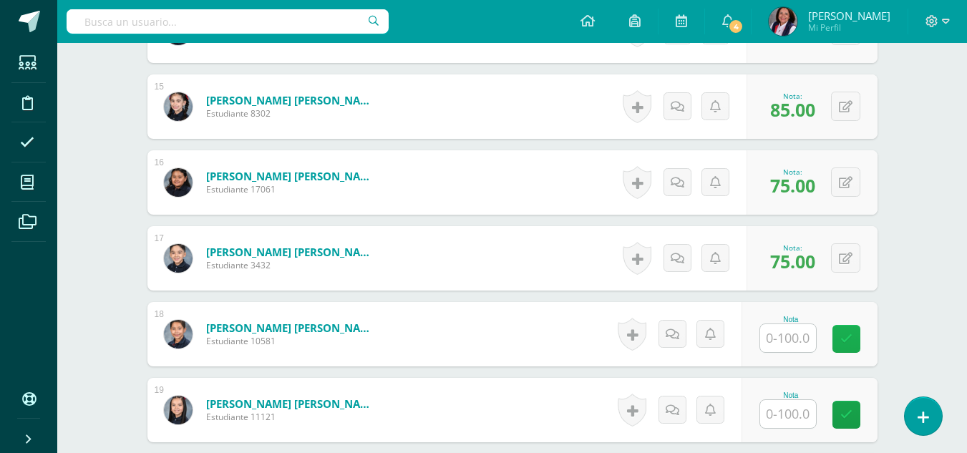
scroll to position [1523, 0]
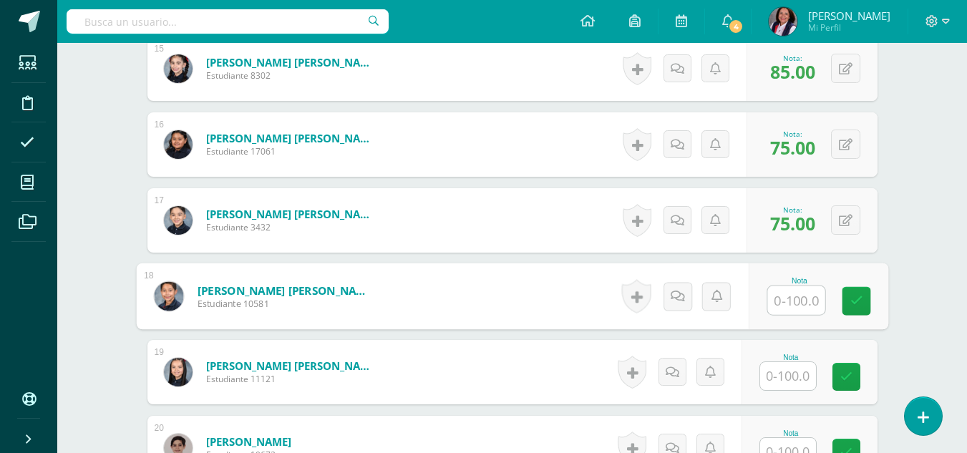
click at [802, 289] on input "text" at bounding box center [795, 300] width 57 height 29
type input "95"
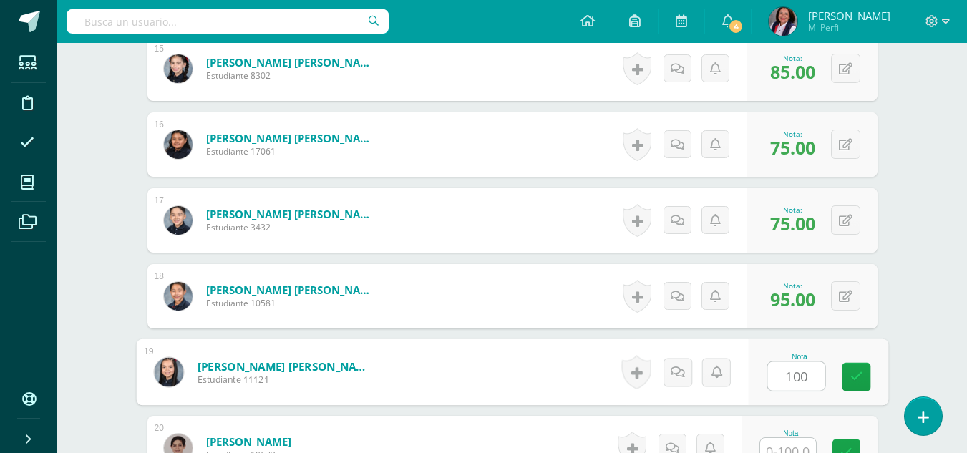
type input "100"
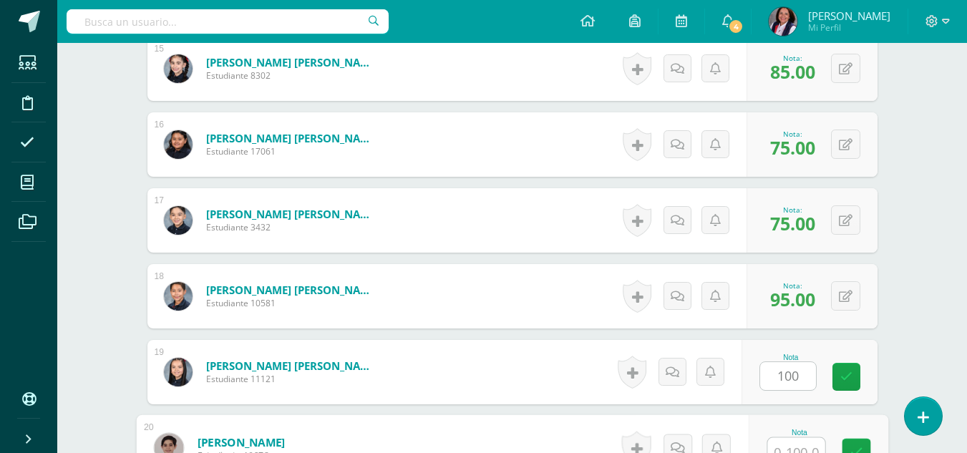
scroll to position [1535, 0]
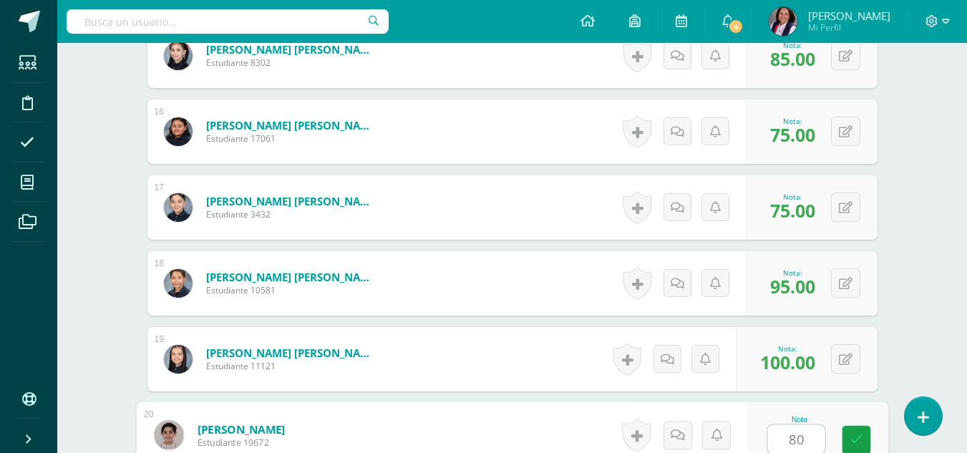
type input "80"
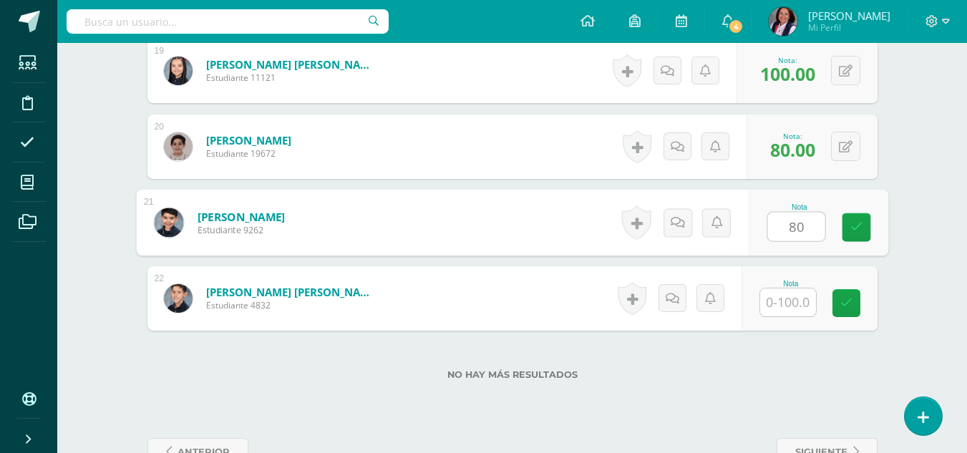
type input "80"
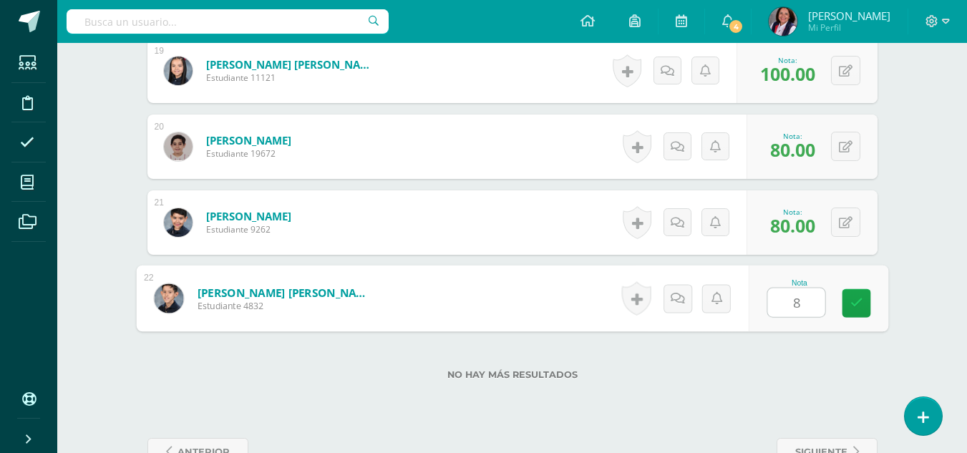
type input "85"
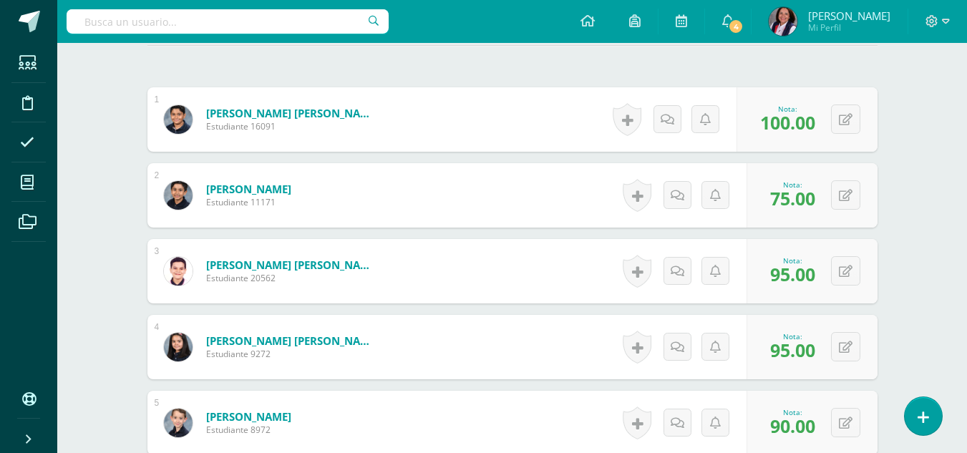
scroll to position [178, 0]
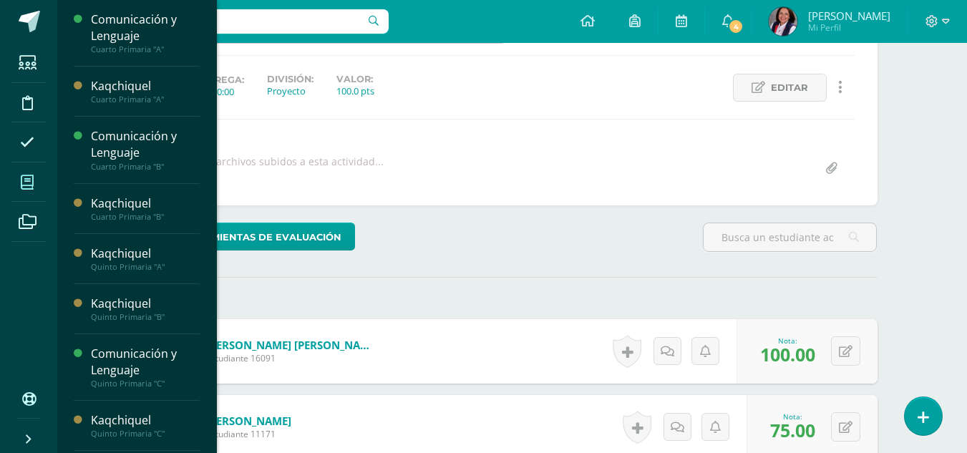
click at [34, 184] on span at bounding box center [27, 182] width 32 height 32
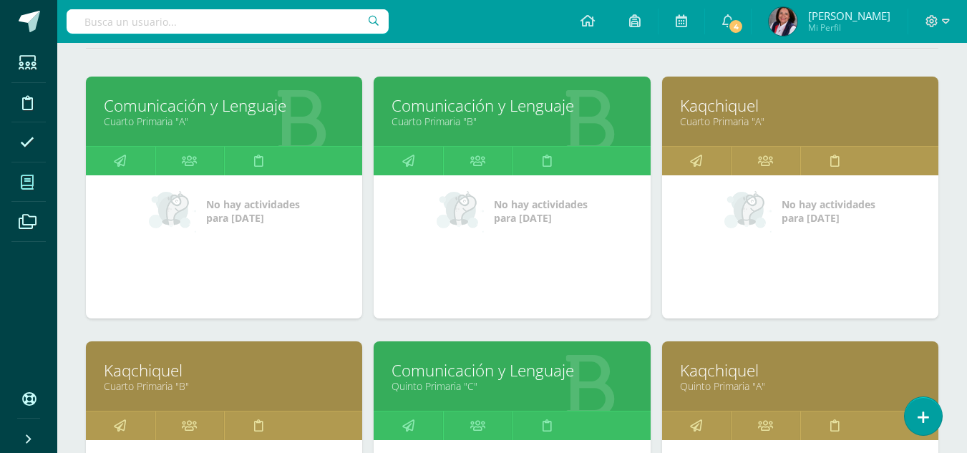
scroll to position [215, 0]
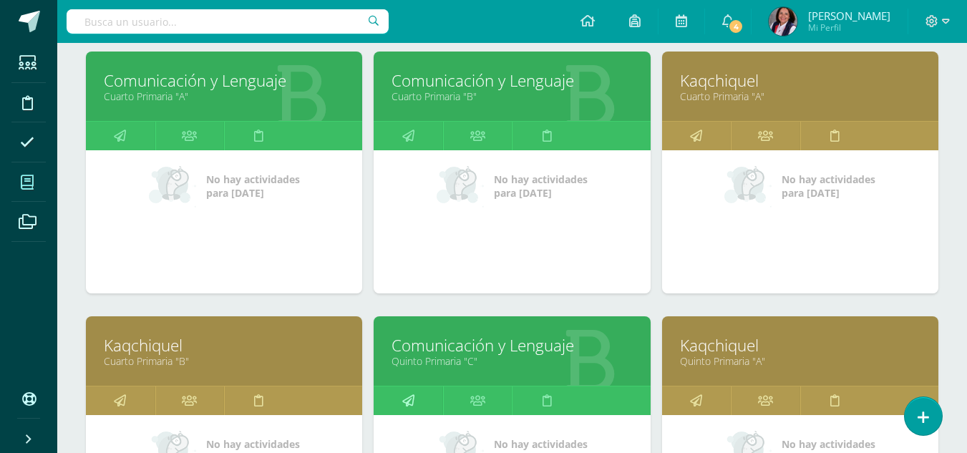
click at [394, 396] on link at bounding box center [407, 400] width 69 height 29
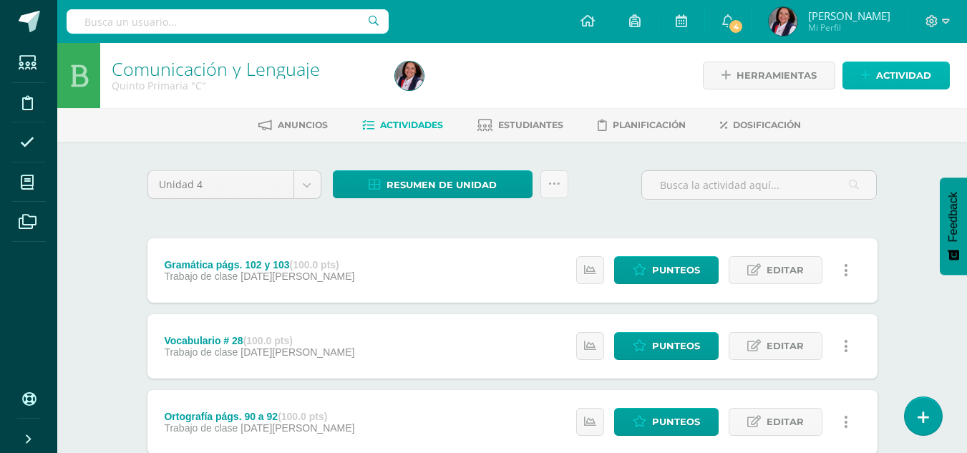
click at [881, 71] on span "Actividad" at bounding box center [903, 75] width 55 height 26
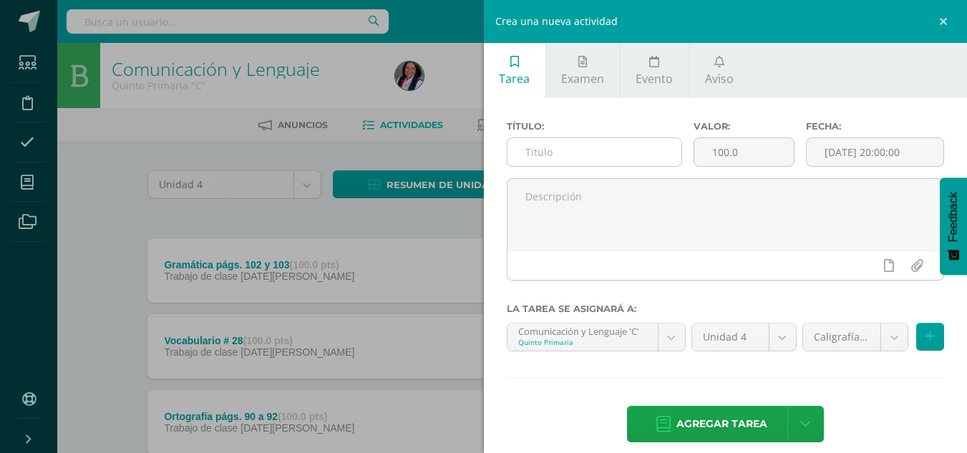
click at [545, 150] on input "text" at bounding box center [594, 152] width 174 height 28
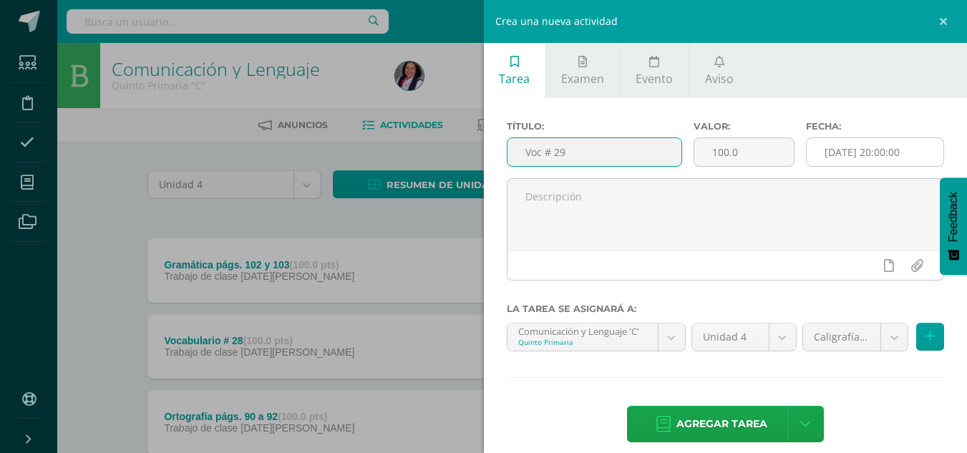
type input "Voc # 29"
click at [838, 151] on input "[DATE] 20:00:00" at bounding box center [874, 152] width 137 height 28
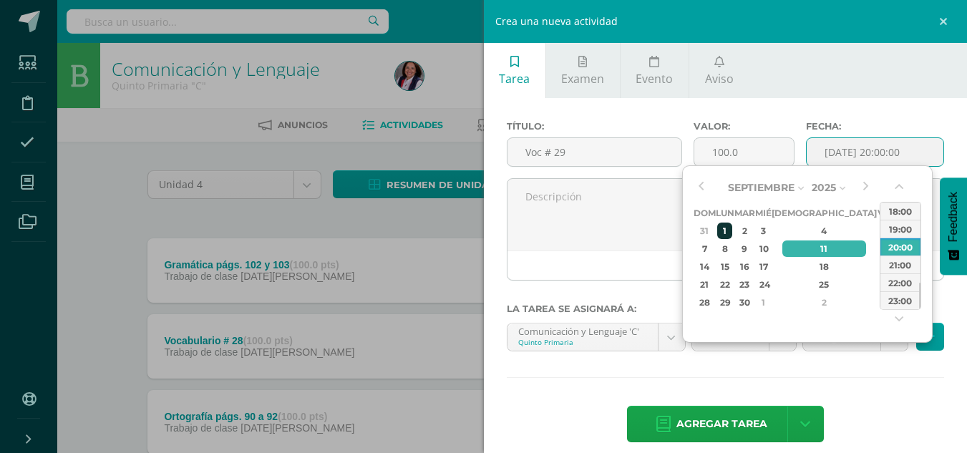
click at [727, 227] on div "1" at bounding box center [724, 231] width 15 height 16
type input "[DATE] 20:00"
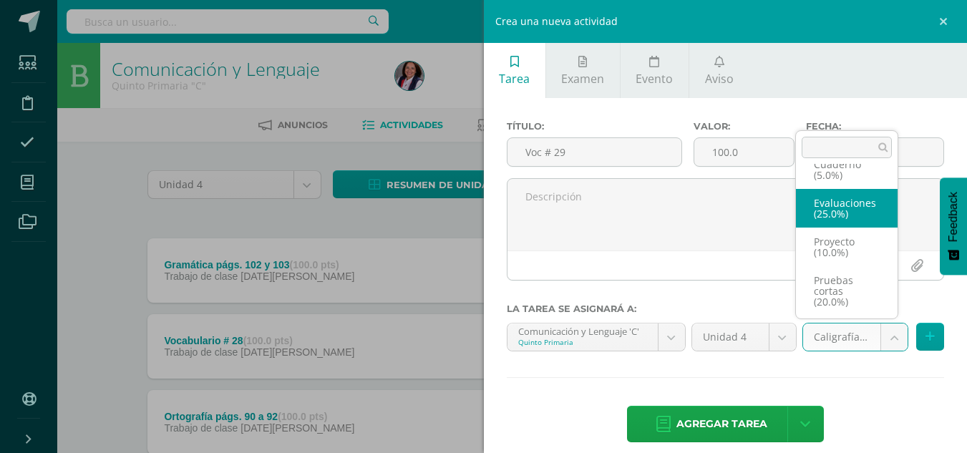
scroll to position [110, 0]
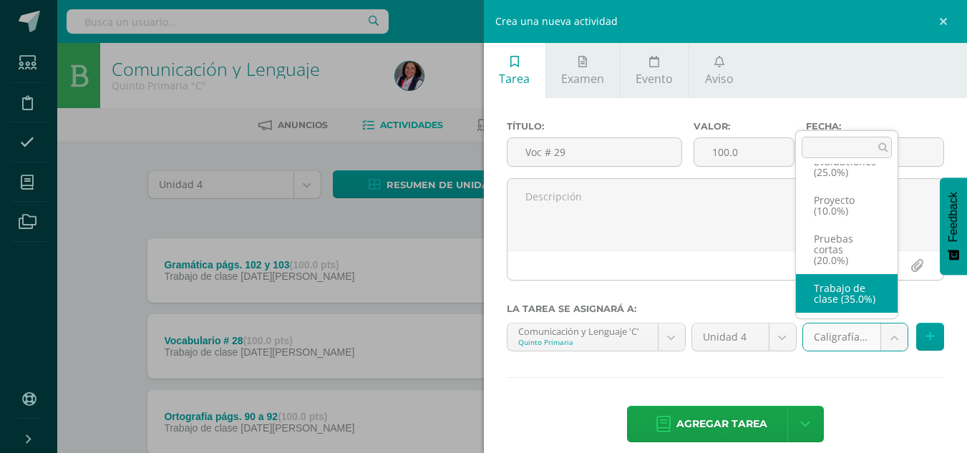
select select "233062"
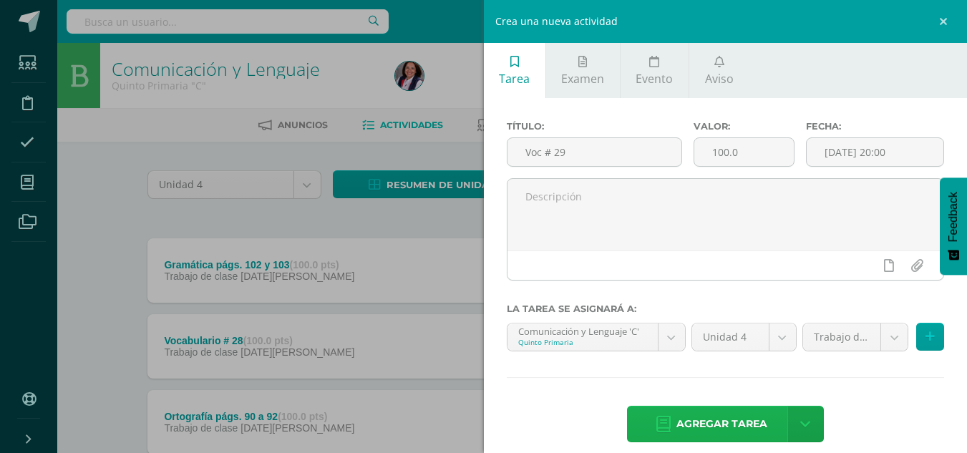
click at [719, 425] on span "Agregar tarea" at bounding box center [721, 423] width 91 height 35
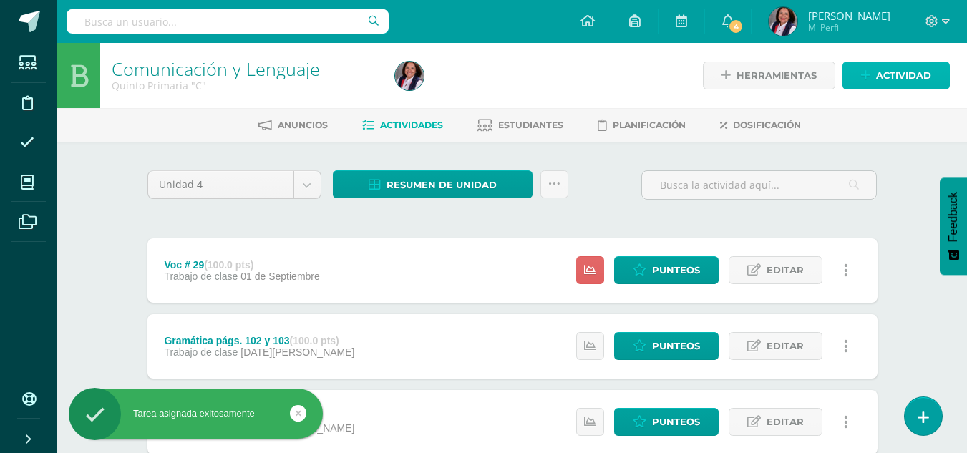
click at [924, 72] on span "Actividad" at bounding box center [903, 75] width 55 height 26
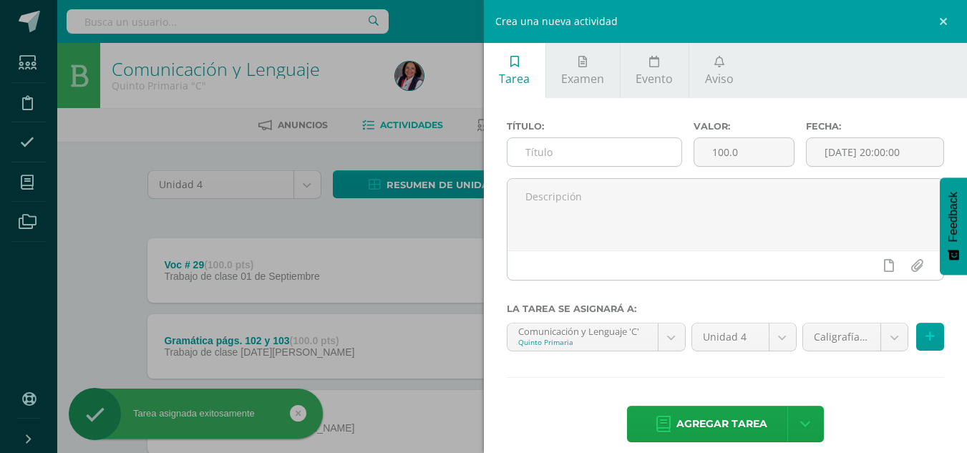
click at [530, 150] on input "text" at bounding box center [594, 152] width 174 height 28
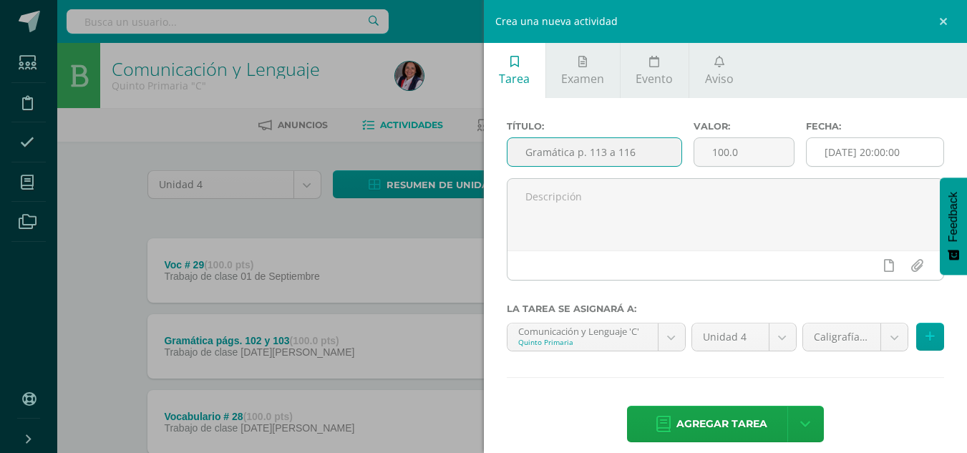
type input "Gramática p. 113 a 116"
click at [833, 157] on input "[DATE] 20:00:00" at bounding box center [874, 152] width 137 height 28
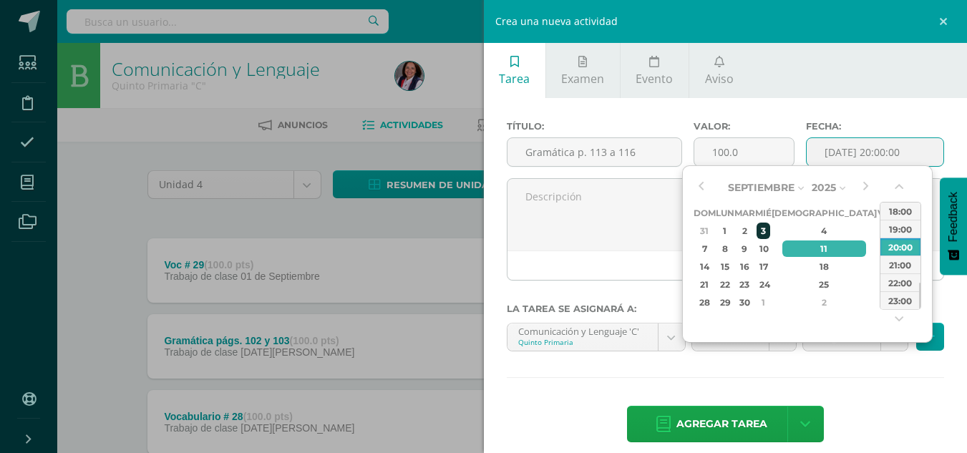
click at [769, 230] on div "3" at bounding box center [762, 231] width 13 height 16
type input "2025-09-03 20:00"
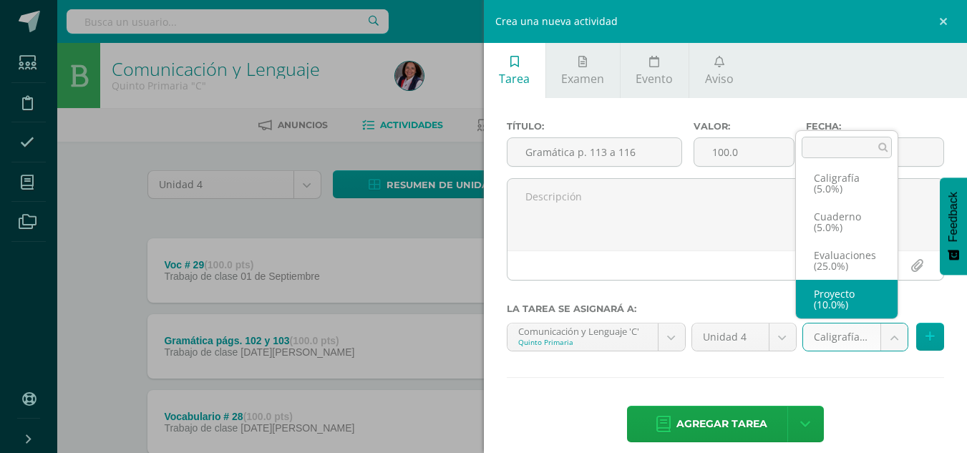
scroll to position [110, 0]
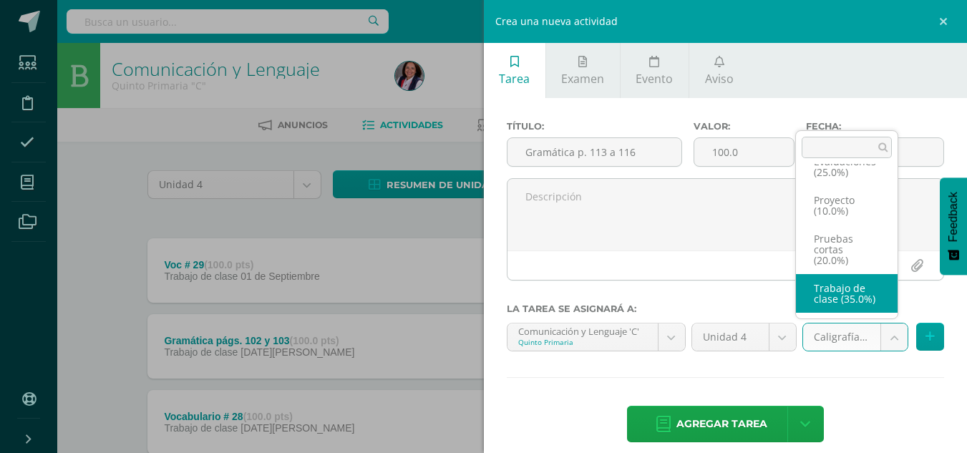
select select "233062"
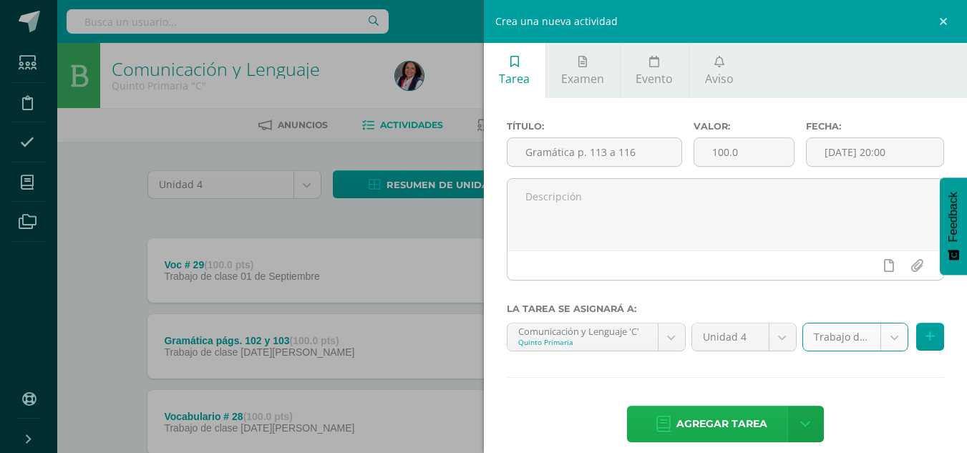
click at [726, 424] on span "Agregar tarea" at bounding box center [721, 423] width 91 height 35
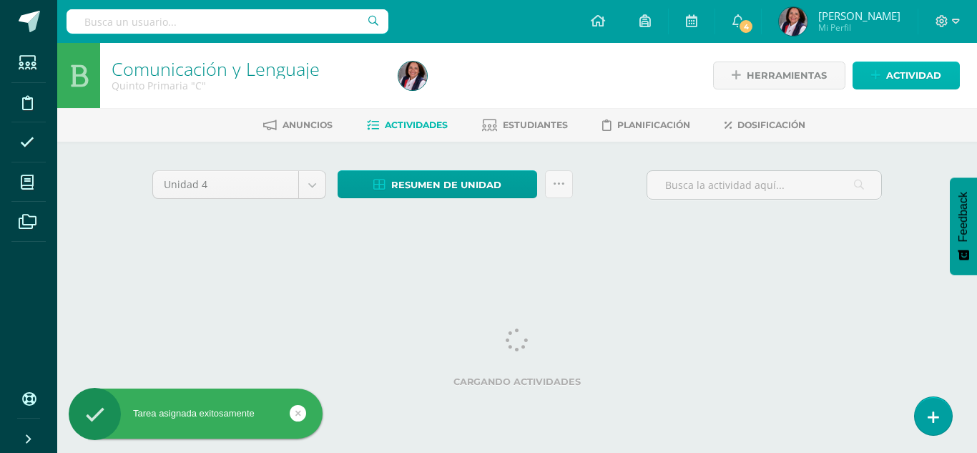
click at [899, 79] on span "Actividad" at bounding box center [913, 75] width 55 height 26
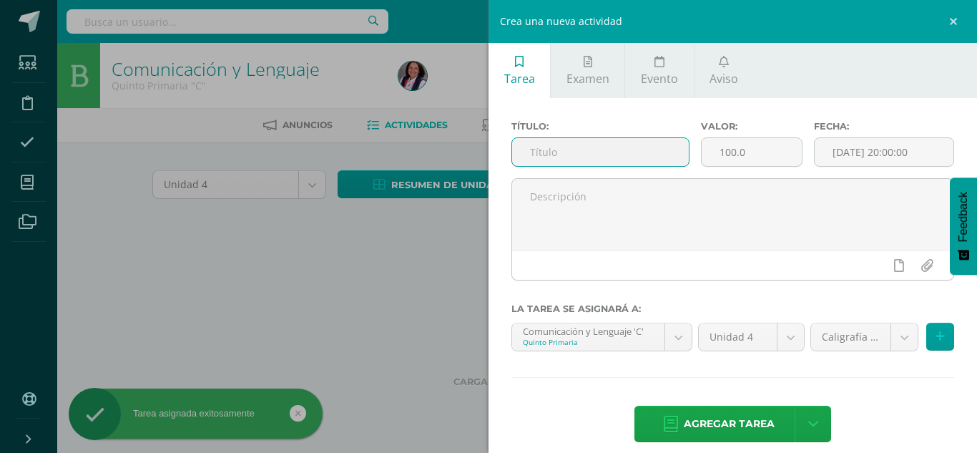
click at [548, 158] on input "text" at bounding box center [600, 152] width 177 height 28
type input "P"
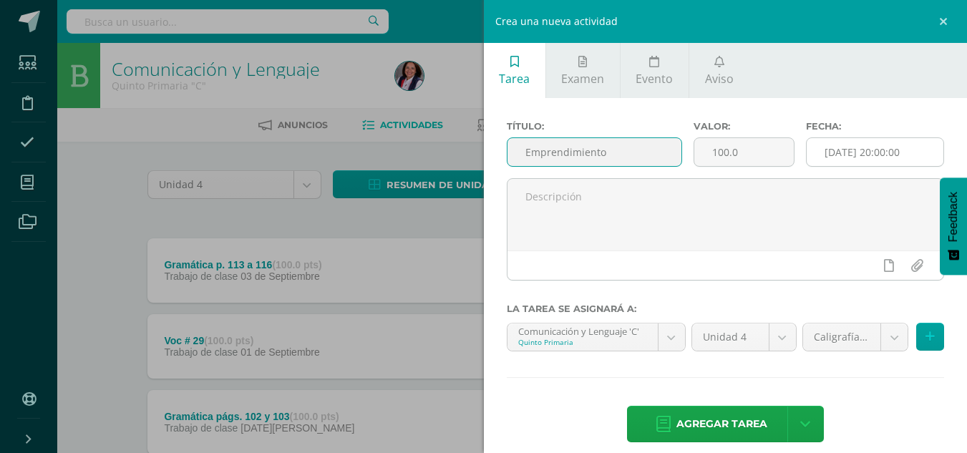
type input "Emprendimiento"
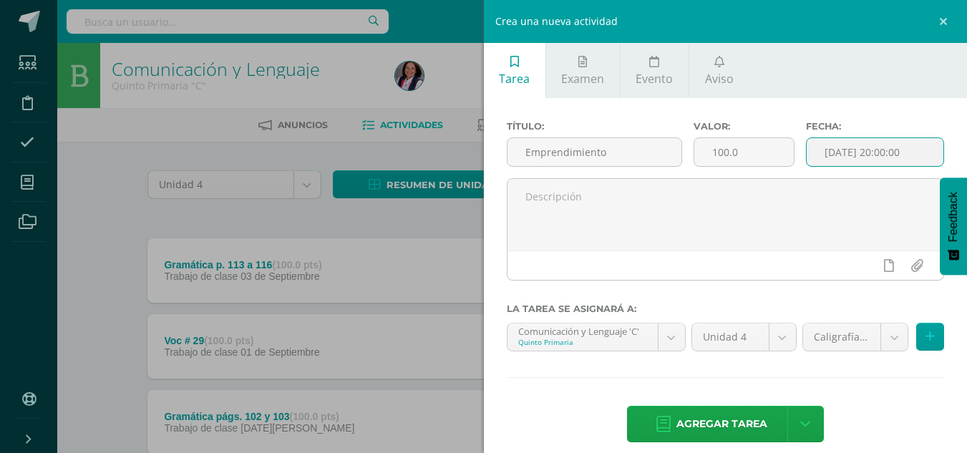
click at [895, 152] on input "[DATE] 20:00:00" at bounding box center [874, 152] width 137 height 28
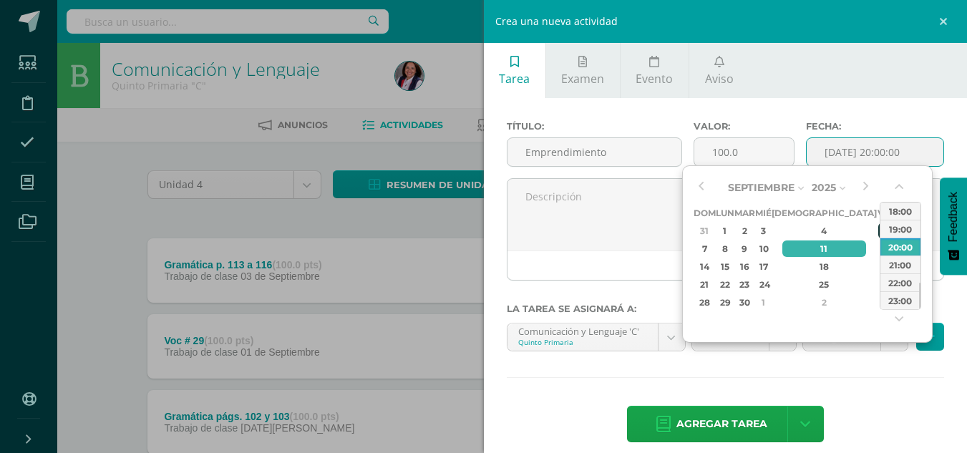
click at [878, 232] on div "5" at bounding box center [884, 231] width 13 height 16
type input "[DATE] 20:00"
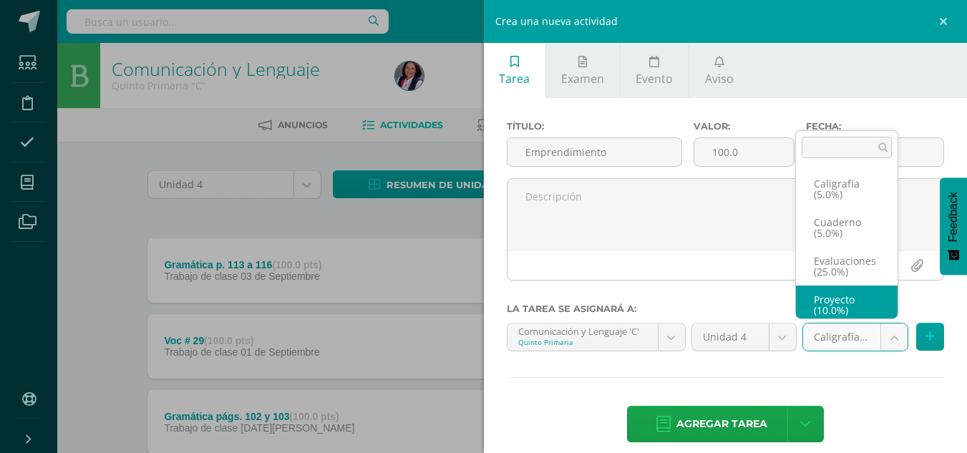
scroll to position [6, 0]
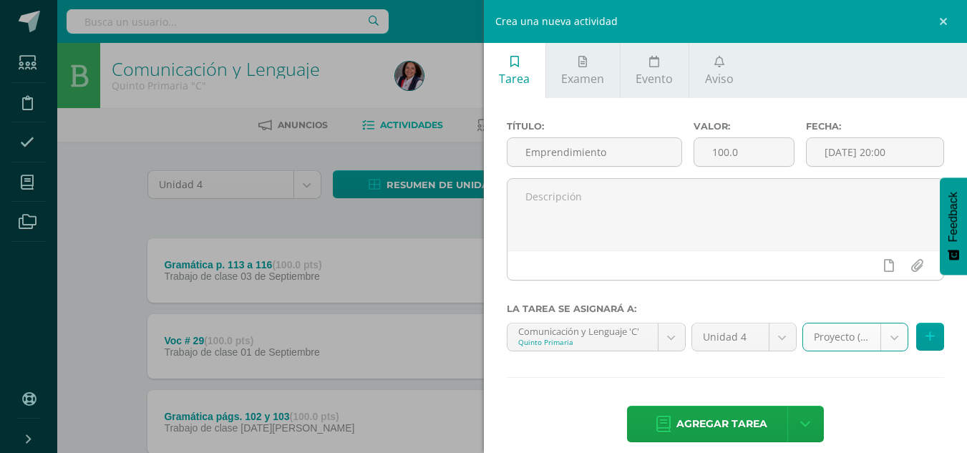
select select "233065"
click at [729, 427] on span "Agregar tarea" at bounding box center [721, 423] width 91 height 35
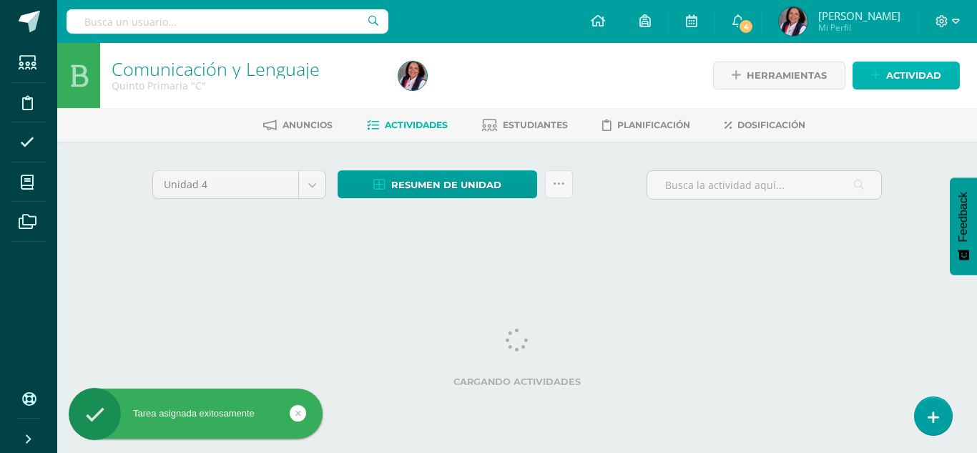
click at [886, 77] on link "Actividad" at bounding box center [906, 76] width 107 height 28
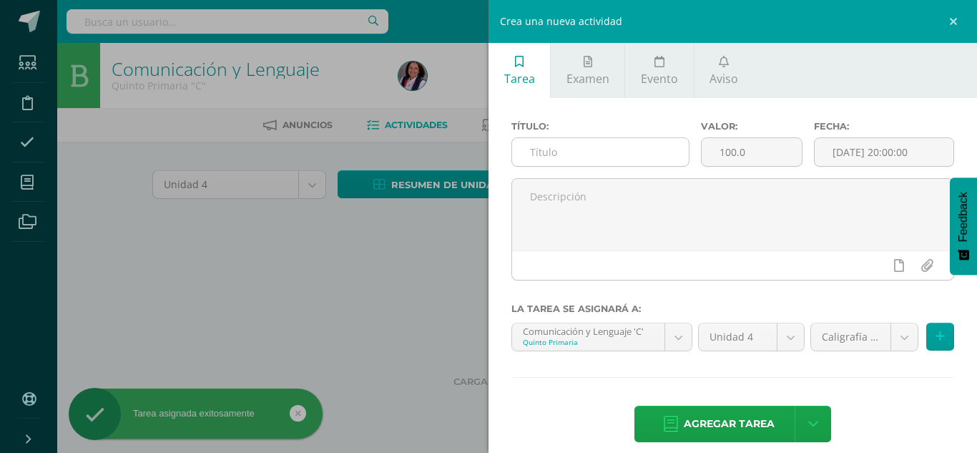
click at [544, 156] on input "text" at bounding box center [600, 152] width 177 height 28
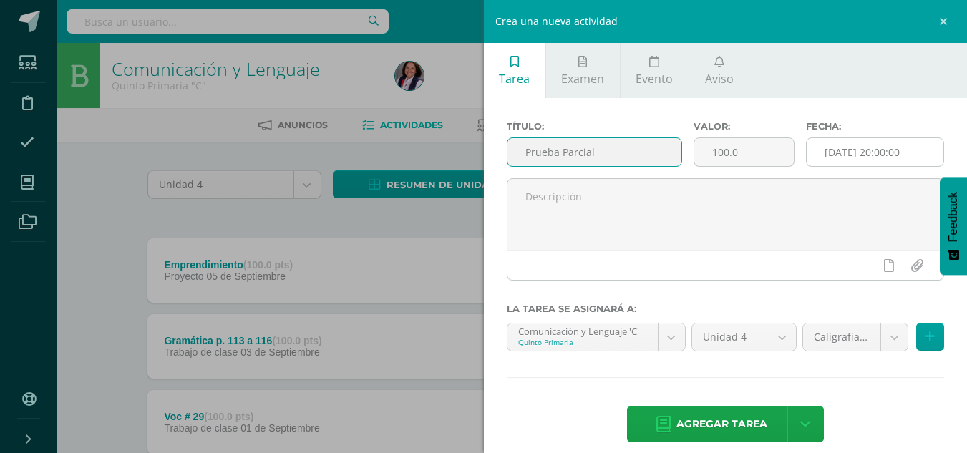
type input "Prueba Parcial"
click at [829, 158] on input "[DATE] 20:00:00" at bounding box center [874, 152] width 137 height 28
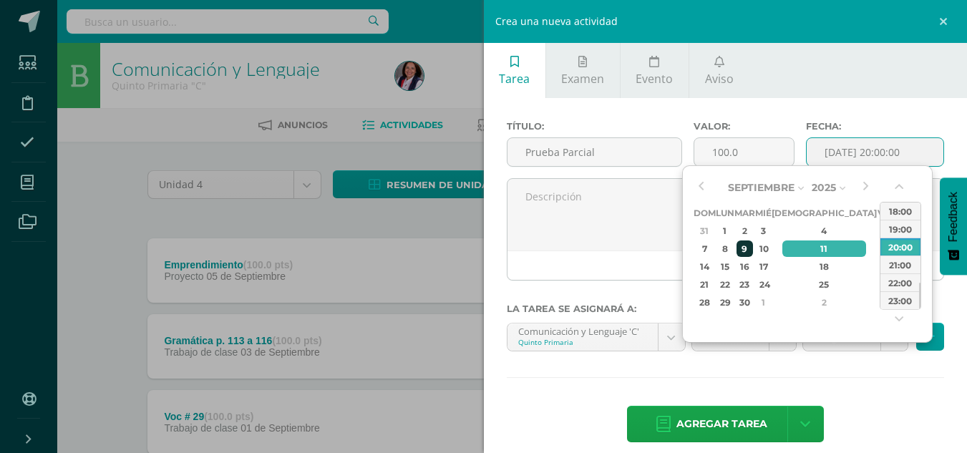
click at [751, 250] on div "9" at bounding box center [744, 248] width 16 height 16
type input "2025-09-09 20:00"
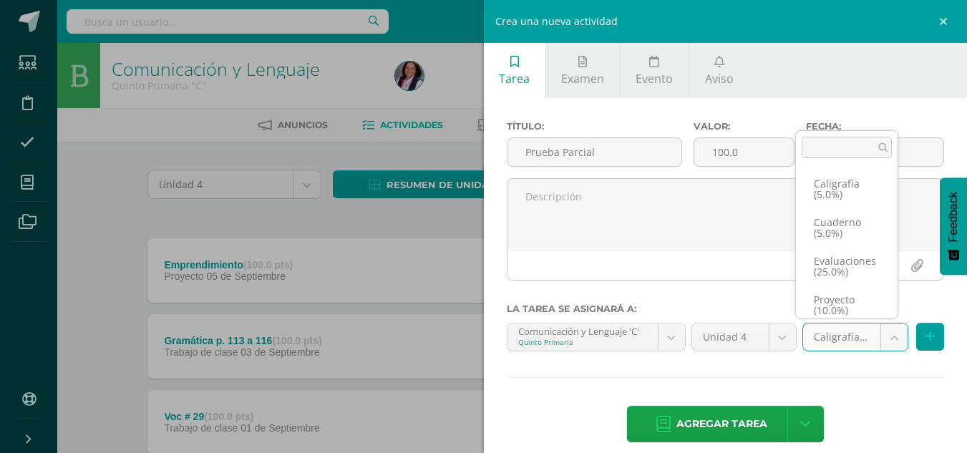
scroll to position [6, 0]
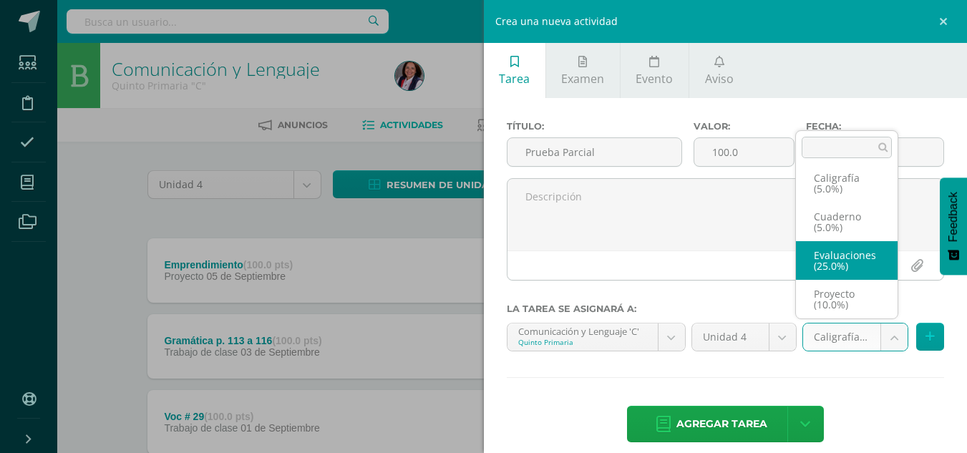
select select "233063"
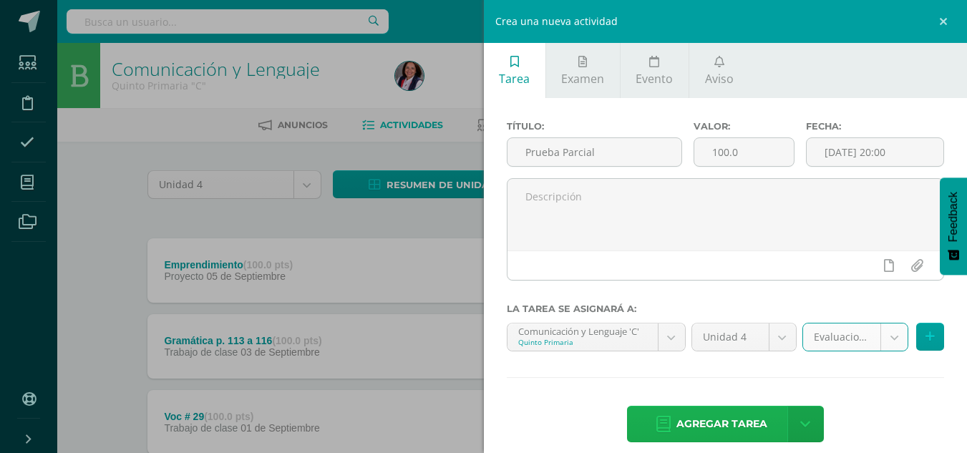
click at [714, 425] on span "Agregar tarea" at bounding box center [721, 423] width 91 height 35
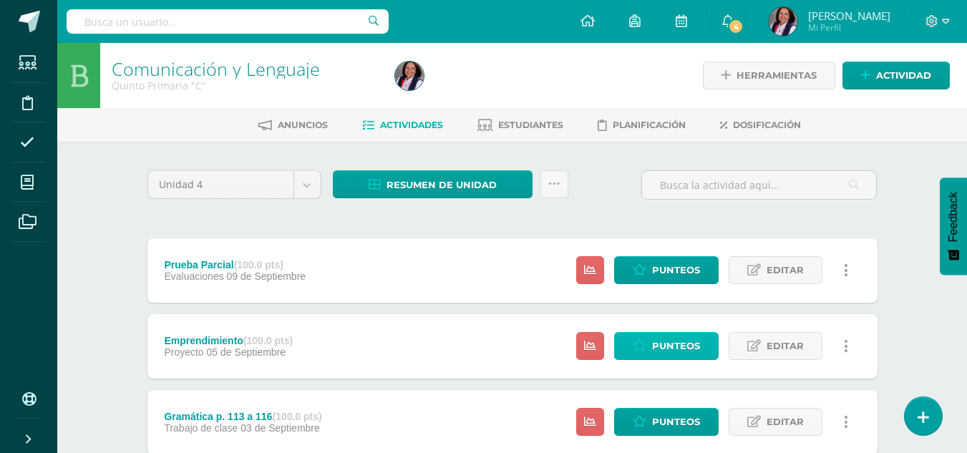
click at [668, 345] on span "Punteos" at bounding box center [676, 346] width 48 height 26
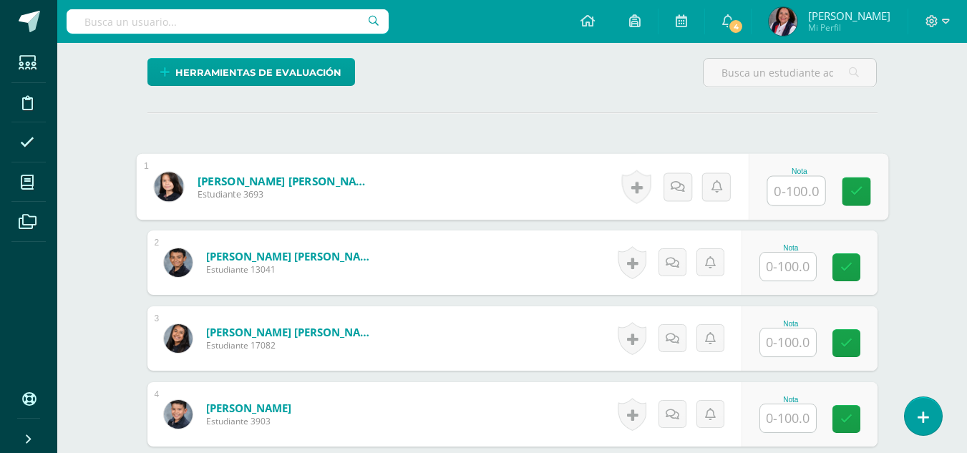
click at [787, 195] on input "text" at bounding box center [795, 191] width 57 height 29
type input "95"
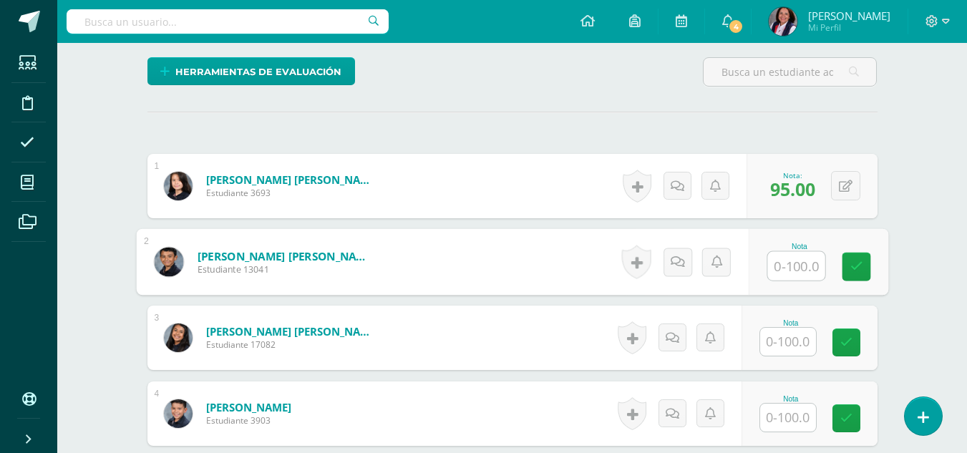
scroll to position [344, 0]
type input "85"
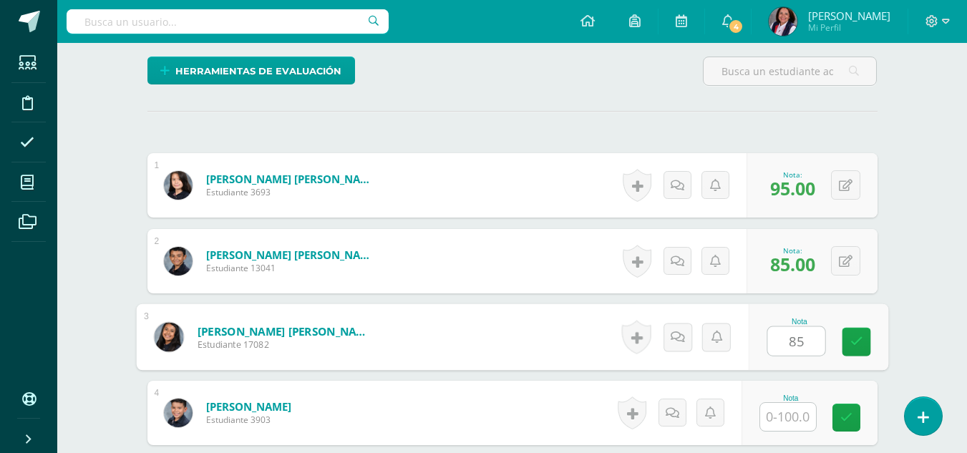
type input "85"
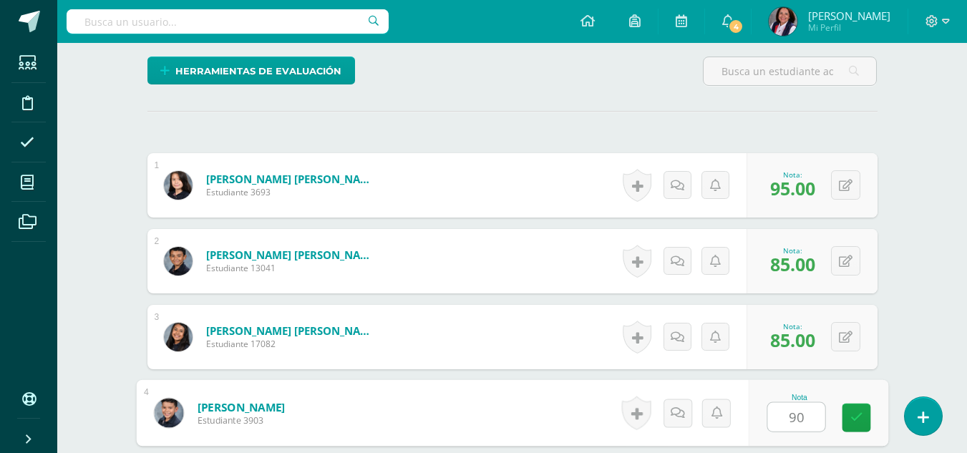
type input "90"
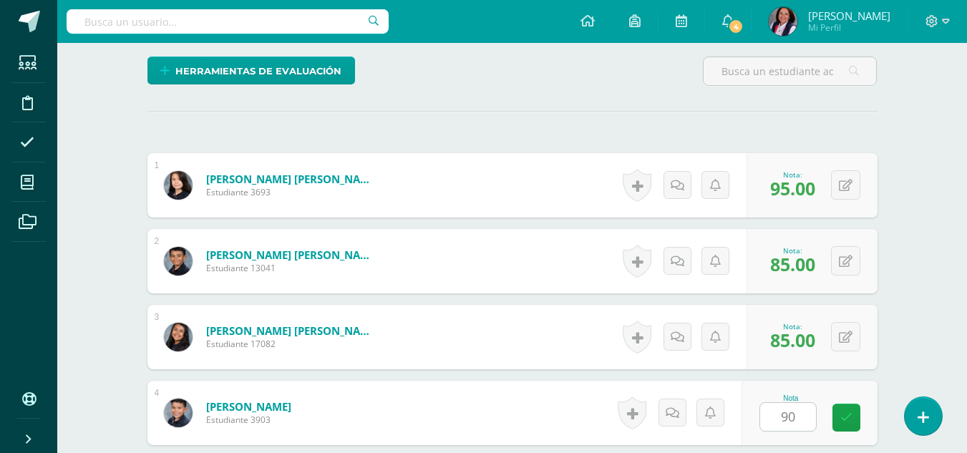
scroll to position [610, 0]
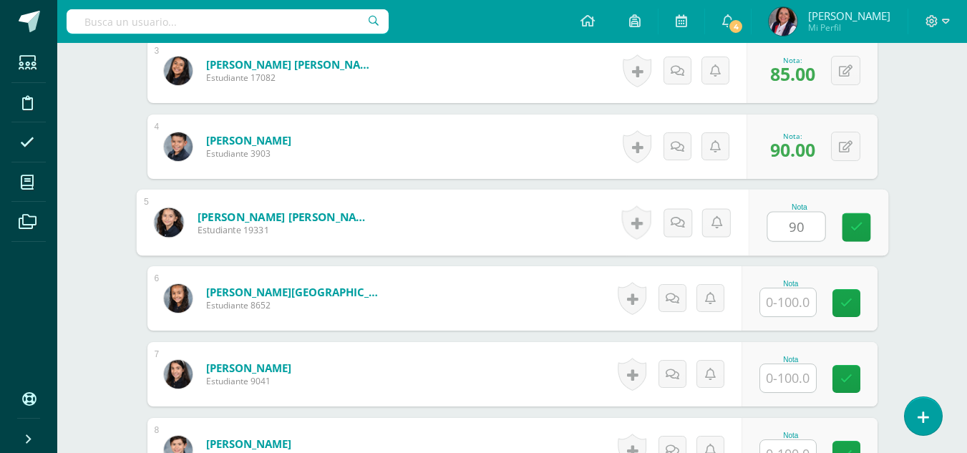
type input "90"
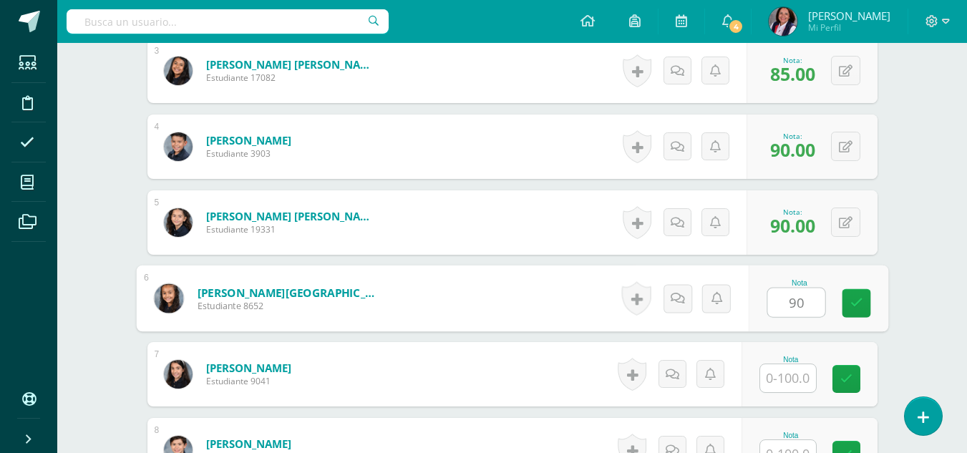
type input "90"
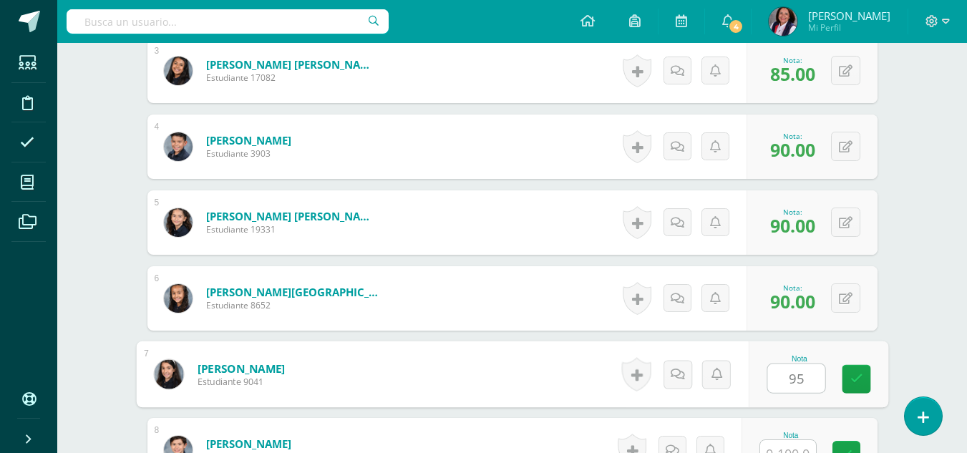
type input "95"
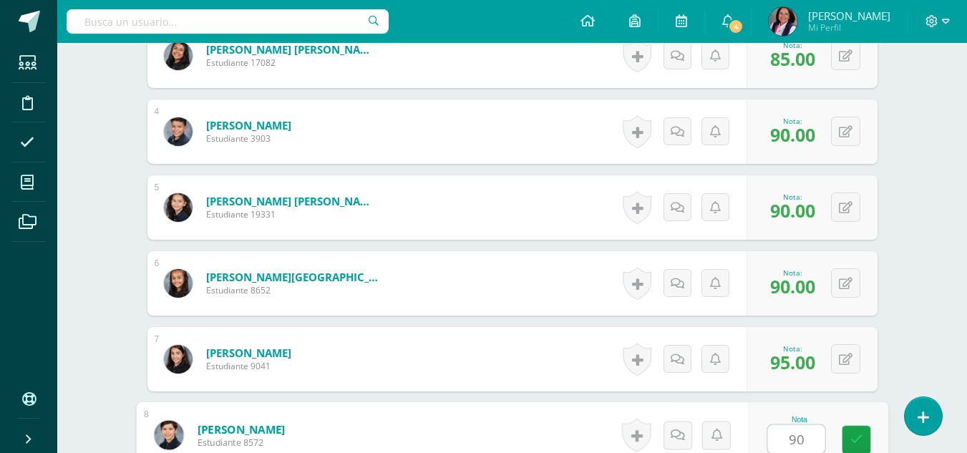
type input "90"
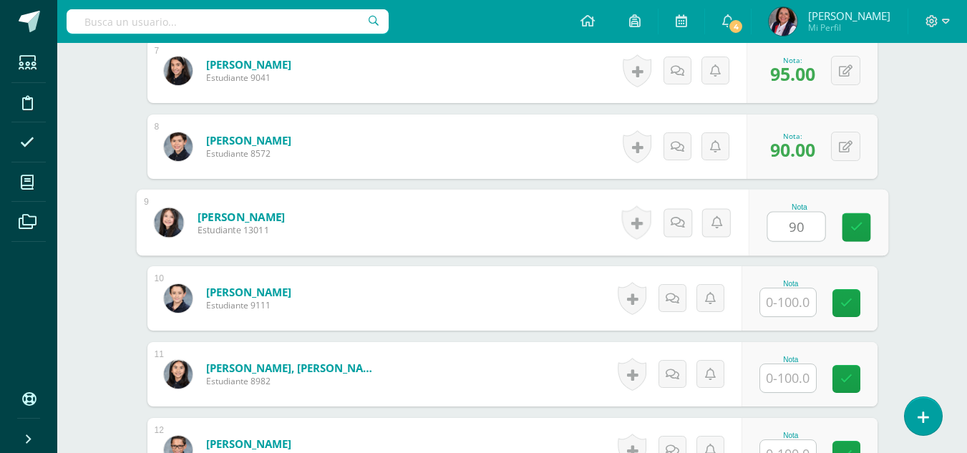
type input "90"
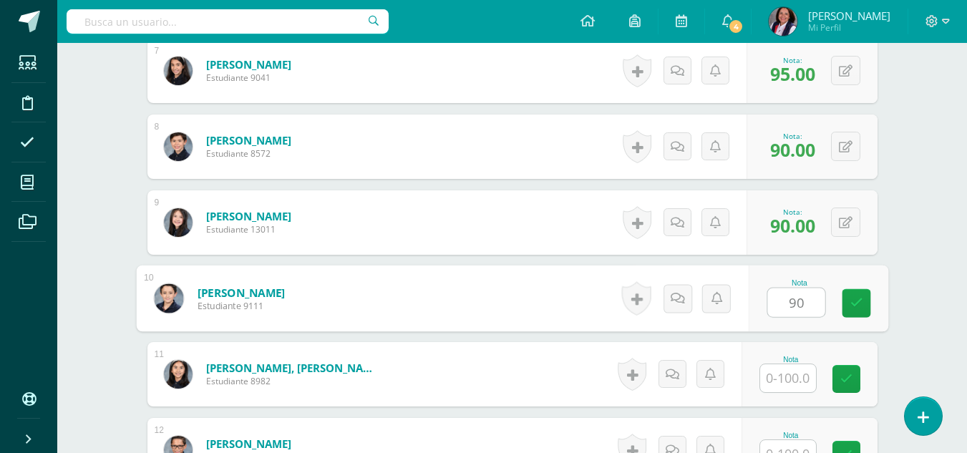
type input "90"
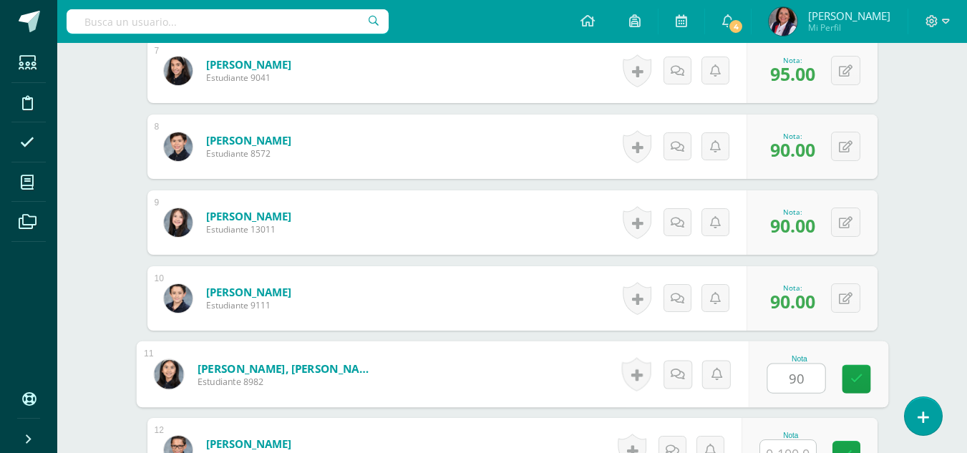
type input "90"
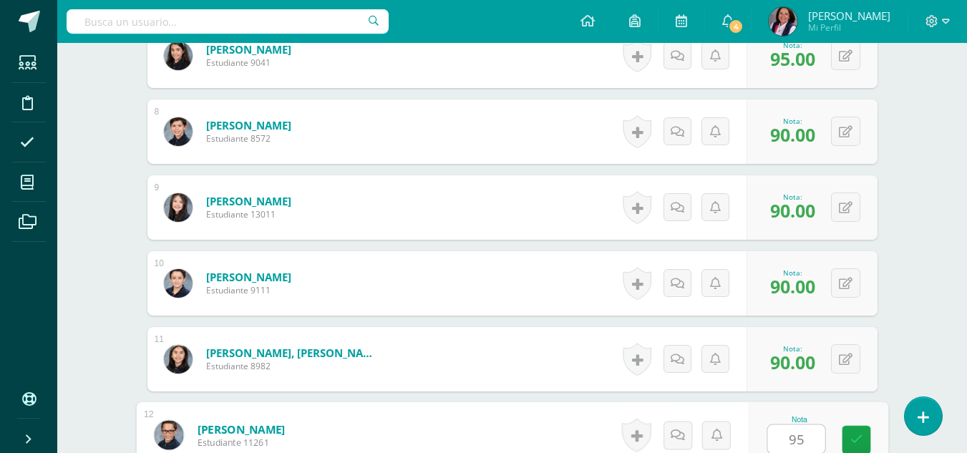
type input "95"
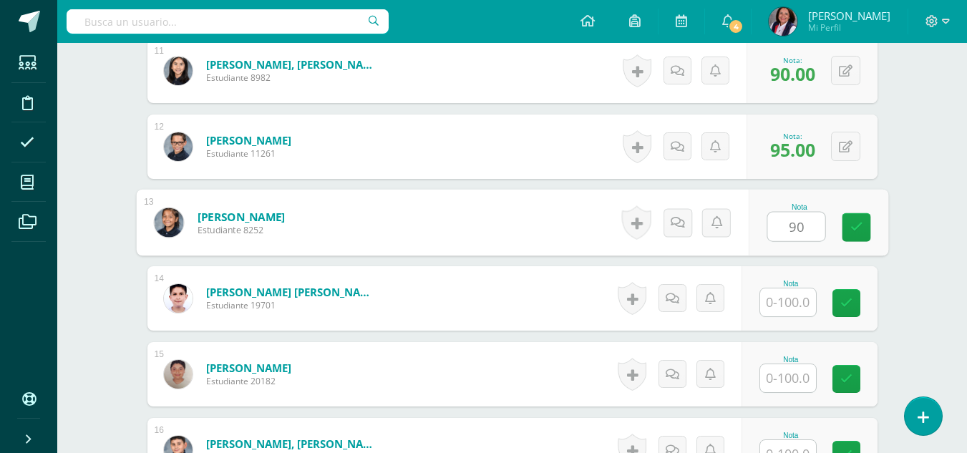
type input "90"
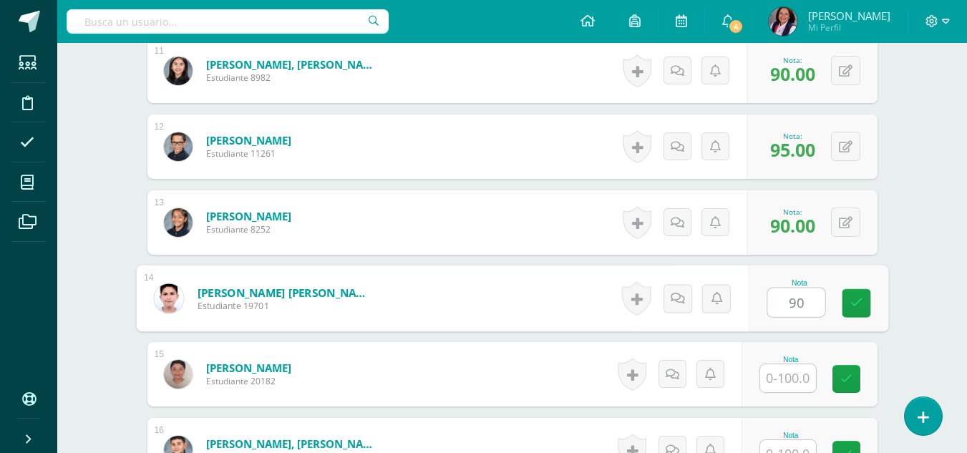
type input "90"
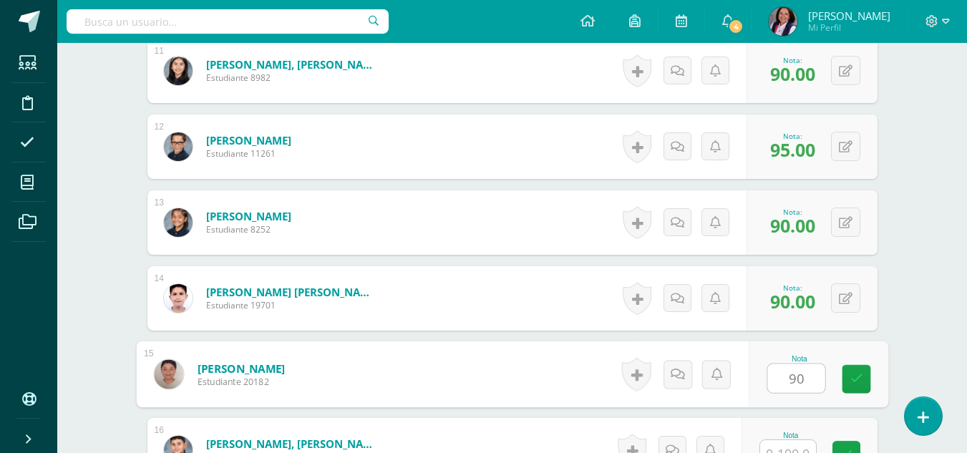
type input "90"
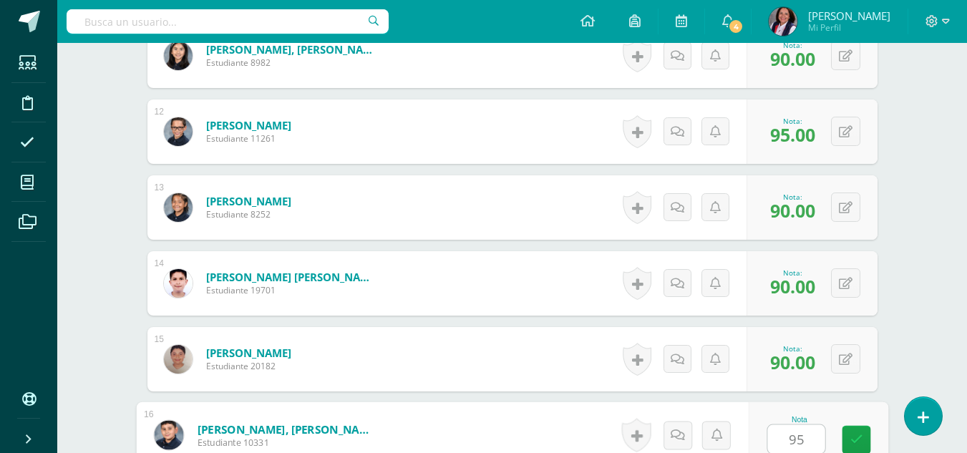
type input "95"
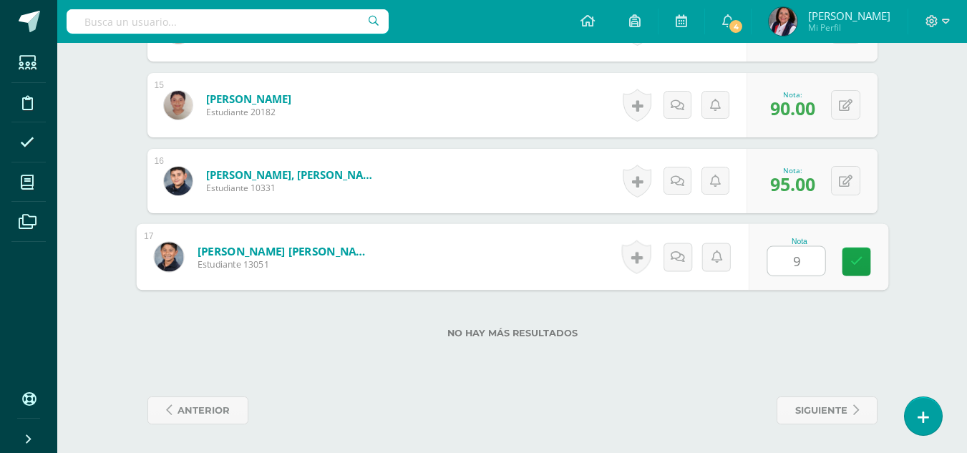
type input "90"
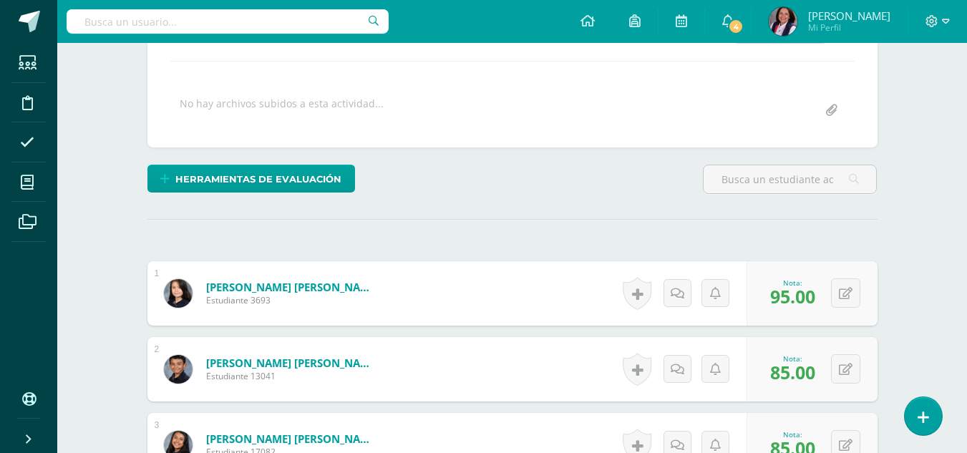
scroll to position [55, 0]
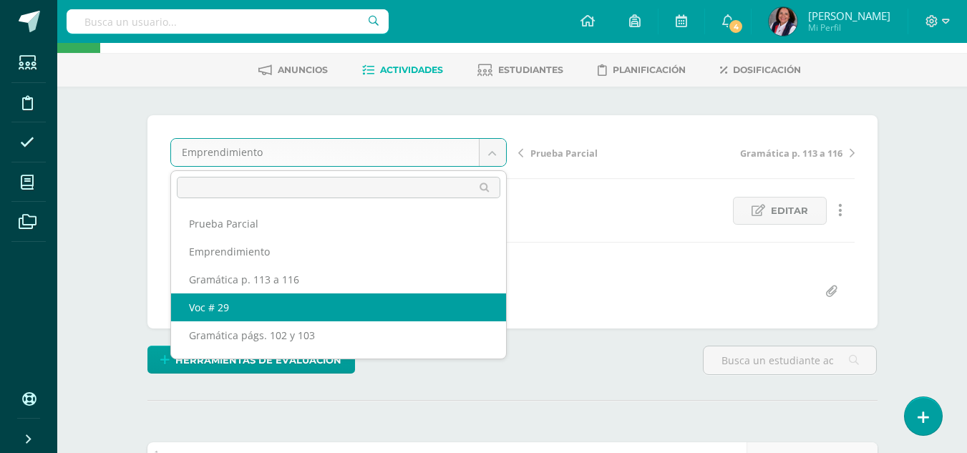
select select "/dashboard/teacher/grade-activity/235321/"
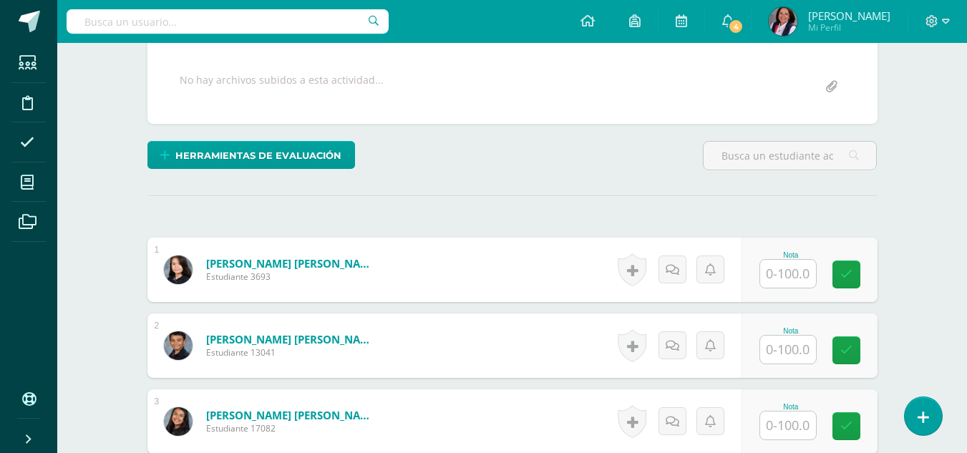
scroll to position [344, 0]
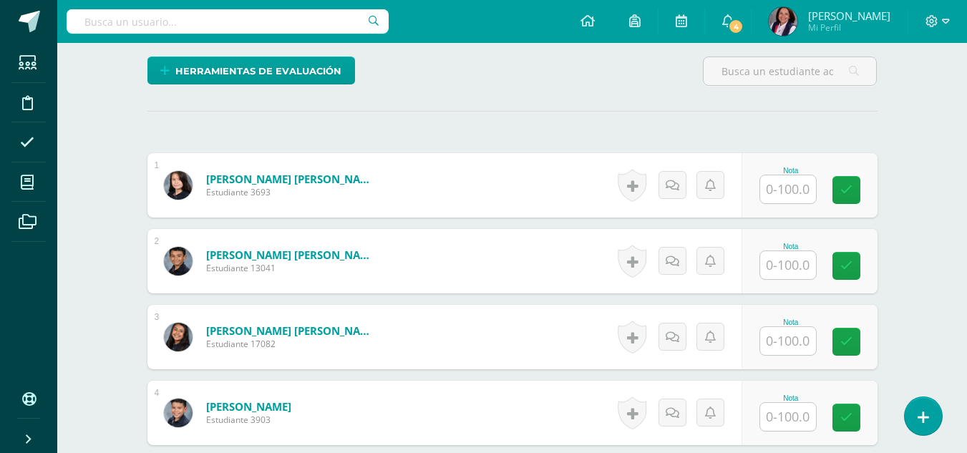
click at [790, 182] on input "text" at bounding box center [788, 189] width 56 height 28
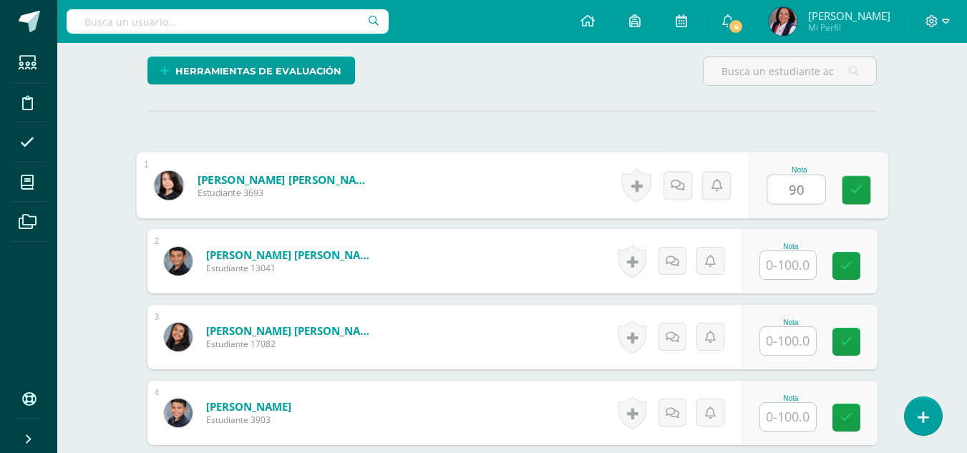
type input "90"
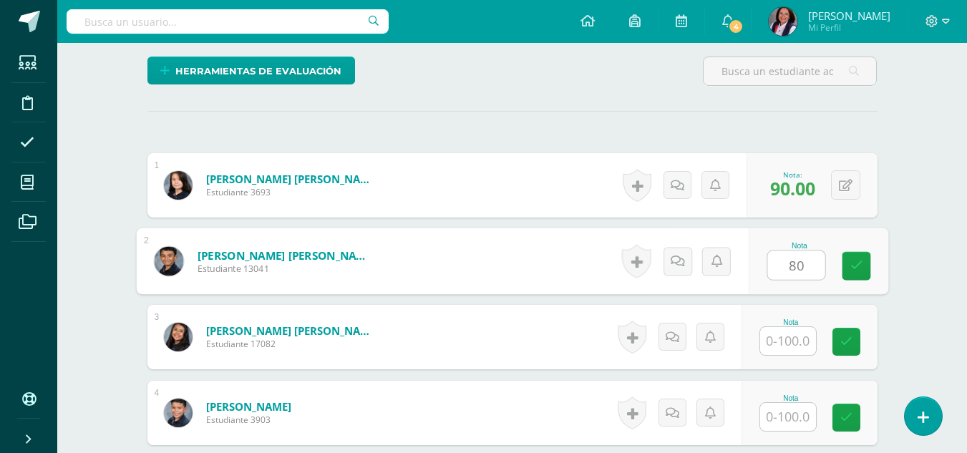
type input "80"
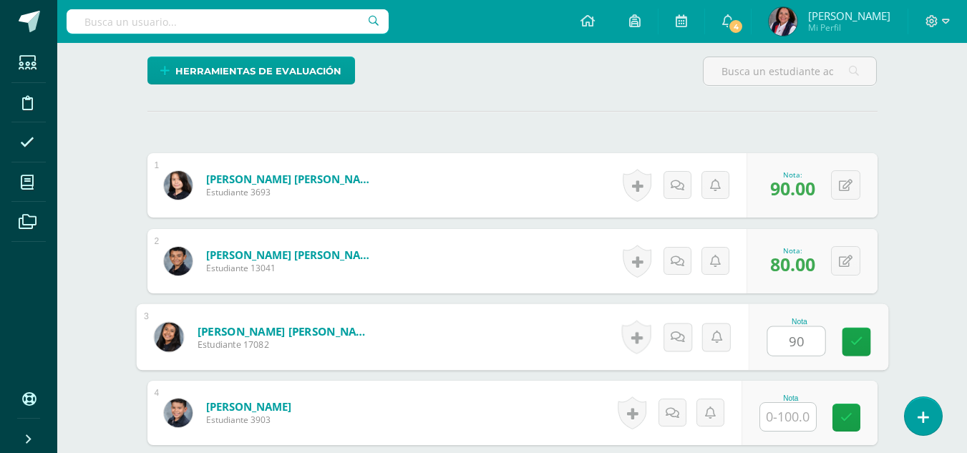
type input "90"
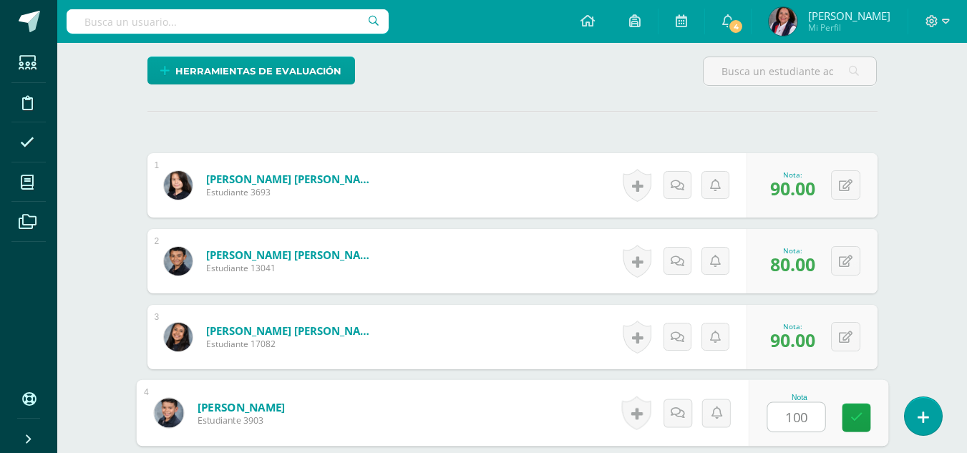
type input "100"
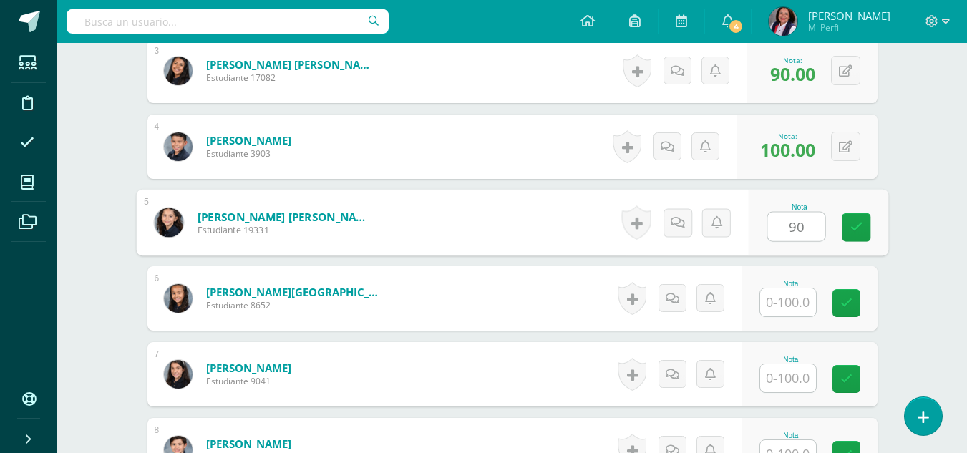
type input "90"
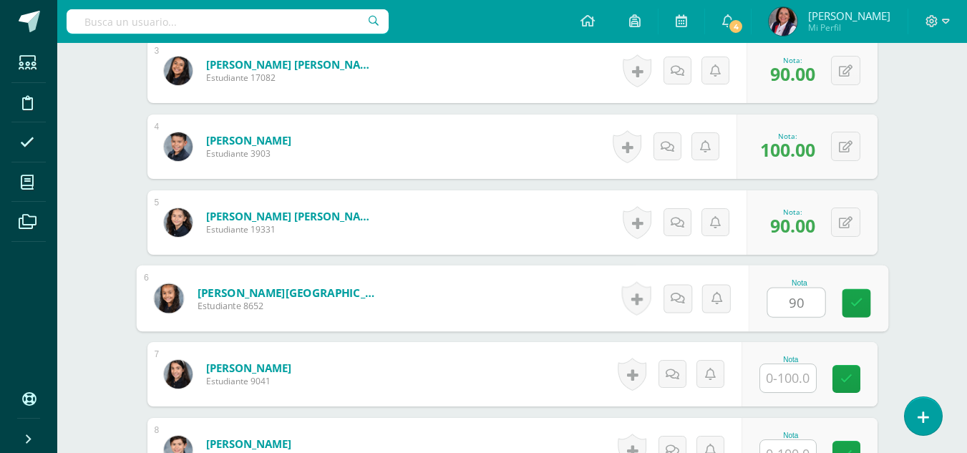
type input "90"
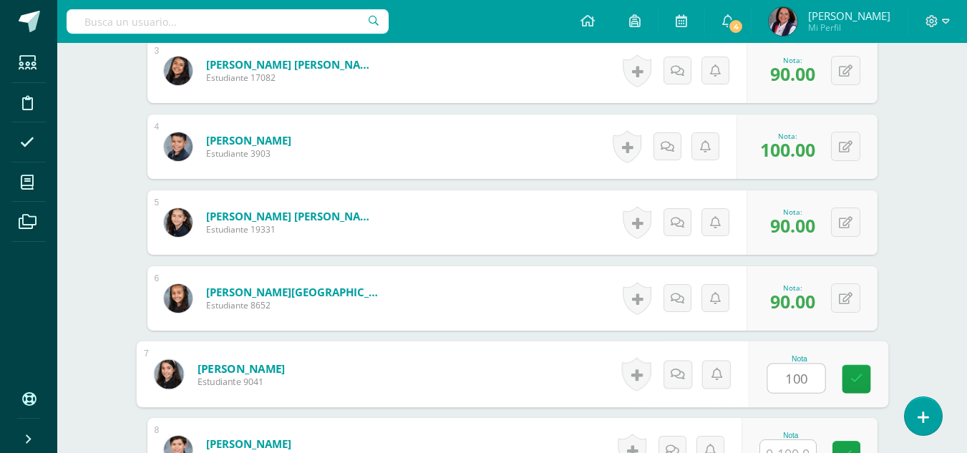
type input "100"
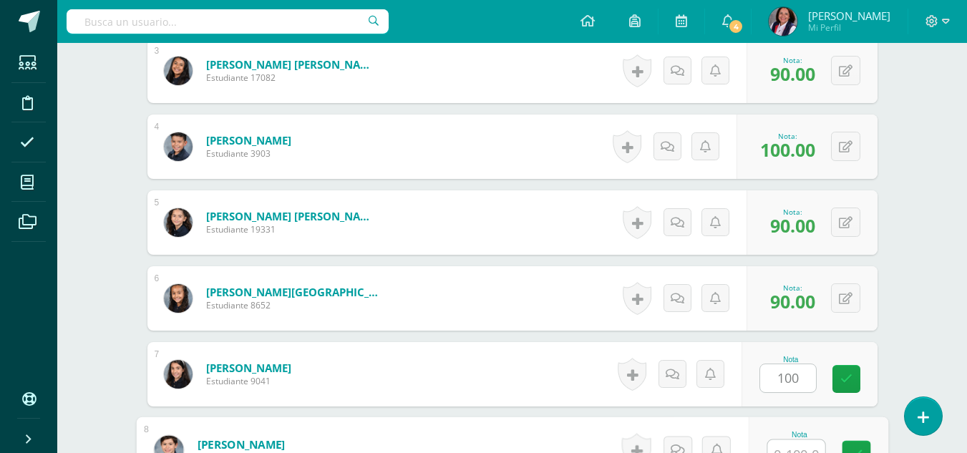
scroll to position [625, 0]
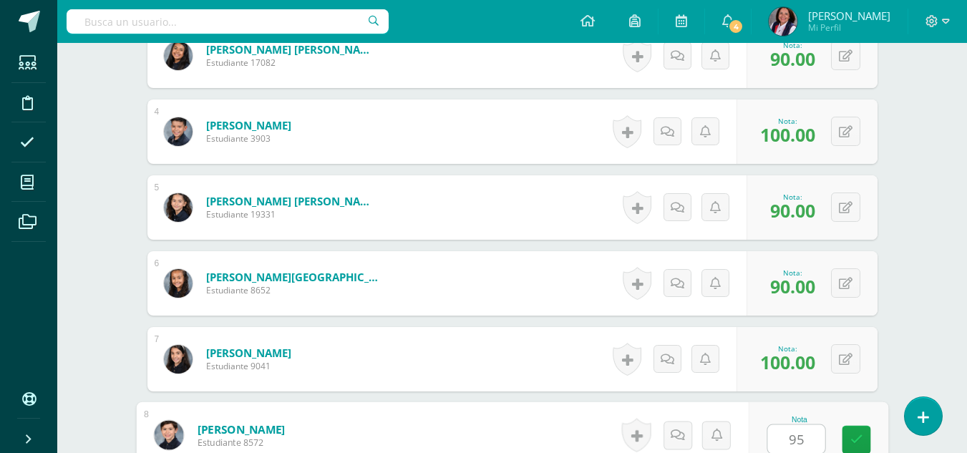
type input "95"
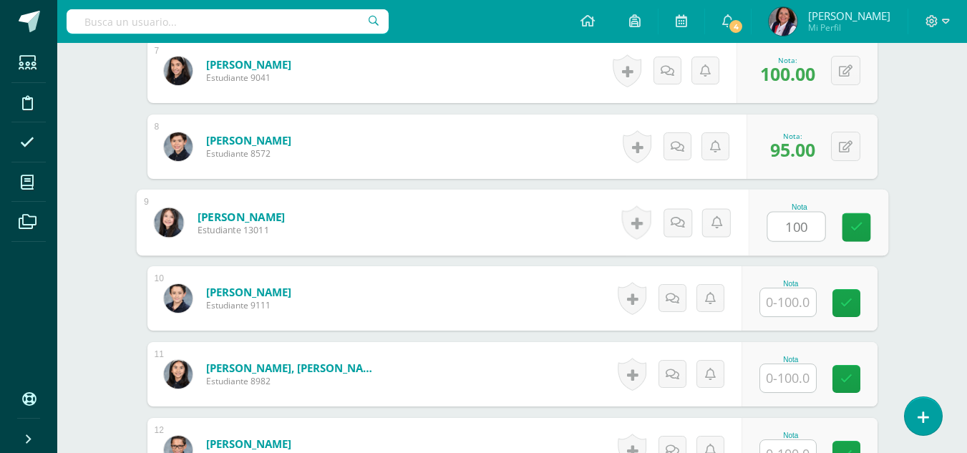
type input "100"
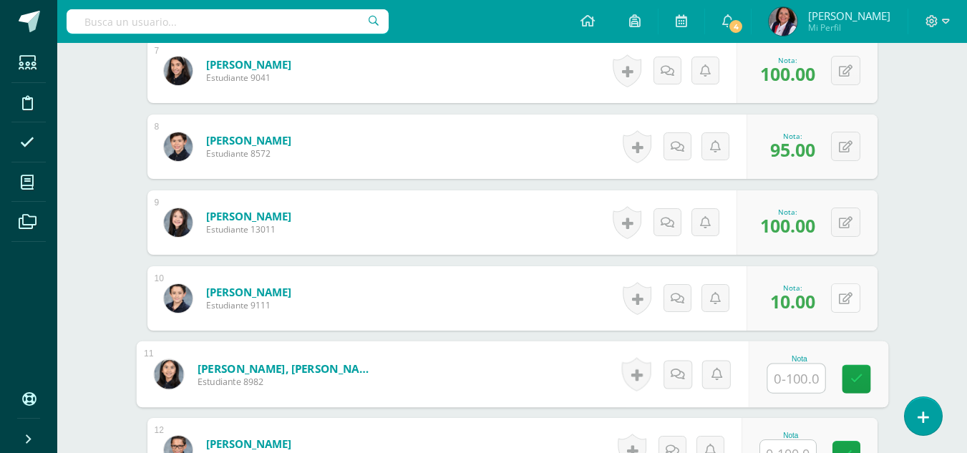
click at [851, 301] on icon at bounding box center [846, 299] width 14 height 12
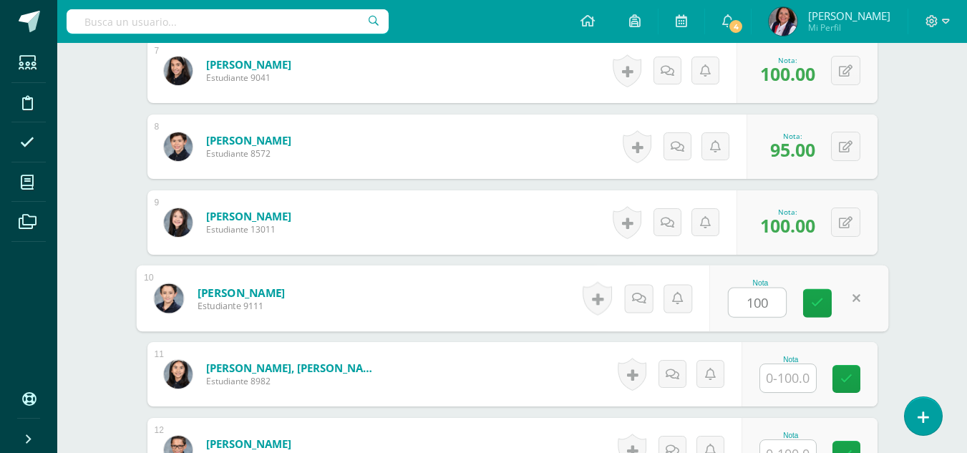
type input "100"
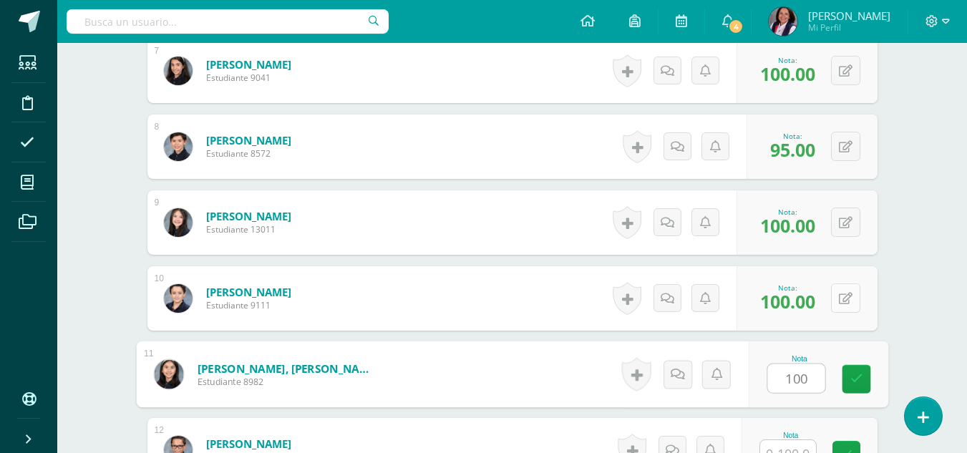
type input "100"
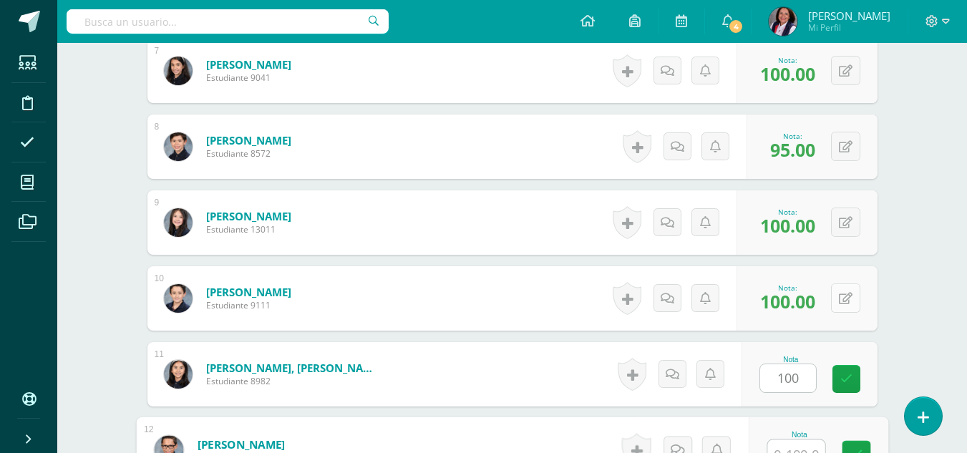
scroll to position [929, 0]
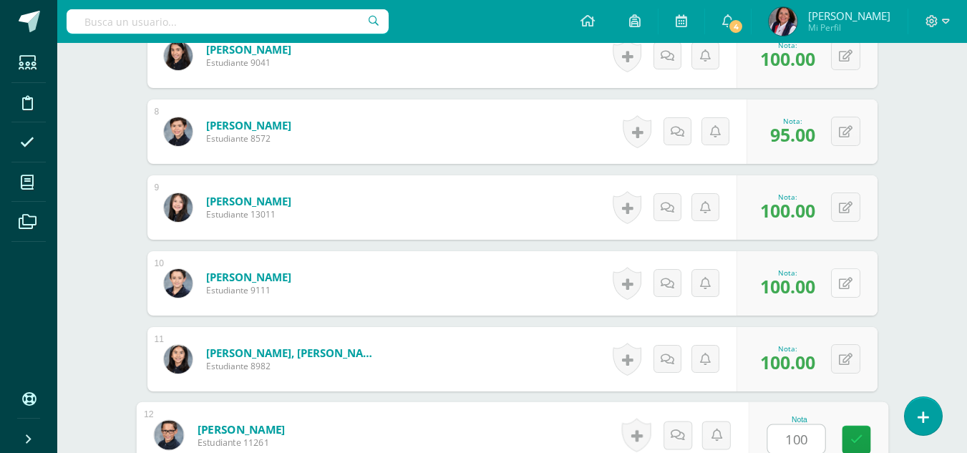
type input "100"
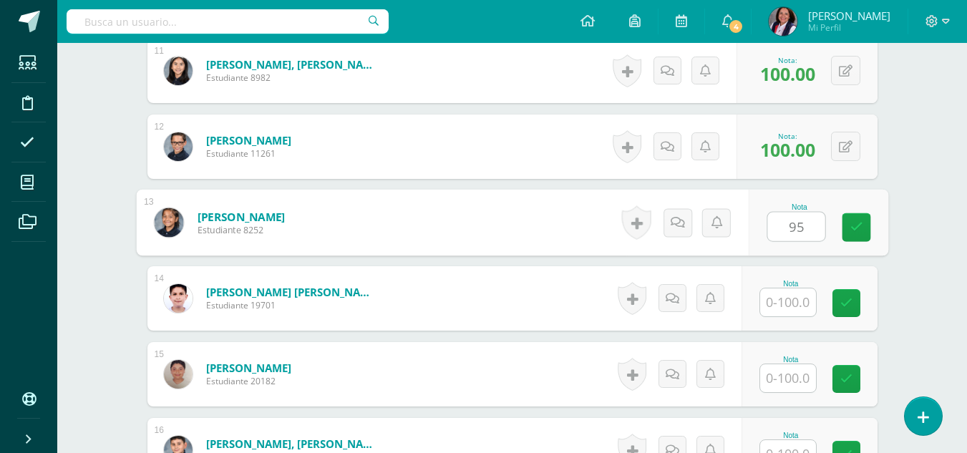
type input "95"
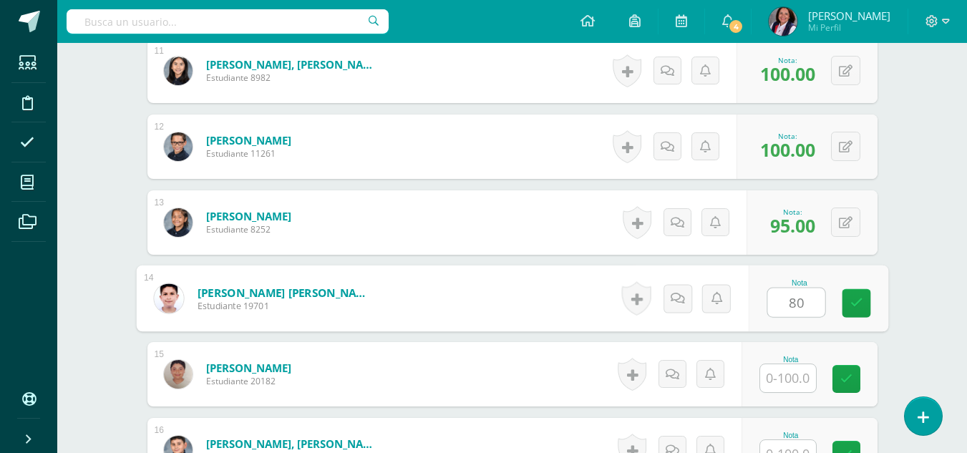
type input "80"
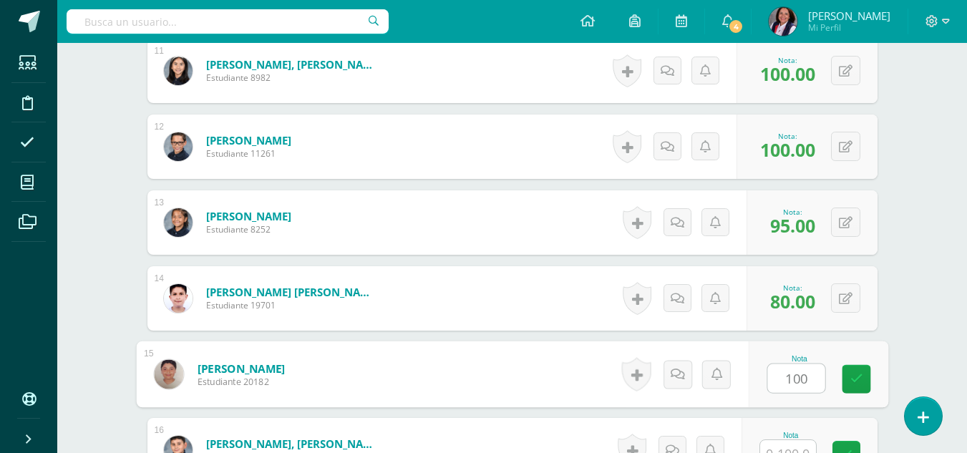
type input "100"
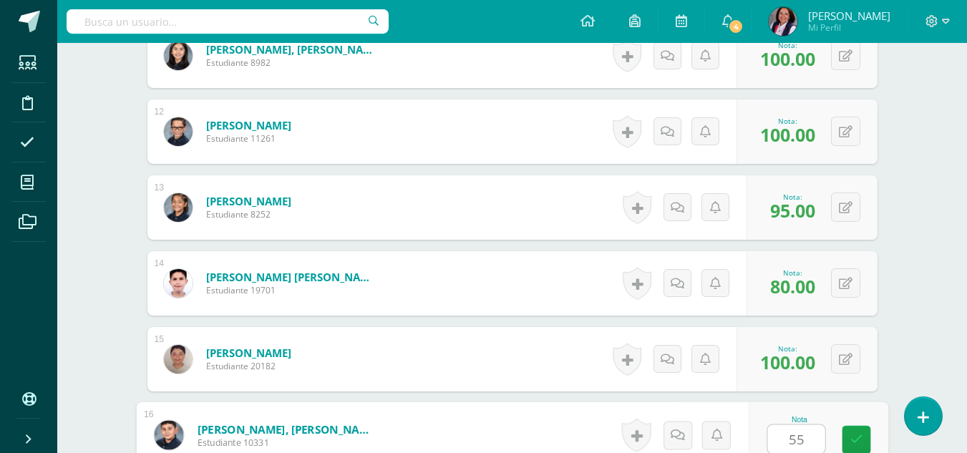
type input "55"
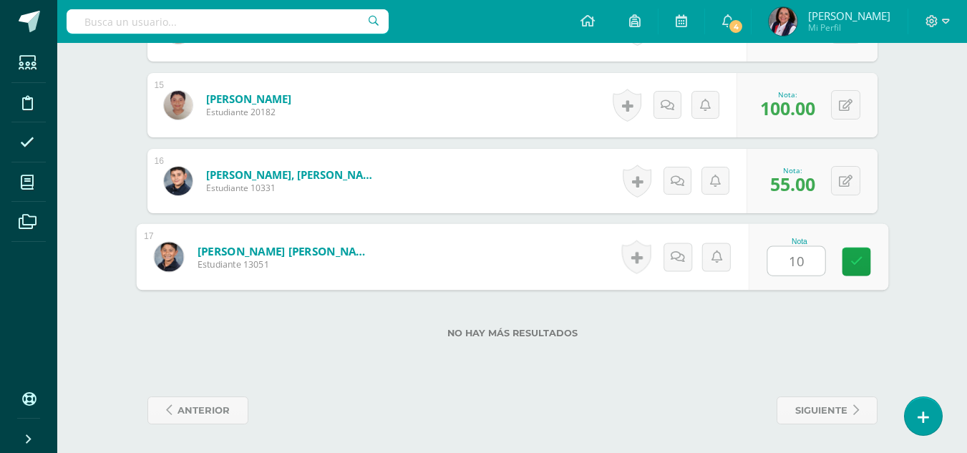
type input "100"
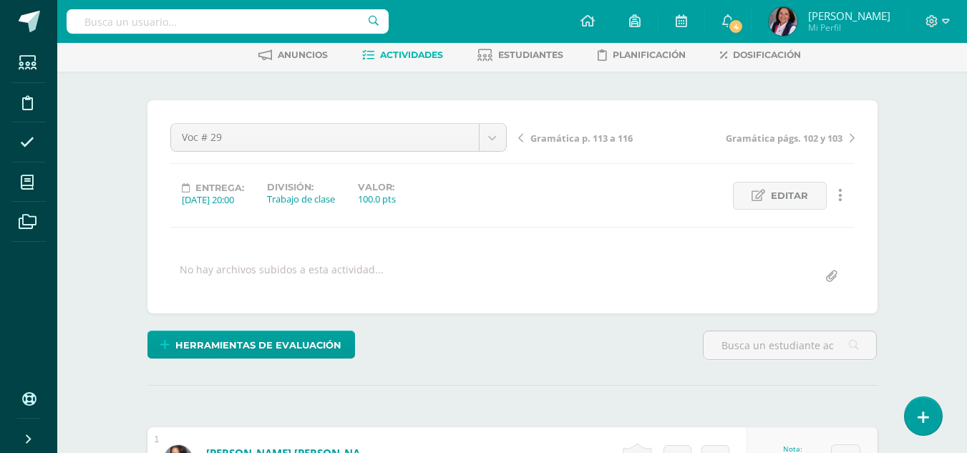
scroll to position [55, 0]
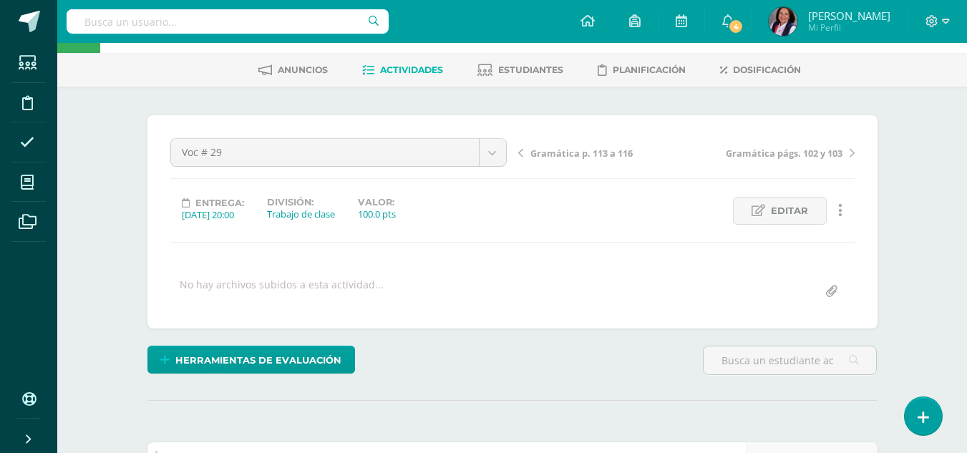
click at [537, 154] on span "Gramática p. 113 a 116" at bounding box center [581, 153] width 102 height 13
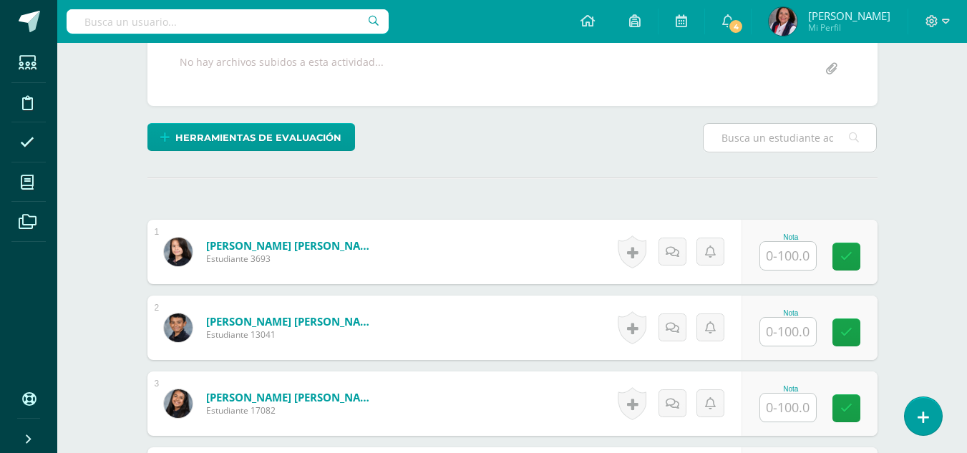
scroll to position [416, 0]
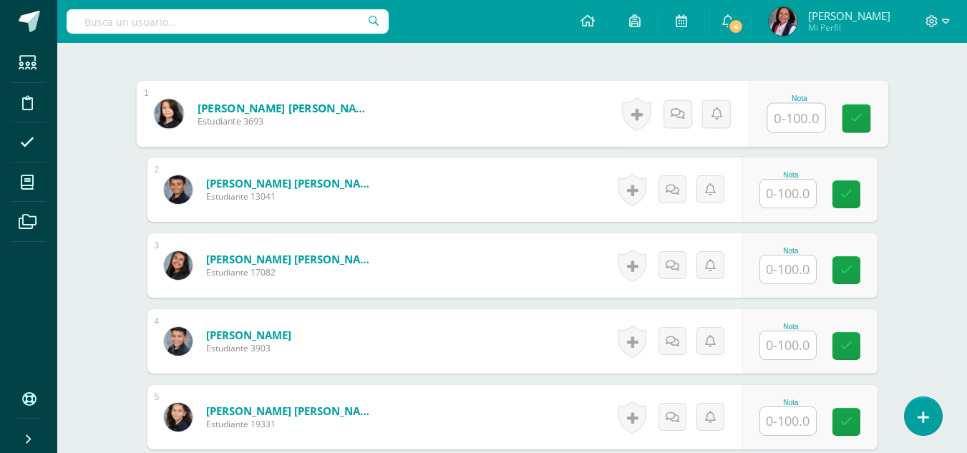
click at [796, 112] on input "text" at bounding box center [795, 118] width 57 height 29
type input "95"
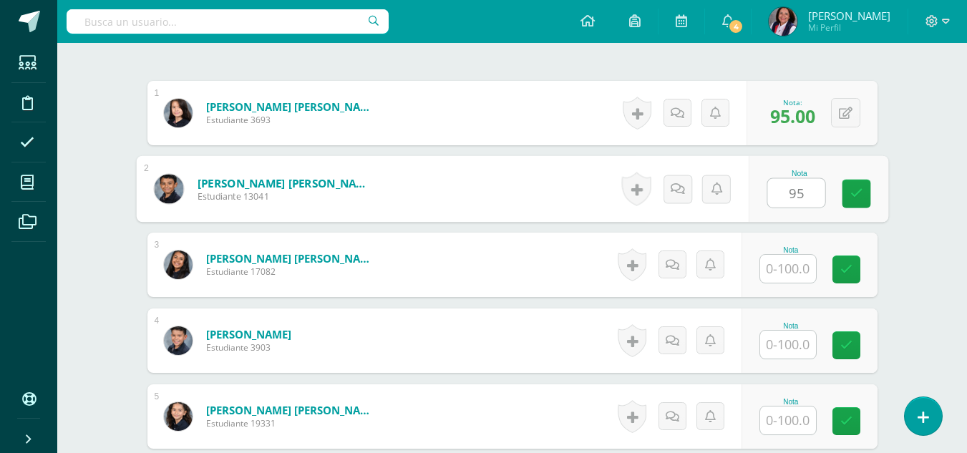
type input "95"
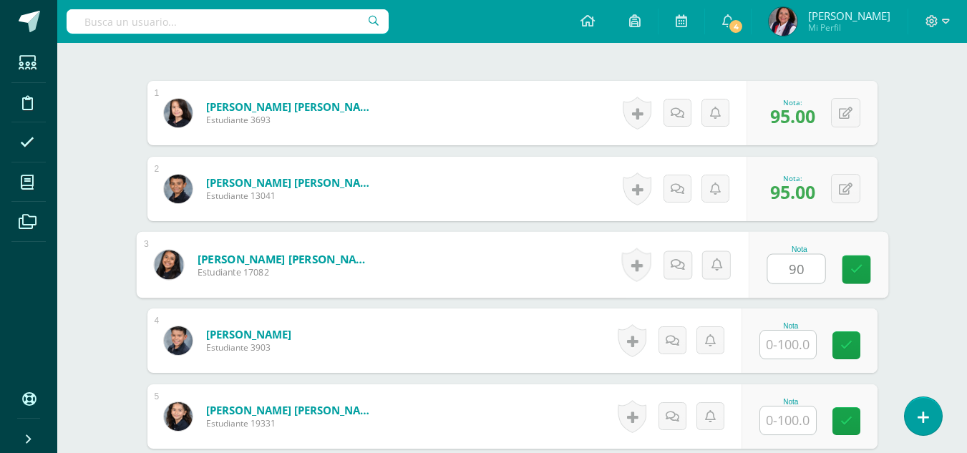
type input "90"
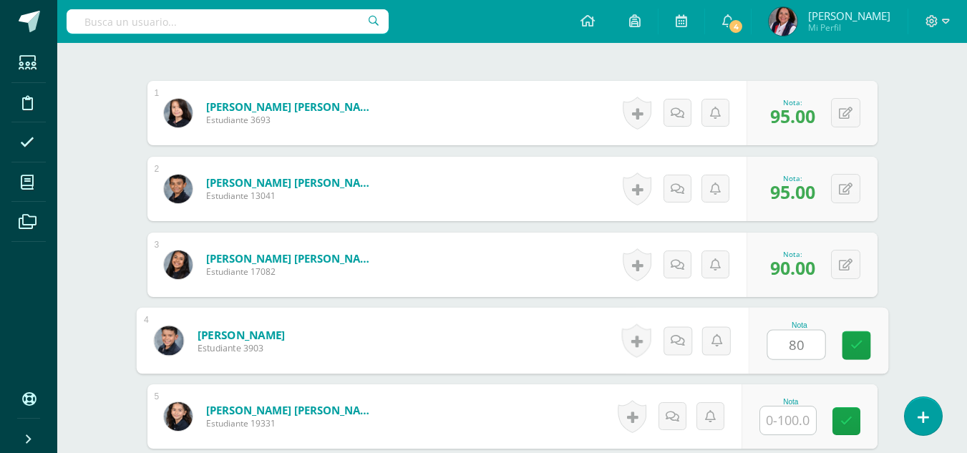
type input "80"
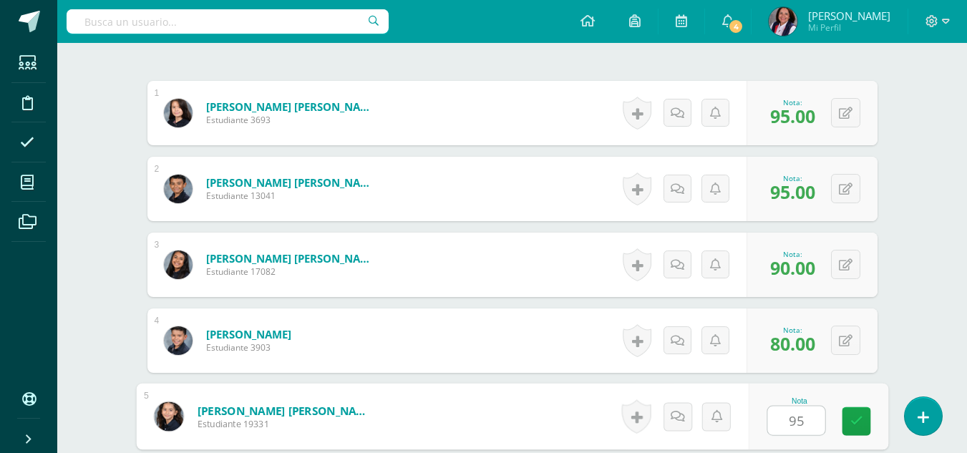
type input "95"
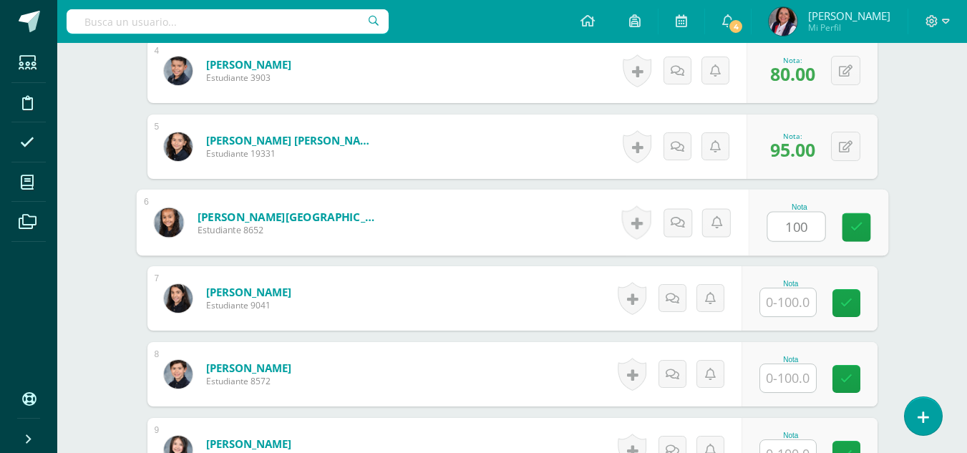
type input "100"
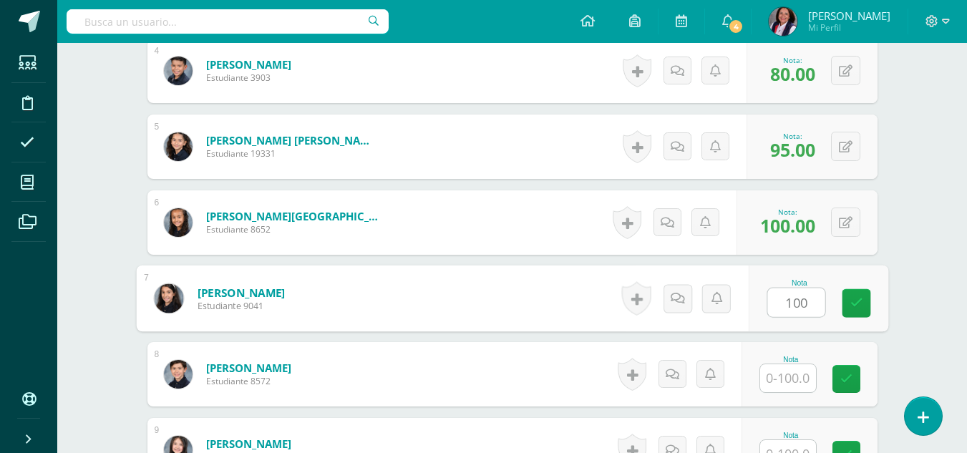
type input "100"
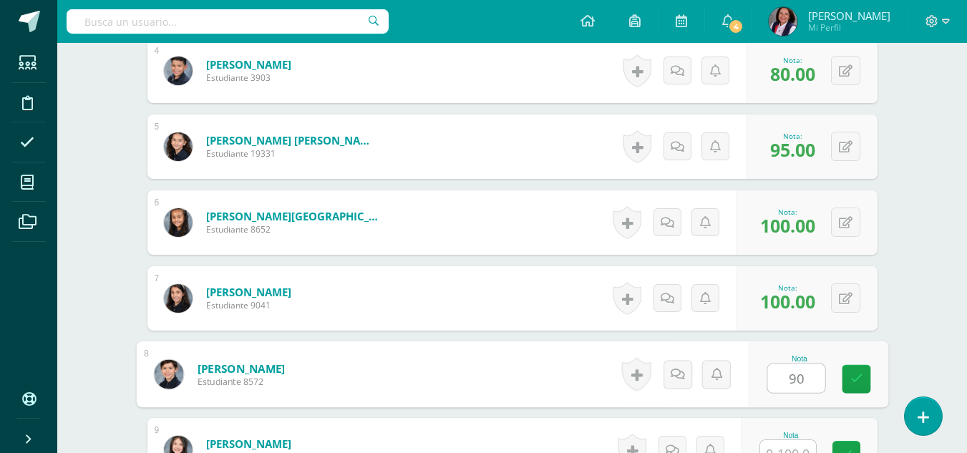
type input "90"
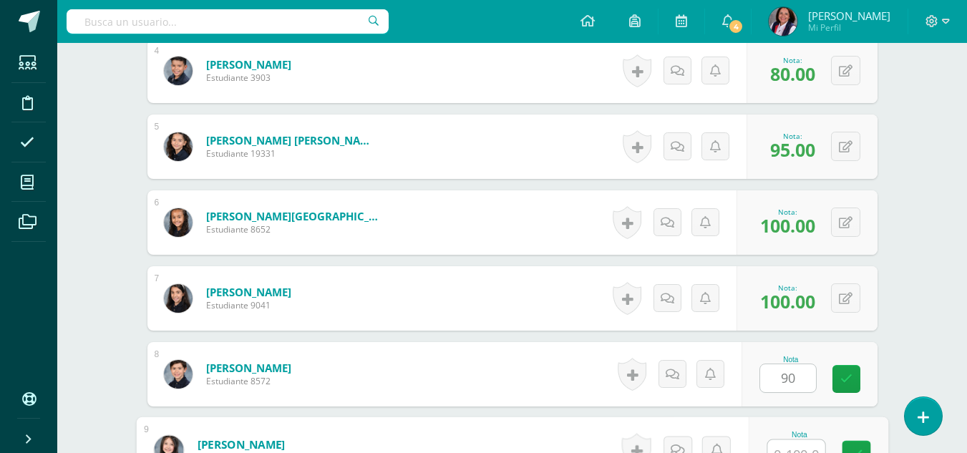
scroll to position [701, 0]
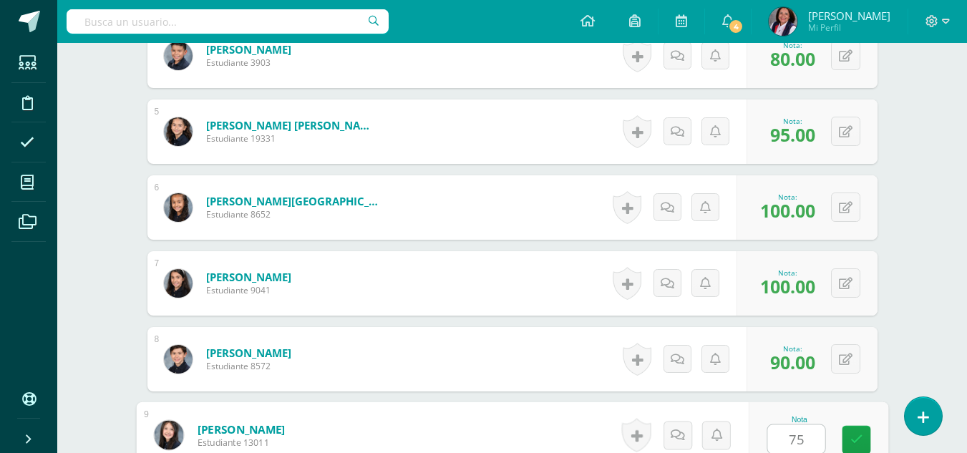
type input "75"
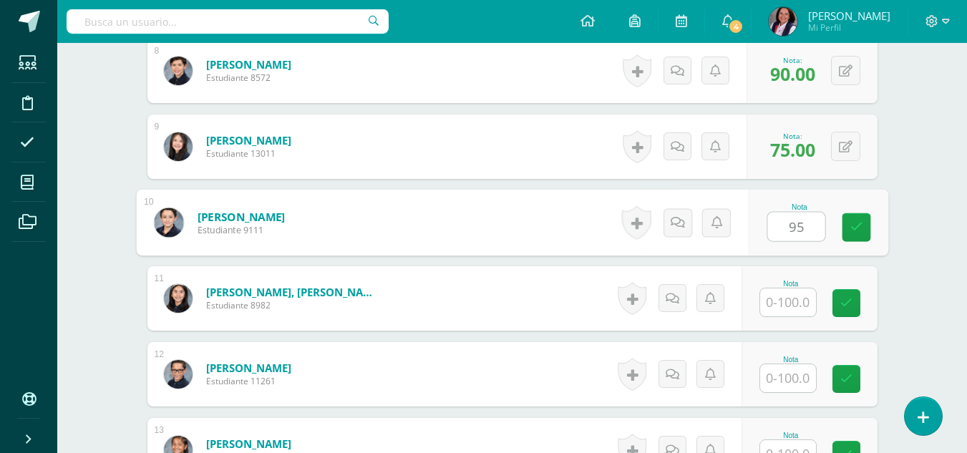
type input "95"
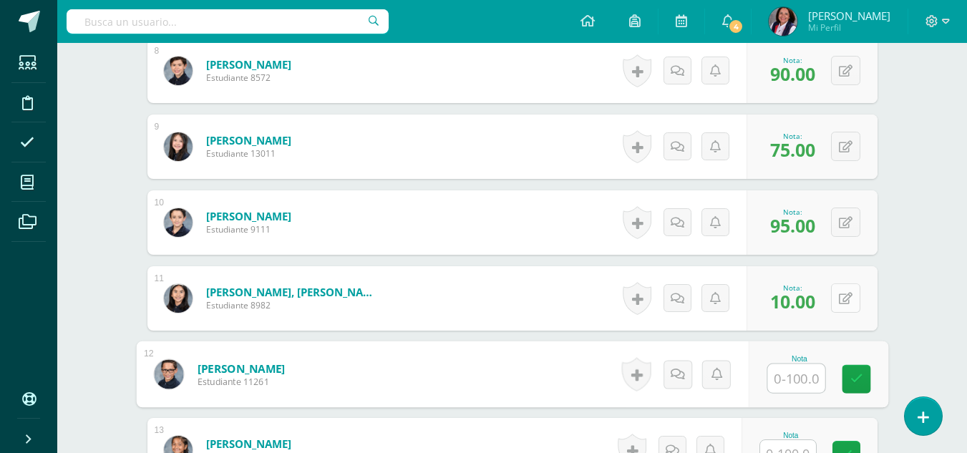
click at [846, 301] on button at bounding box center [845, 297] width 29 height 29
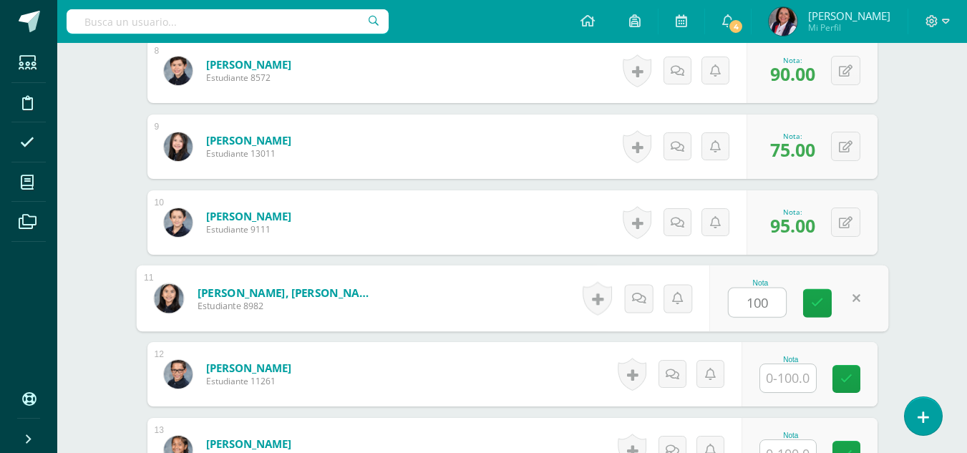
type input "100"
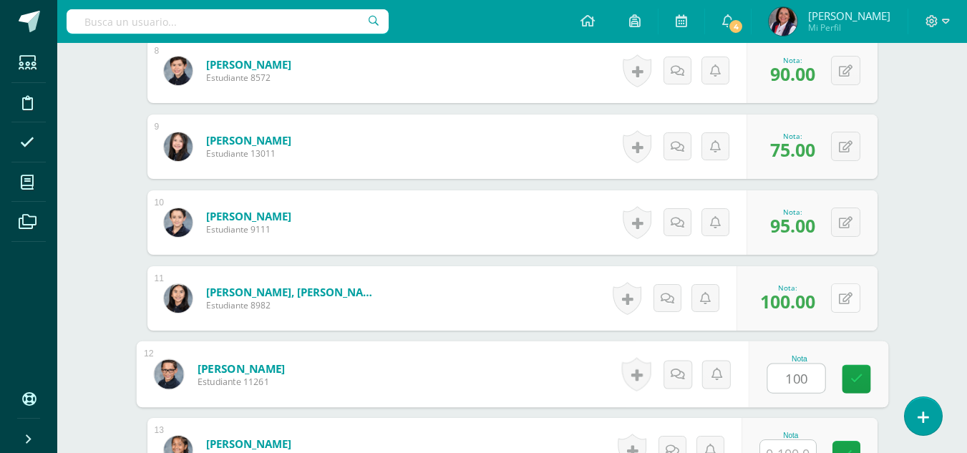
type input "100"
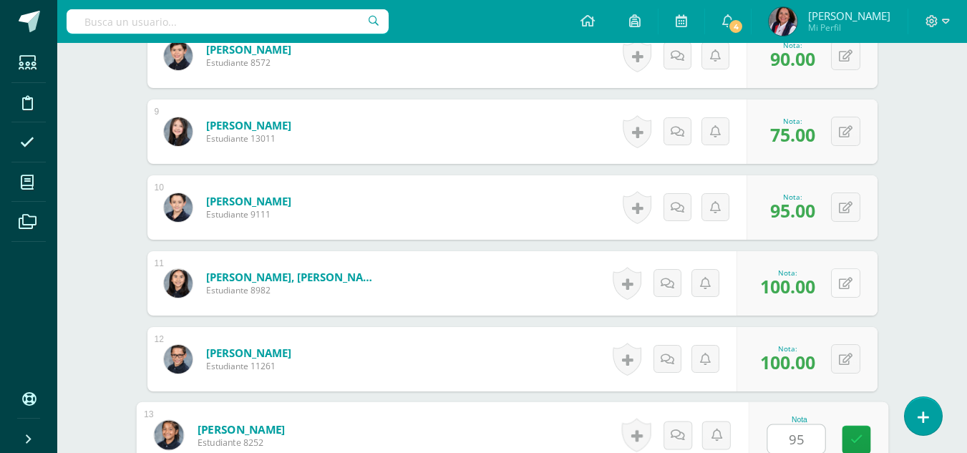
type input "95"
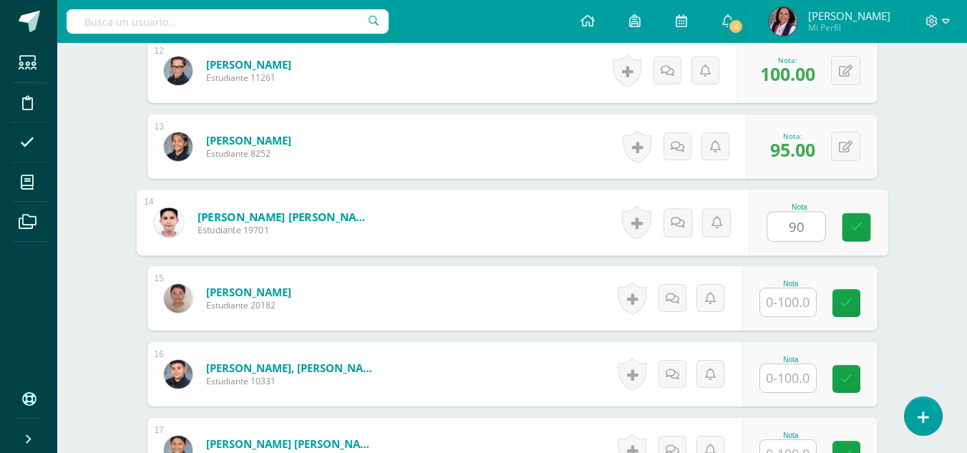
type input "90"
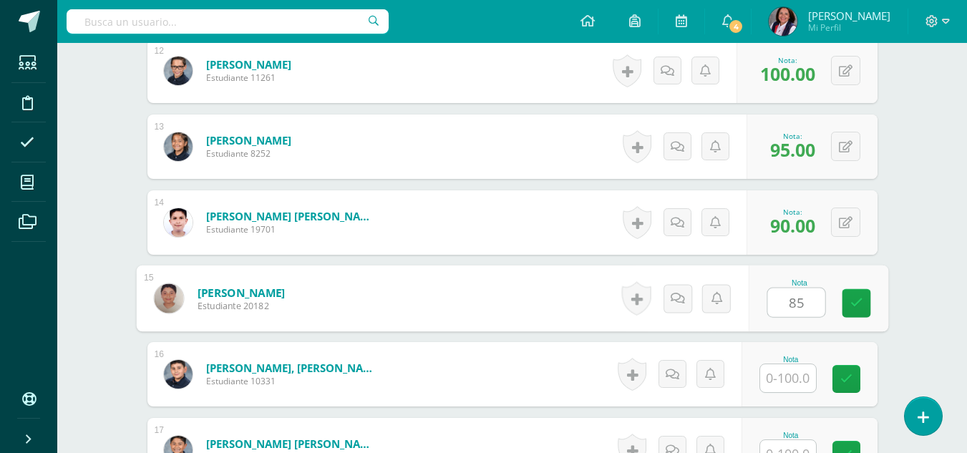
type input "85"
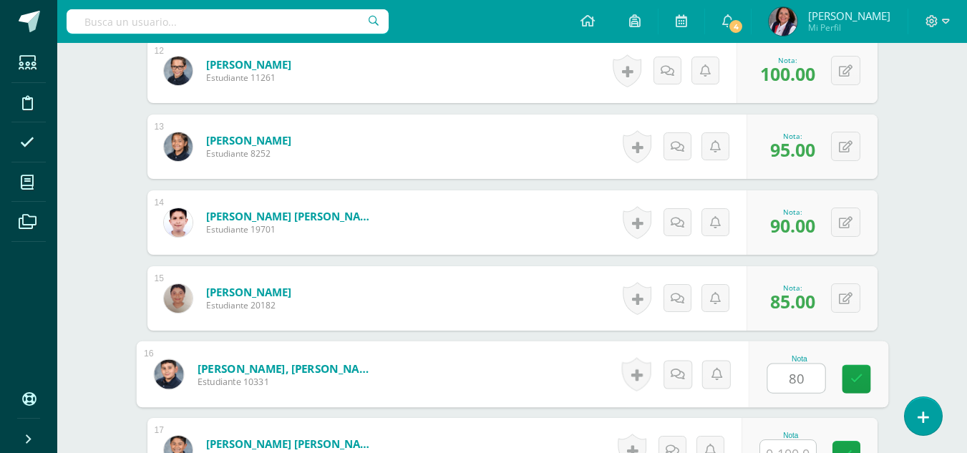
type input "80"
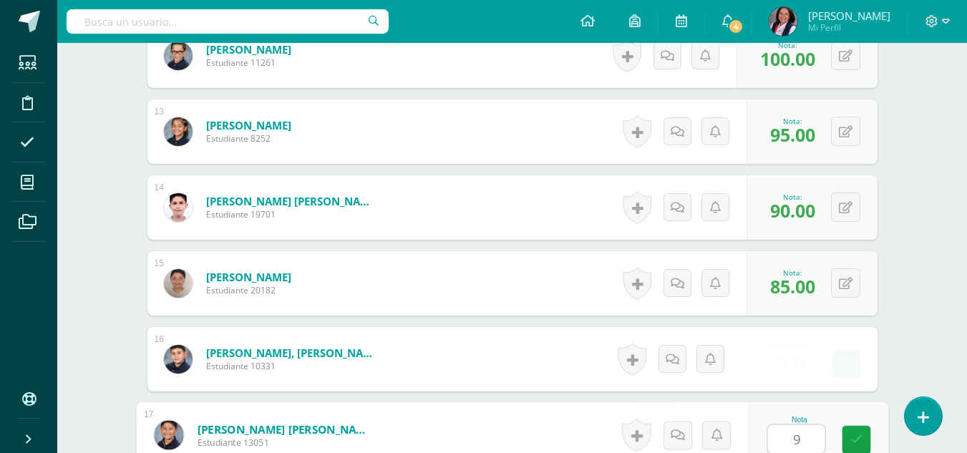
type input "90"
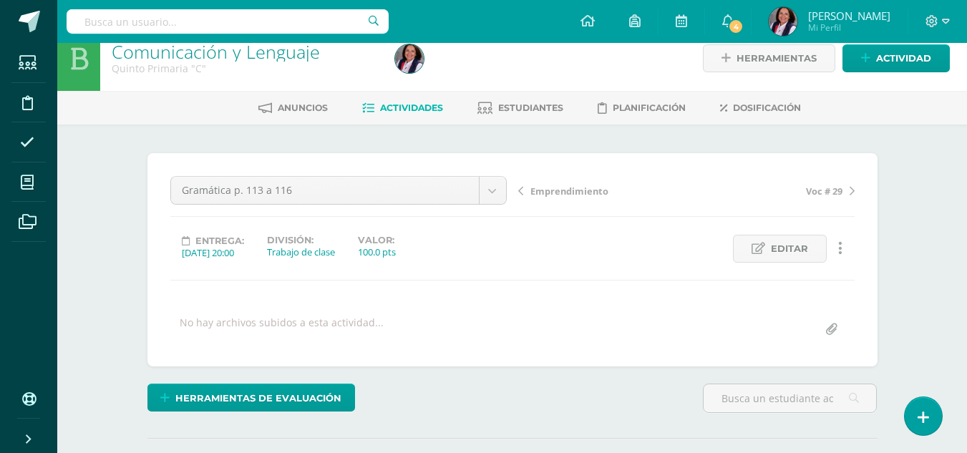
scroll to position [0, 0]
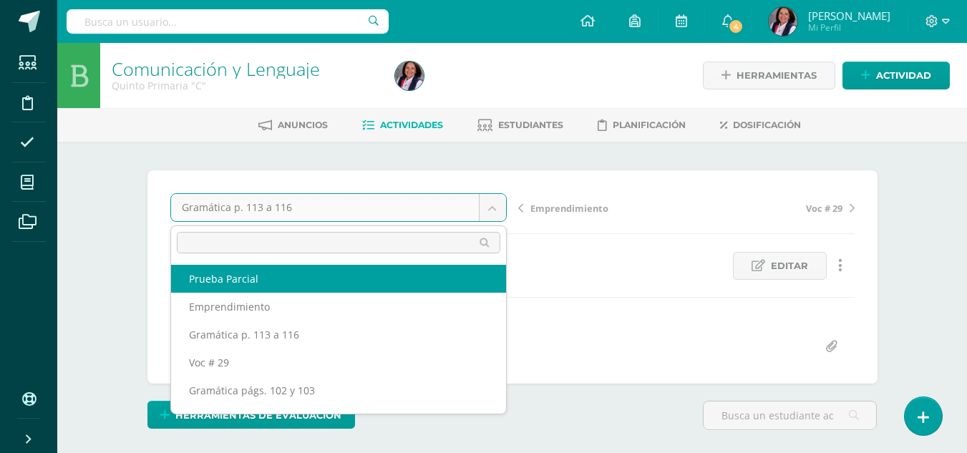
select select "/dashboard/teacher/grade-activity/235324/"
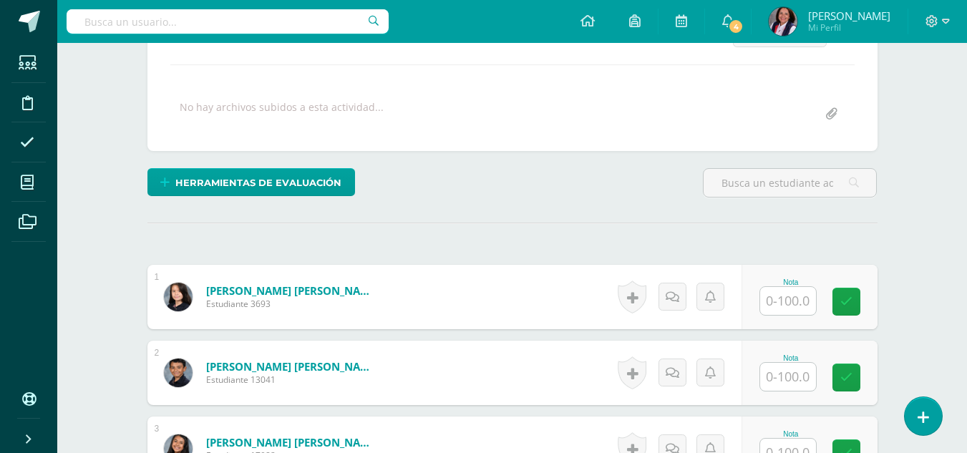
scroll to position [358, 0]
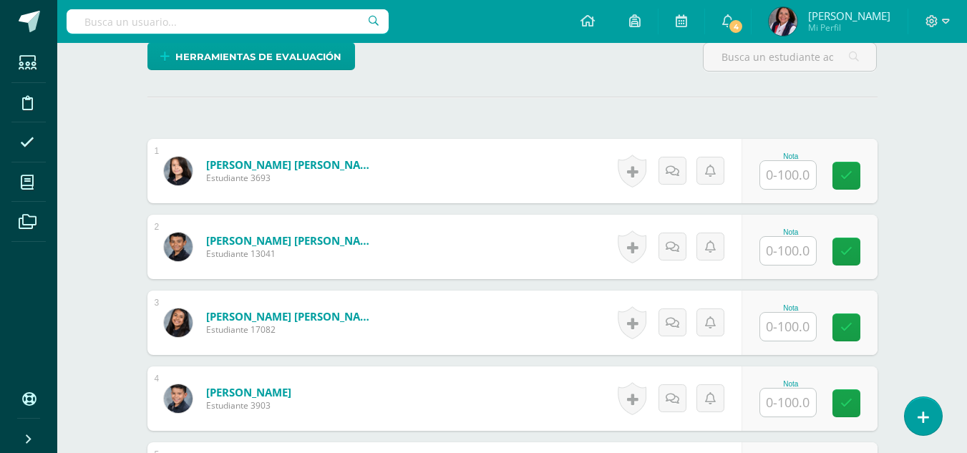
click at [785, 171] on input "text" at bounding box center [788, 175] width 56 height 28
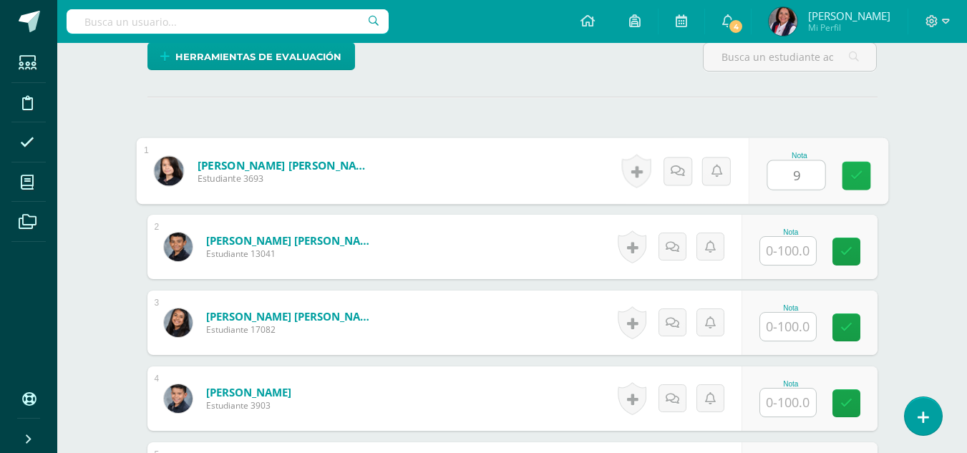
scroll to position [359, 0]
type input "91"
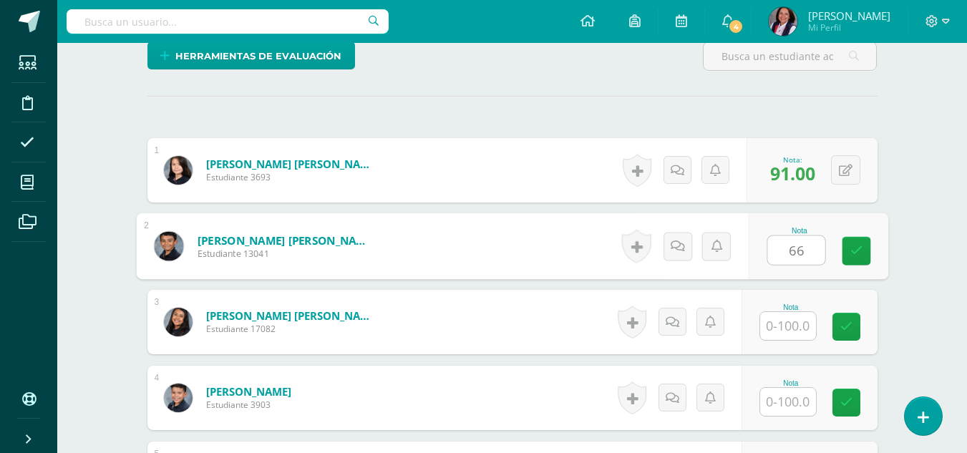
type input "66"
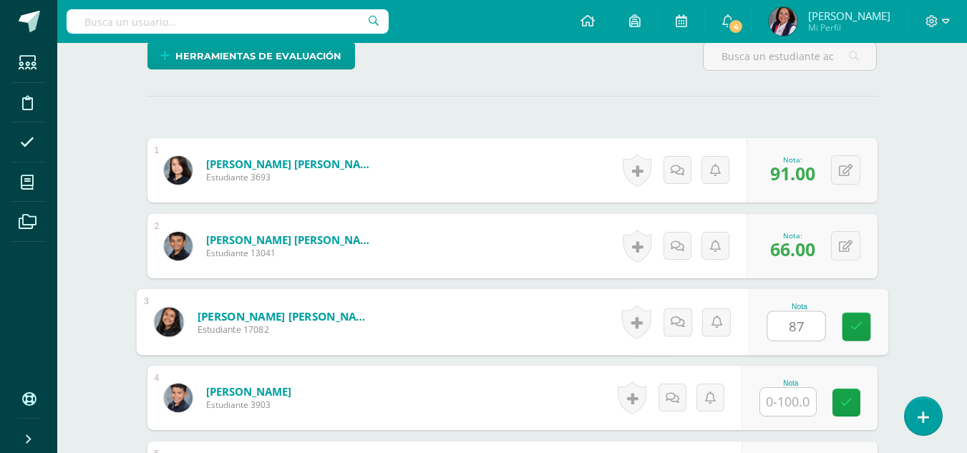
type input "87"
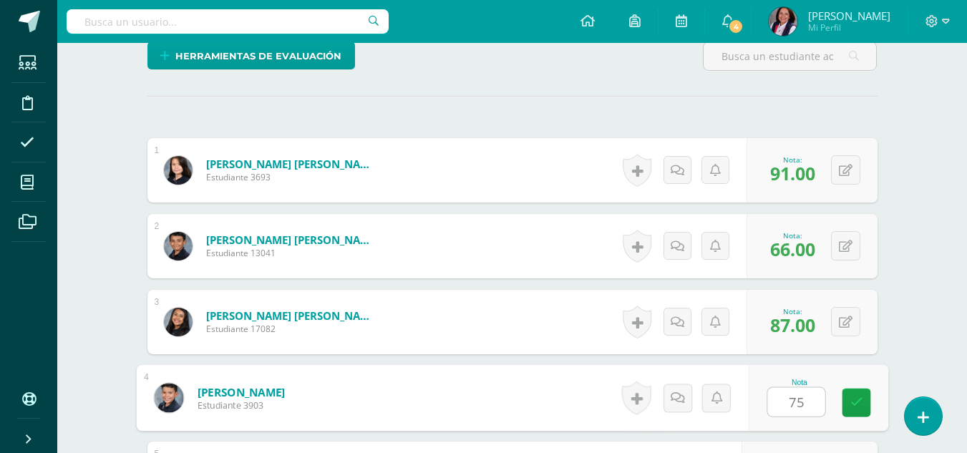
type input "75"
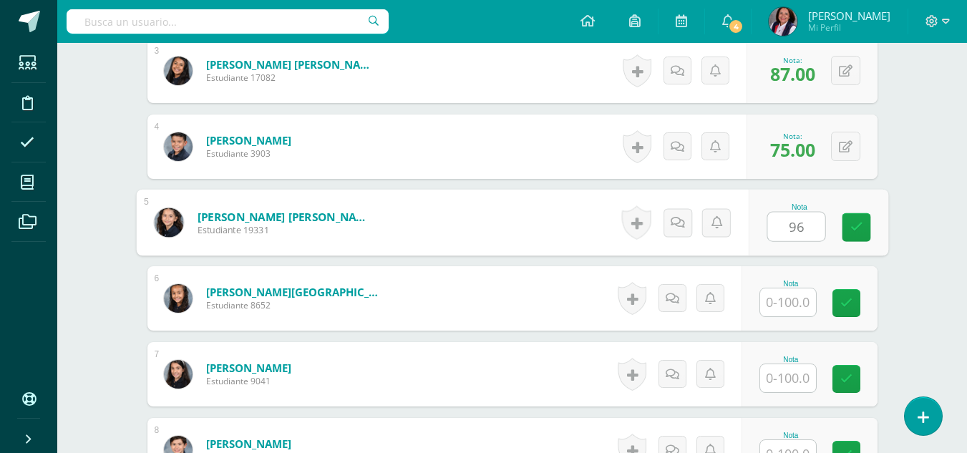
type input "96"
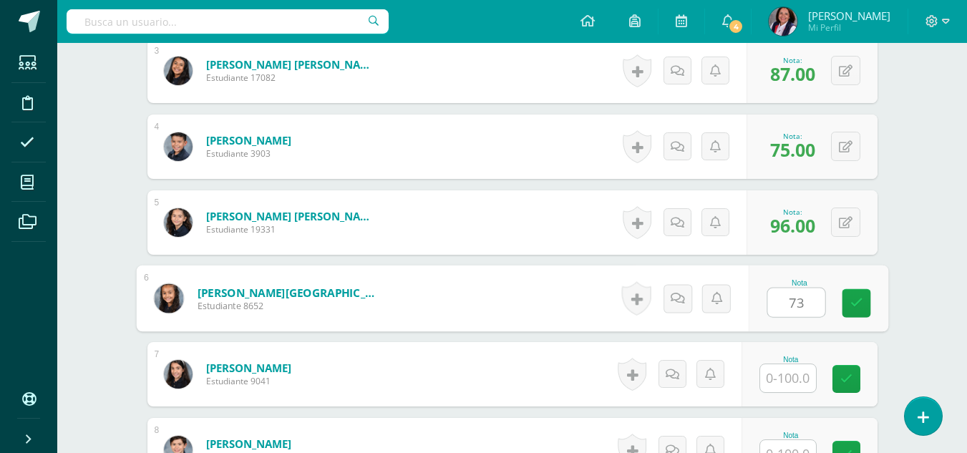
type input "73"
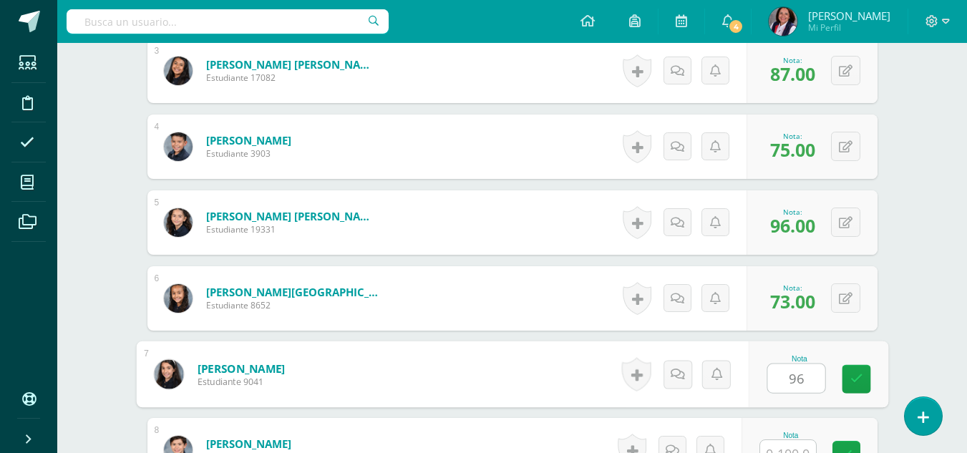
type input "96"
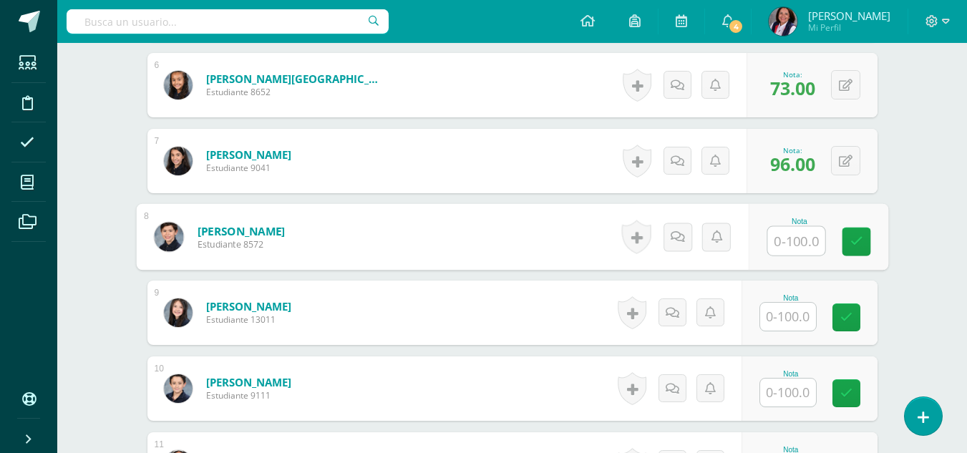
scroll to position [840, 0]
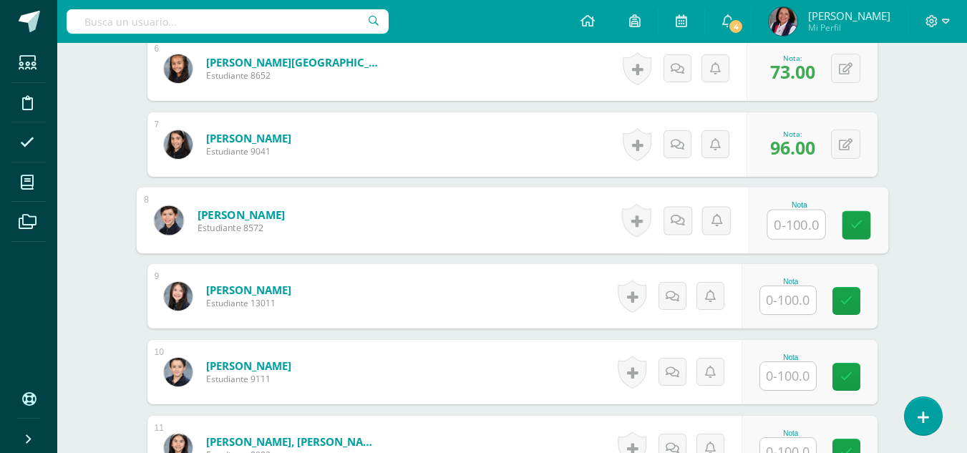
click at [786, 304] on input "text" at bounding box center [788, 300] width 56 height 28
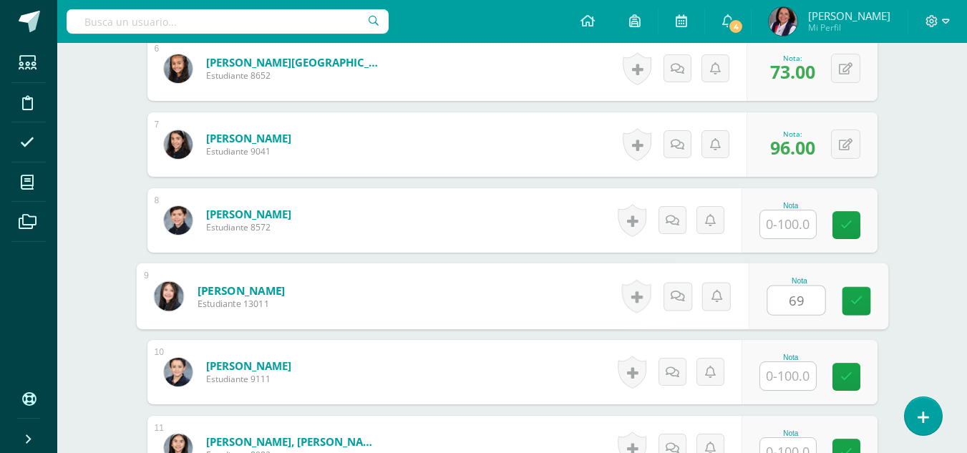
type input "69"
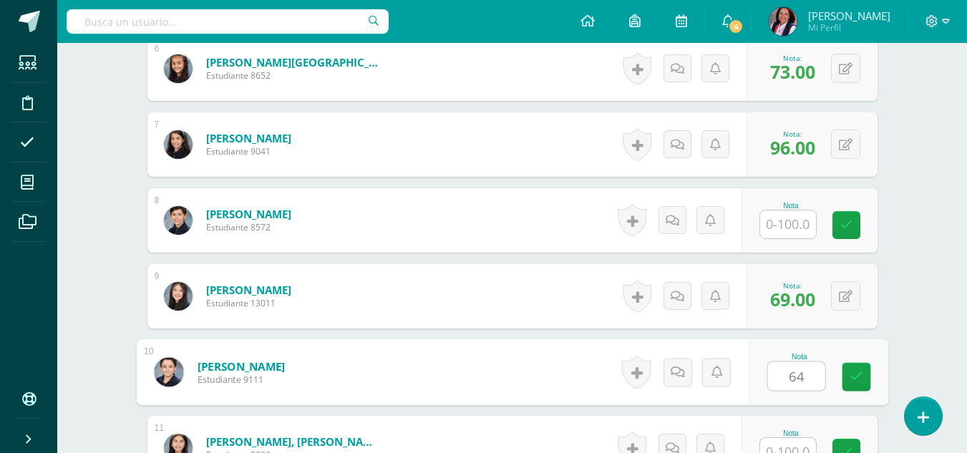
type input "64"
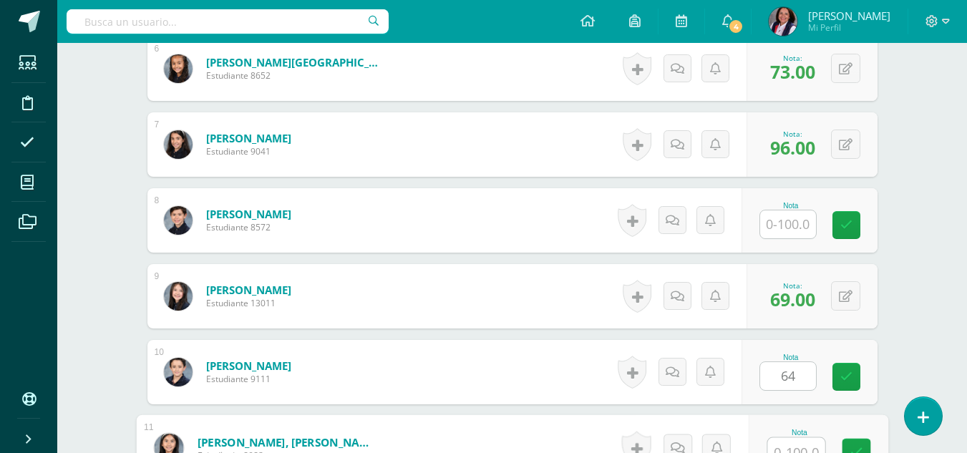
scroll to position [853, 0]
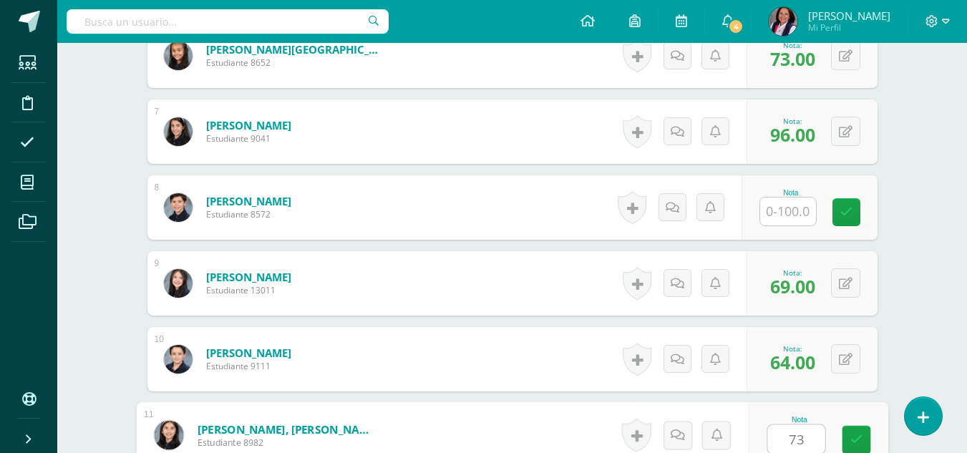
type input "73"
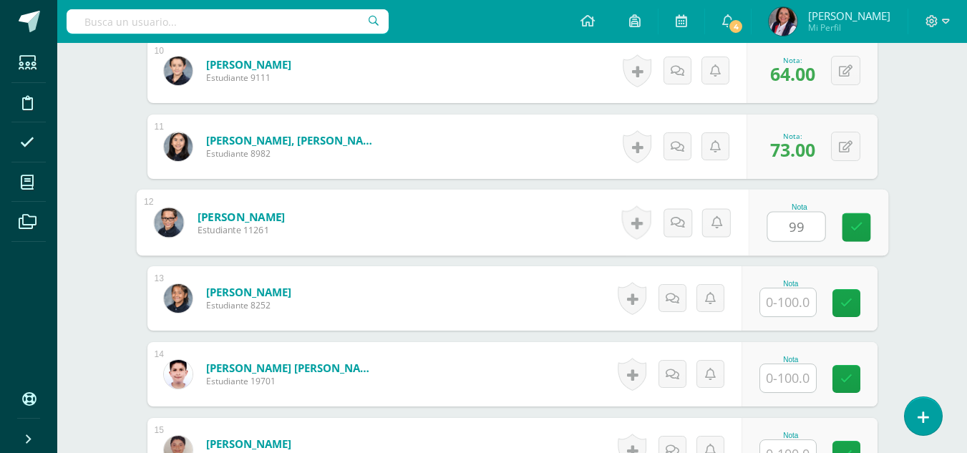
type input "99"
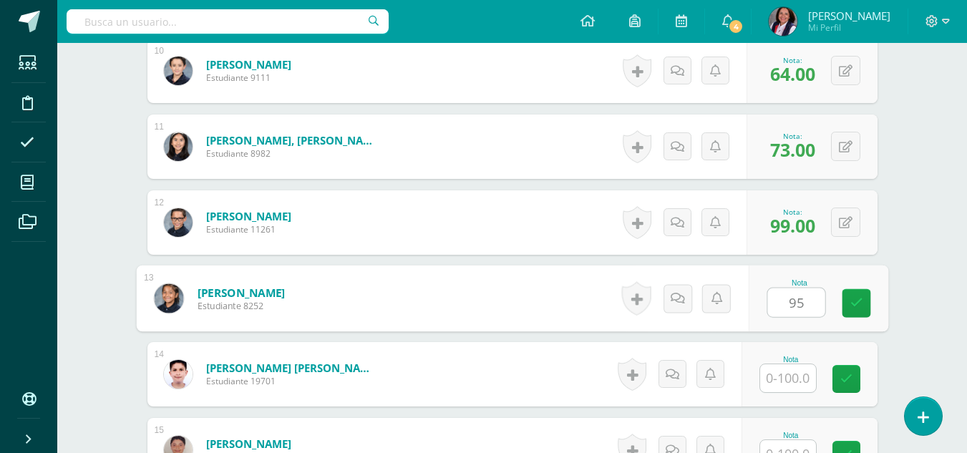
type input "95"
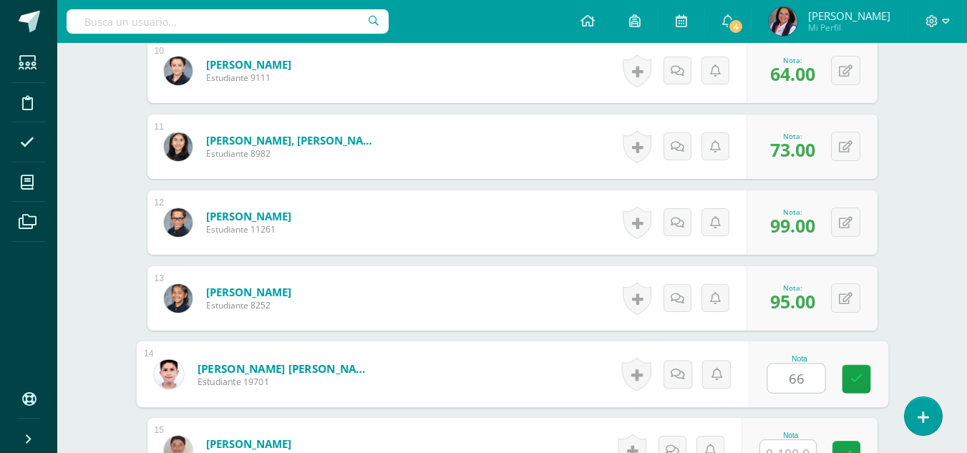
type input "66"
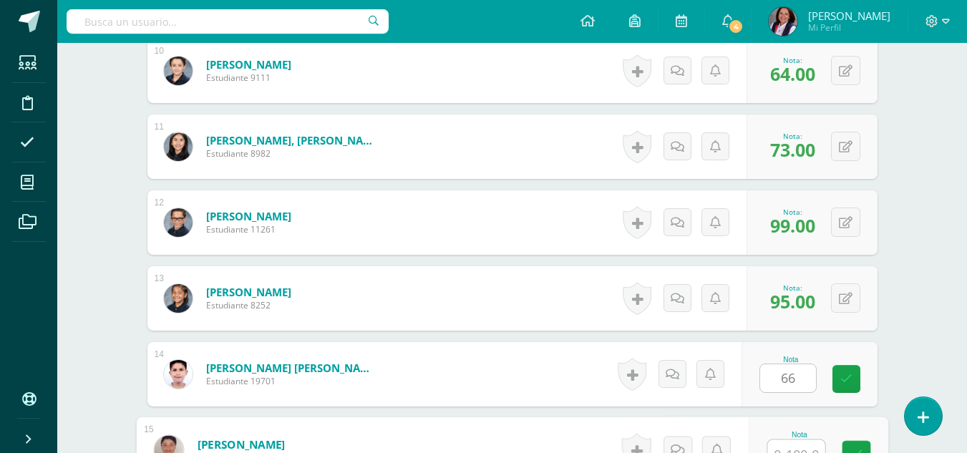
scroll to position [1156, 0]
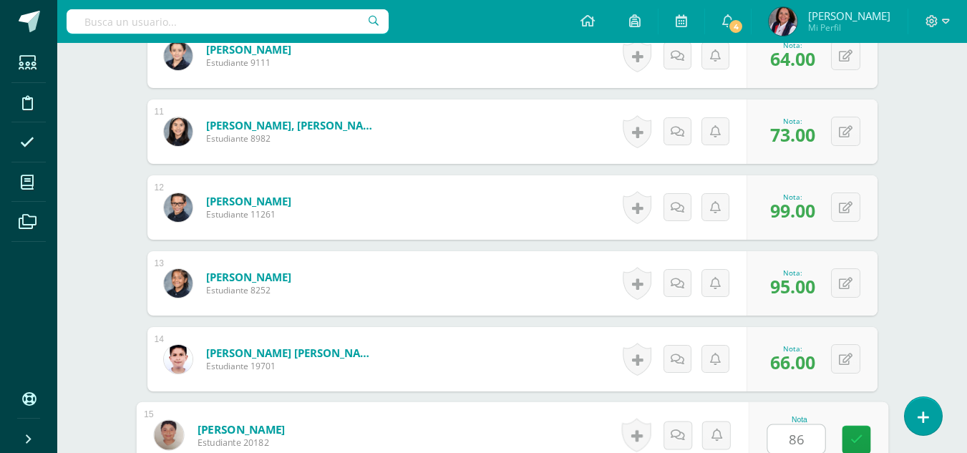
type input "86"
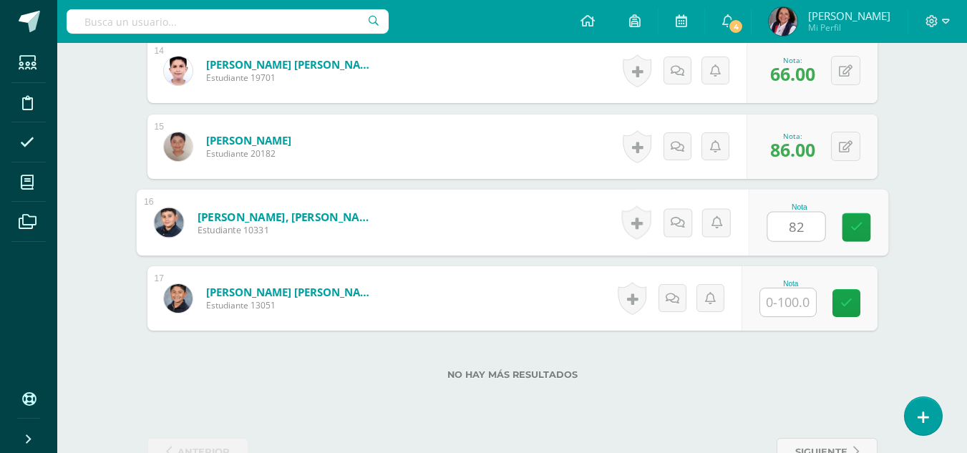
type input "82"
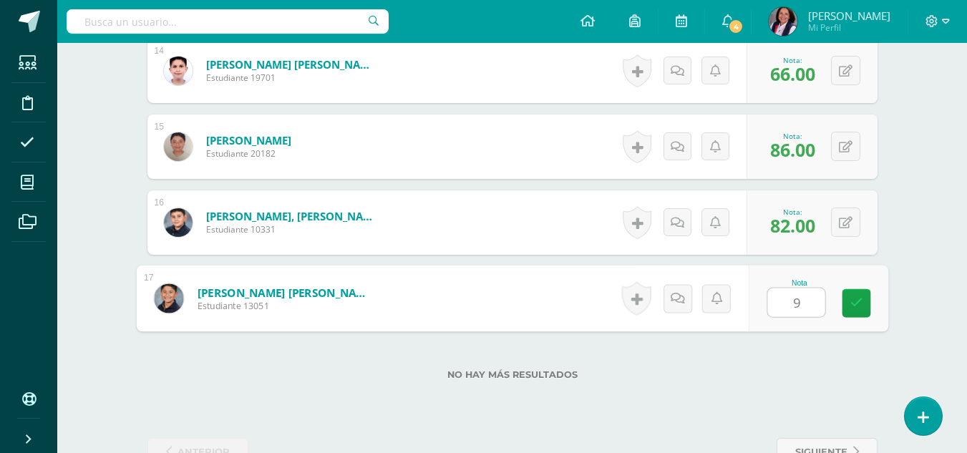
type input "90"
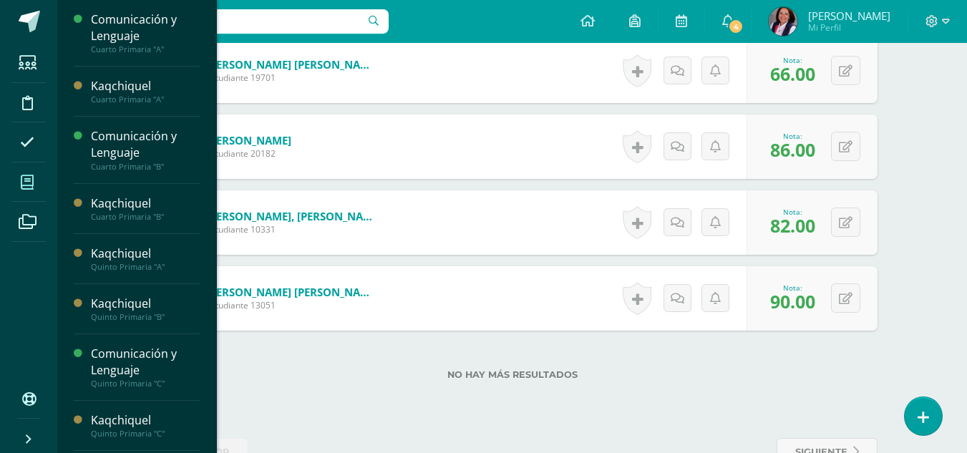
click at [21, 185] on icon at bounding box center [27, 182] width 13 height 14
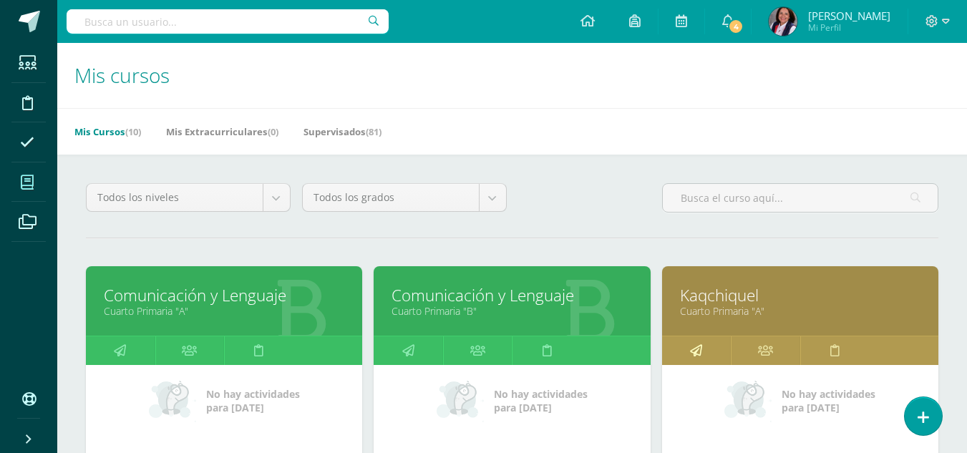
click at [704, 355] on link at bounding box center [696, 350] width 69 height 29
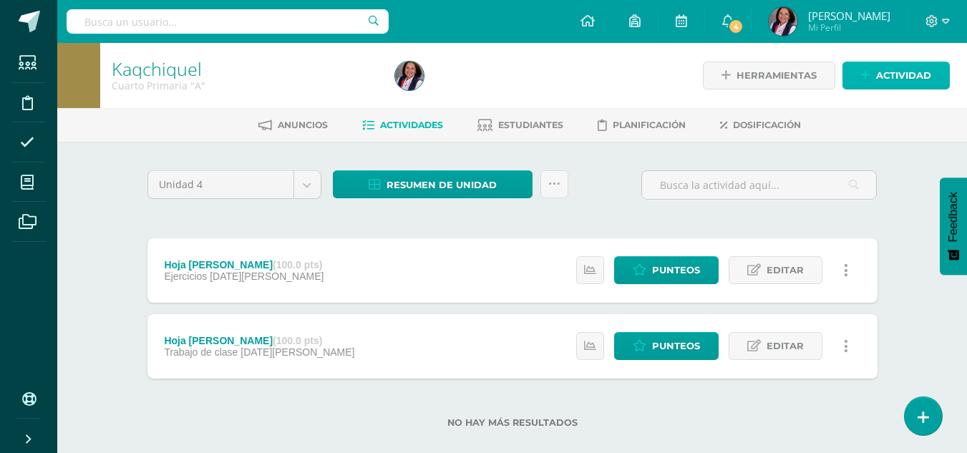
click at [902, 74] on span "Actividad" at bounding box center [903, 75] width 55 height 26
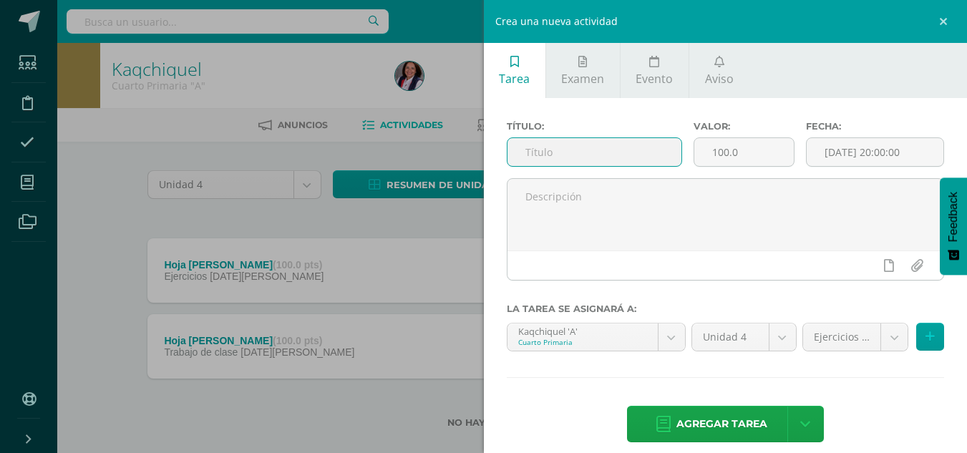
click at [533, 155] on input "text" at bounding box center [594, 152] width 174 height 28
type input "Parque"
click at [866, 147] on input "[DATE] 20:00:00" at bounding box center [874, 152] width 137 height 28
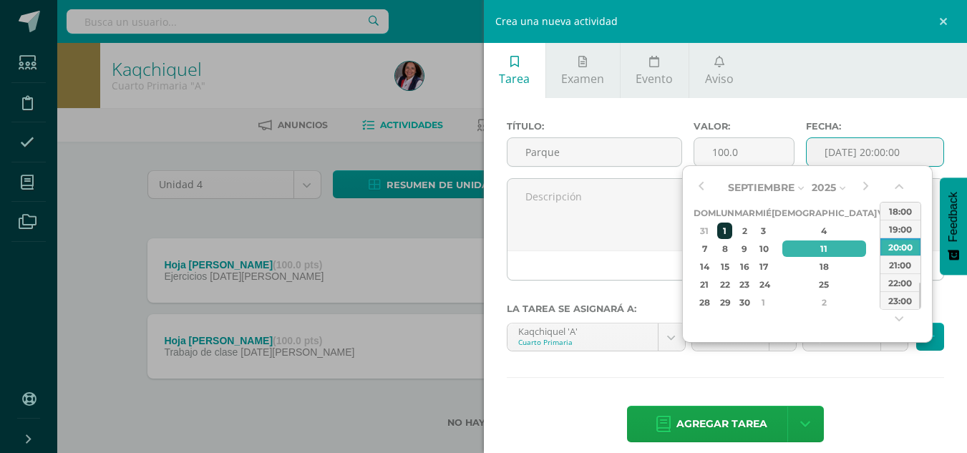
click at [728, 229] on div "1" at bounding box center [724, 231] width 15 height 16
type input "[DATE] 20:00"
click at [879, 348] on body "Estudiantes Disciplina Asistencia Mis cursos Archivos Soporte Ayuda Reportar un…" at bounding box center [483, 237] width 967 height 474
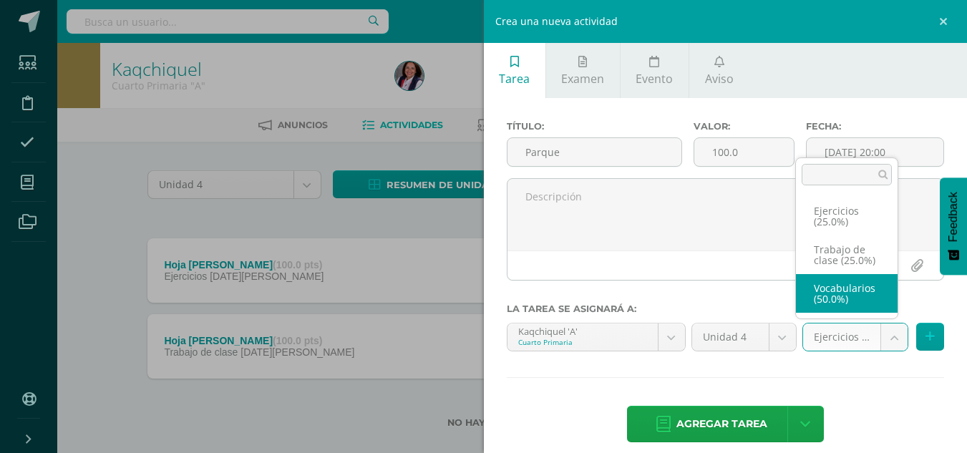
select select "233068"
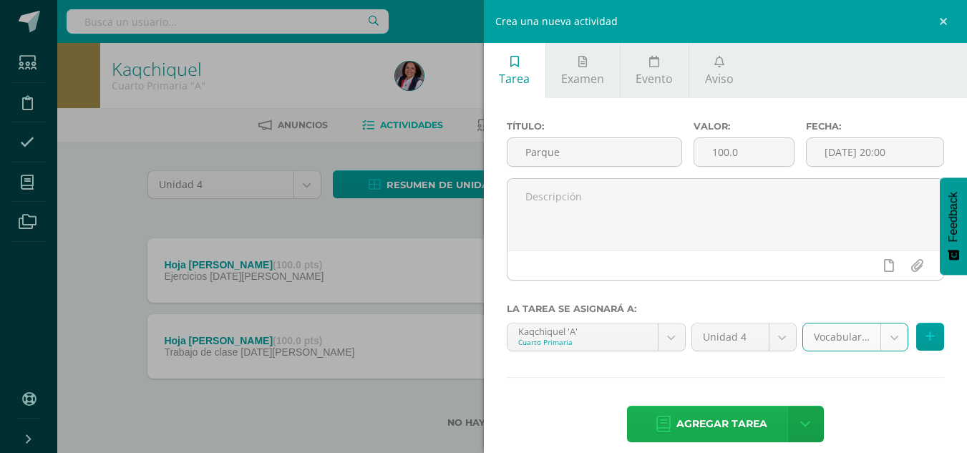
click at [727, 417] on span "Agregar tarea" at bounding box center [721, 423] width 91 height 35
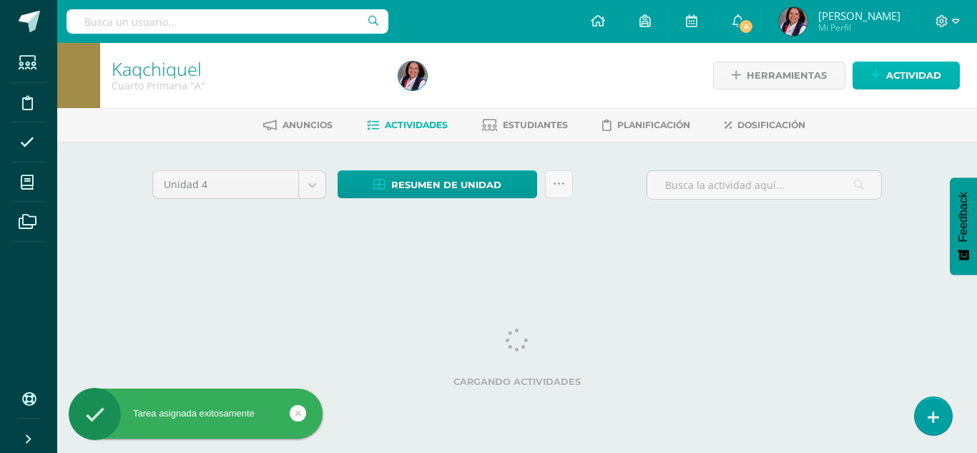
click at [897, 74] on span "Actividad" at bounding box center [913, 75] width 55 height 26
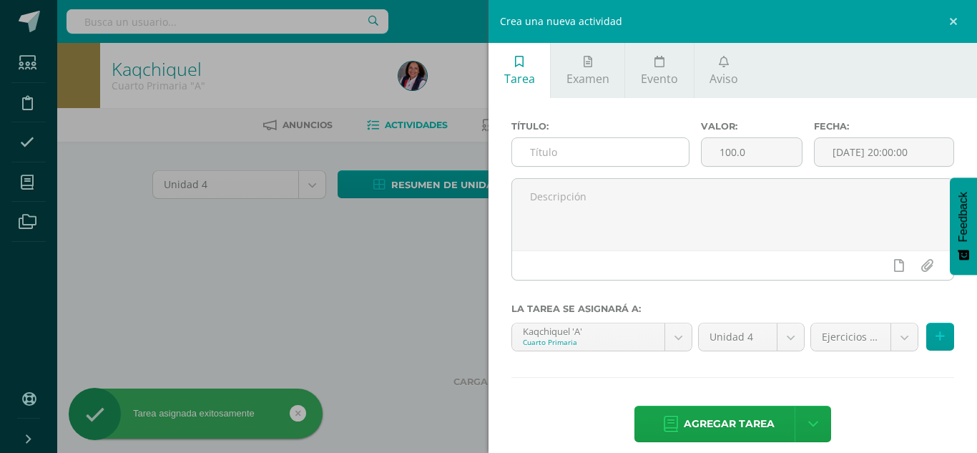
click at [544, 145] on input "text" at bounding box center [600, 152] width 177 height 28
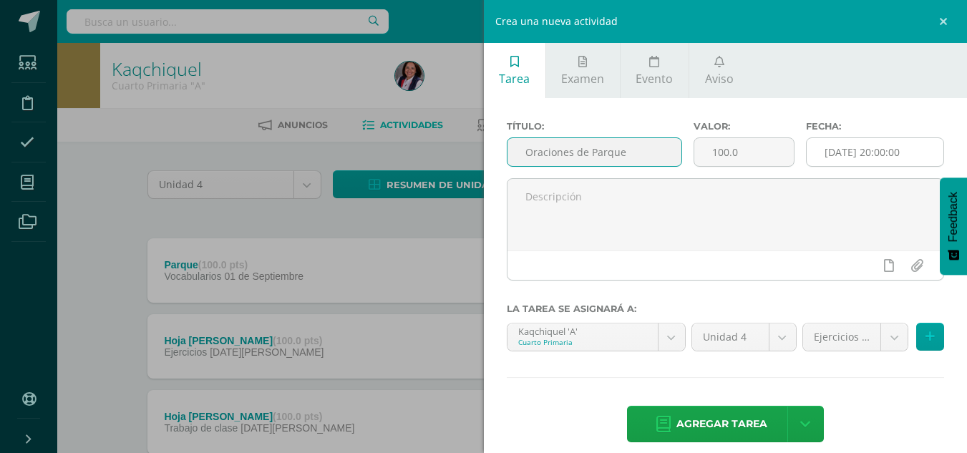
type input "Oraciones de Parque"
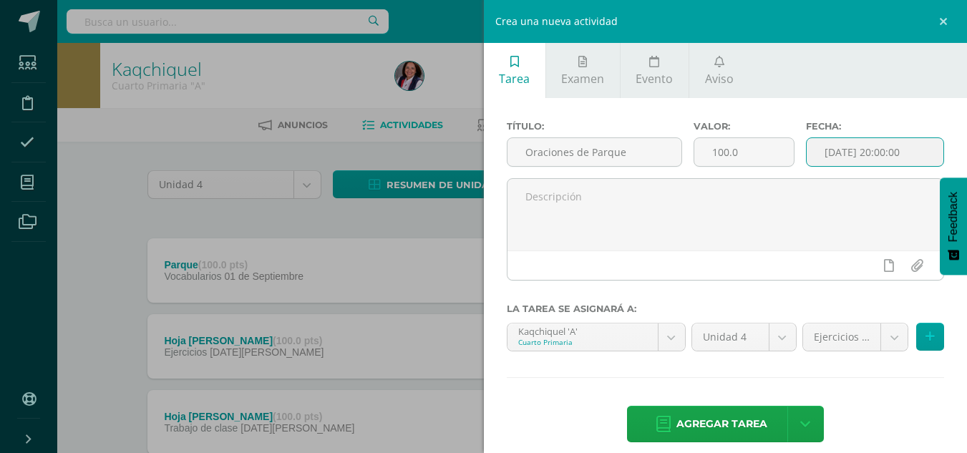
click at [829, 150] on input "[DATE] 20:00:00" at bounding box center [874, 152] width 137 height 28
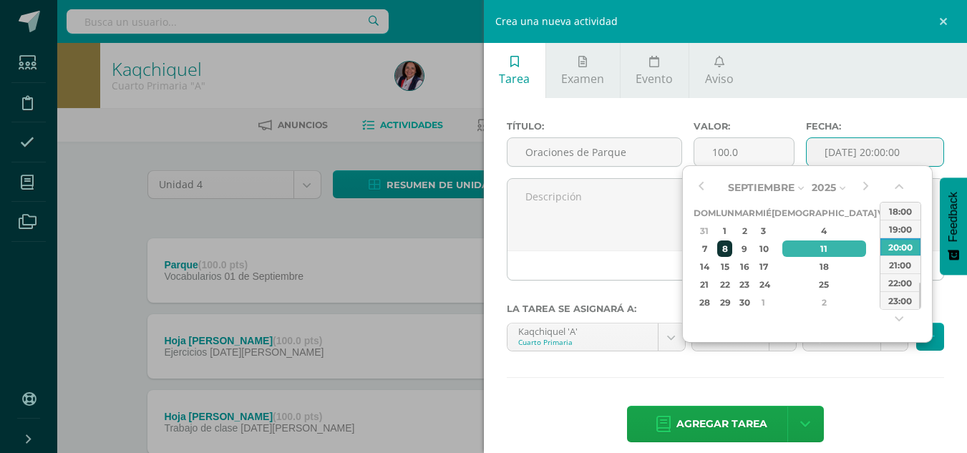
click at [732, 252] on div "8" at bounding box center [724, 248] width 15 height 16
type input "2025-09-08 20:00"
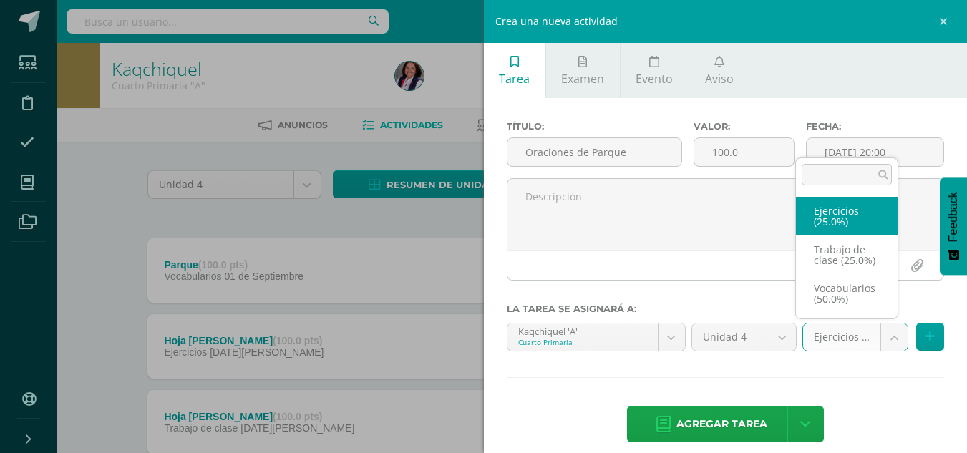
click at [879, 347] on body "Tarea asignada exitosamente Estudiantes Disciplina Asistencia Mis cursos Archiv…" at bounding box center [483, 274] width 967 height 549
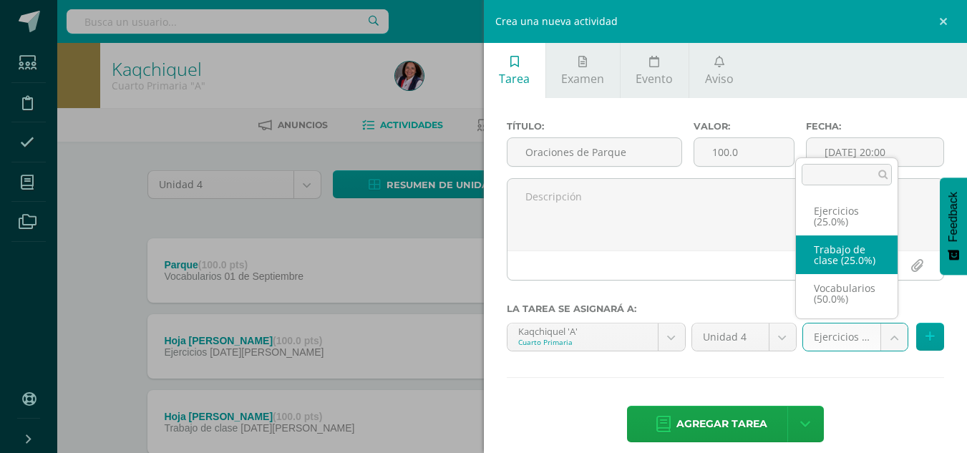
select select "233069"
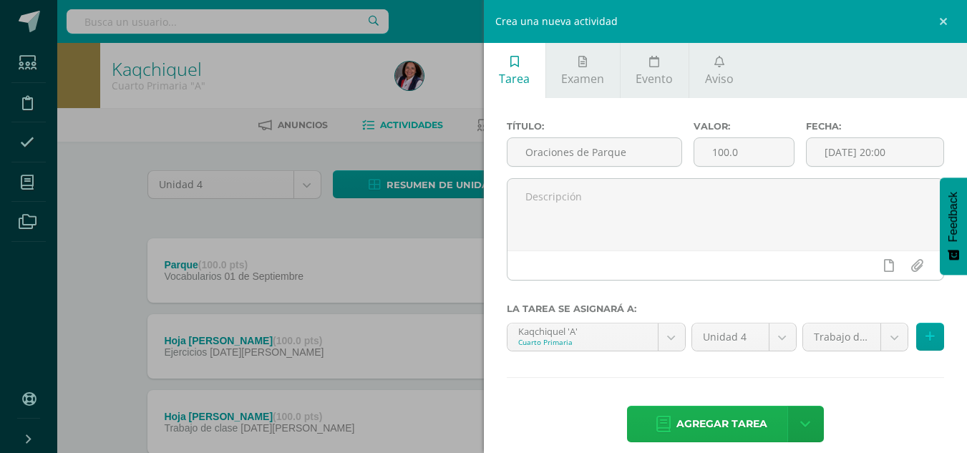
click at [725, 424] on span "Agregar tarea" at bounding box center [721, 423] width 91 height 35
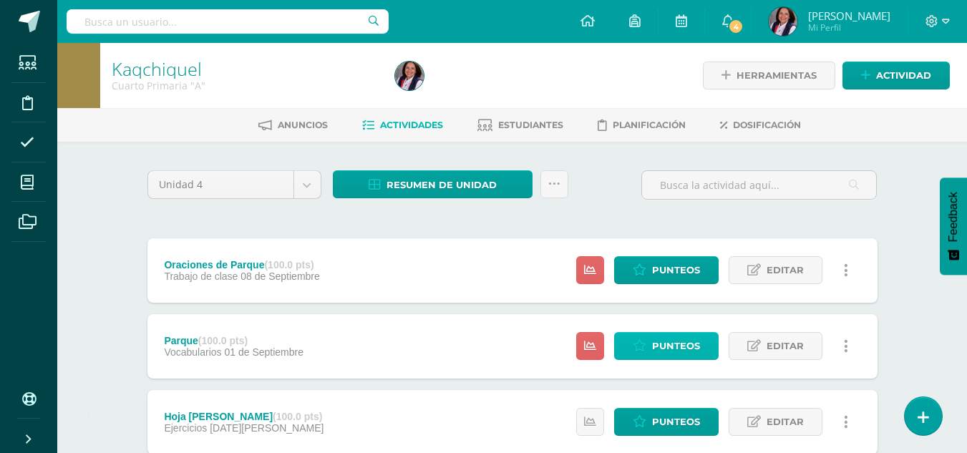
click at [653, 351] on span "Punteos" at bounding box center [676, 346] width 48 height 26
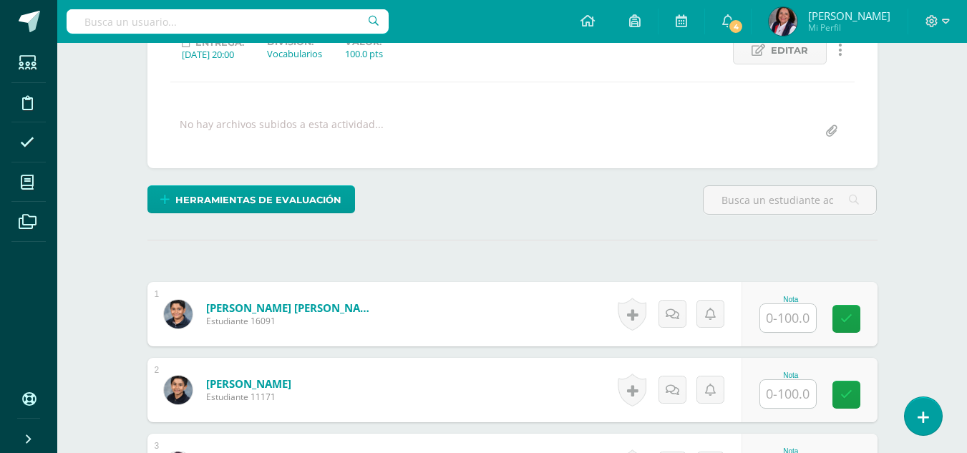
scroll to position [216, 0]
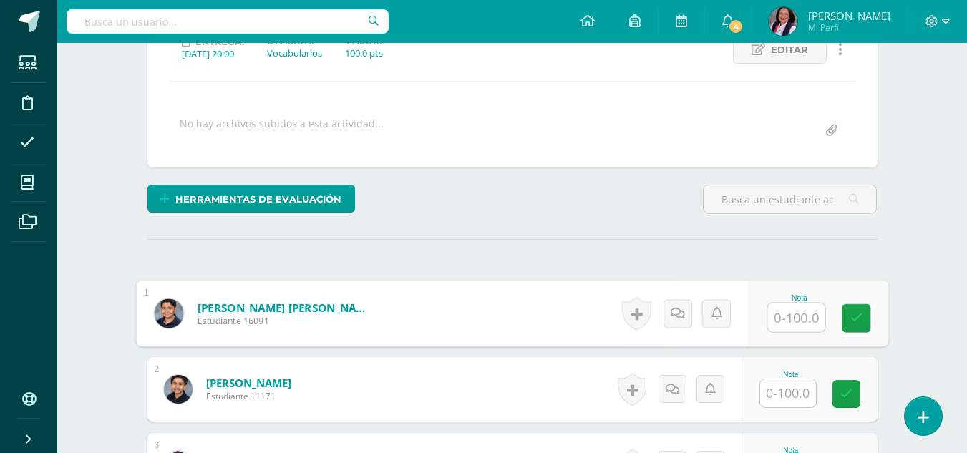
click at [791, 323] on input "text" at bounding box center [795, 317] width 57 height 29
type input "100"
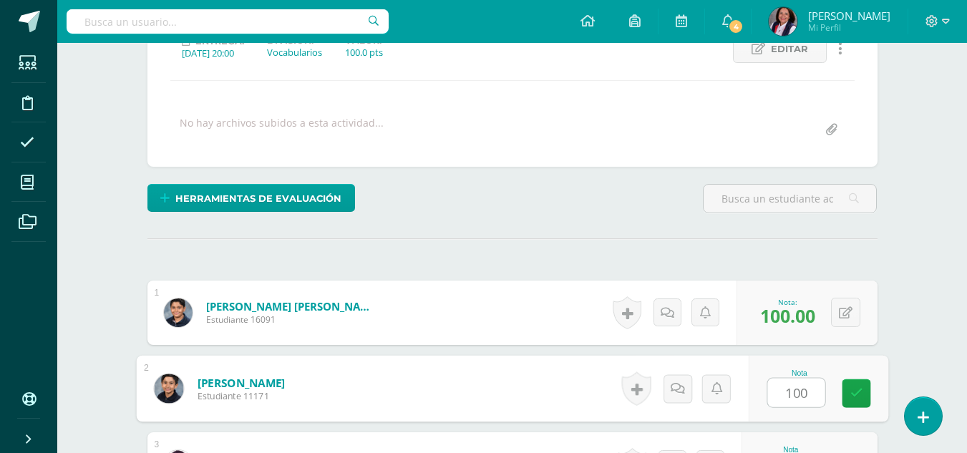
type input "100"
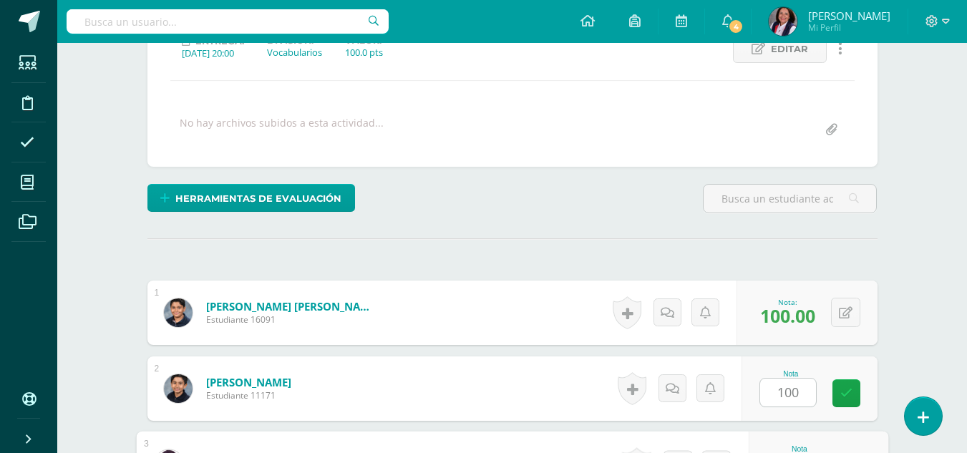
scroll to position [459, 0]
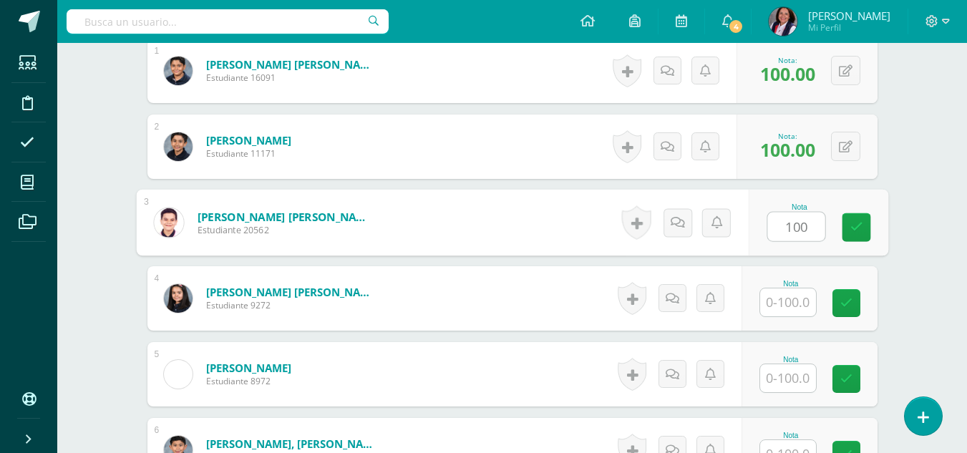
type input "100"
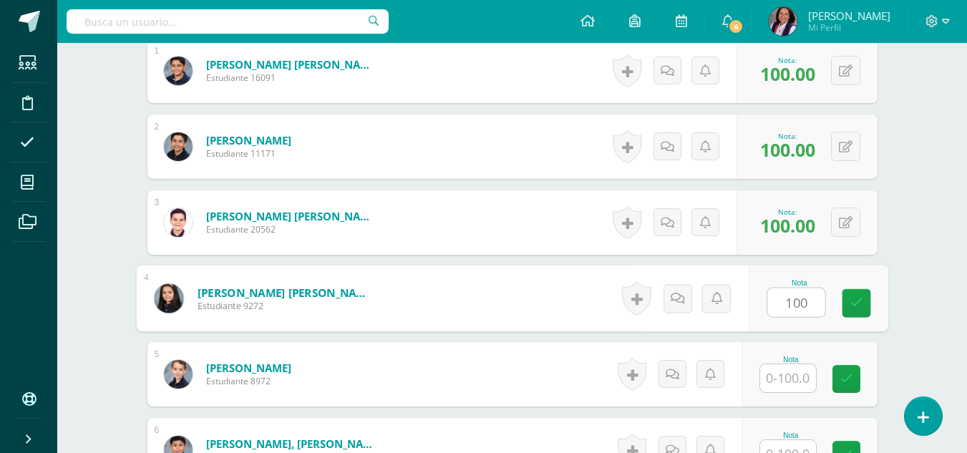
type input "100"
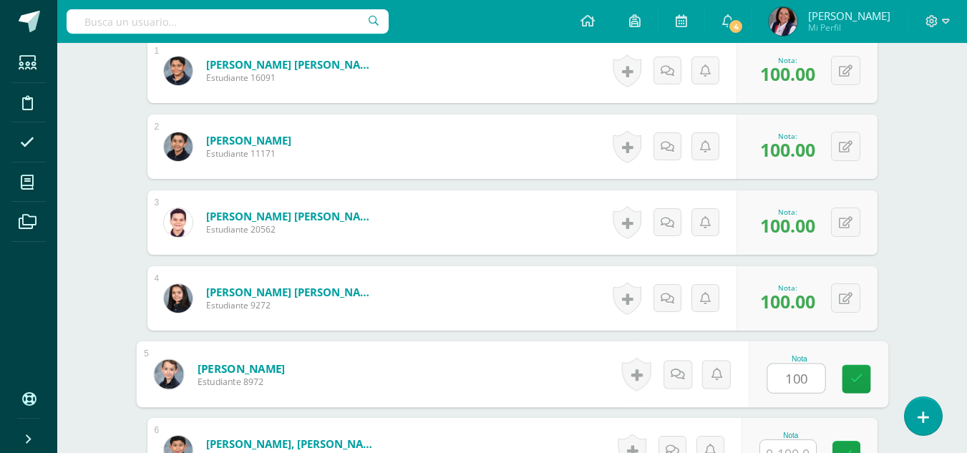
type input "100"
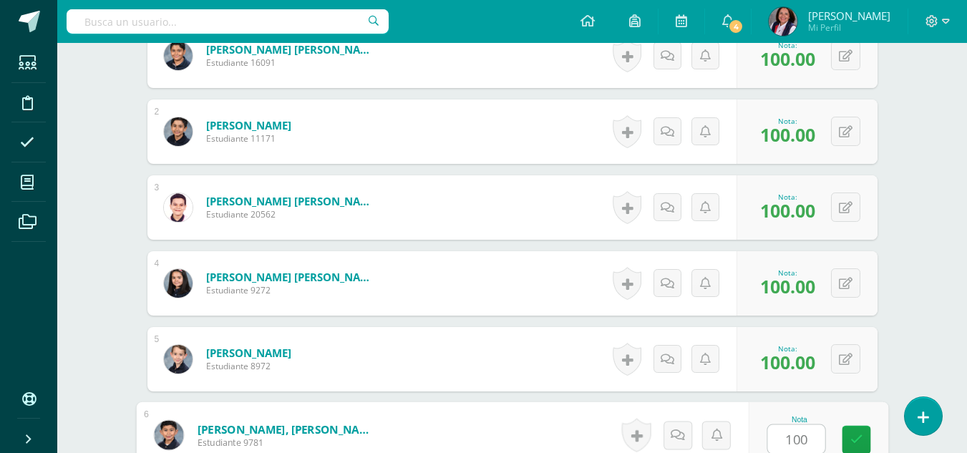
type input "100"
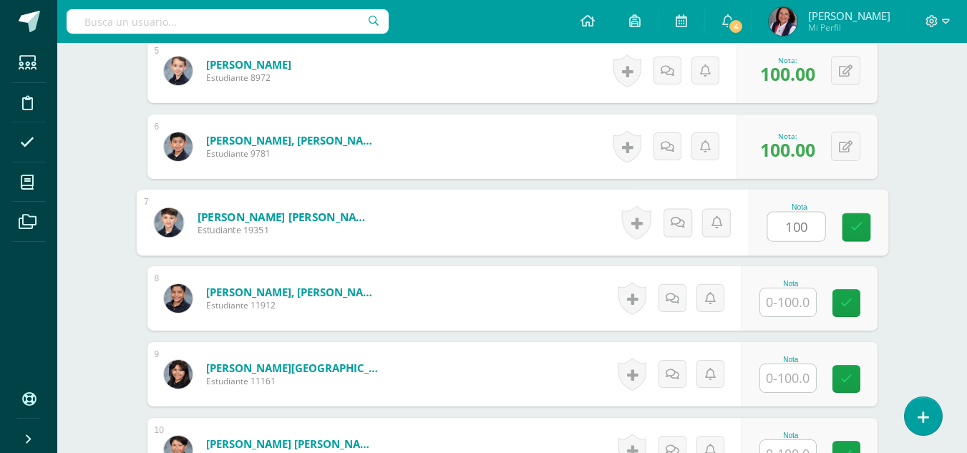
type input "100"
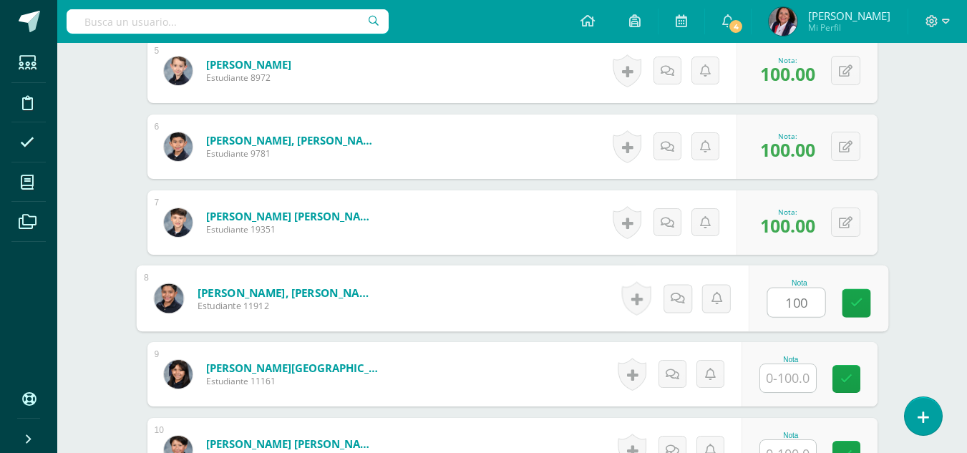
type input "100"
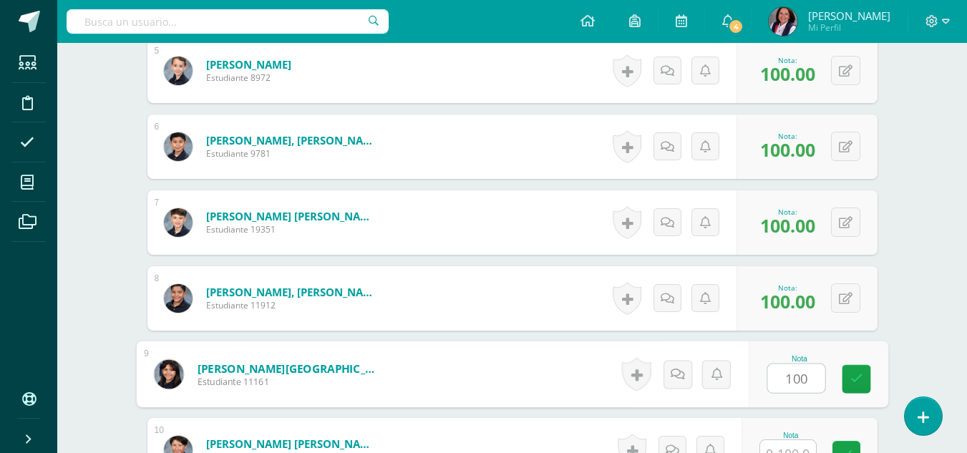
type input "100"
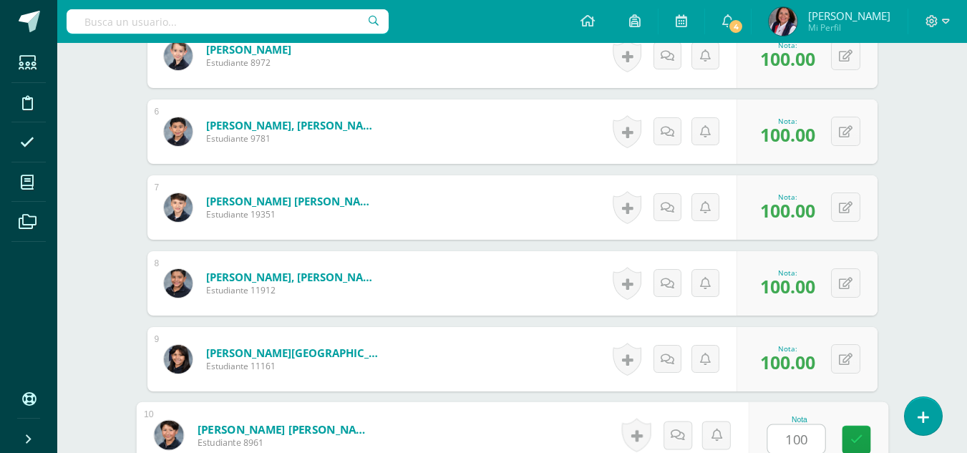
type input "100"
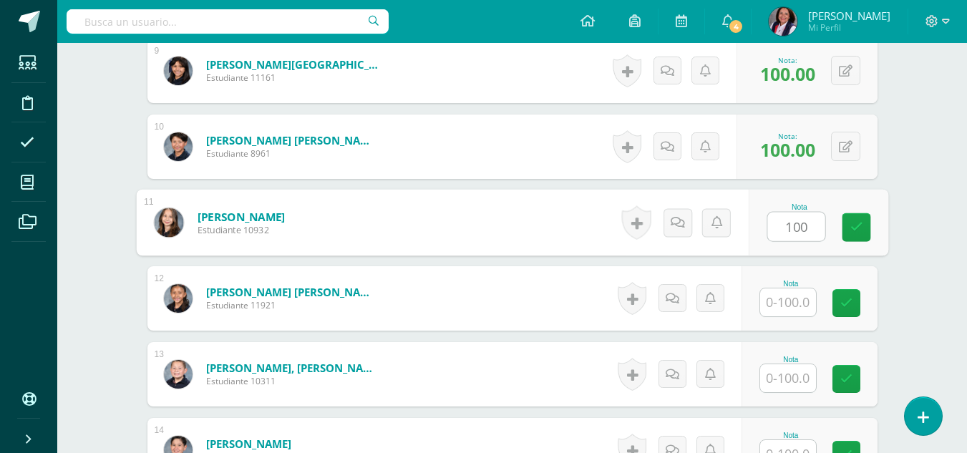
type input "100"
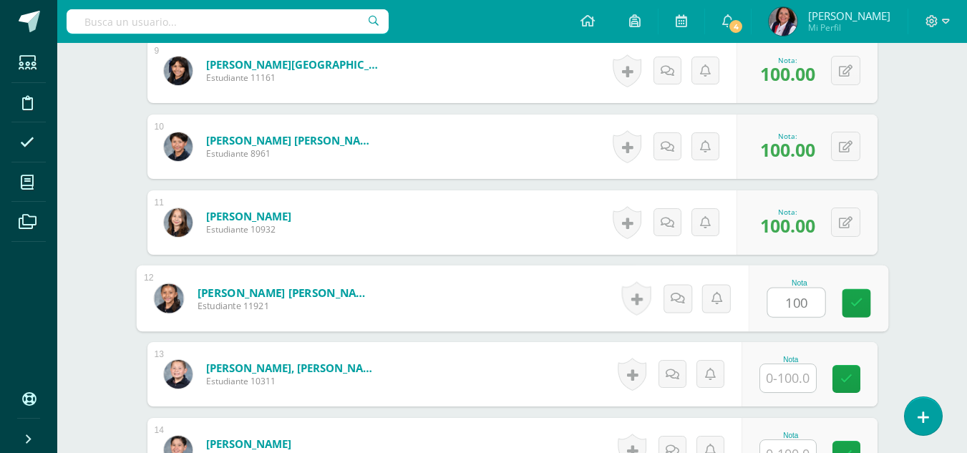
type input "100"
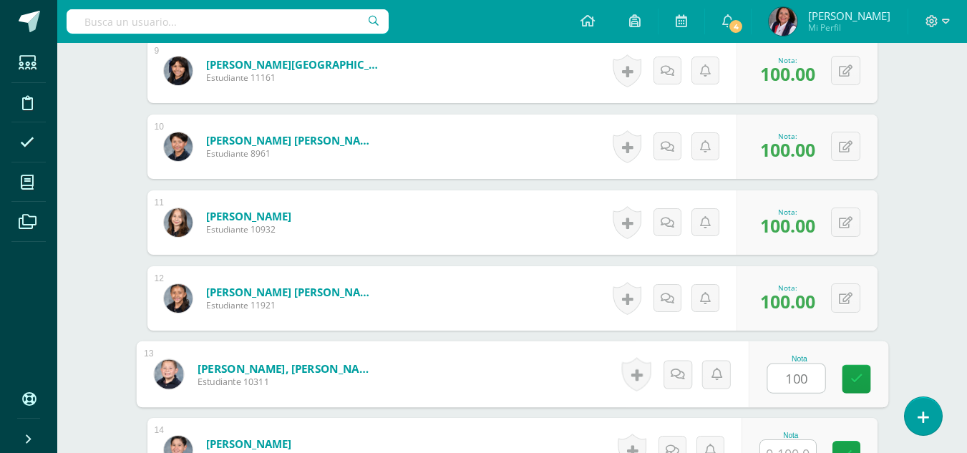
type input "100"
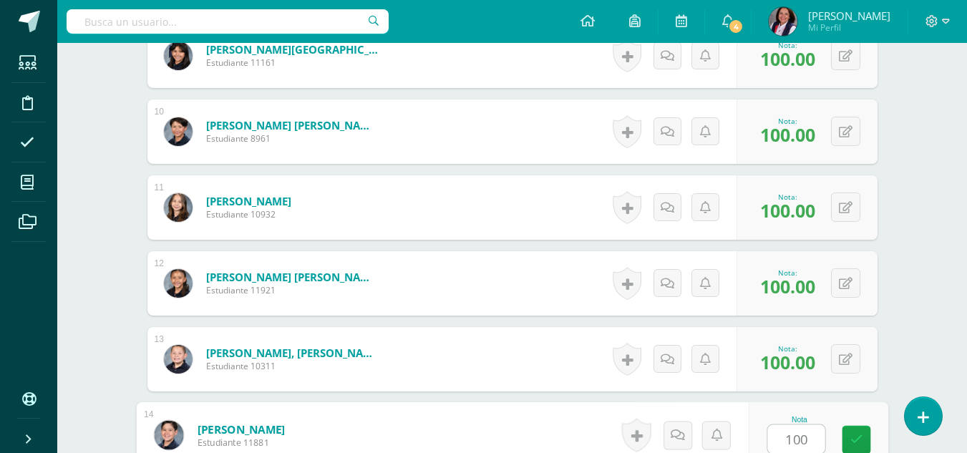
type input "100"
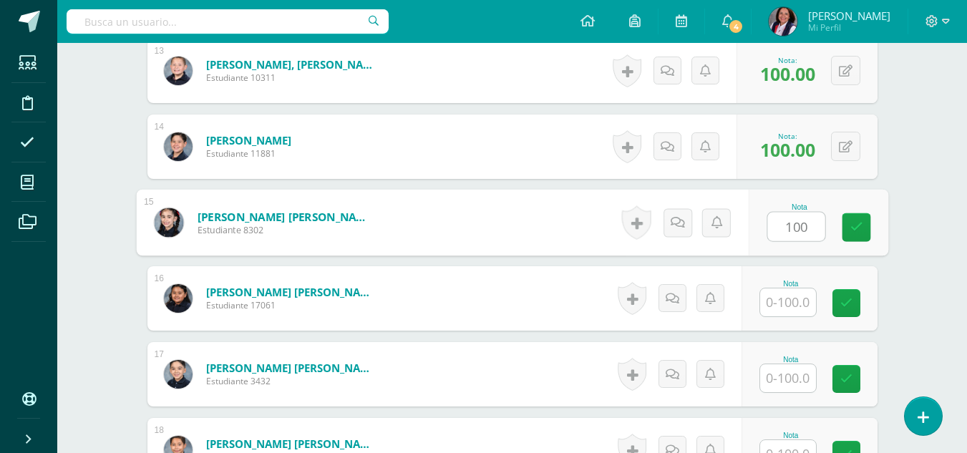
type input "100"
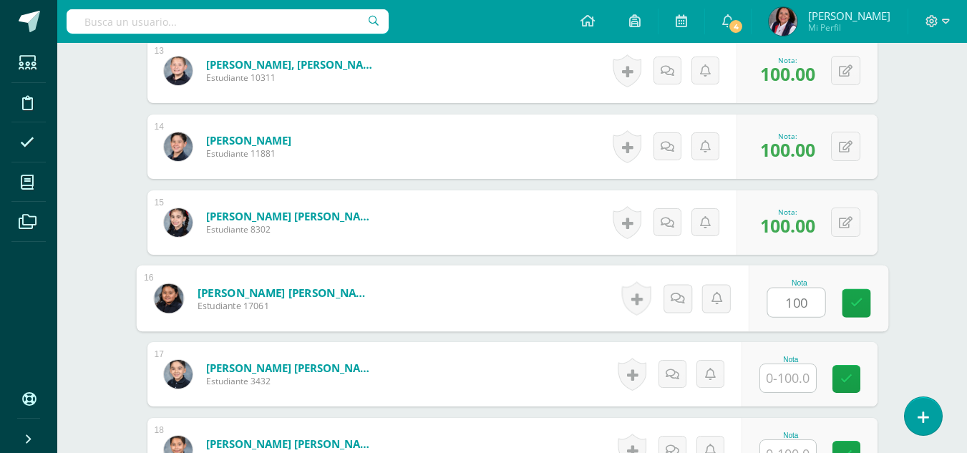
type input "100"
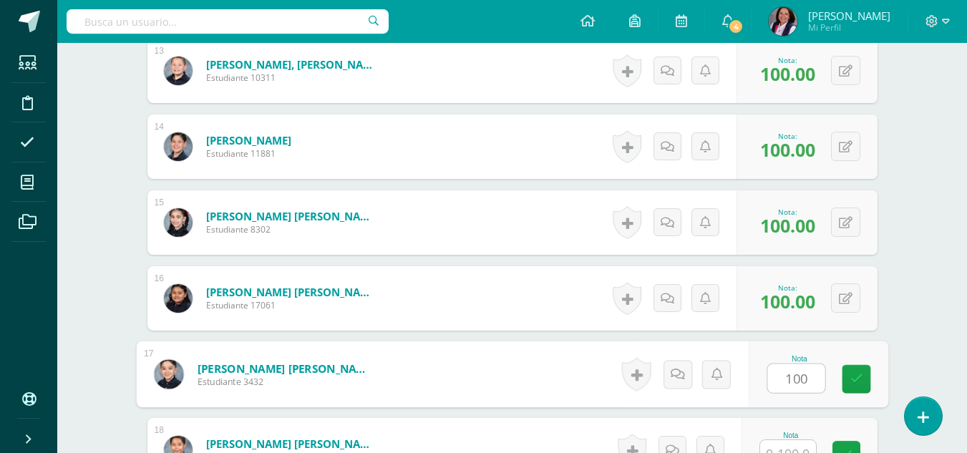
type input "100"
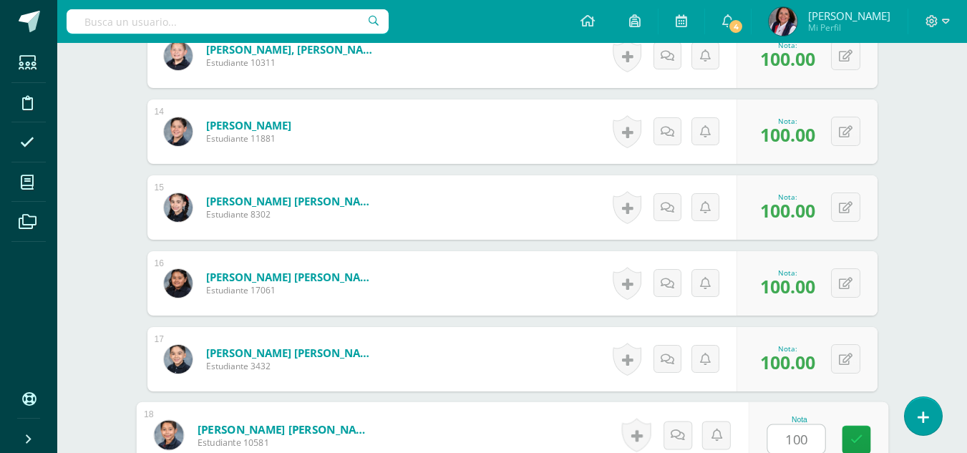
type input "100"
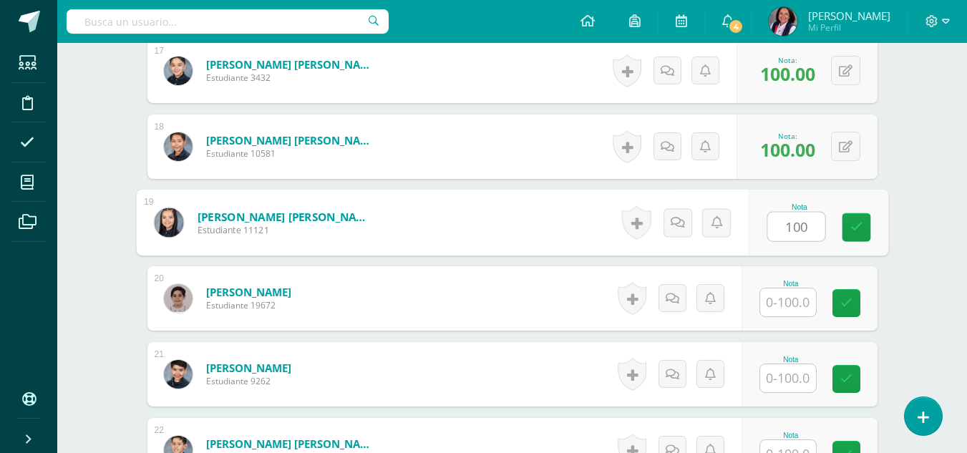
type input "100"
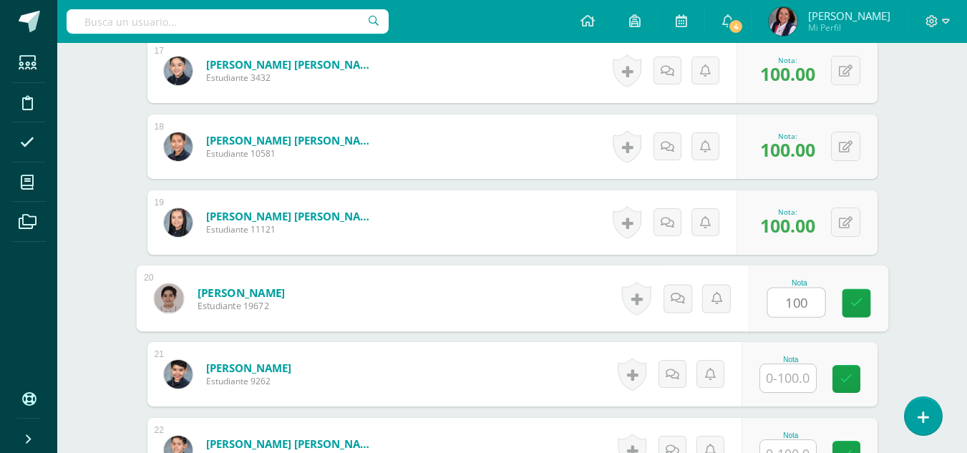
type input "100"
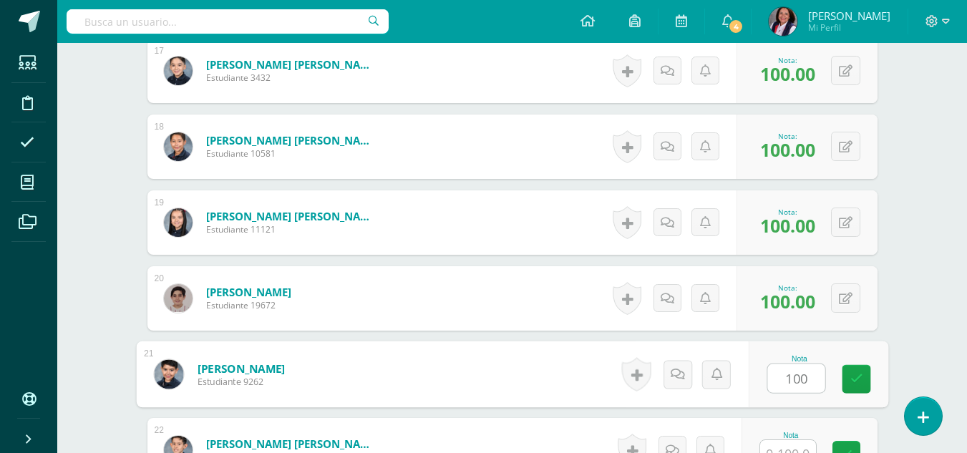
type input "100"
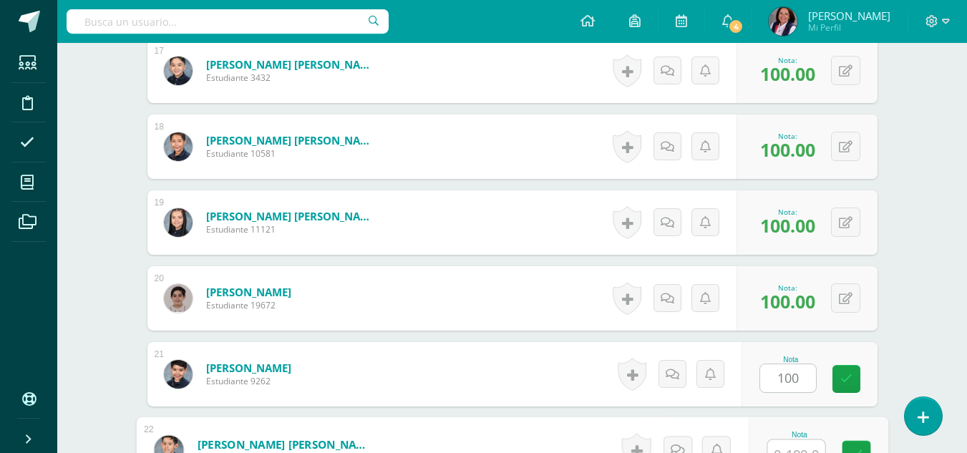
scroll to position [1687, 0]
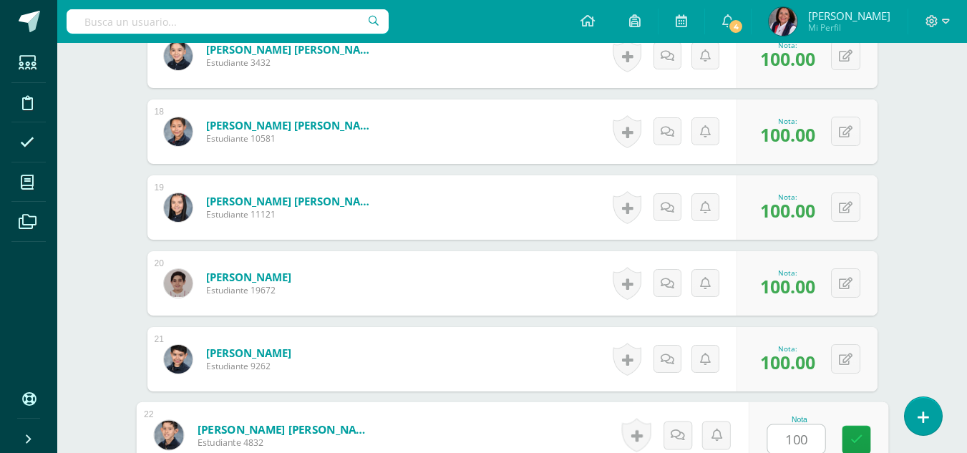
type input "1001"
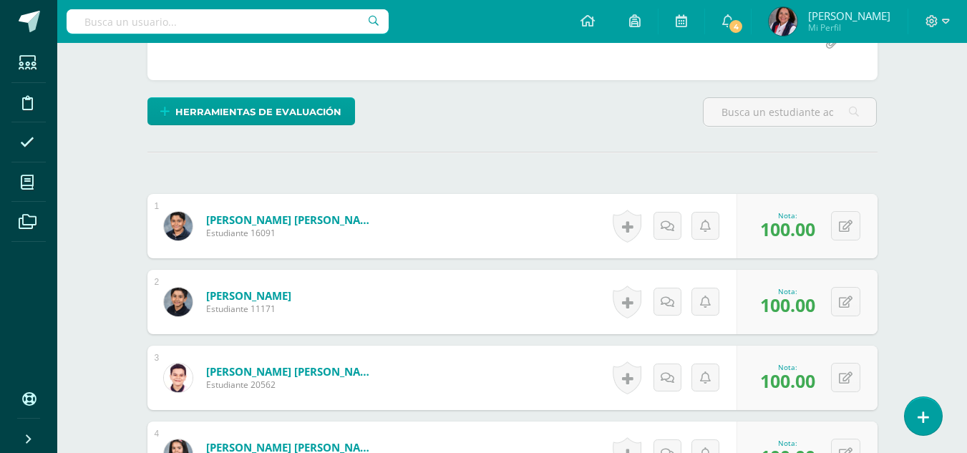
scroll to position [113, 0]
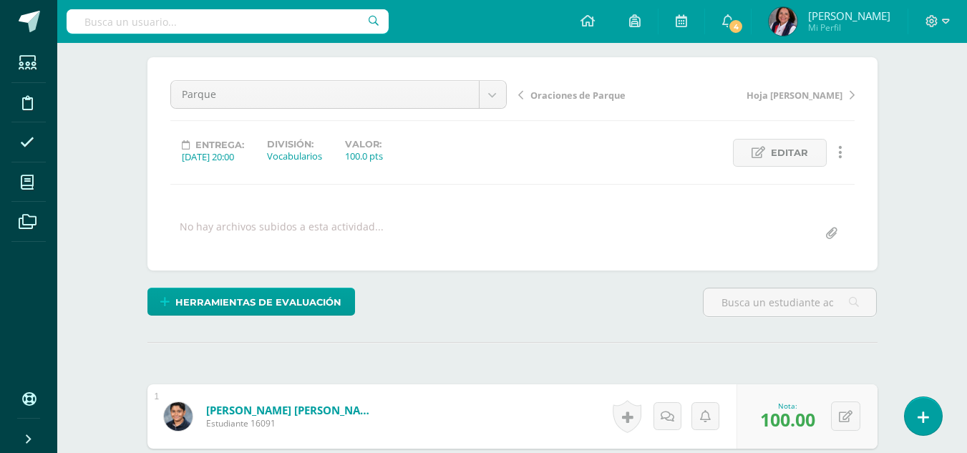
click at [573, 91] on span "Oraciones de Parque" at bounding box center [577, 95] width 95 height 13
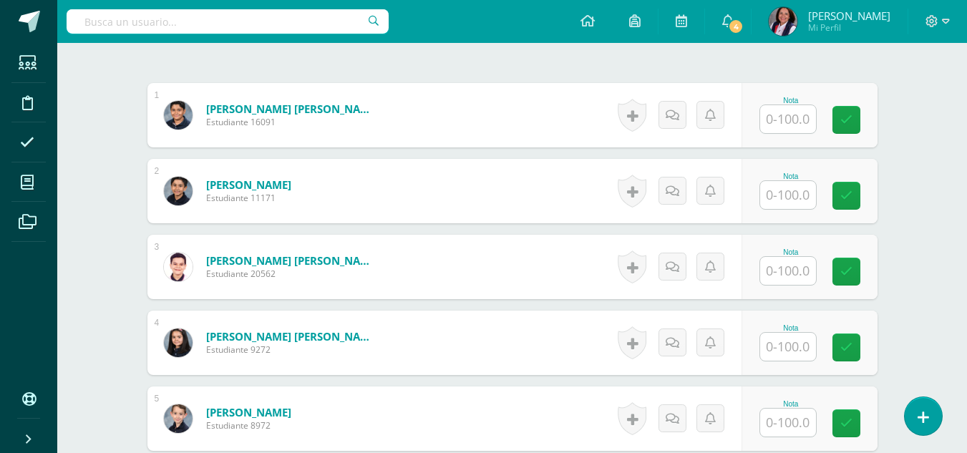
scroll to position [415, 0]
click at [790, 122] on input "text" at bounding box center [788, 118] width 56 height 28
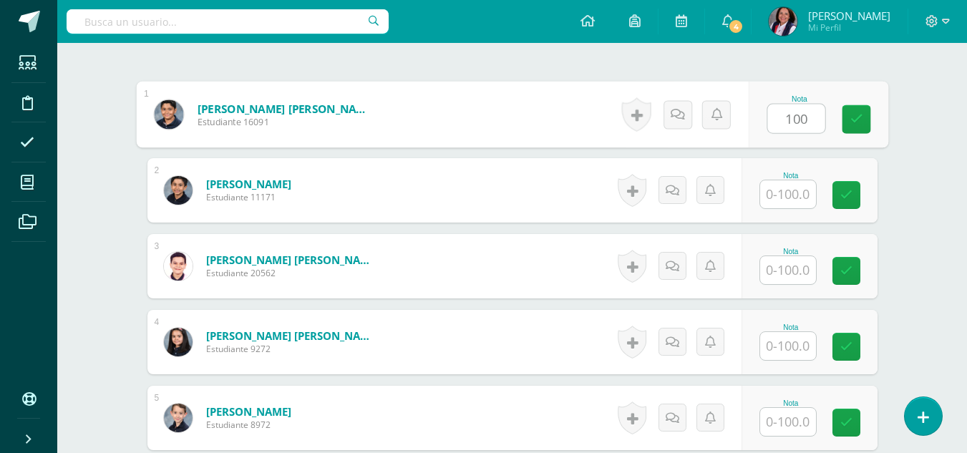
type input "100"
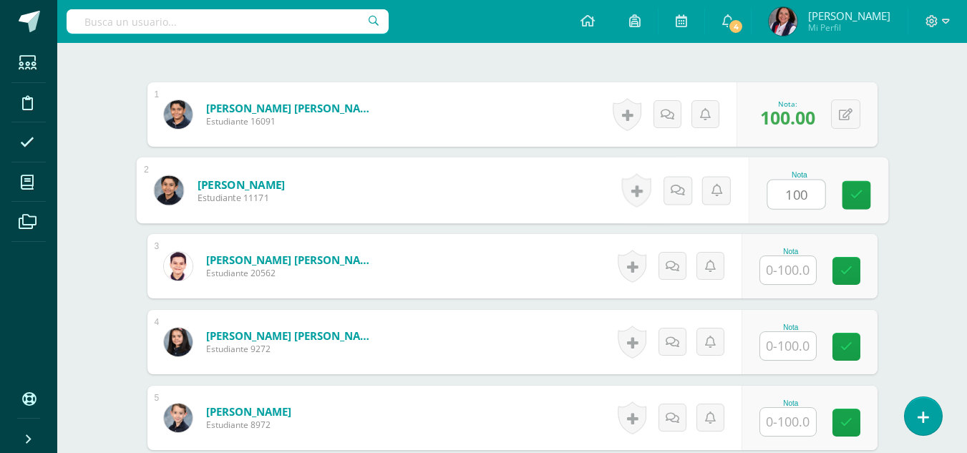
type input "100"
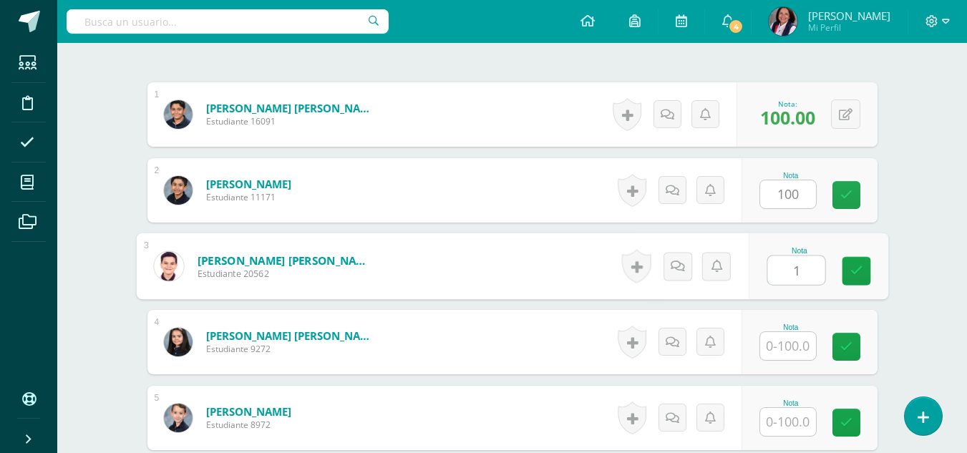
scroll to position [416, 0]
type input "100"
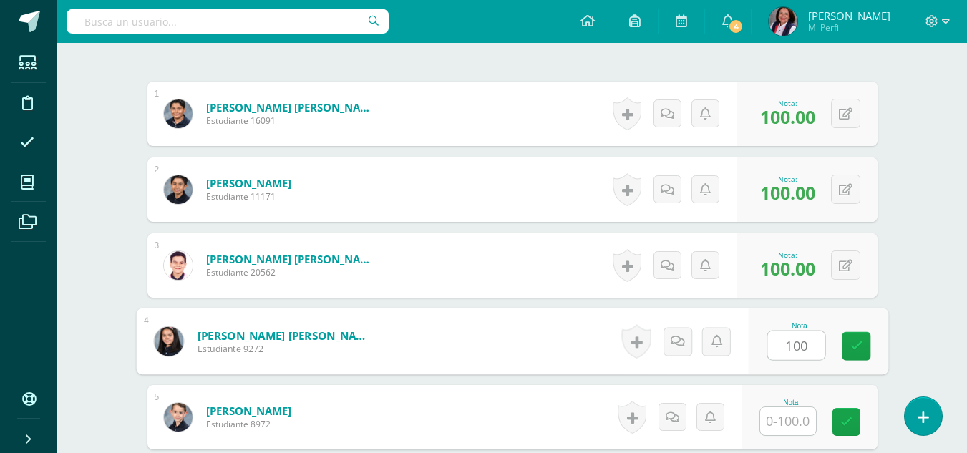
type input "100"
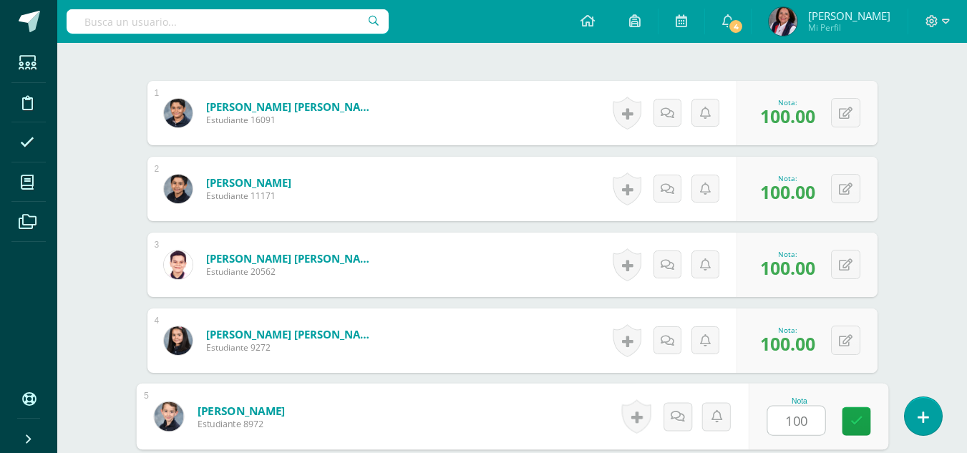
type input "100"
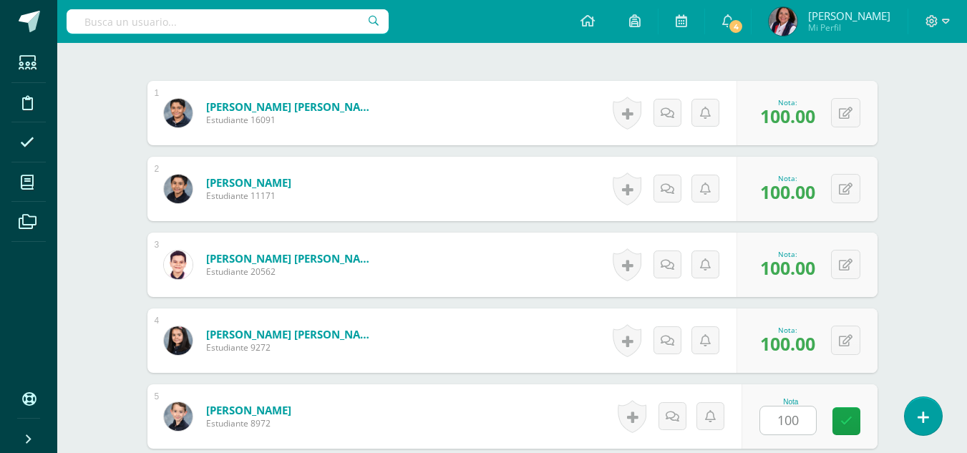
scroll to position [686, 0]
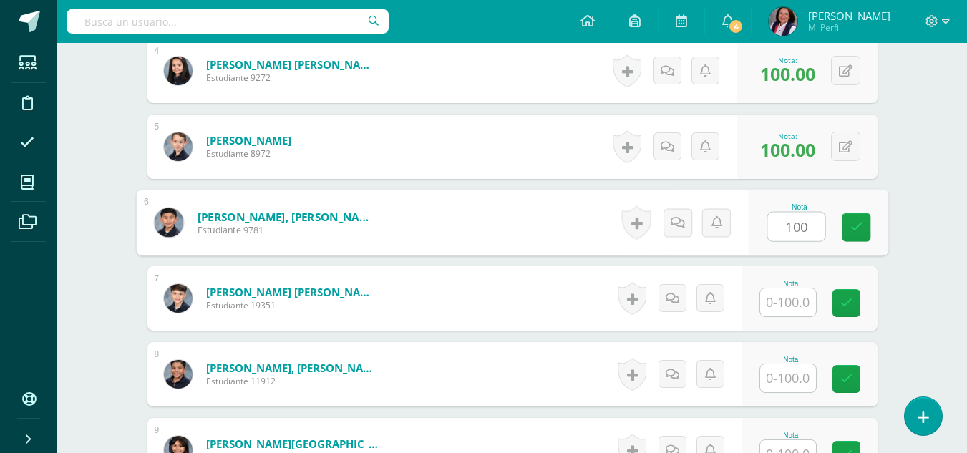
type input "100"
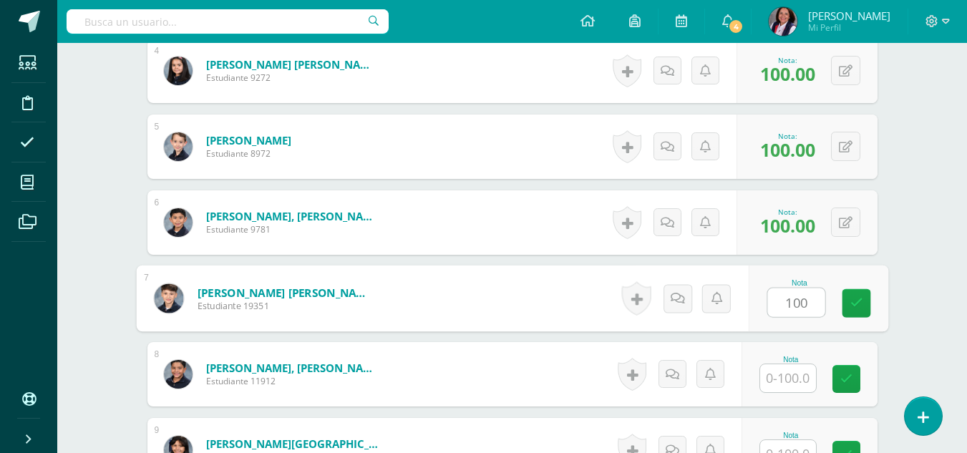
type input "100"
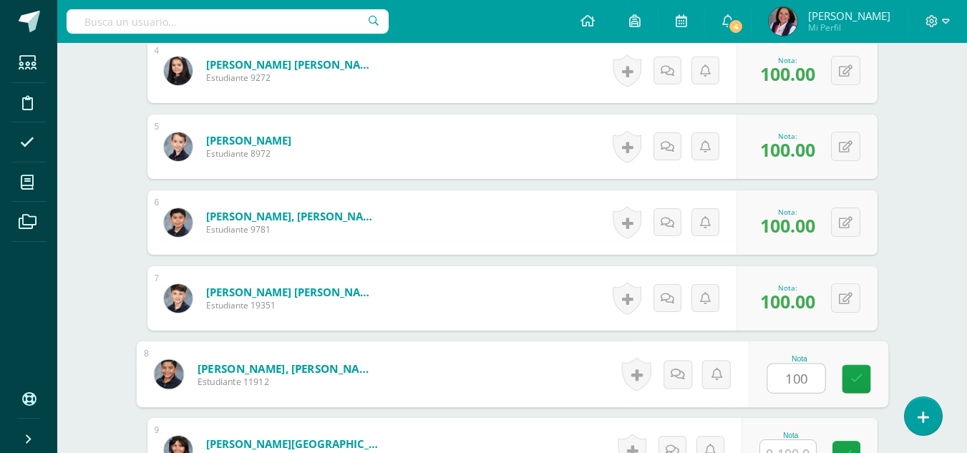
type input "100"
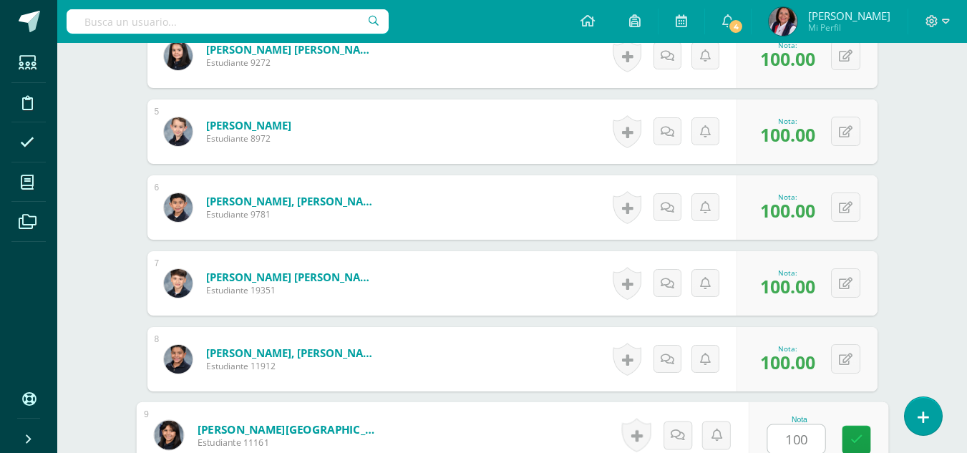
type input "100"
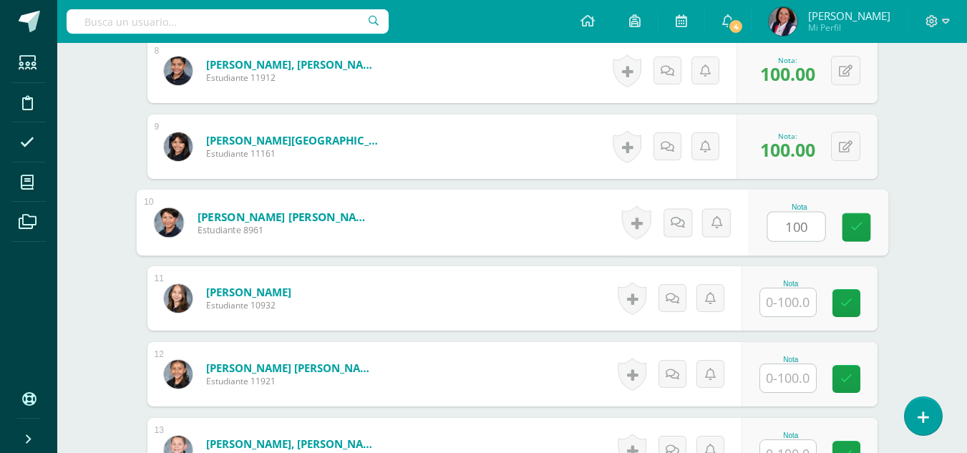
type input "100"
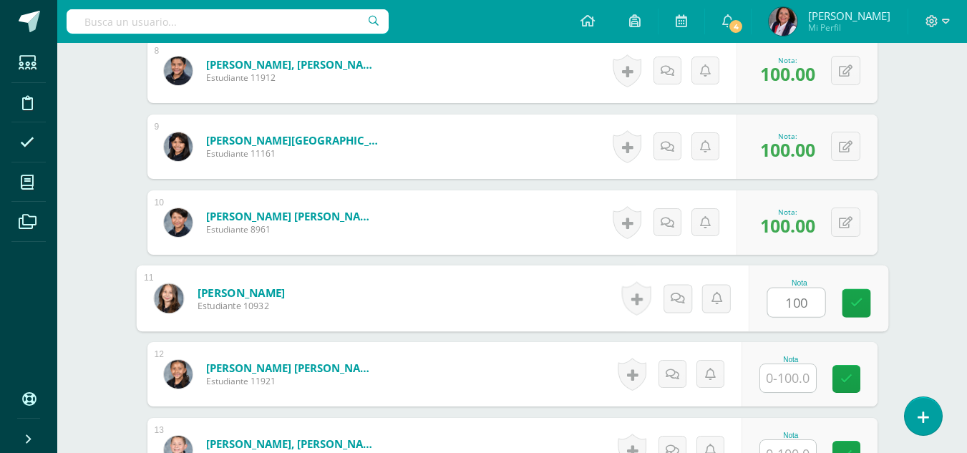
type input "100"
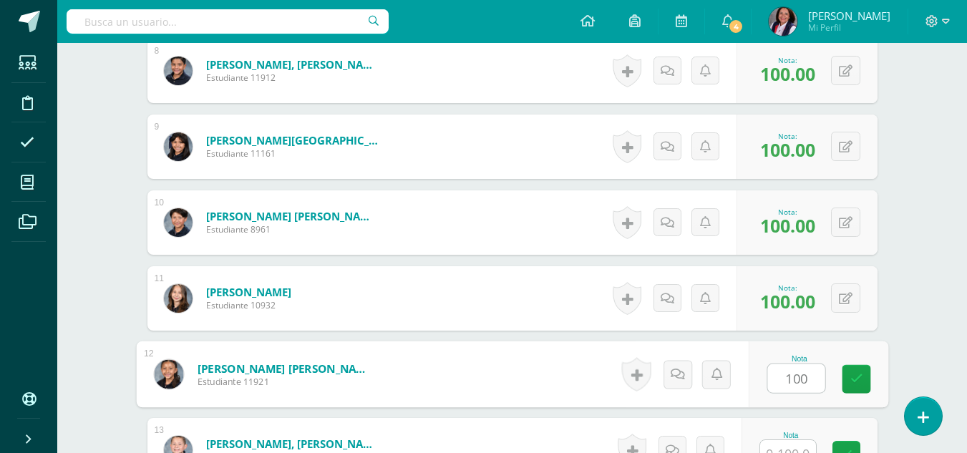
type input "100"
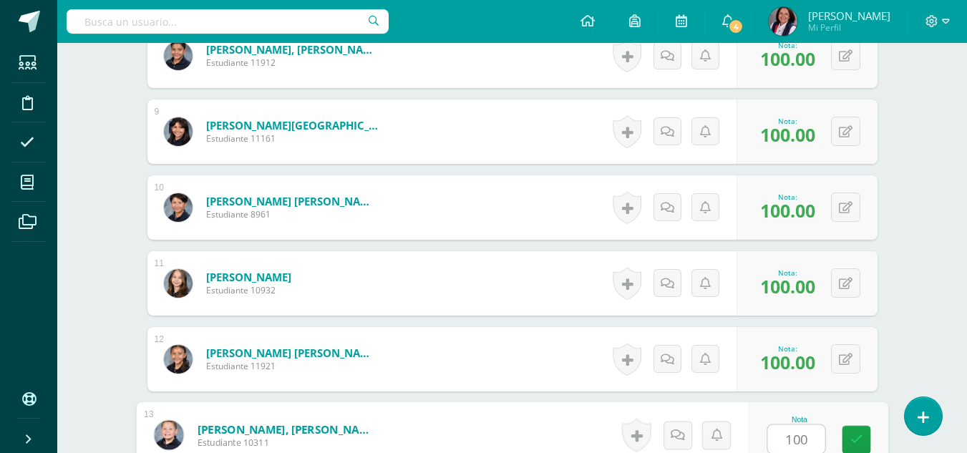
type input "100"
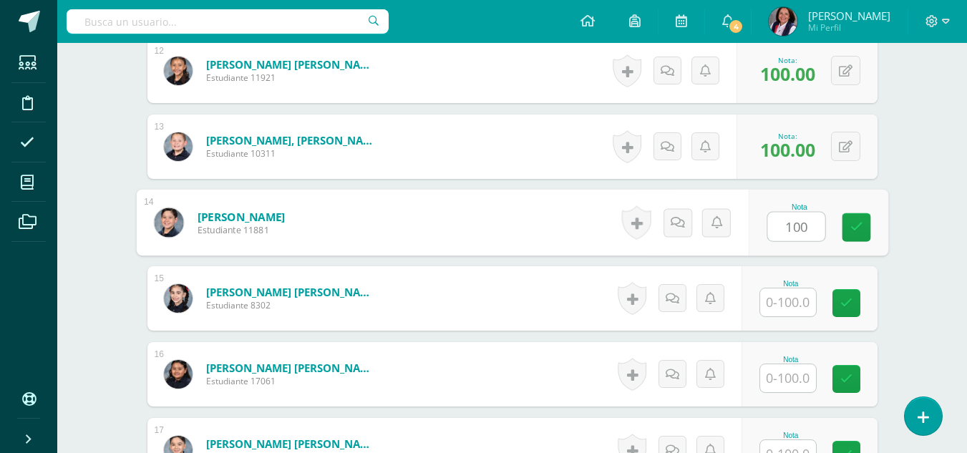
type input "100"
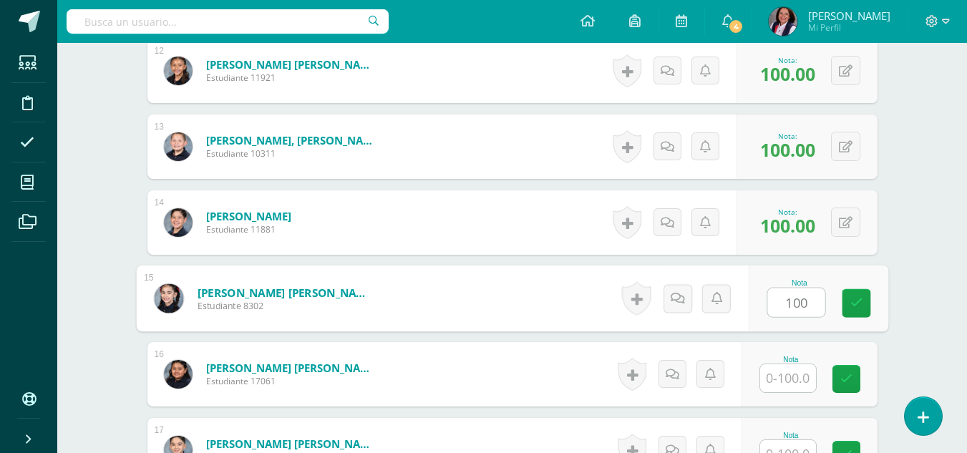
type input "100"
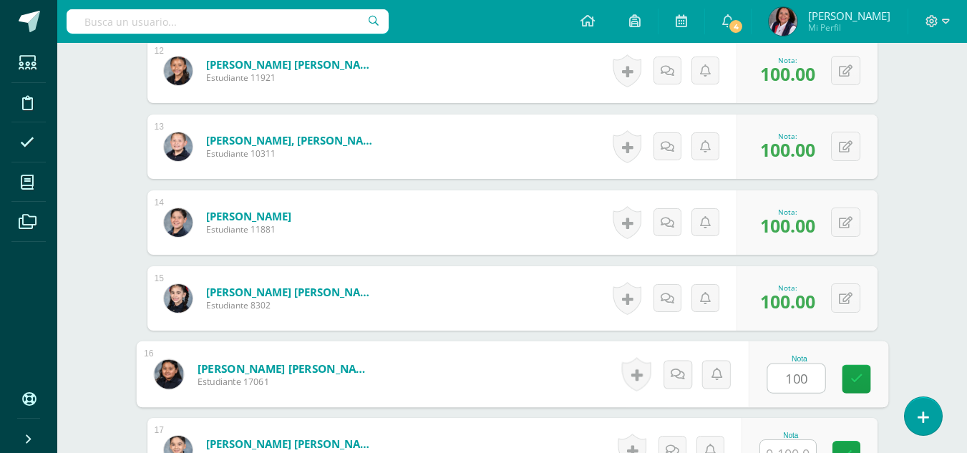
type input "100"
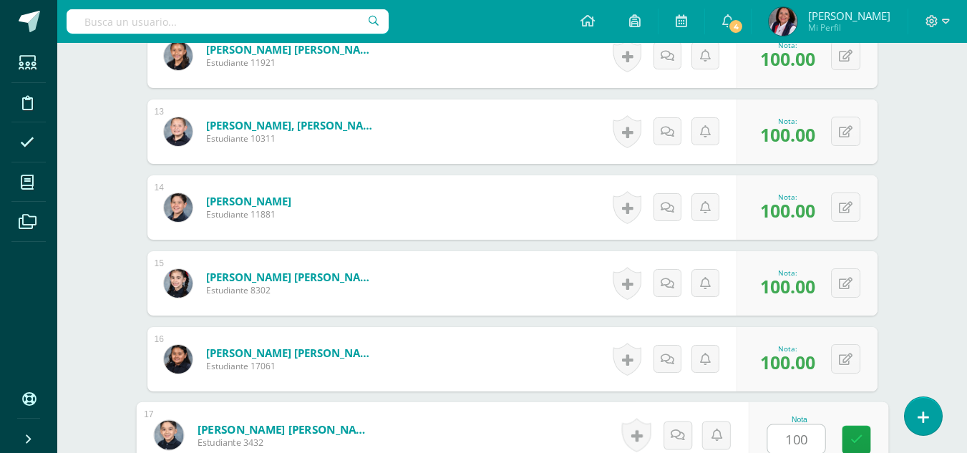
type input "100"
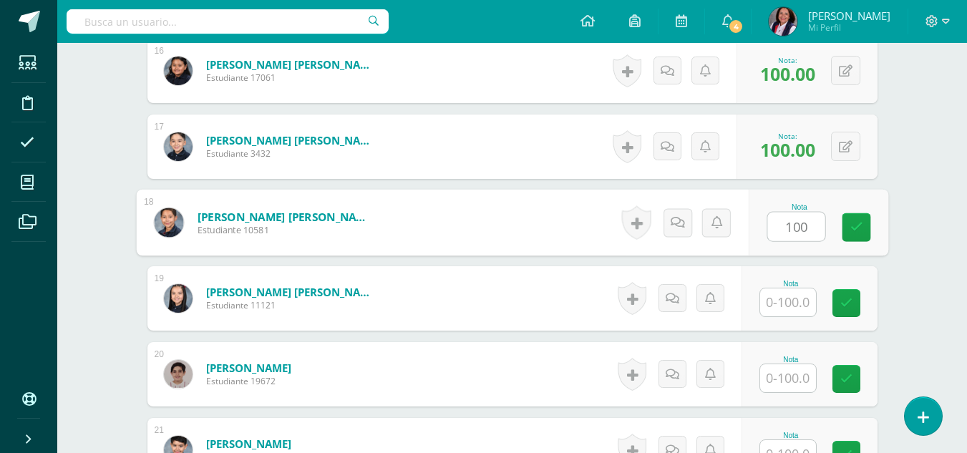
type input "100"
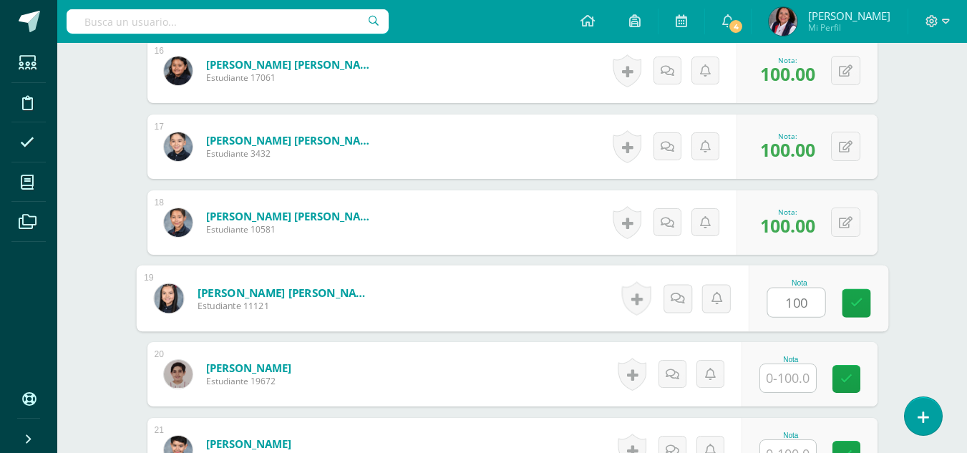
type input "100"
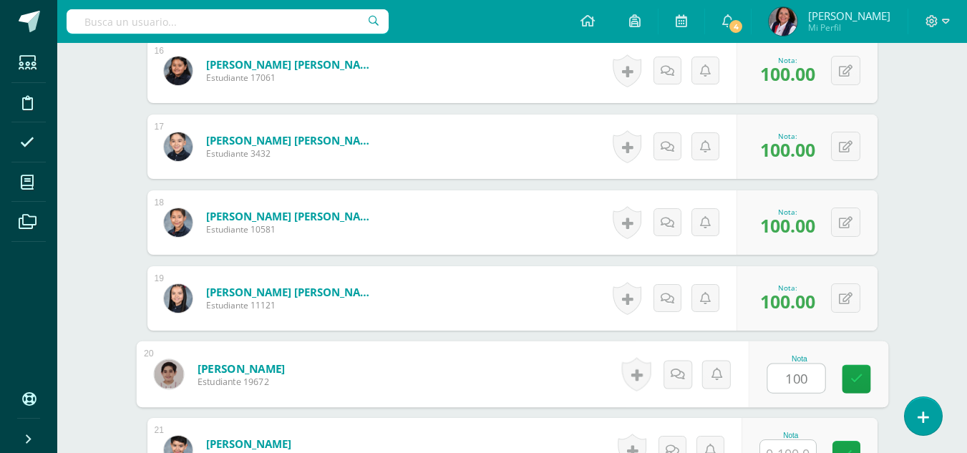
type input "100"
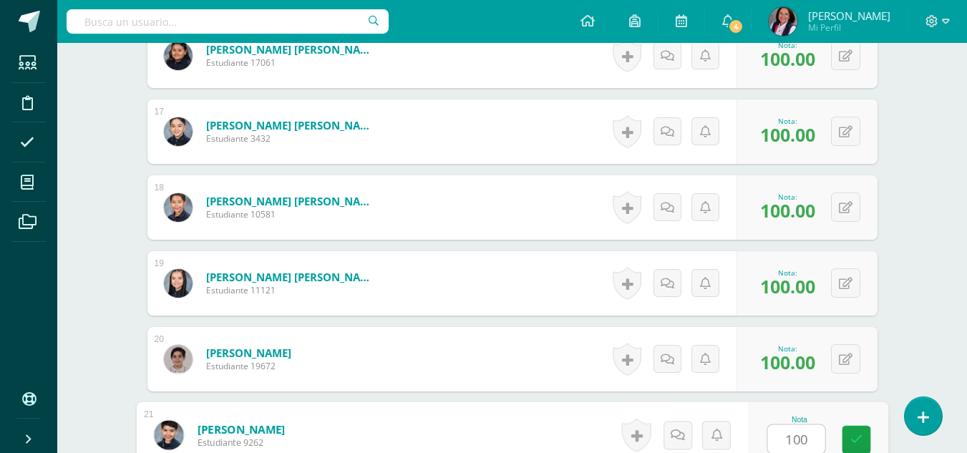
type input "100"
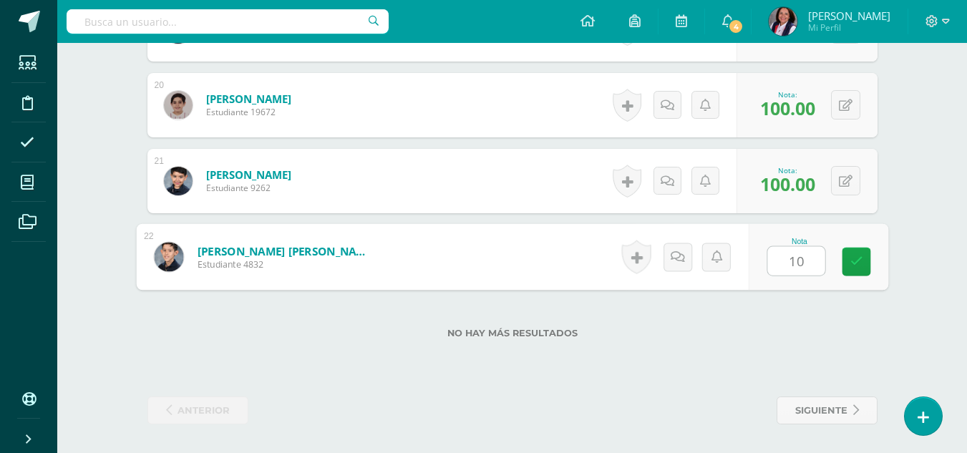
type input "100"
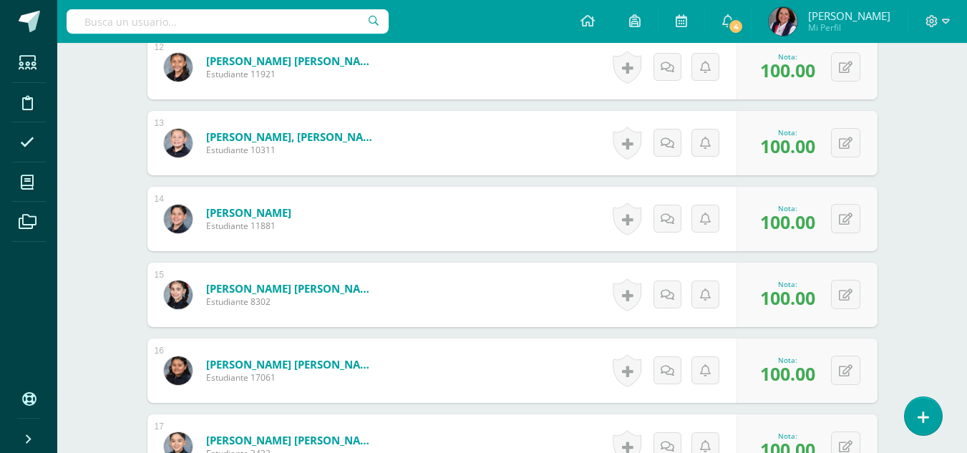
scroll to position [1221, 0]
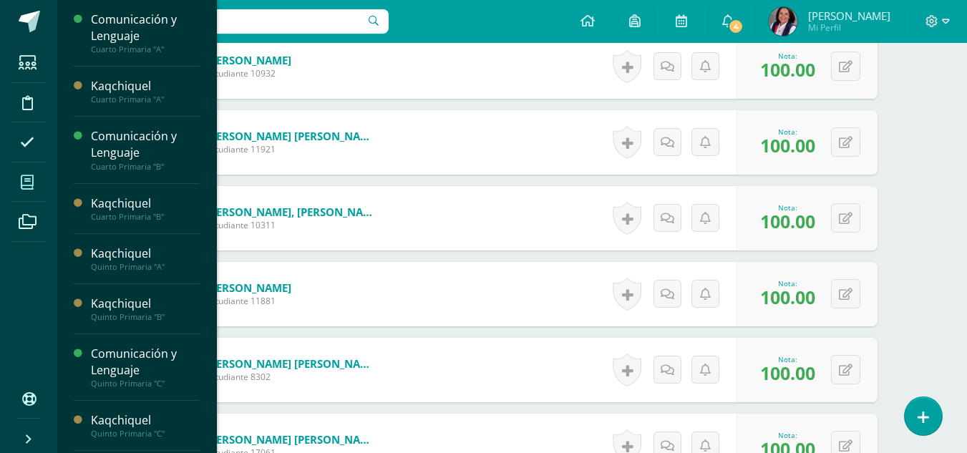
click at [29, 181] on icon at bounding box center [27, 182] width 13 height 14
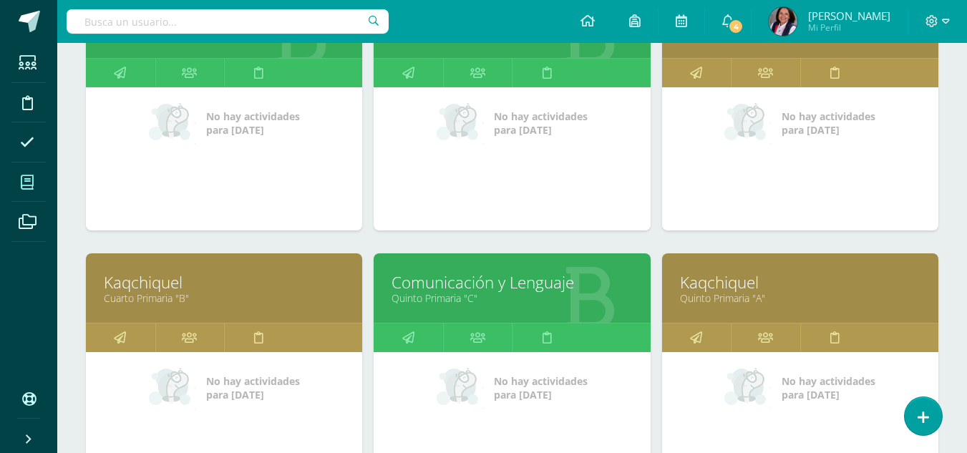
scroll to position [286, 0]
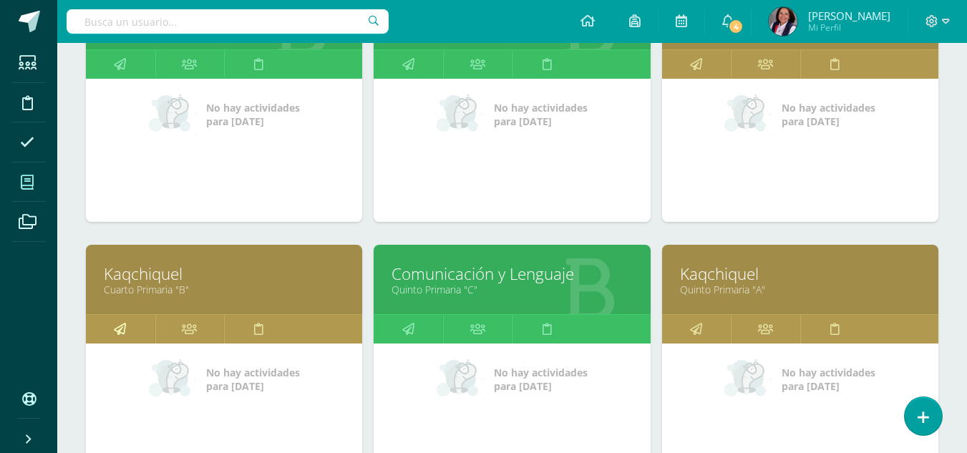
click at [127, 328] on link at bounding box center [120, 329] width 69 height 29
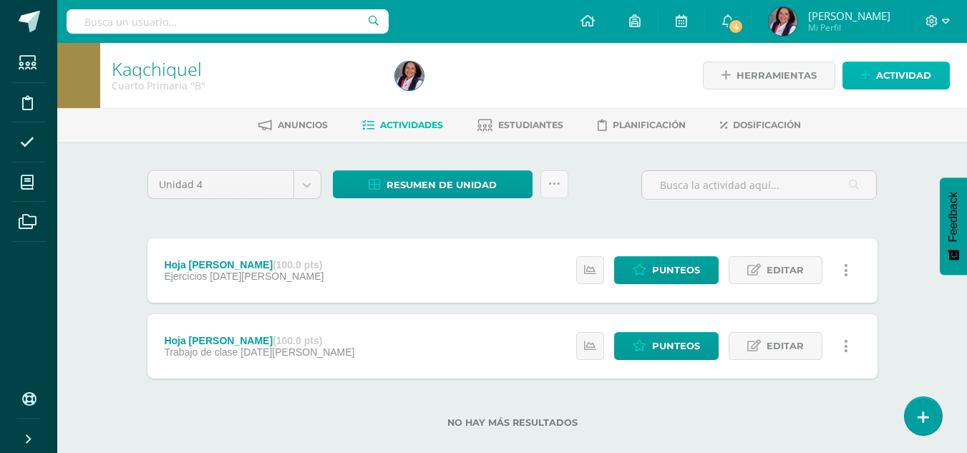
click at [930, 72] on span "Actividad" at bounding box center [903, 75] width 55 height 26
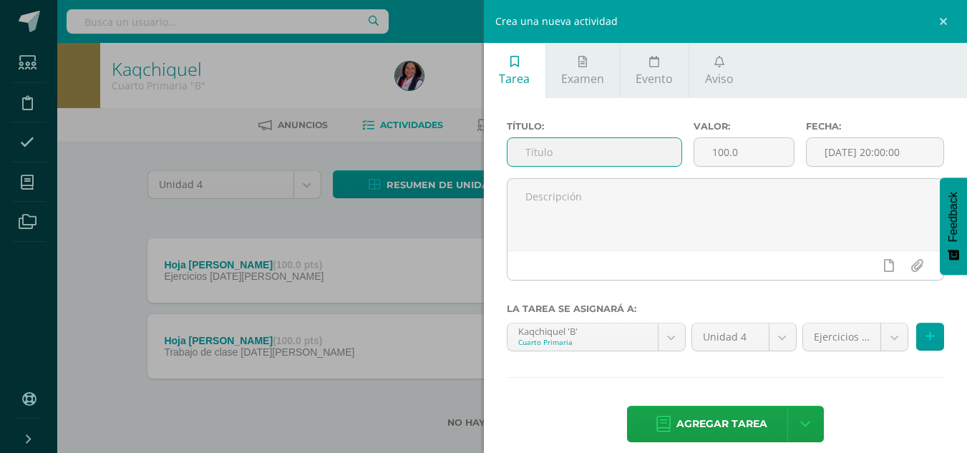
click at [530, 153] on input "text" at bounding box center [594, 152] width 174 height 28
type input "Parque"
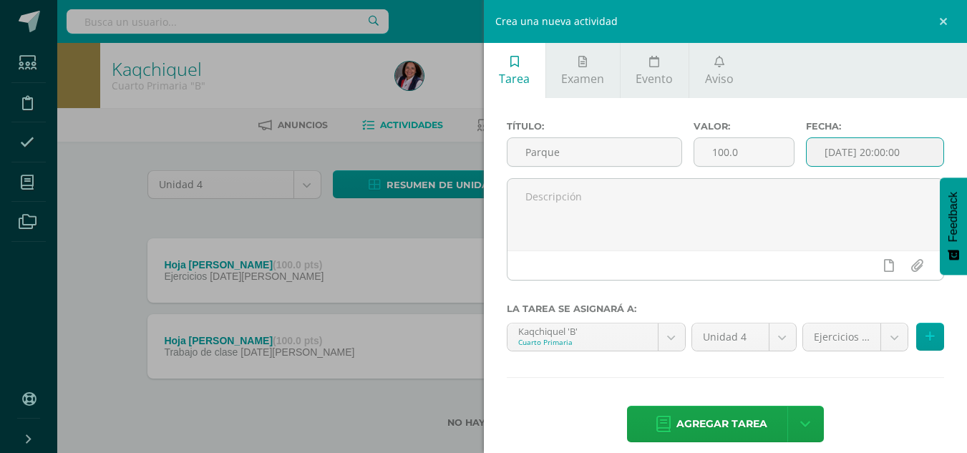
click at [847, 153] on input "[DATE] 20:00:00" at bounding box center [874, 152] width 137 height 28
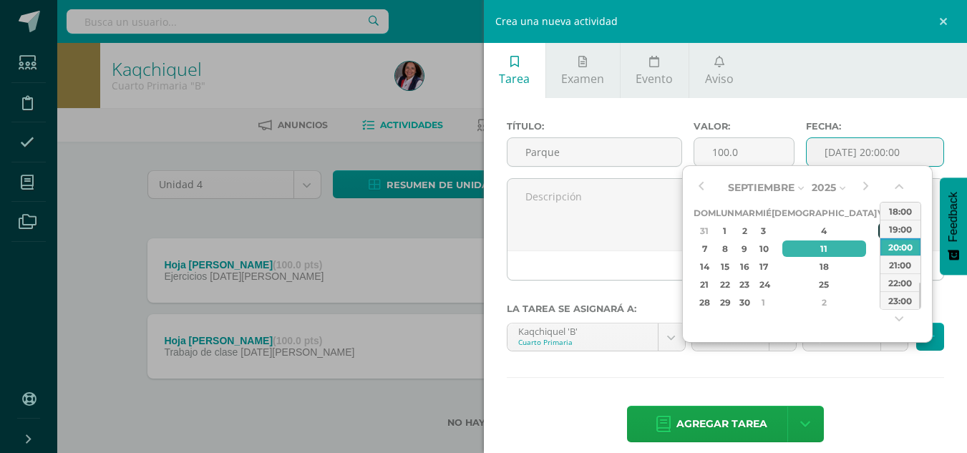
click at [878, 228] on div "5" at bounding box center [884, 231] width 13 height 16
type input "[DATE] 20:00"
click at [880, 343] on body "Estudiantes Disciplina Asistencia Mis cursos Archivos Soporte Ayuda Reportar un…" at bounding box center [483, 237] width 967 height 474
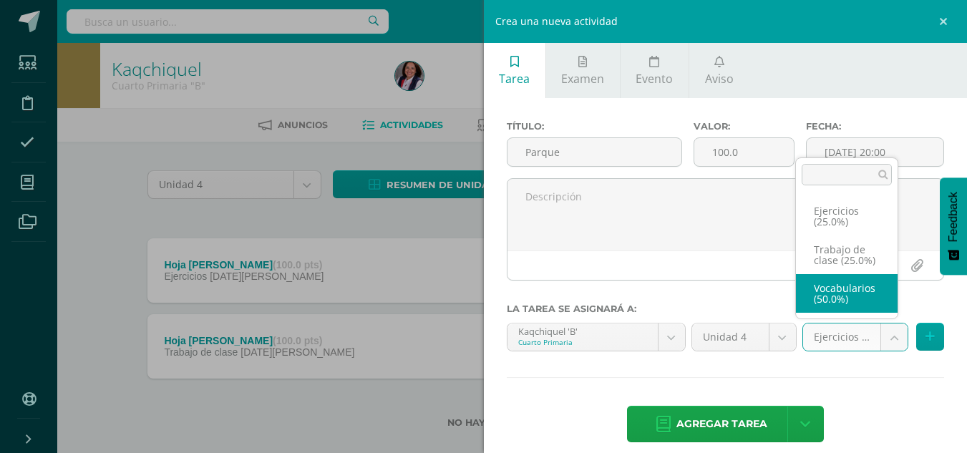
select select "233071"
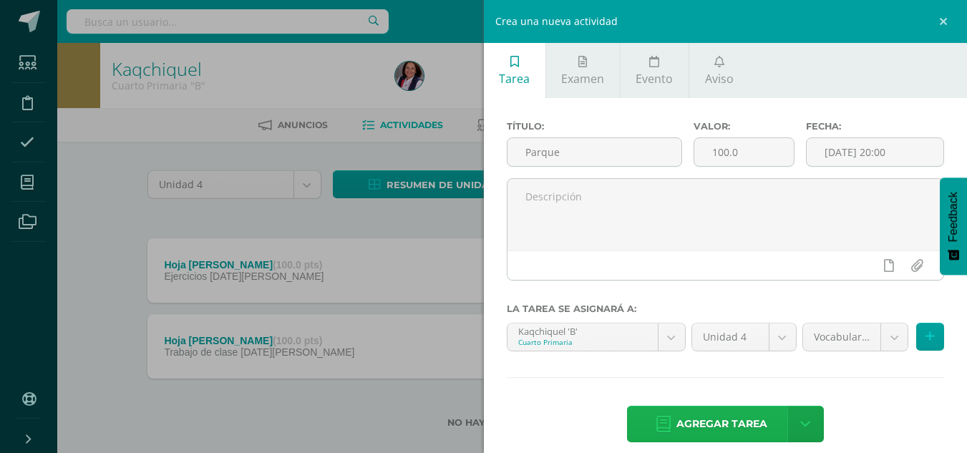
click at [727, 421] on span "Agregar tarea" at bounding box center [721, 423] width 91 height 35
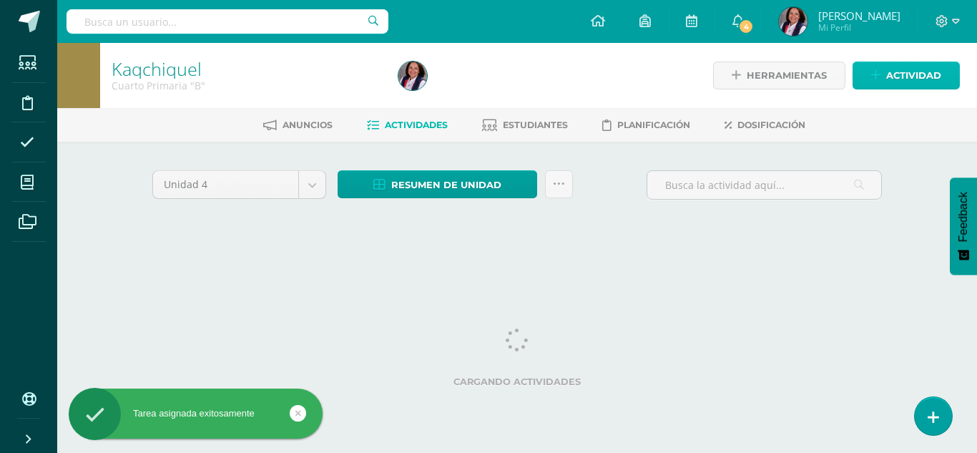
click at [916, 74] on span "Actividad" at bounding box center [913, 75] width 55 height 26
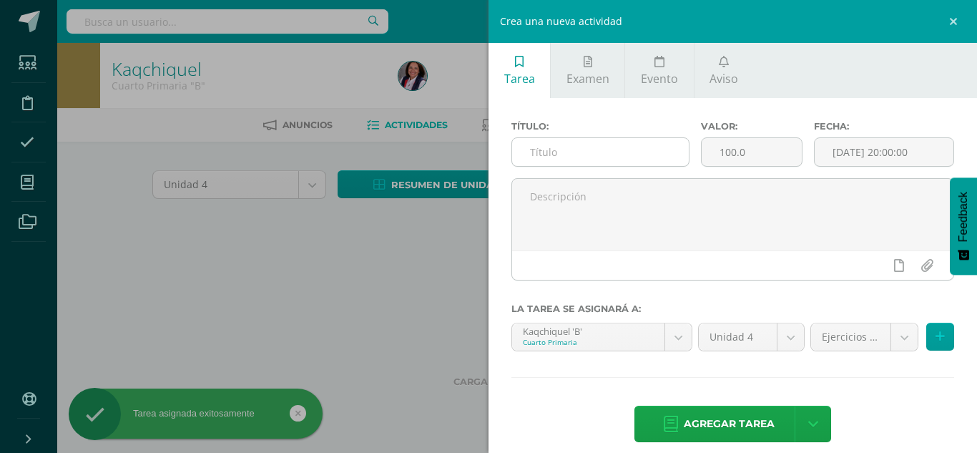
click at [543, 157] on input "text" at bounding box center [600, 152] width 177 height 28
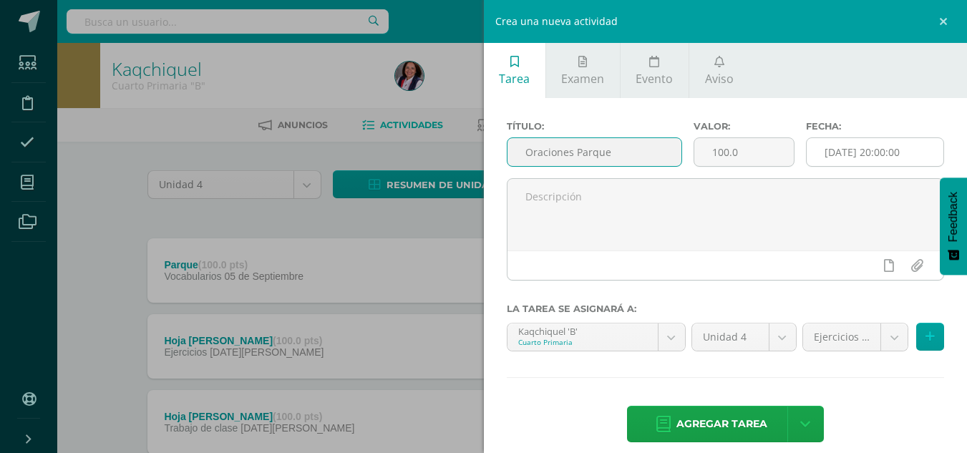
type input "Oraciones Parque"
click at [869, 152] on input "[DATE] 20:00:00" at bounding box center [874, 152] width 137 height 28
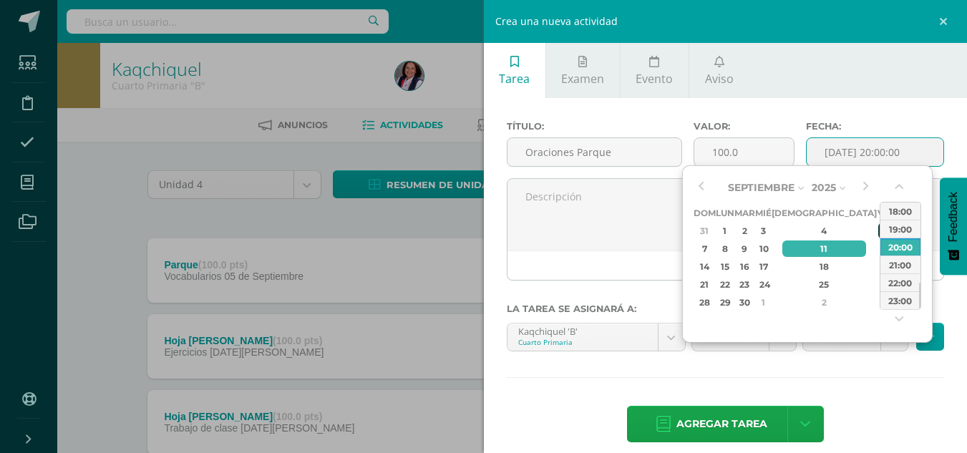
click at [878, 230] on div "5" at bounding box center [884, 231] width 13 height 16
type input "2025-09-05 20:00"
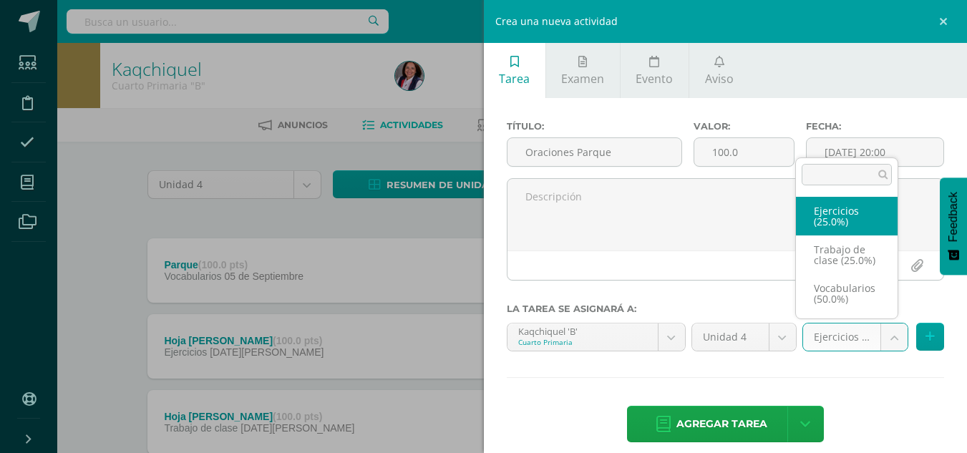
click at [877, 346] on body "Tarea asignada exitosamente Estudiantes Disciplina Asistencia Mis cursos Archiv…" at bounding box center [483, 274] width 967 height 549
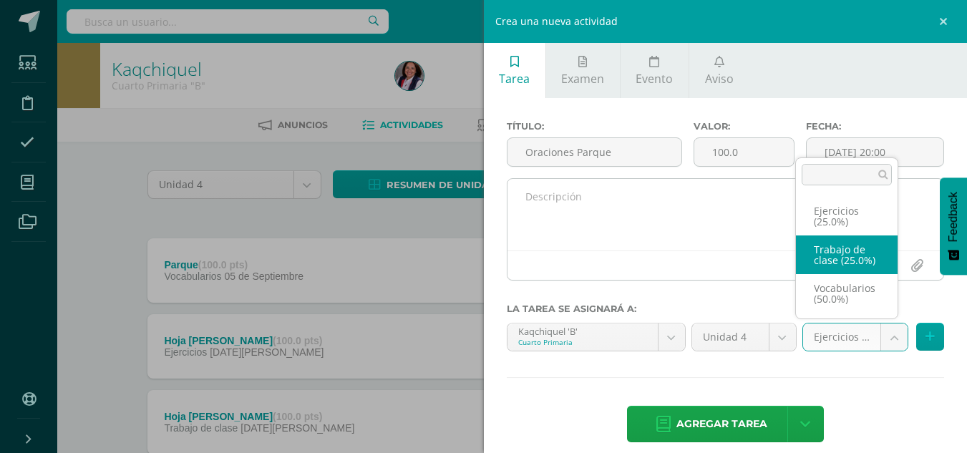
select select "233072"
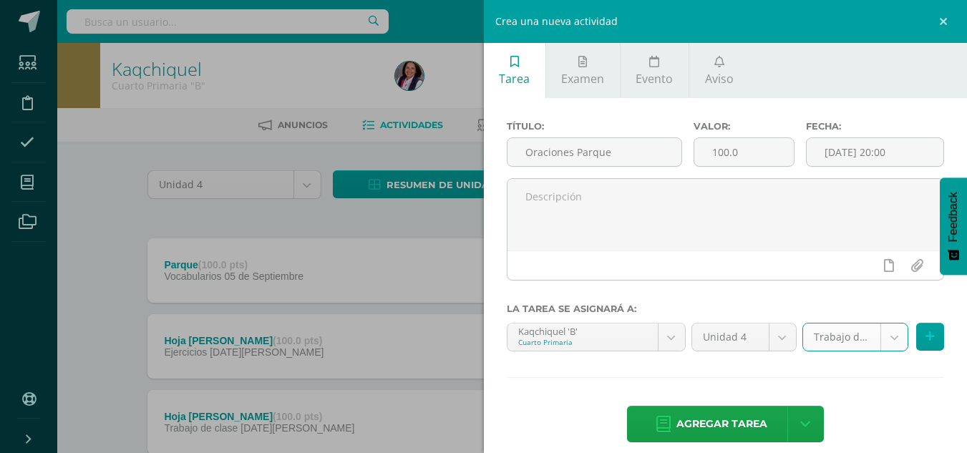
click at [717, 414] on span "Agregar tarea" at bounding box center [721, 423] width 91 height 35
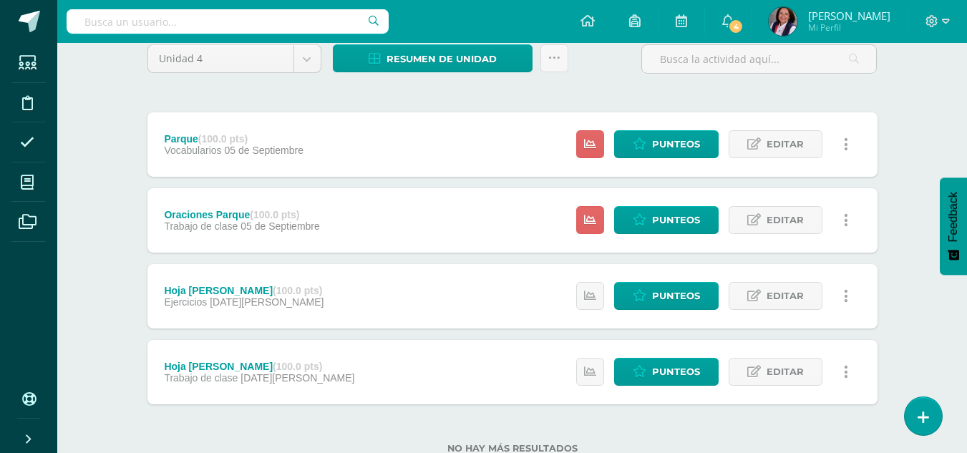
scroll to position [101, 0]
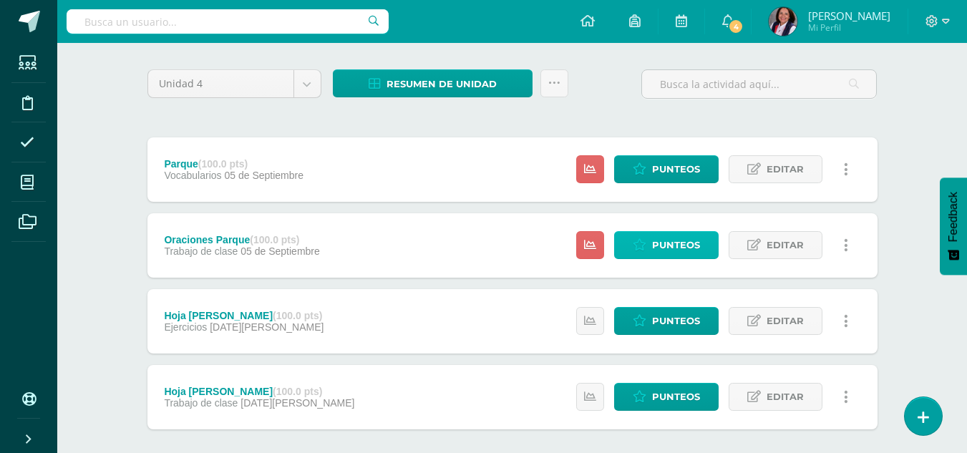
click at [677, 239] on span "Punteos" at bounding box center [676, 245] width 48 height 26
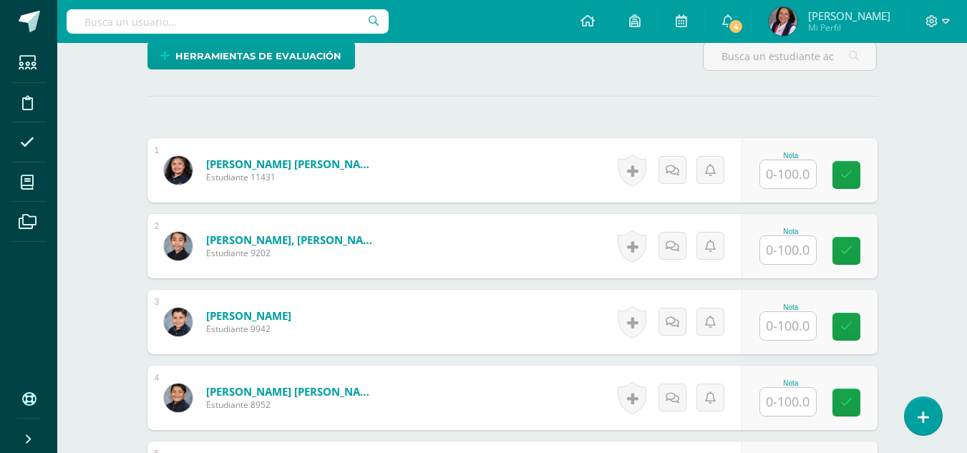
scroll to position [360, 0]
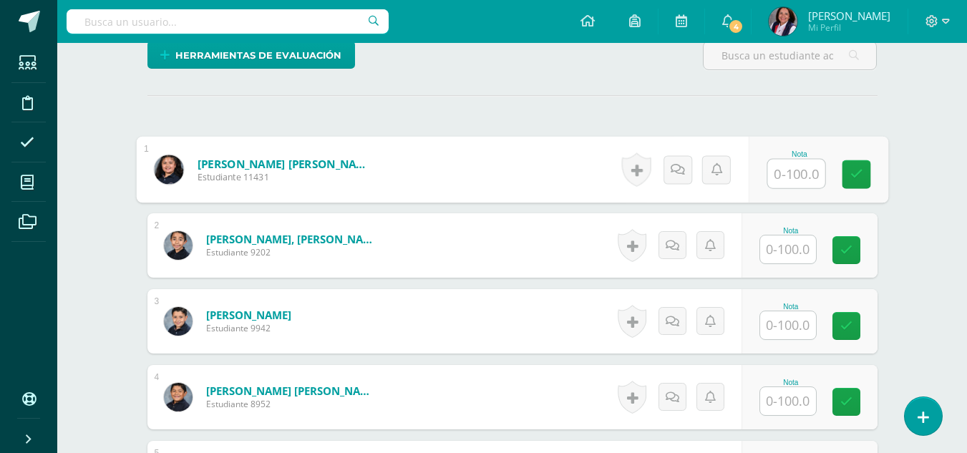
click at [789, 172] on input "text" at bounding box center [795, 174] width 57 height 29
type input "95"
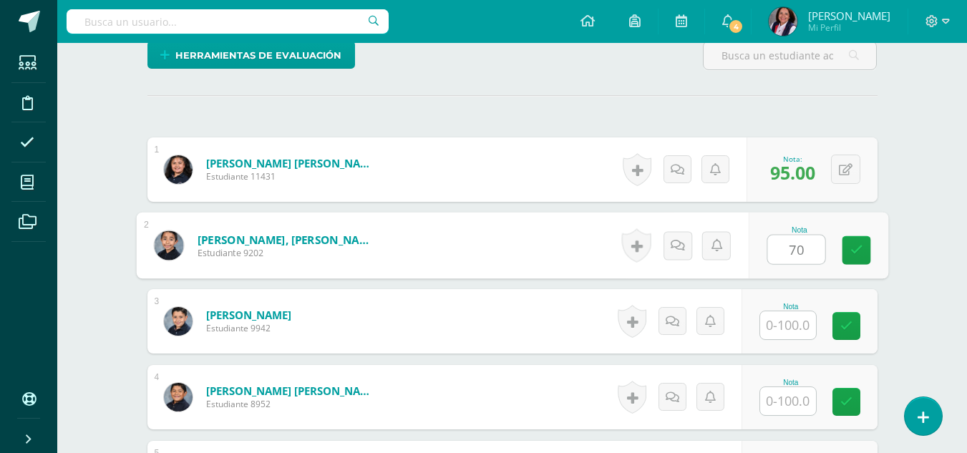
type input "70"
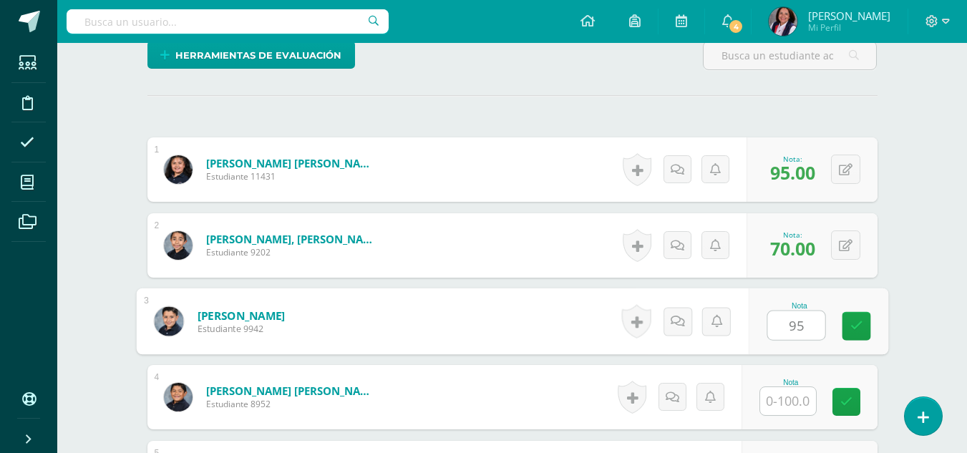
type input "95"
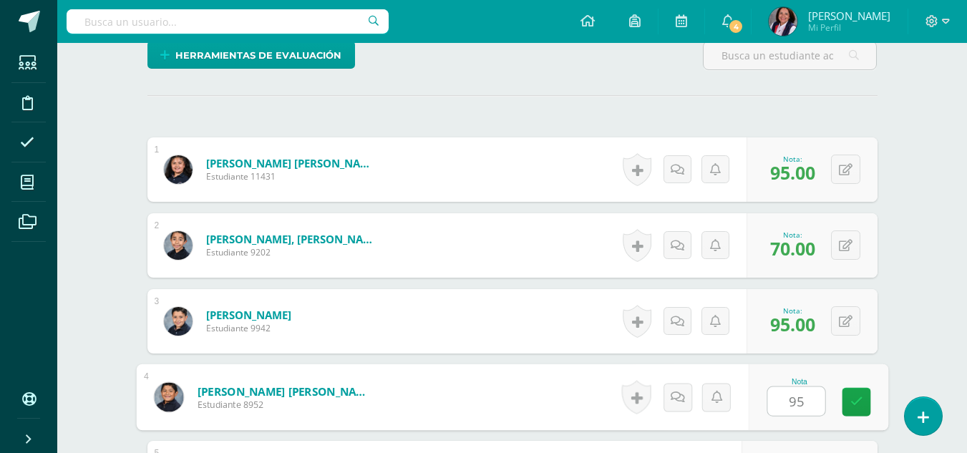
type input "95"
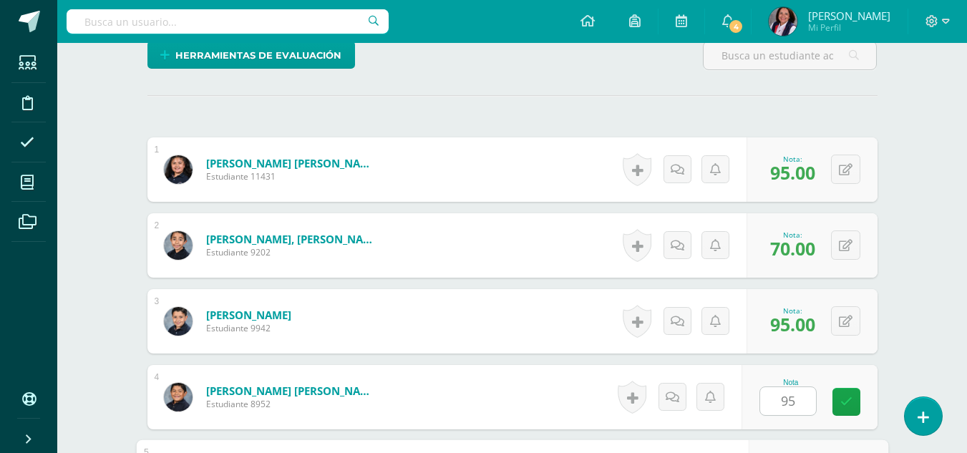
scroll to position [610, 0]
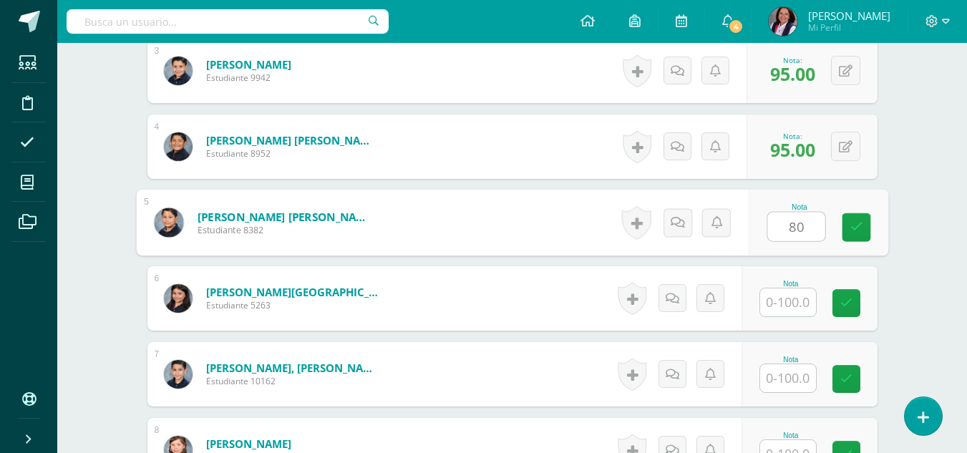
type input "80"
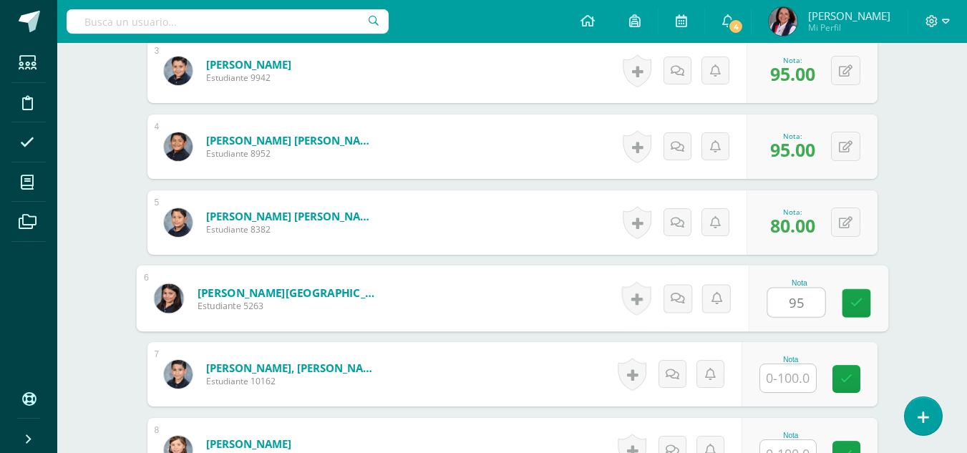
type input "95"
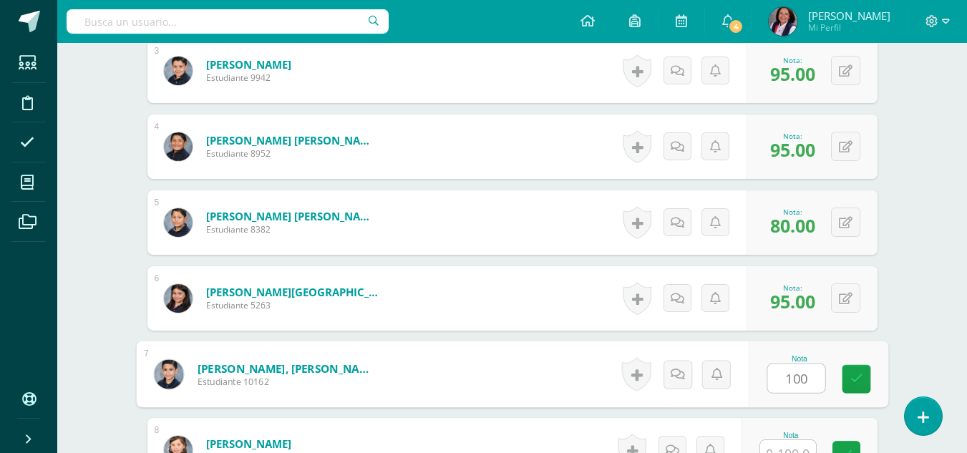
type input "100"
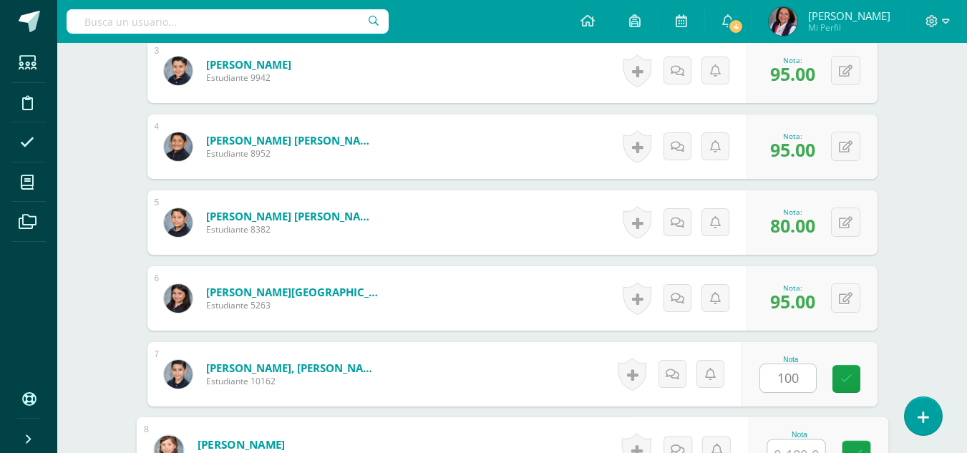
scroll to position [625, 0]
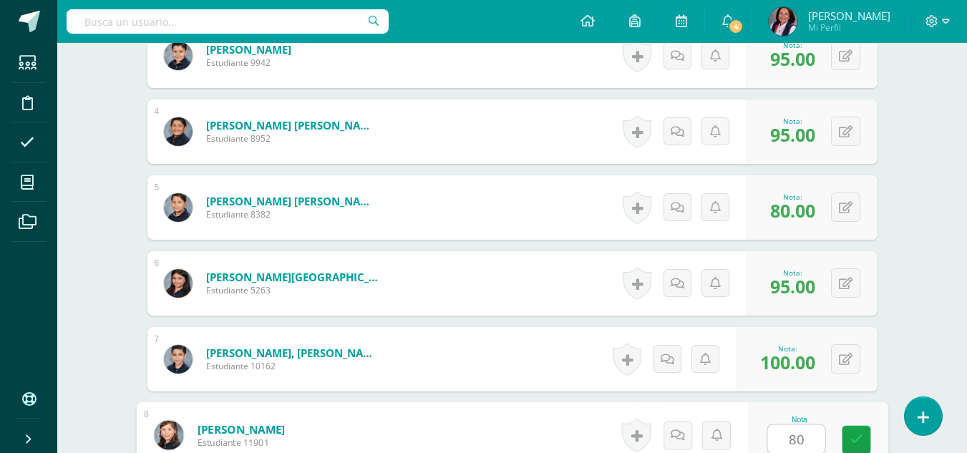
type input "80"
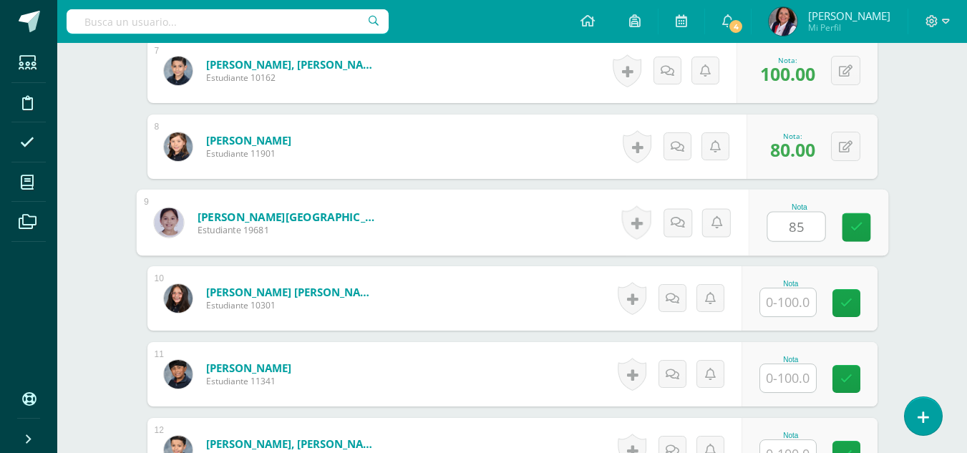
type input "85"
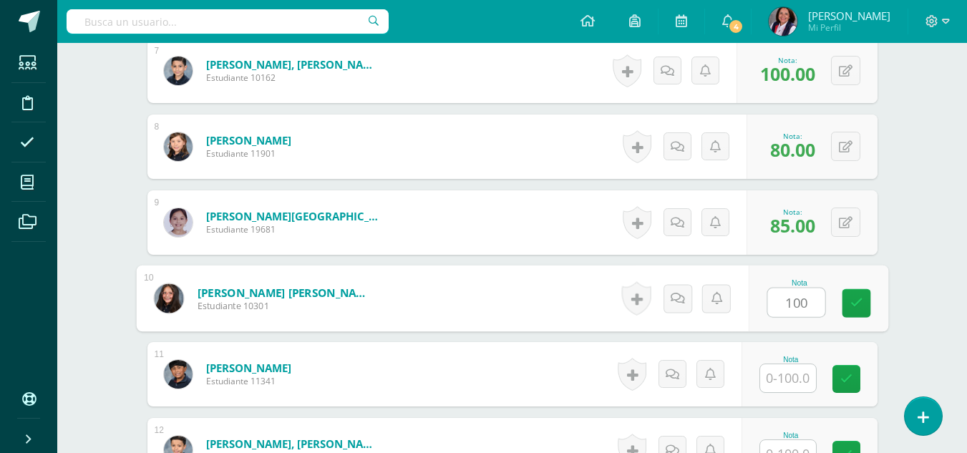
type input "100"
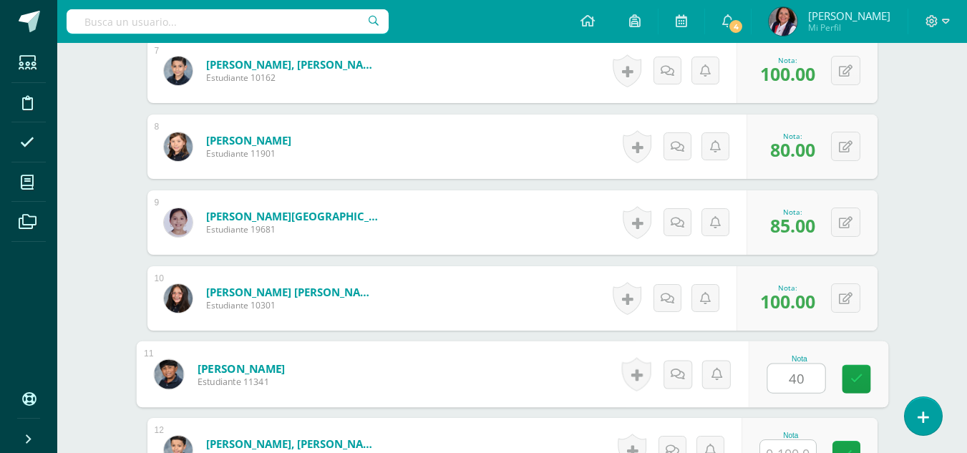
type input "40"
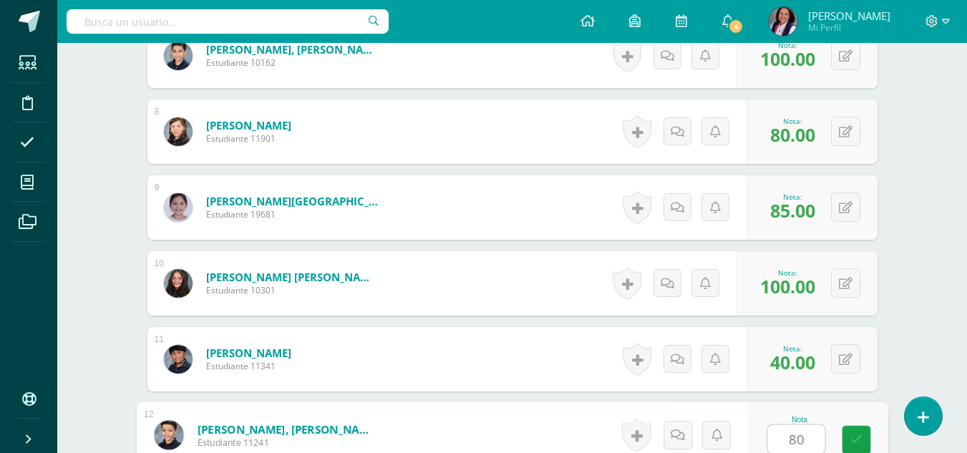
type input "80"
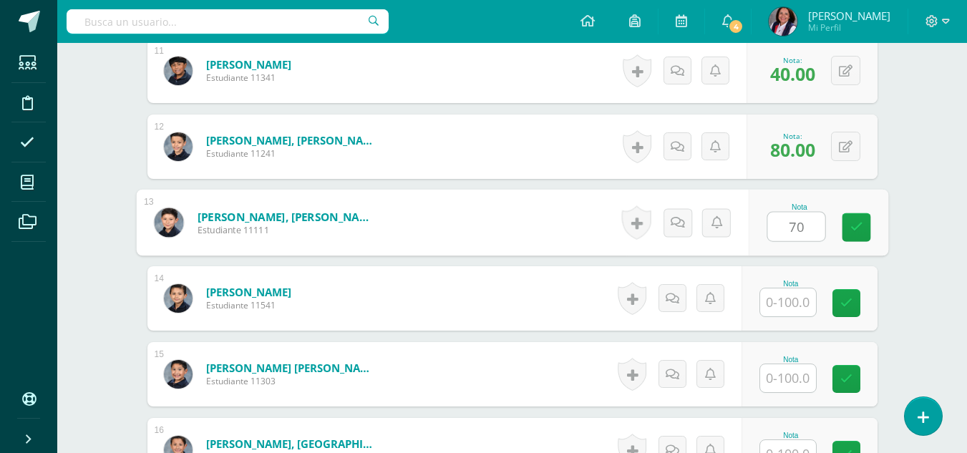
type input "70"
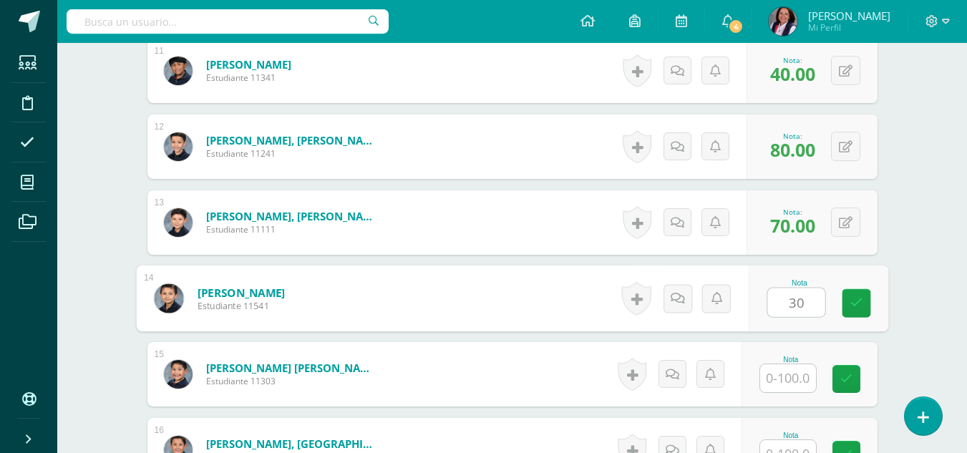
type input "30"
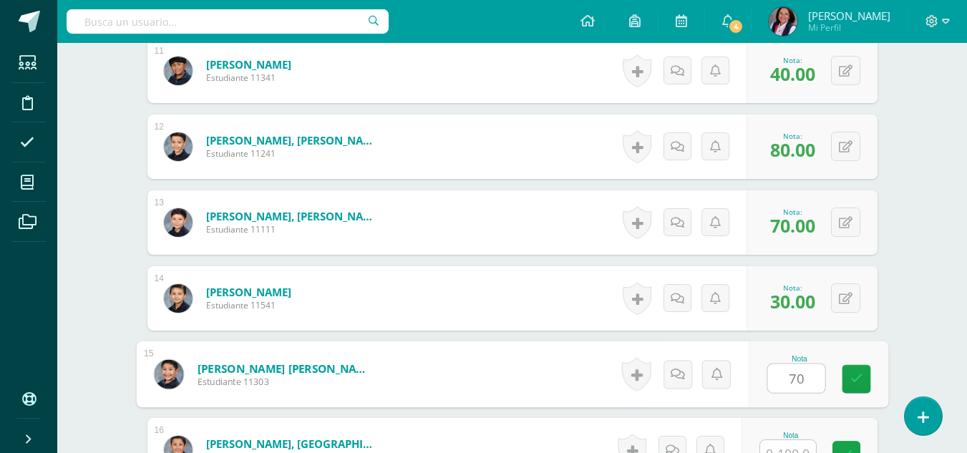
type input "70"
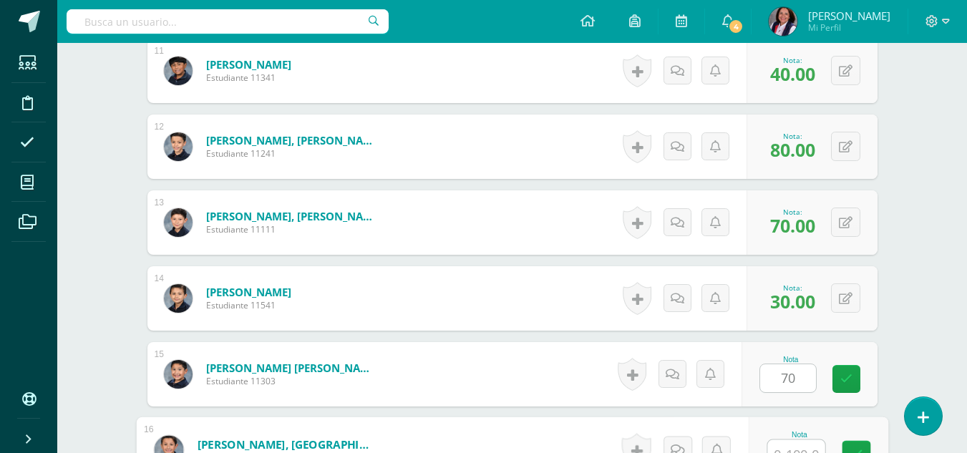
scroll to position [1232, 0]
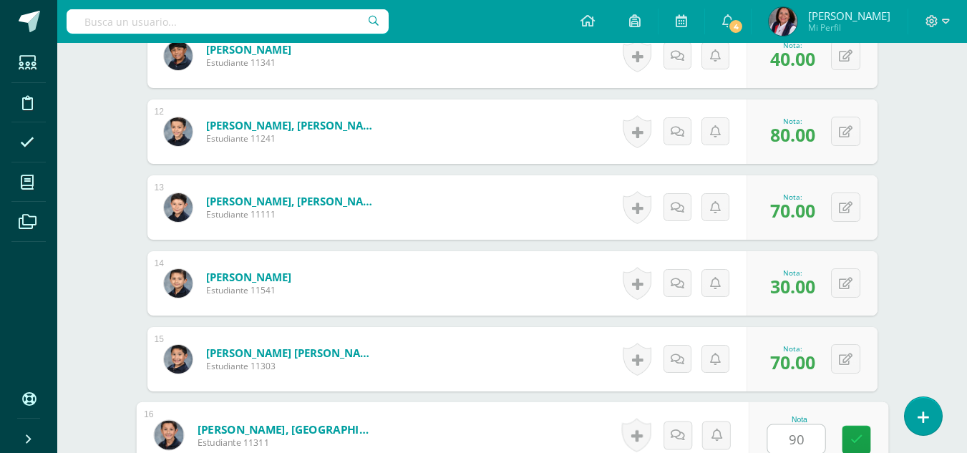
type input "90"
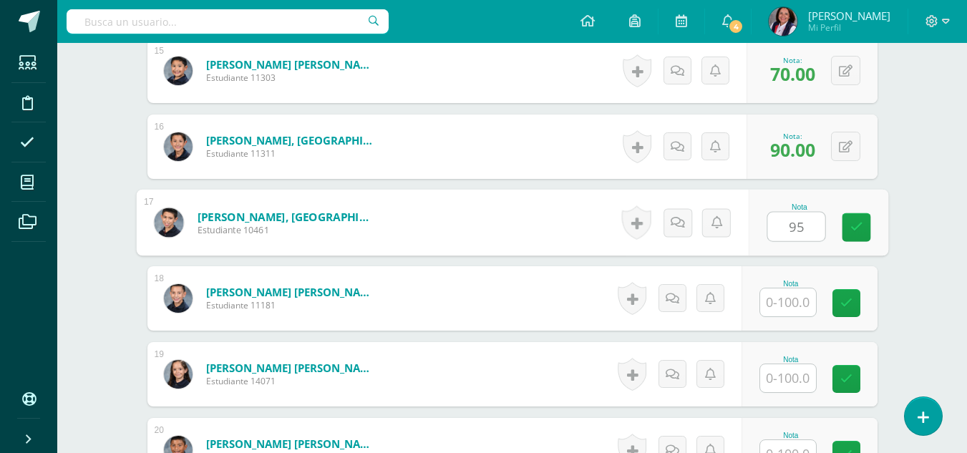
type input "95"
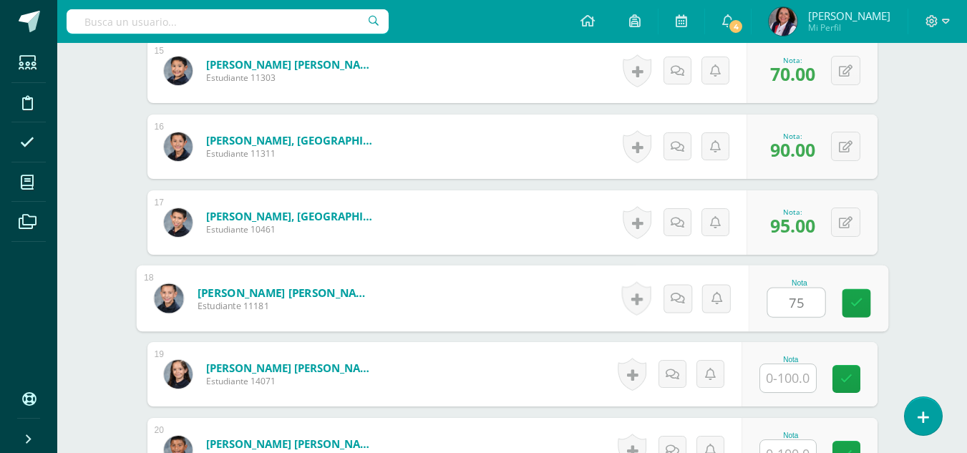
type input "75"
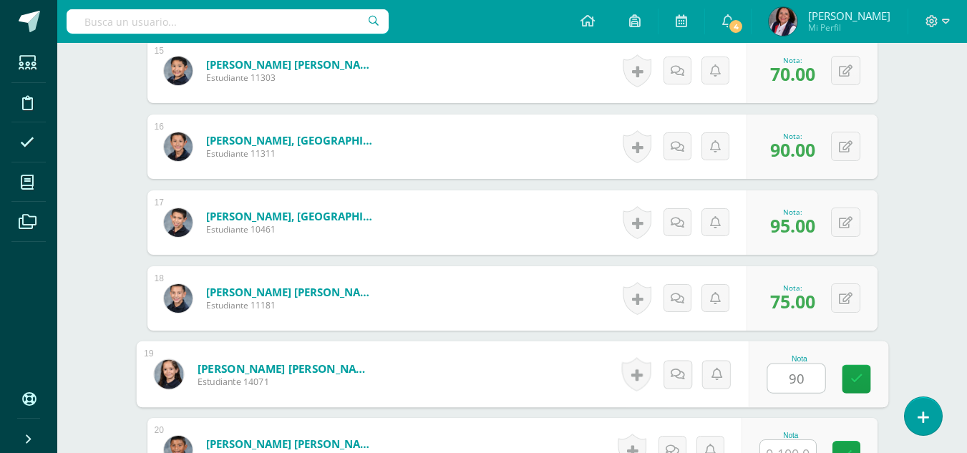
type input "90"
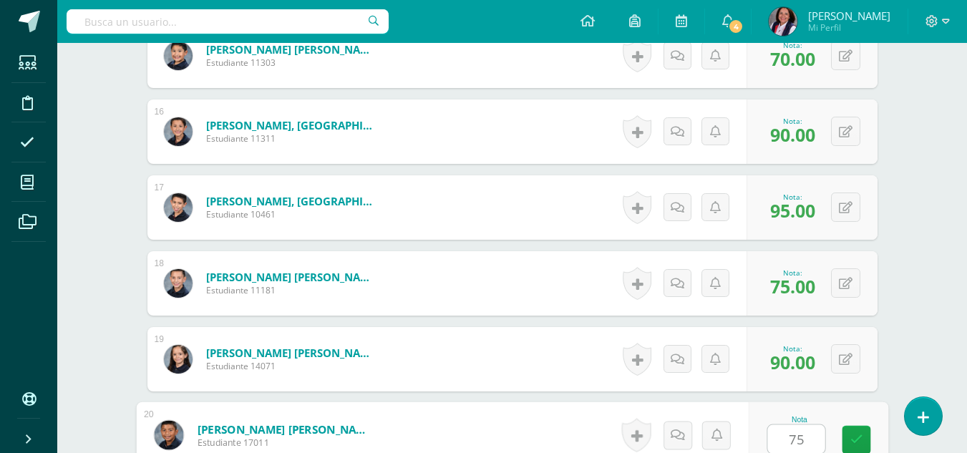
type input "75"
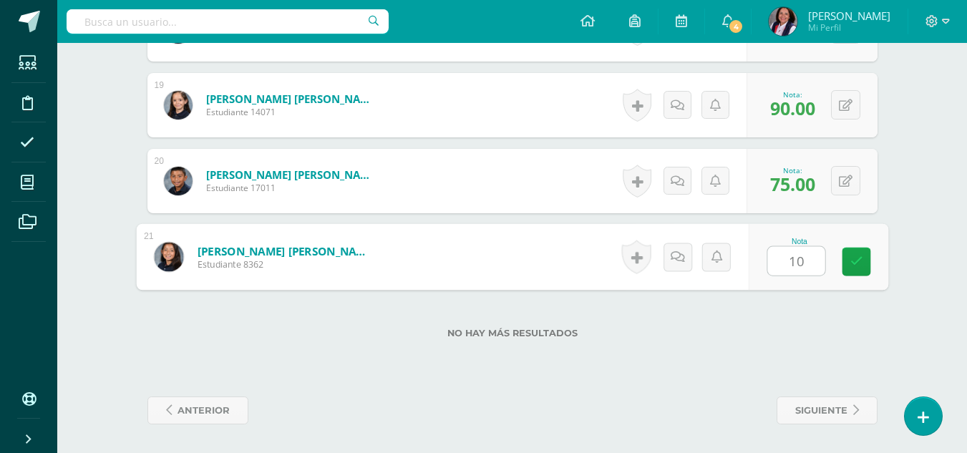
type input "100"
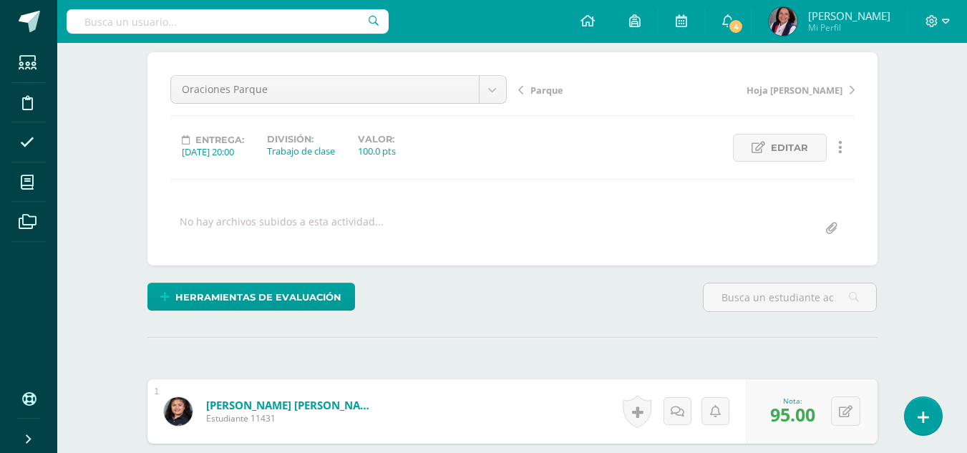
scroll to position [72, 0]
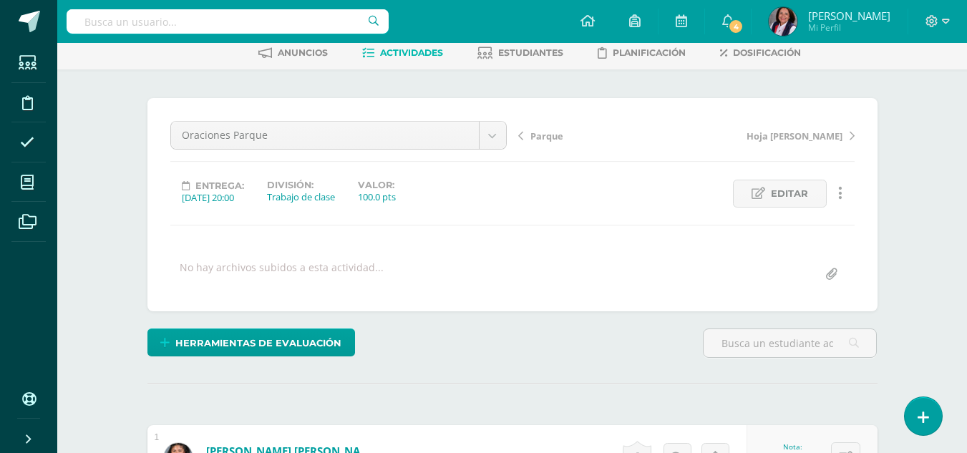
click at [534, 138] on span "Parque" at bounding box center [546, 136] width 33 height 13
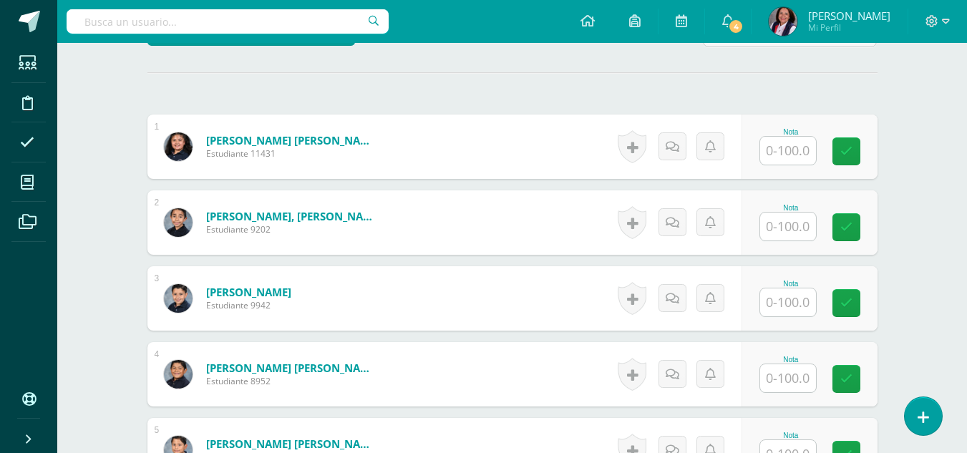
scroll to position [359, 0]
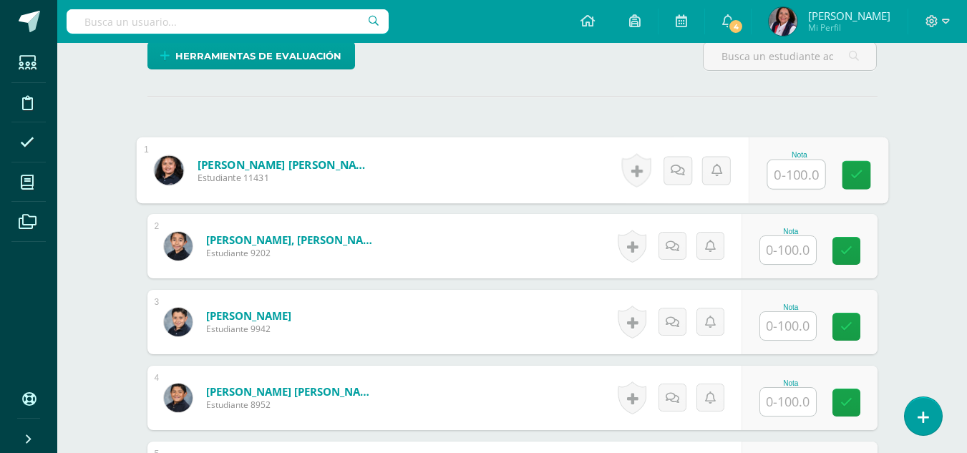
click at [794, 178] on input "text" at bounding box center [795, 174] width 57 height 29
type input "95"
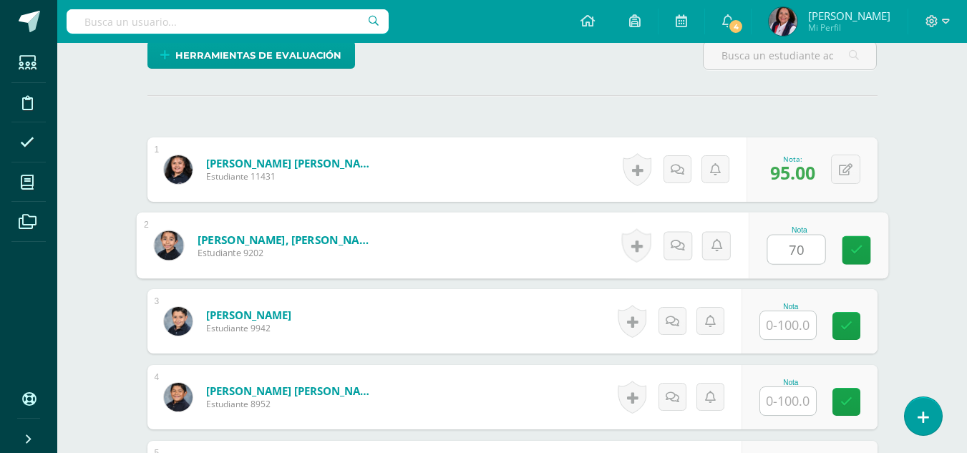
type input "70"
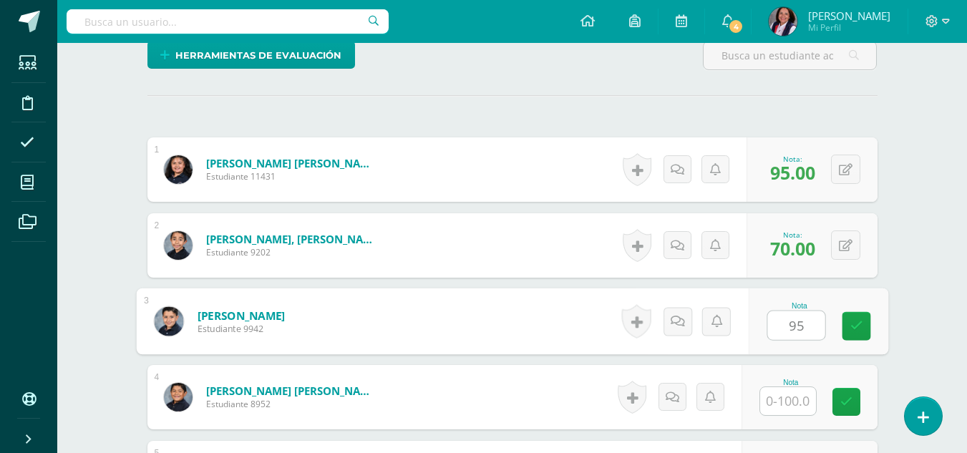
type input "95"
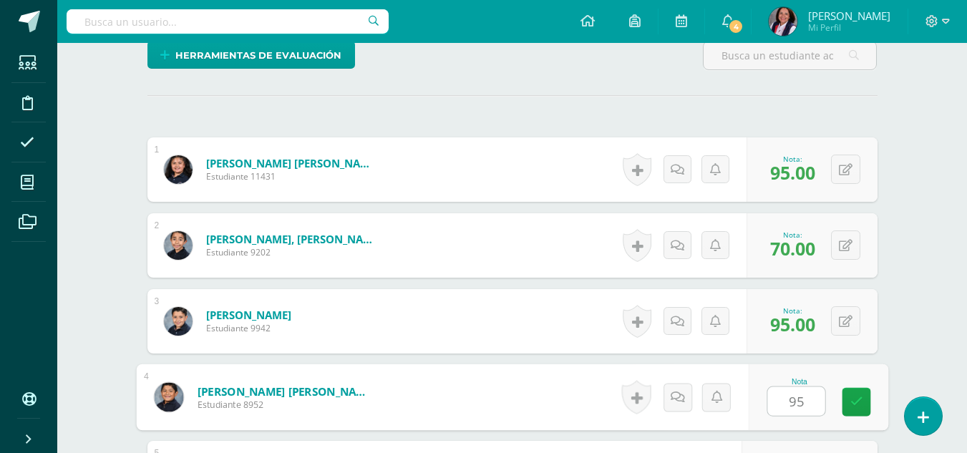
type input "95"
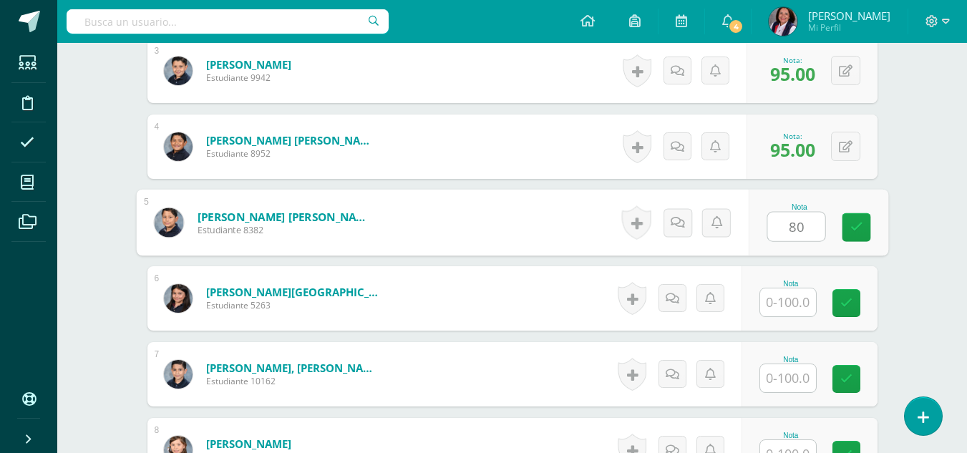
type input "80"
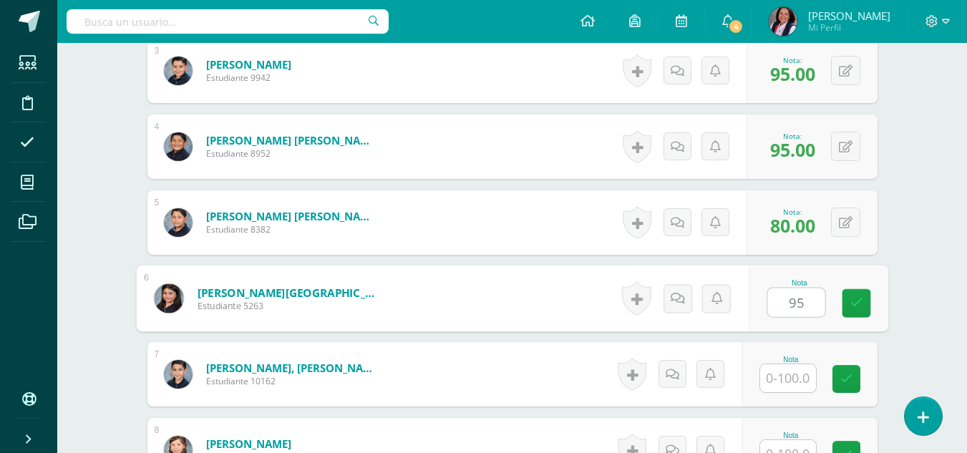
type input "95"
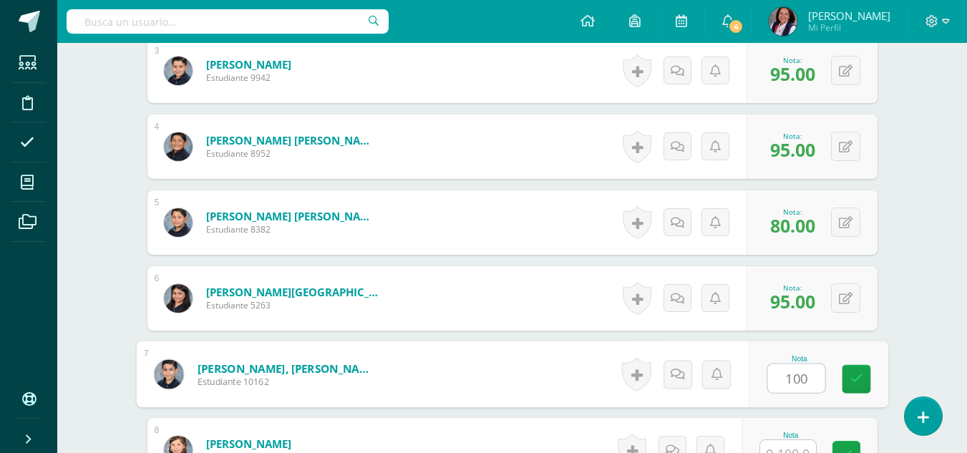
type input "100"
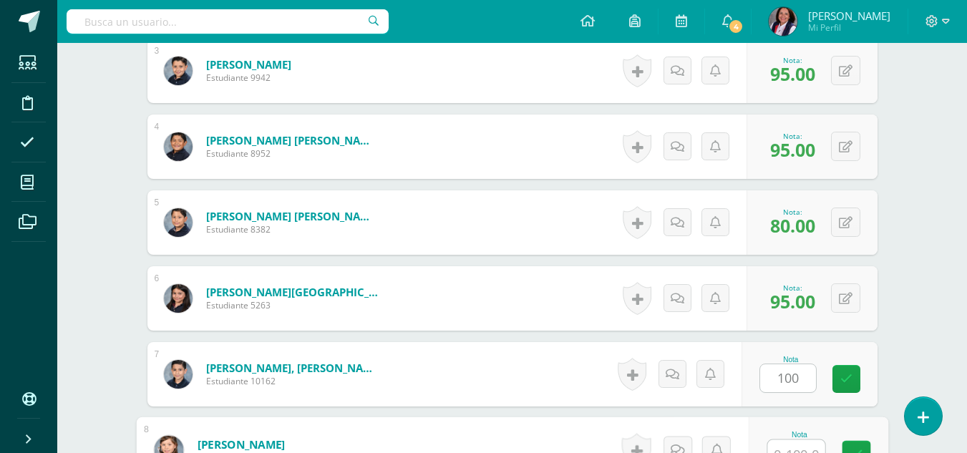
scroll to position [625, 0]
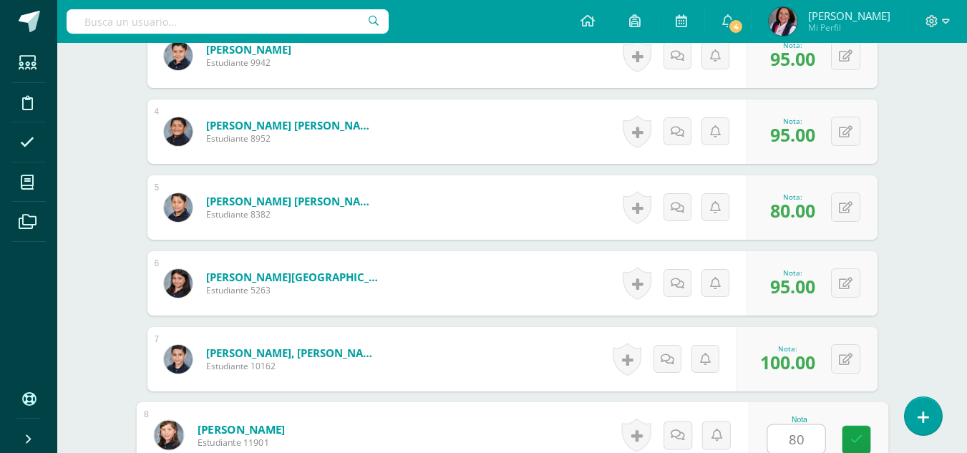
type input "80"
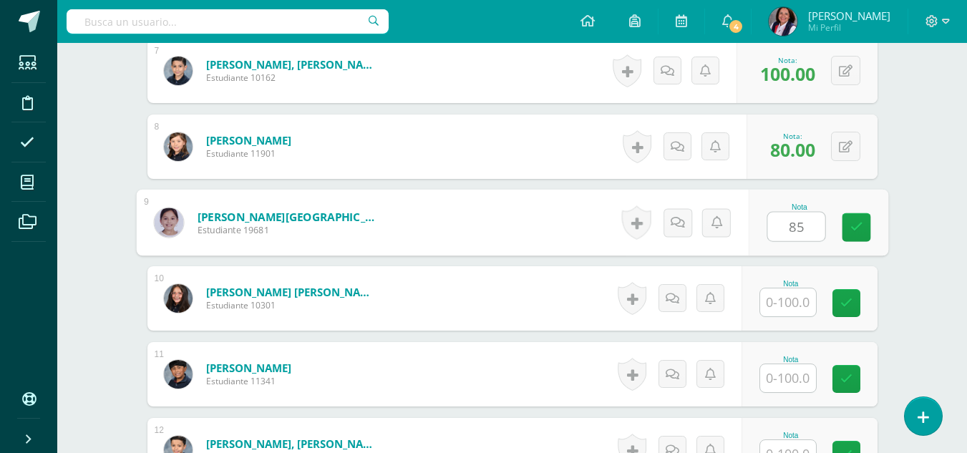
type input "85"
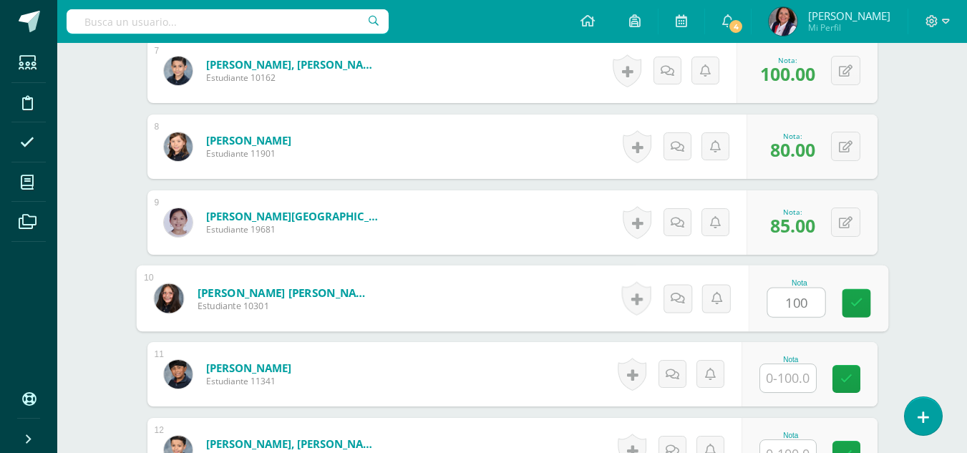
type input "100"
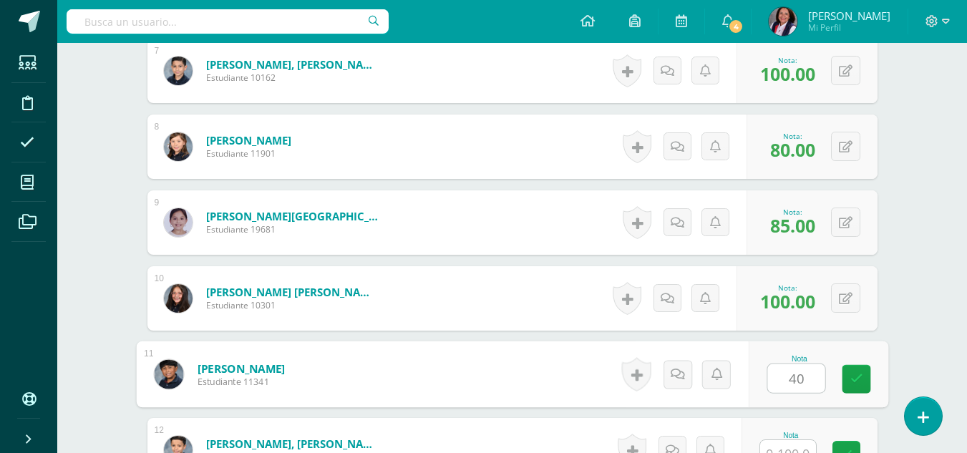
type input "40"
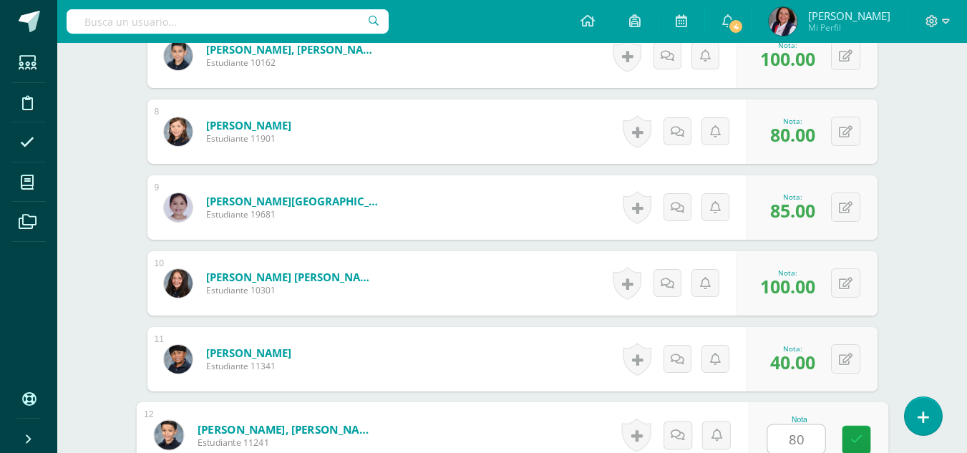
type input "80"
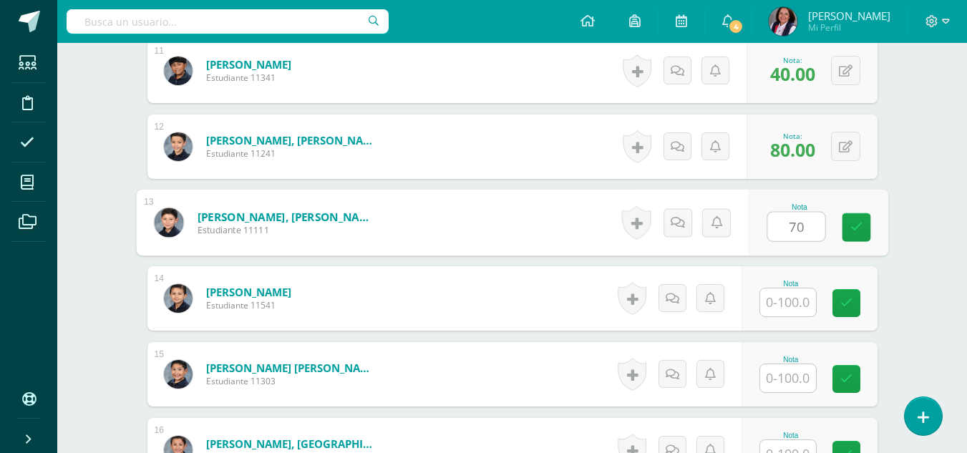
type input "70"
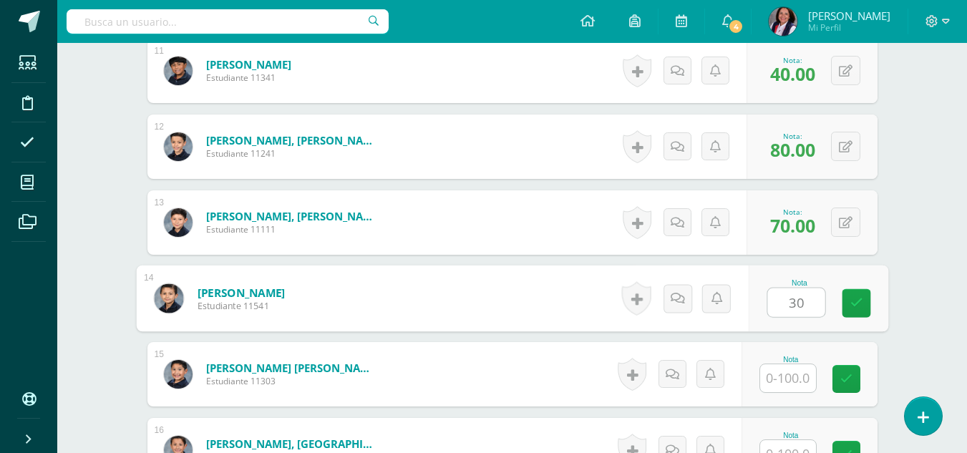
type input "30"
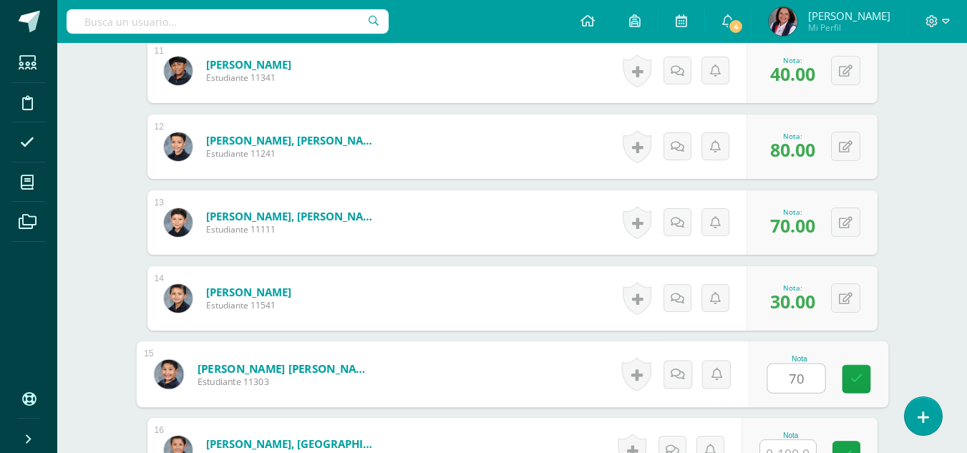
type input "70"
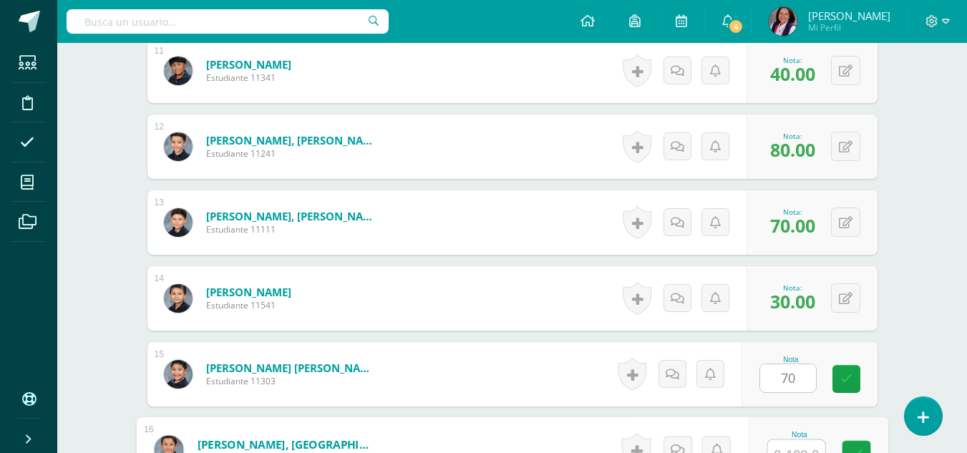
scroll to position [1232, 0]
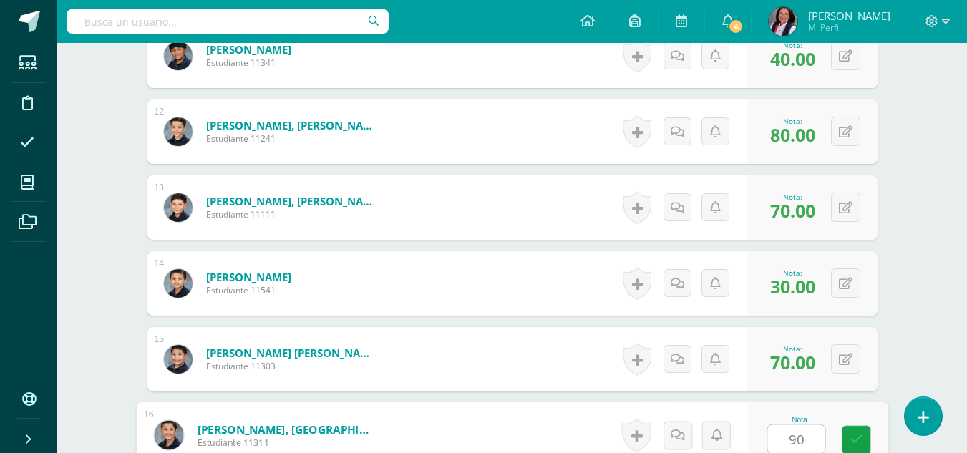
type input "90"
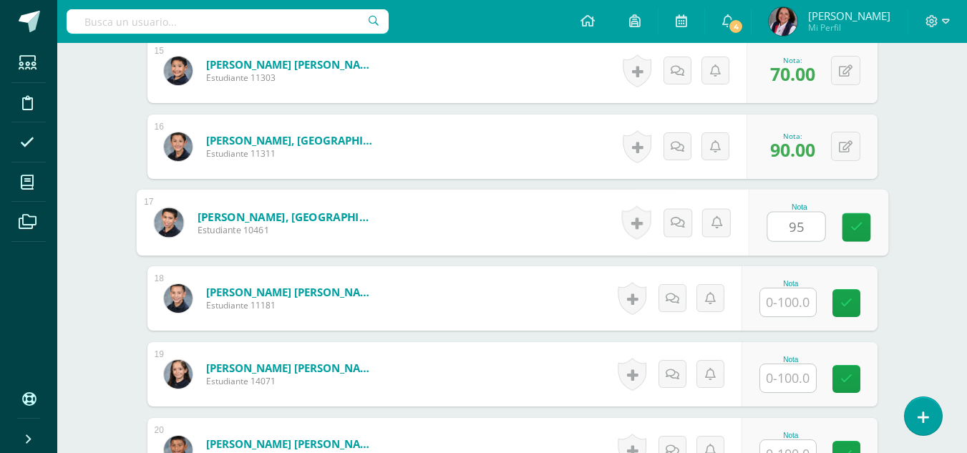
type input "95"
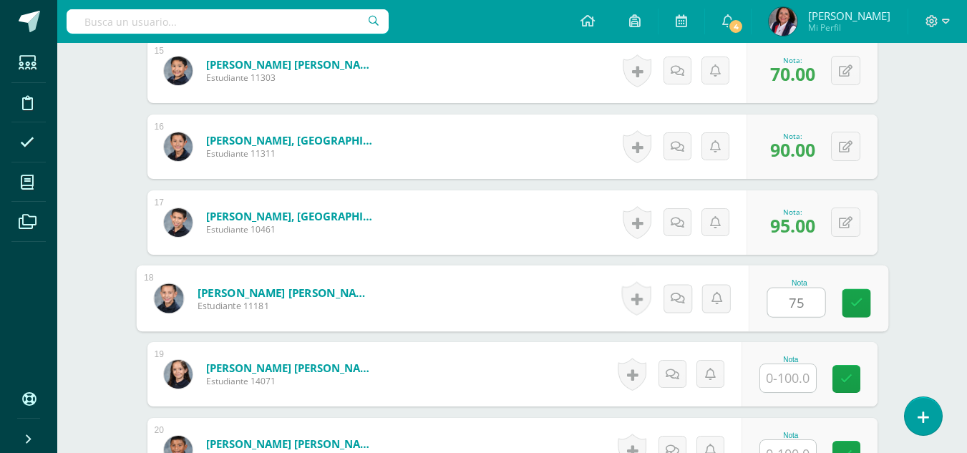
type input "75"
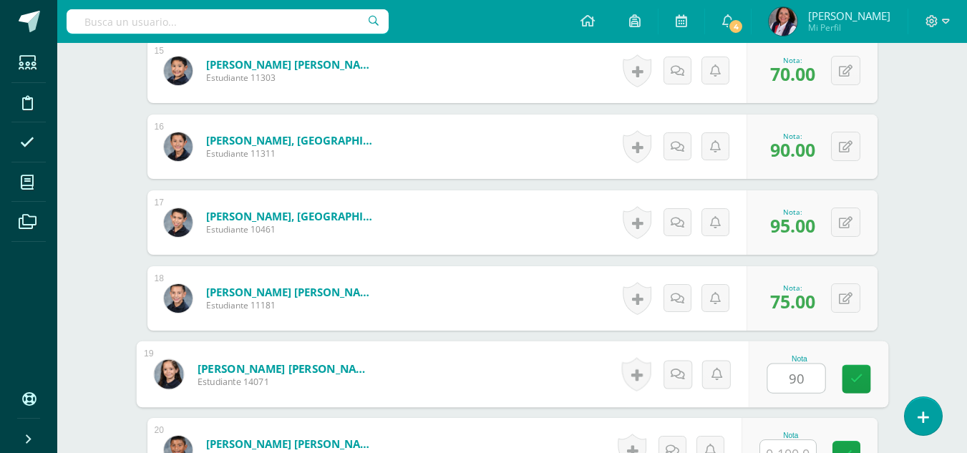
type input "90"
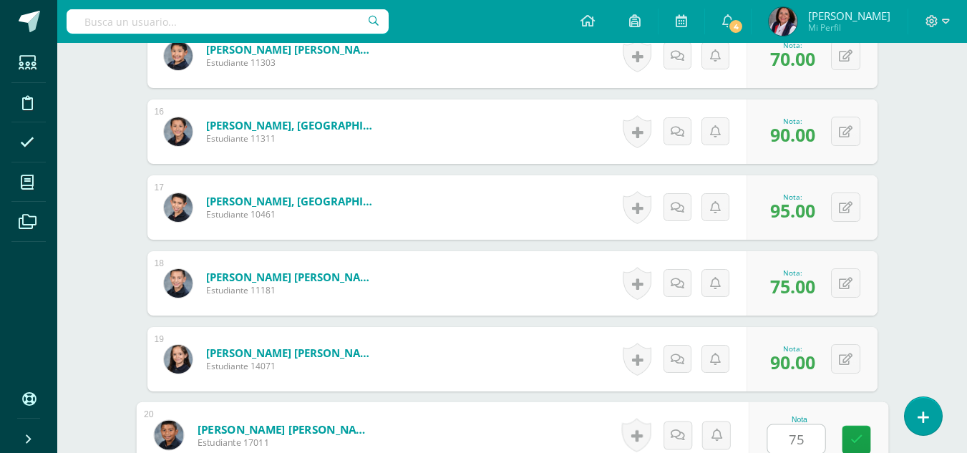
type input "75"
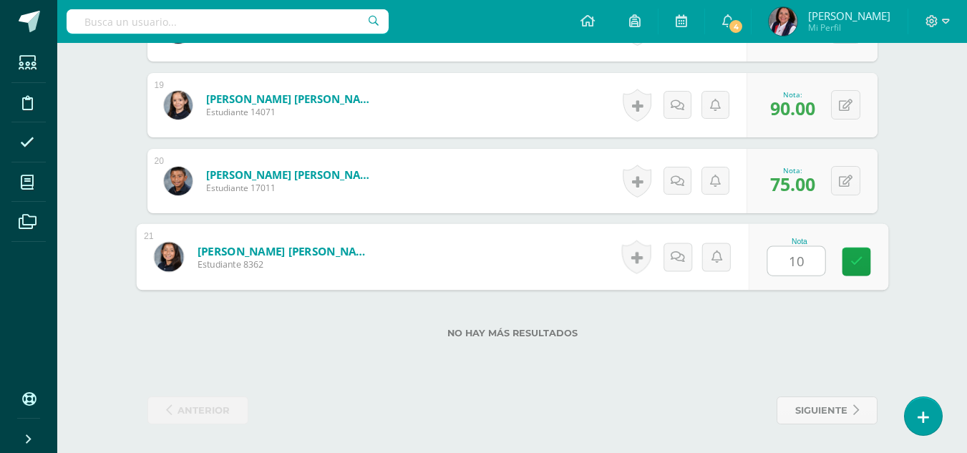
type input "100"
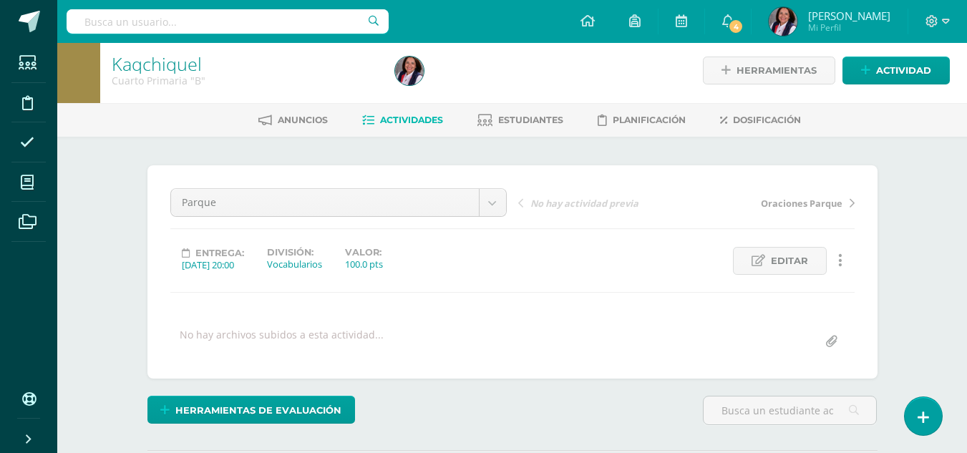
scroll to position [0, 0]
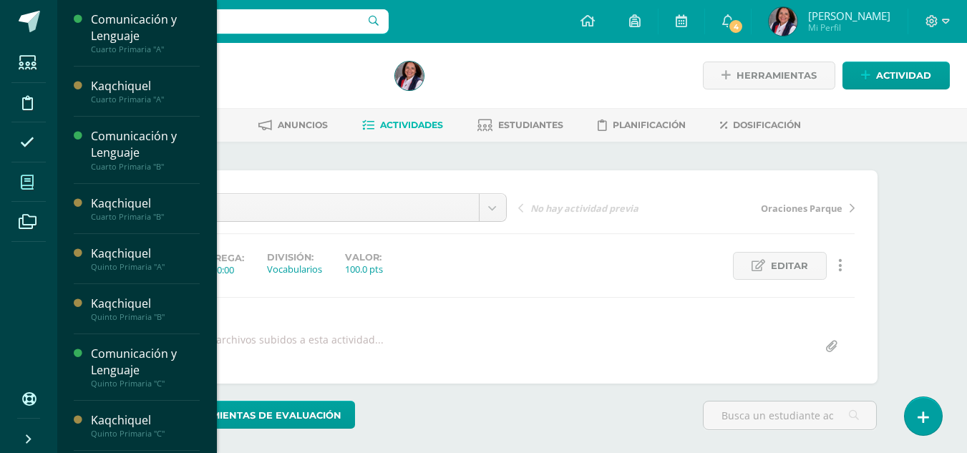
click at [23, 179] on icon at bounding box center [27, 182] width 13 height 14
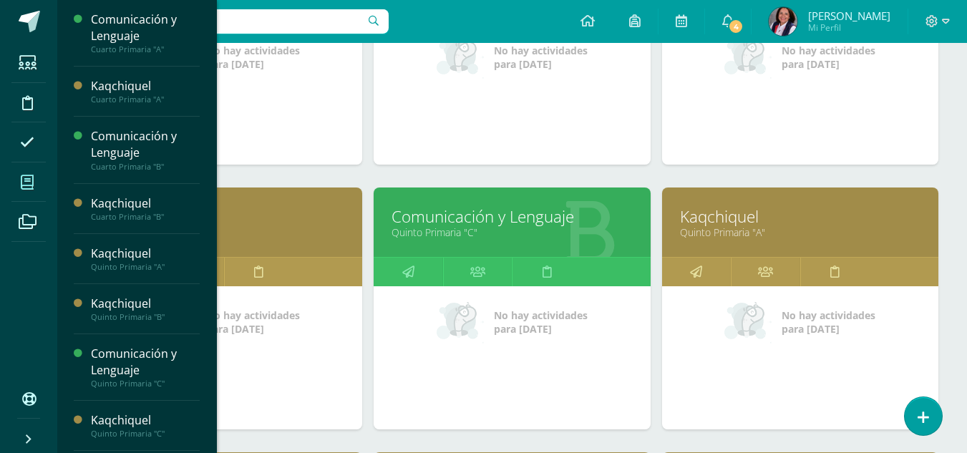
scroll to position [358, 0]
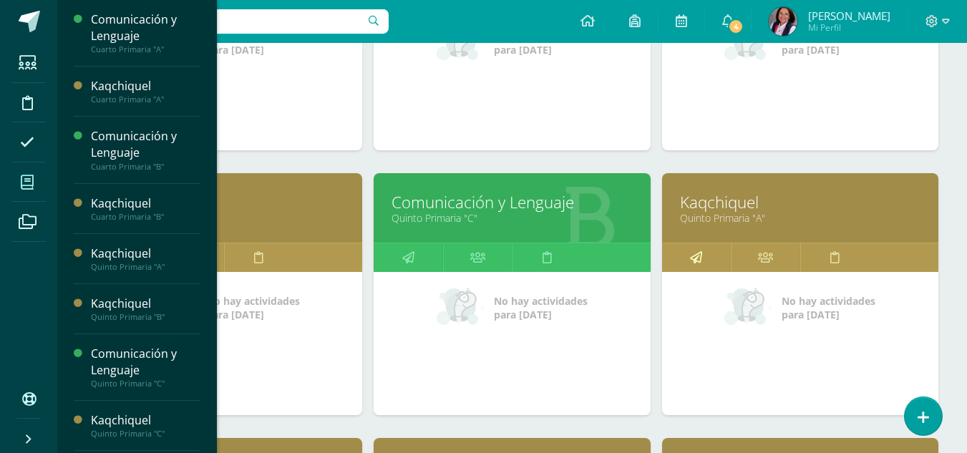
click at [691, 254] on icon at bounding box center [696, 257] width 12 height 28
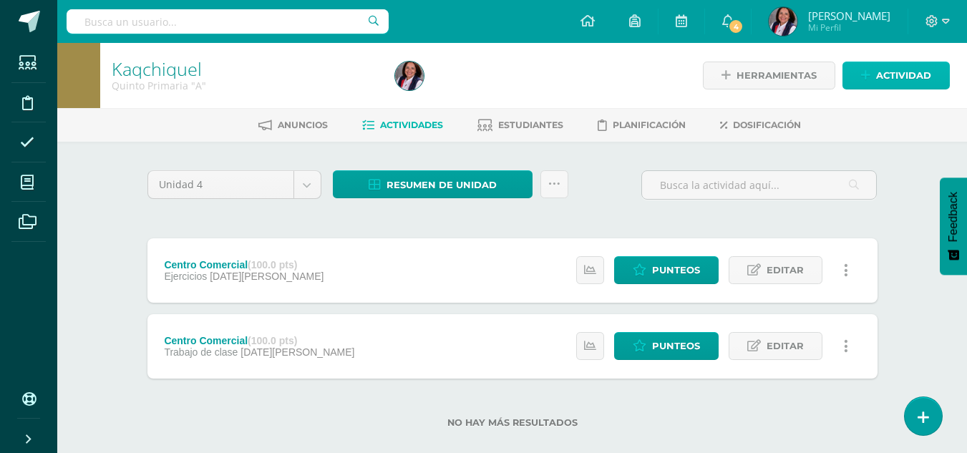
click at [889, 72] on span "Actividad" at bounding box center [903, 75] width 55 height 26
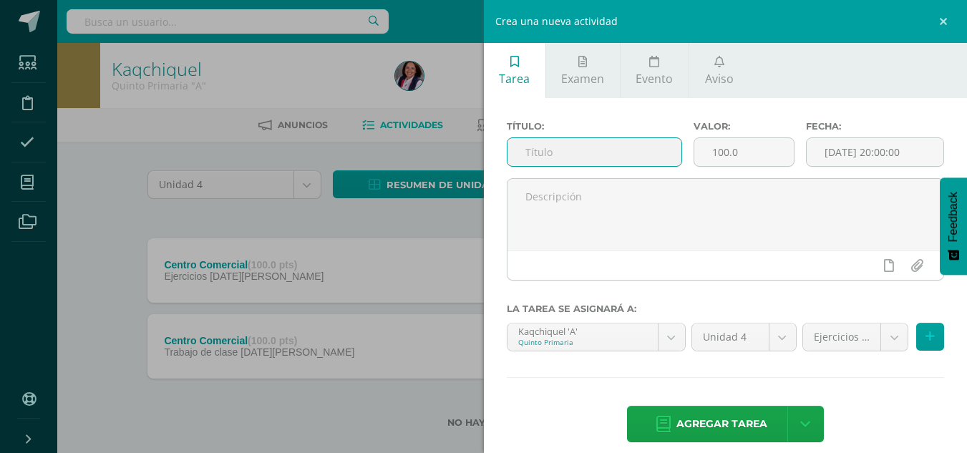
click at [566, 149] on input "text" at bounding box center [594, 152] width 174 height 28
type input "Transporte"
click at [899, 153] on input "[DATE] 20:00:00" at bounding box center [874, 152] width 137 height 28
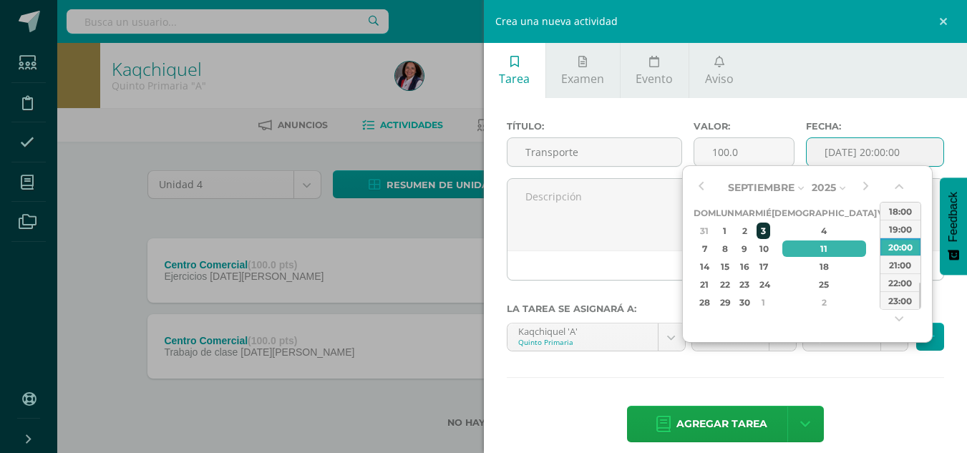
click at [769, 230] on div "3" at bounding box center [762, 231] width 13 height 16
type input "2025-09-03 20:00"
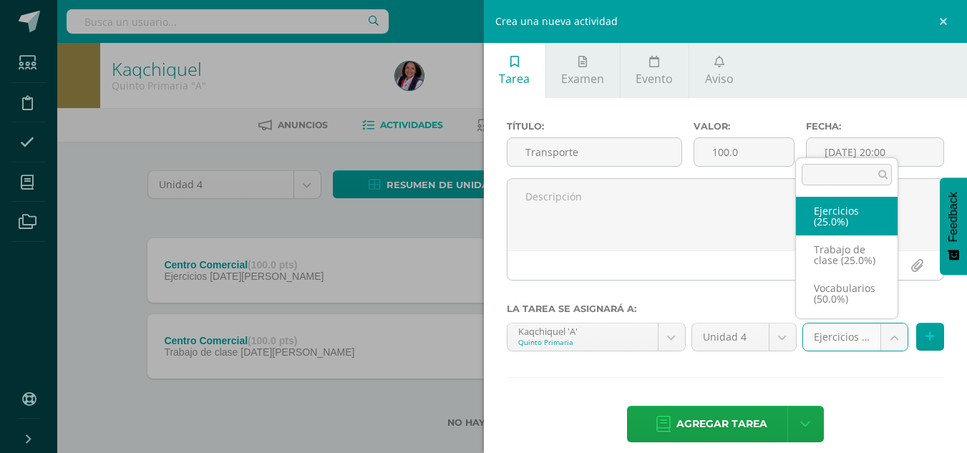
click at [885, 347] on body "Estudiantes Disciplina Asistencia Mis cursos Archivos Soporte Ayuda Reportar un…" at bounding box center [483, 237] width 967 height 474
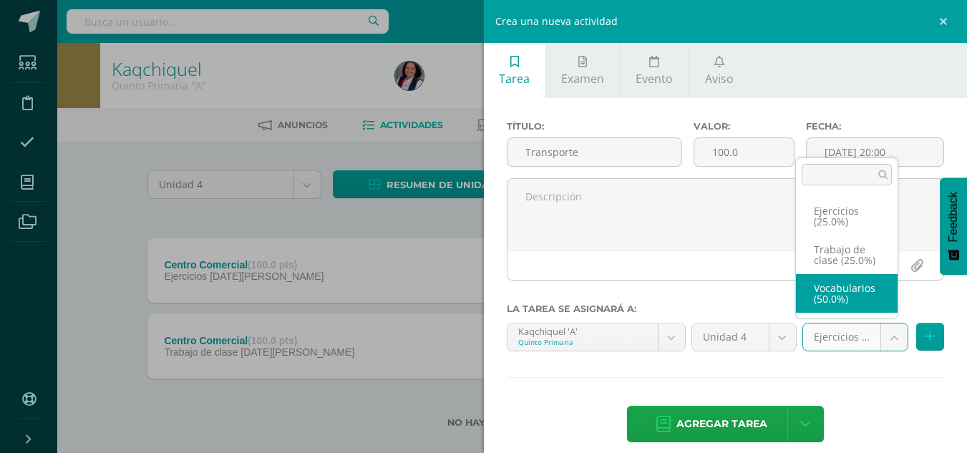
select select "233075"
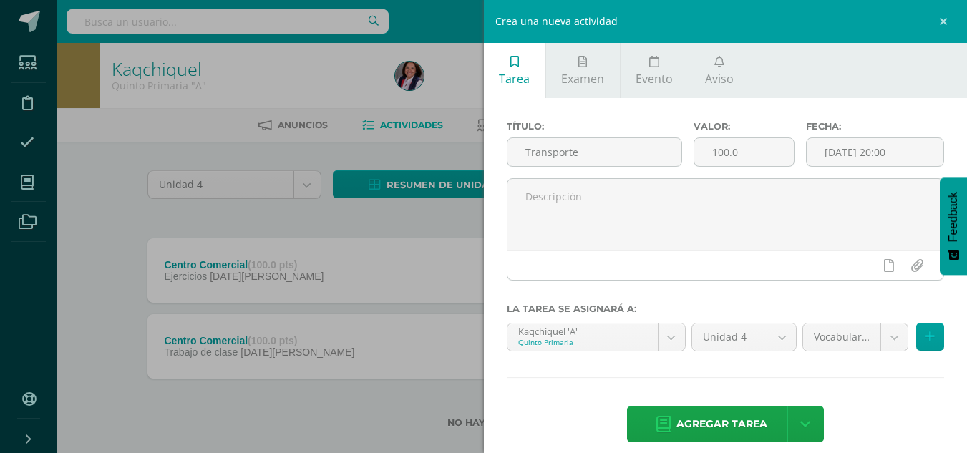
click at [737, 419] on span "Agregar tarea" at bounding box center [721, 423] width 91 height 35
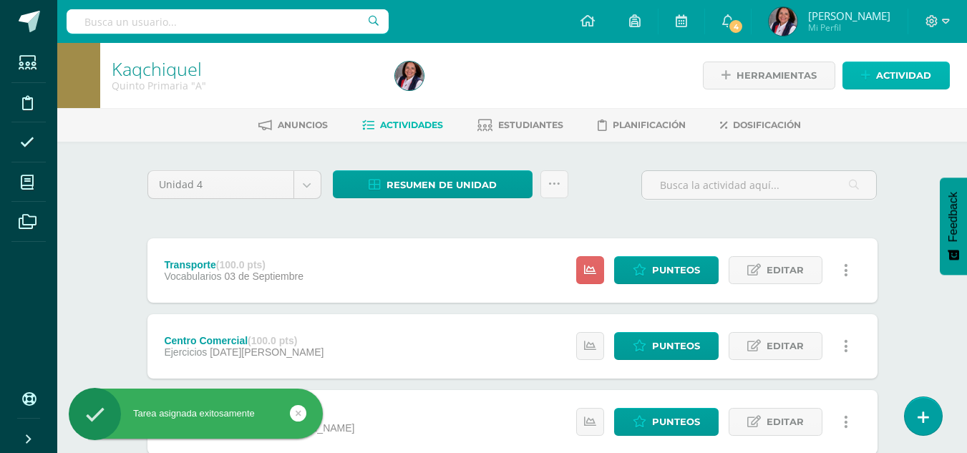
click at [894, 77] on span "Actividad" at bounding box center [903, 75] width 55 height 26
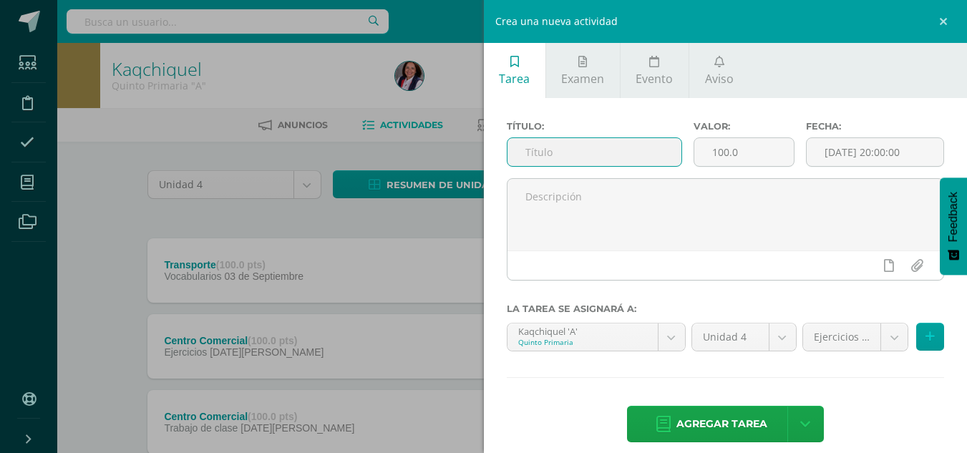
click at [543, 158] on input "text" at bounding box center [594, 152] width 174 height 28
type input "Oraciones Transporte"
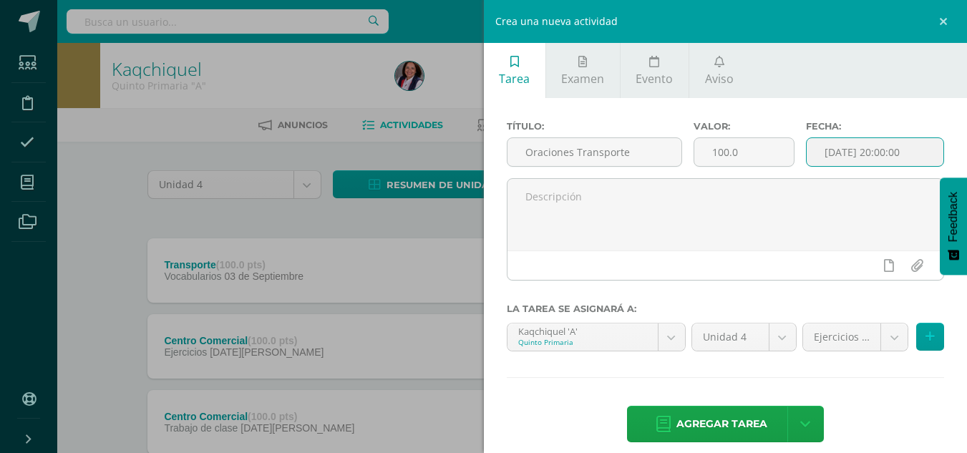
click at [856, 149] on input "[DATE] 20:00:00" at bounding box center [874, 152] width 137 height 28
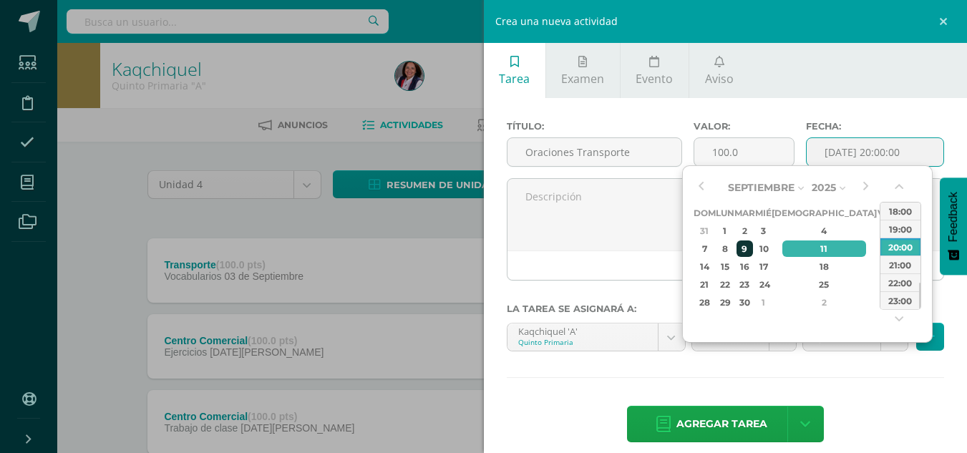
click at [753, 246] on div "9" at bounding box center [744, 248] width 16 height 16
type input "2025-09-09 20:00"
click at [889, 350] on body "Tarea asignada exitosamente Estudiantes Disciplina Asistencia Mis cursos Archiv…" at bounding box center [483, 274] width 967 height 549
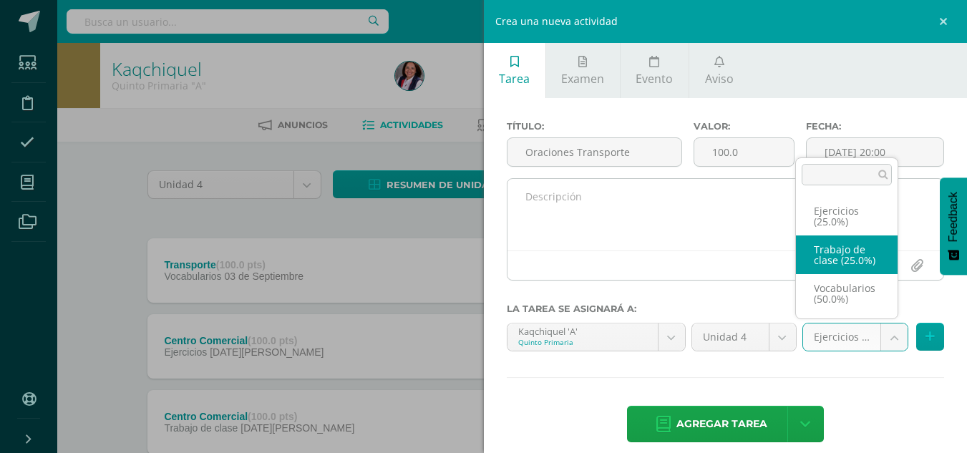
select select "233076"
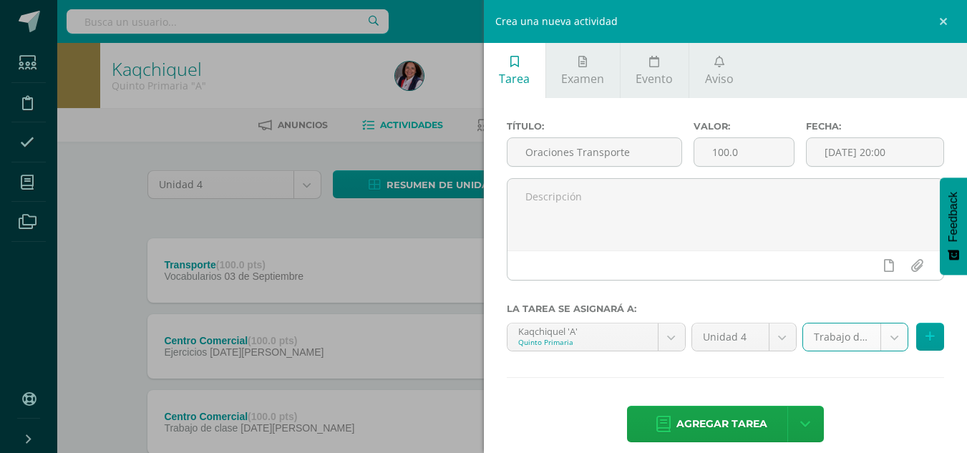
click at [723, 415] on span "Agregar tarea" at bounding box center [721, 423] width 91 height 35
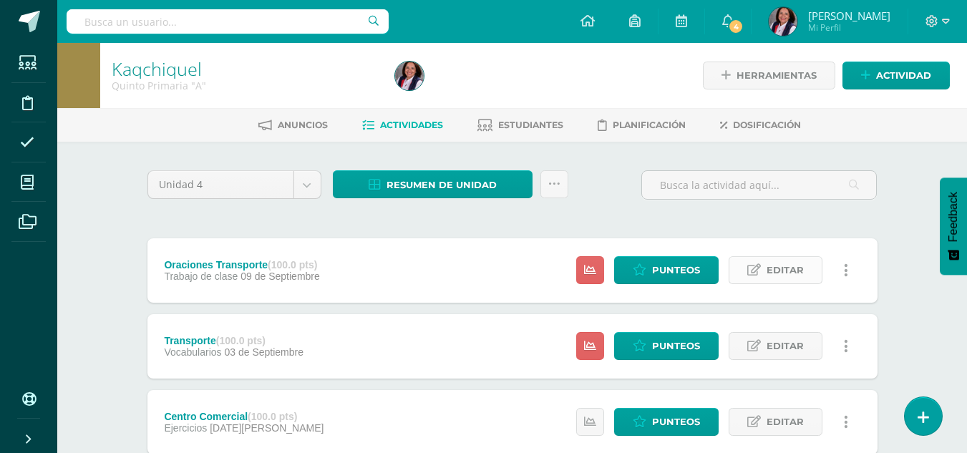
click at [776, 272] on span "Editar" at bounding box center [784, 270] width 37 height 26
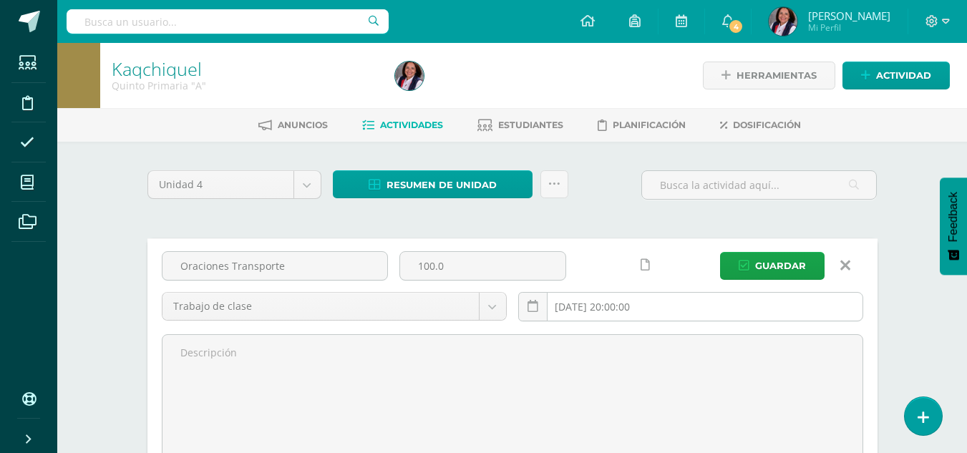
click at [648, 304] on input "[DATE] 20:00:00" at bounding box center [690, 307] width 343 height 28
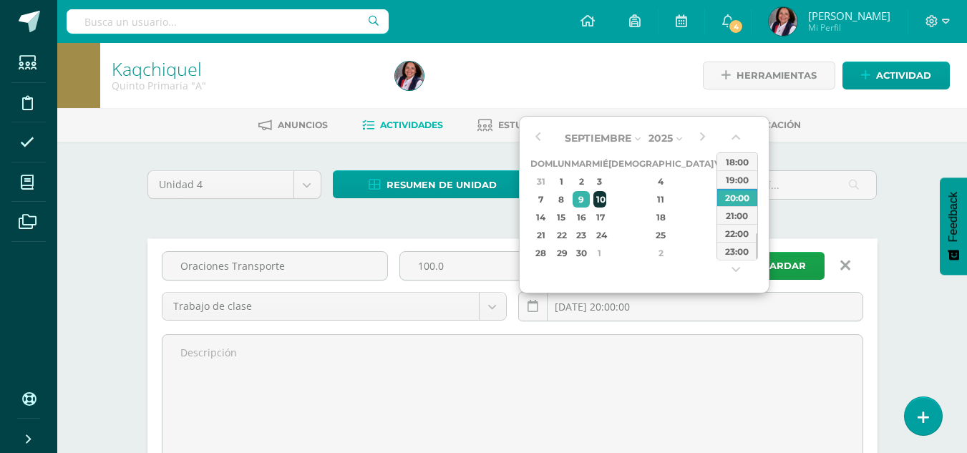
click at [606, 202] on div "10" at bounding box center [599, 199] width 13 height 16
type input "[DATE] 20:00"
click at [906, 82] on span "Actividad" at bounding box center [903, 75] width 55 height 26
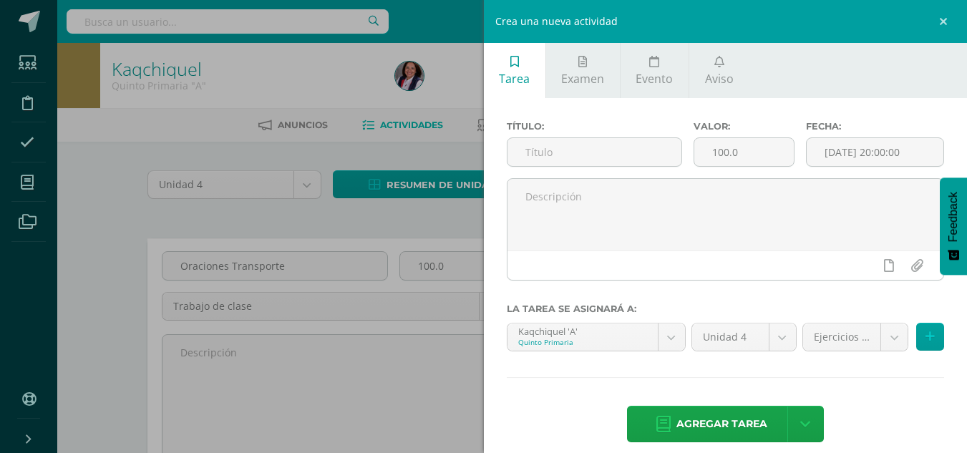
click at [405, 400] on div "Crea una nueva actividad Tarea Examen Evento Aviso Título: Valor: 100.0 Fecha: …" at bounding box center [483, 226] width 967 height 453
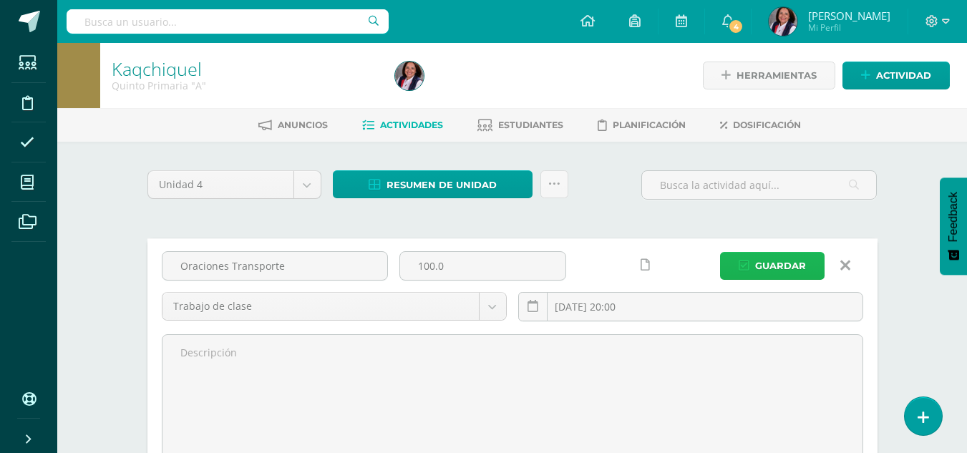
click at [779, 272] on span "Guardar" at bounding box center [780, 266] width 51 height 26
